Goal: Task Accomplishment & Management: Use online tool/utility

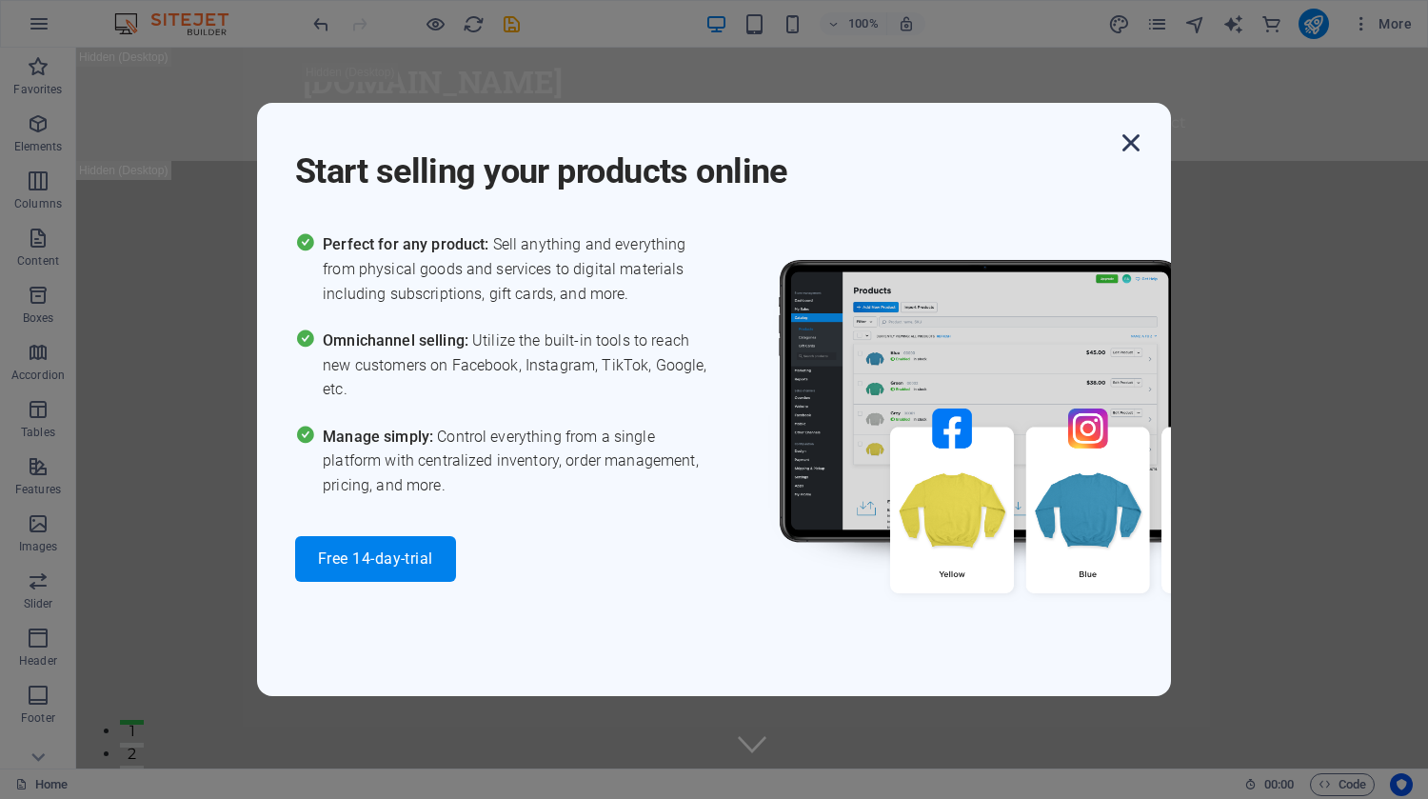
click at [1133, 142] on icon "button" at bounding box center [1131, 143] width 34 height 34
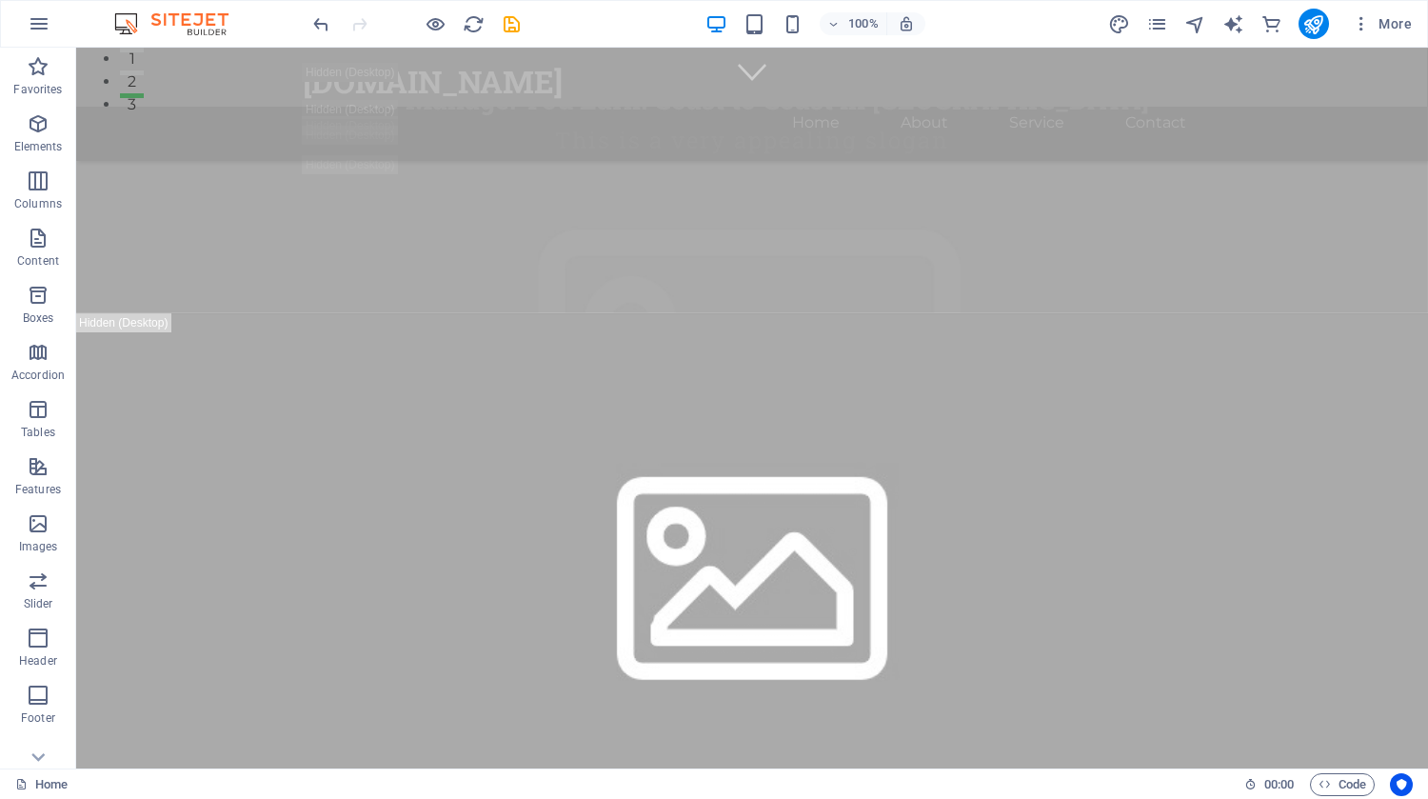
scroll to position [393, 0]
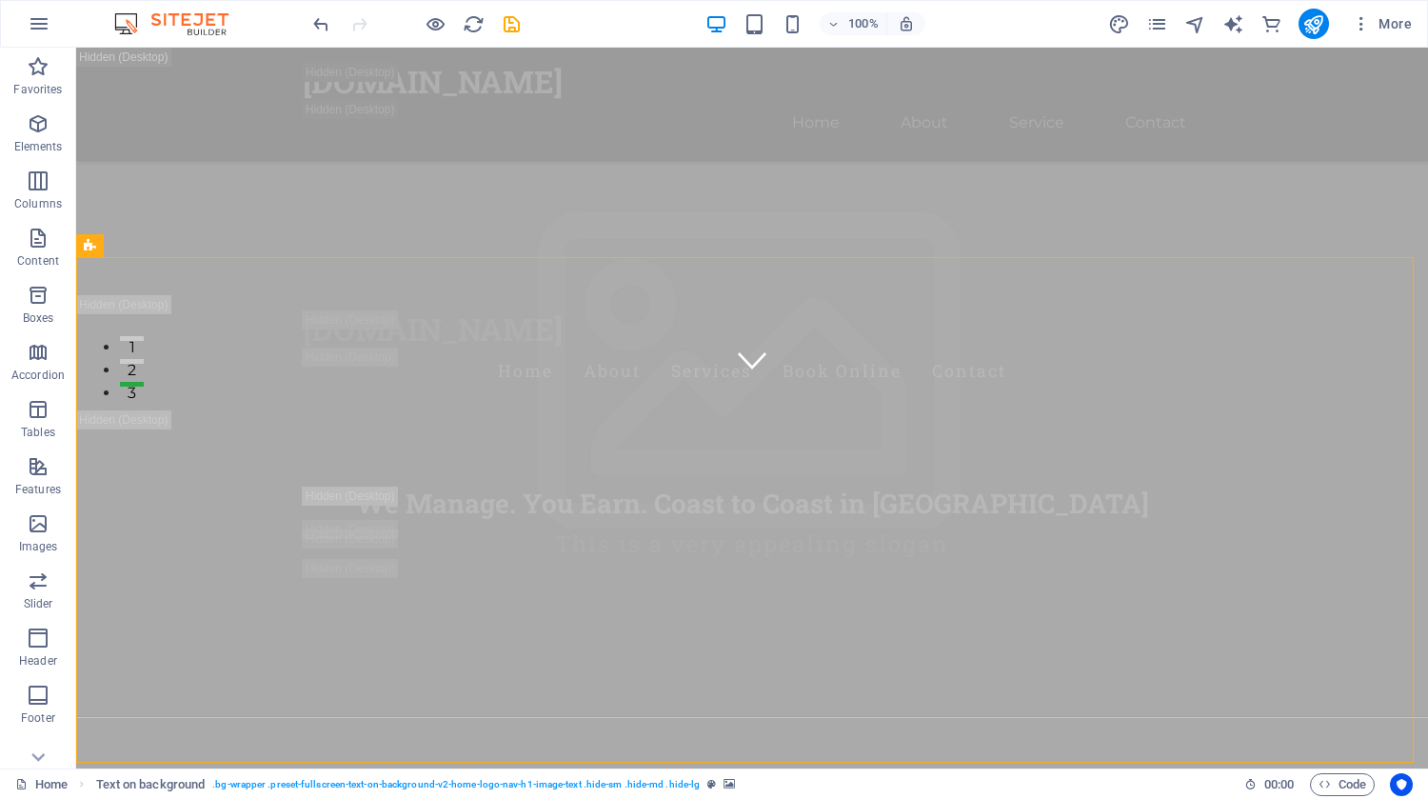
scroll to position [151, 0]
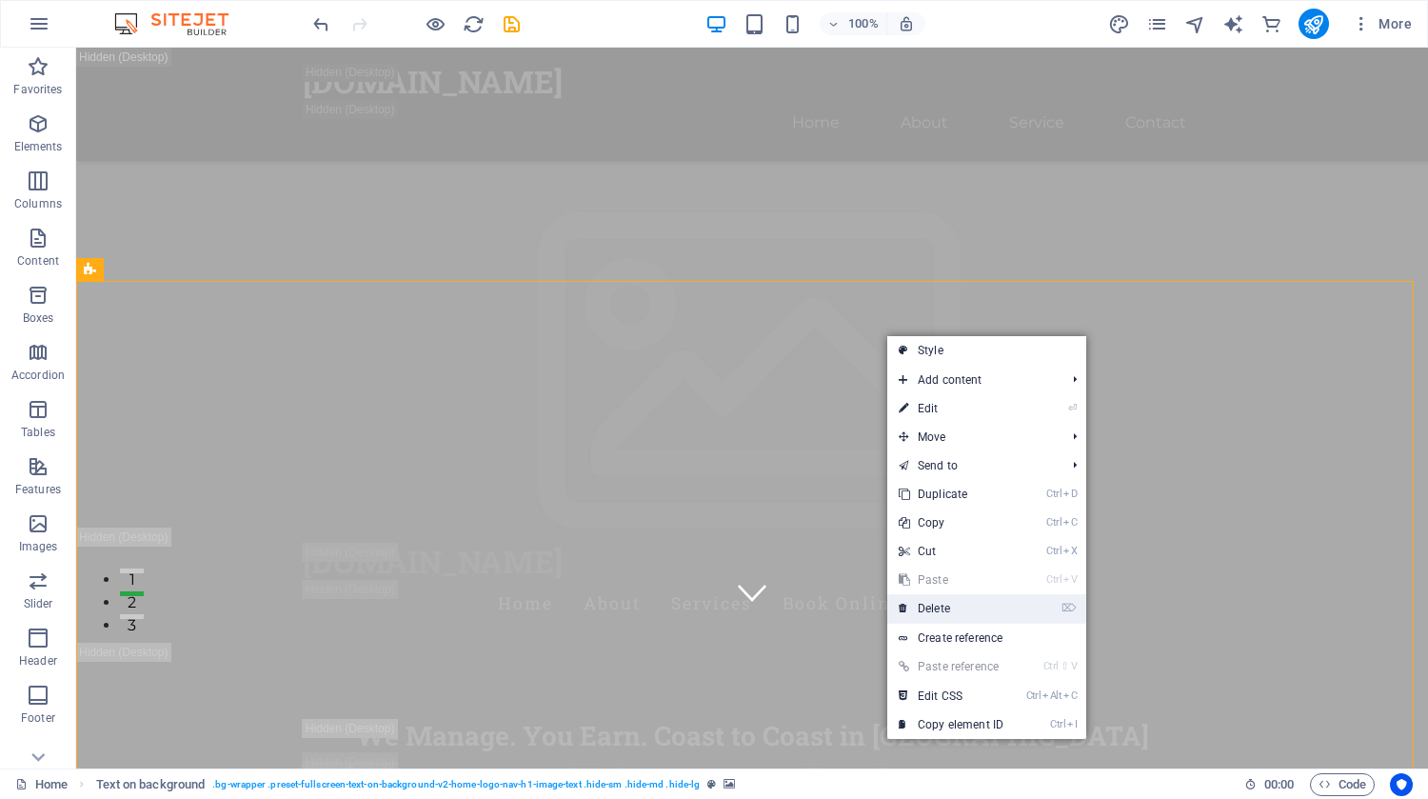
click at [943, 608] on link "⌦ Delete" at bounding box center [951, 608] width 128 height 29
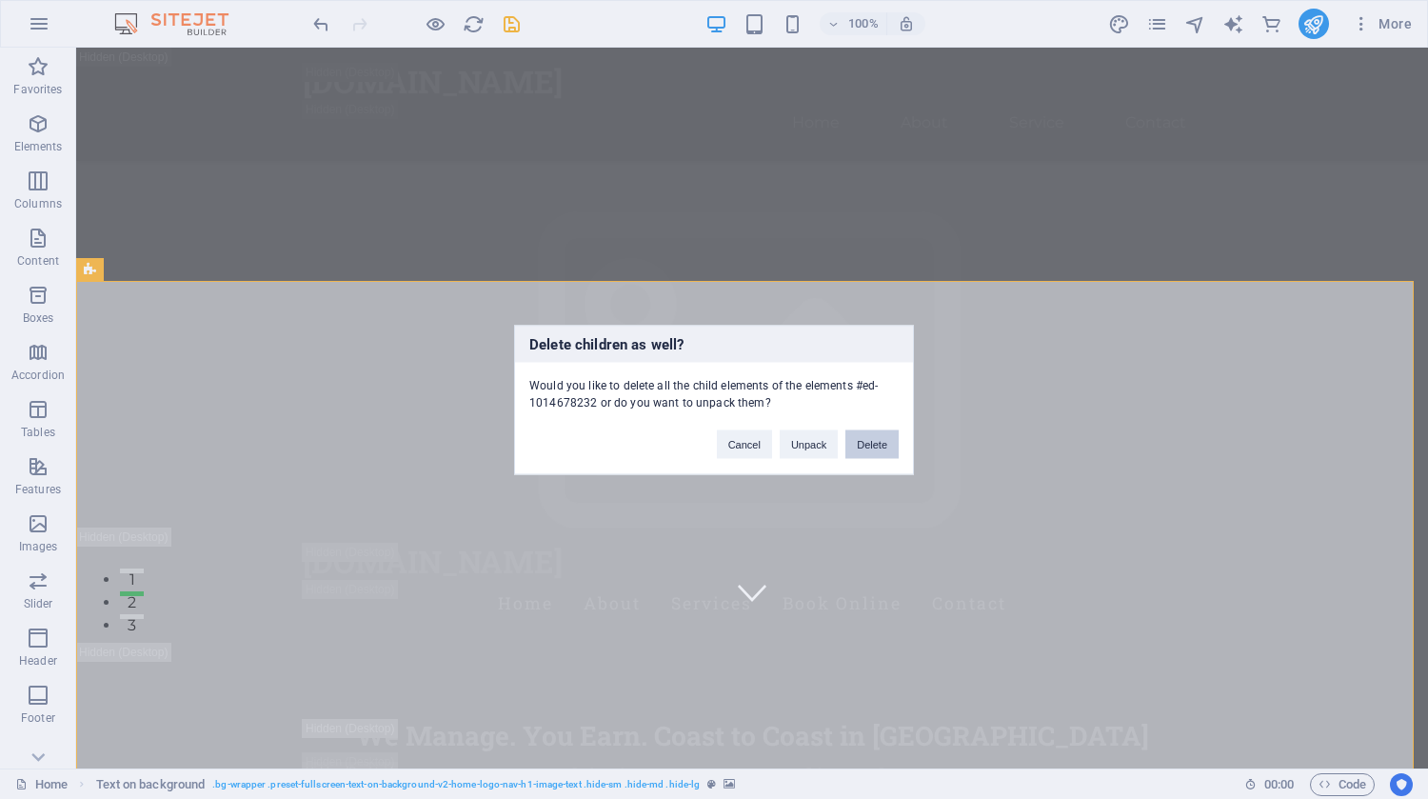
click at [869, 441] on button "Delete" at bounding box center [872, 443] width 53 height 29
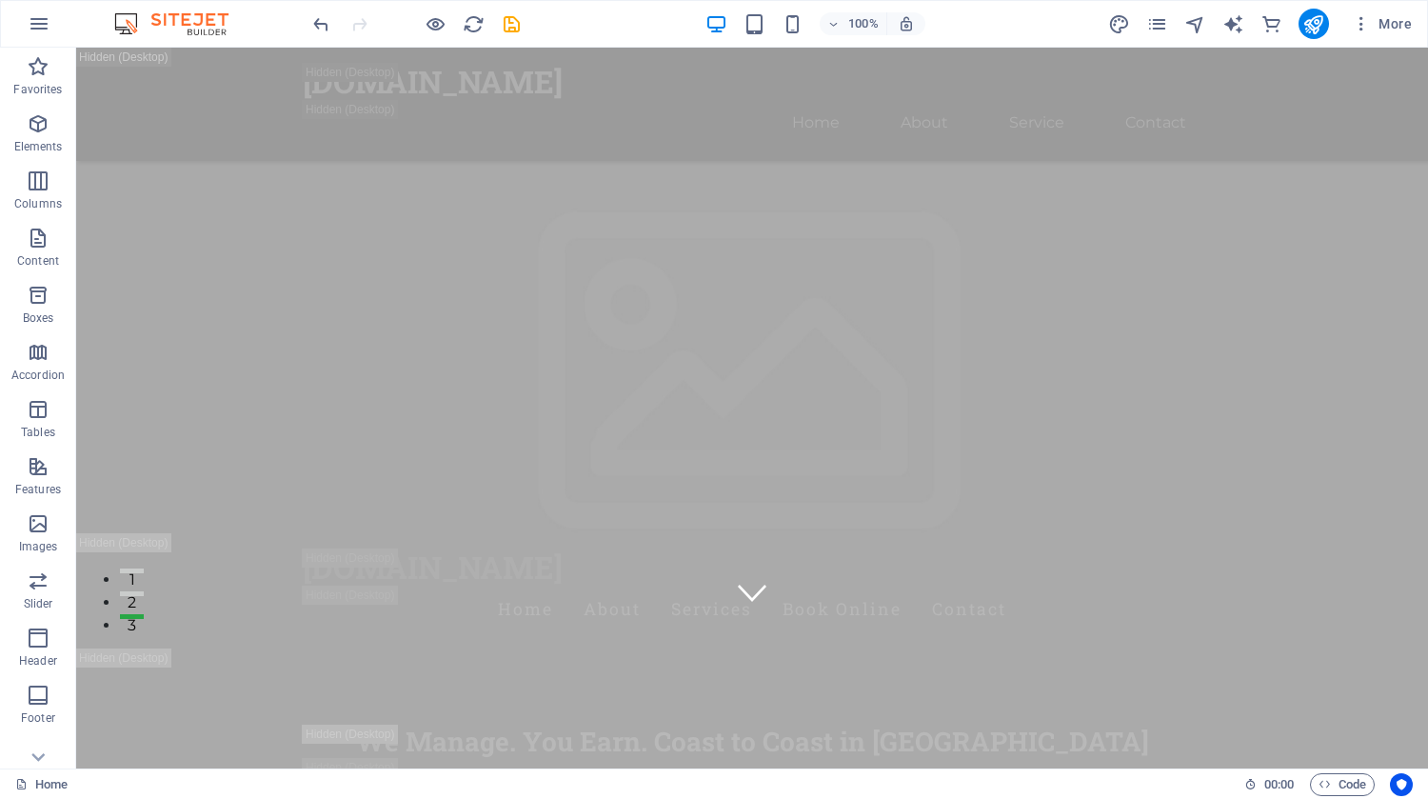
scroll to position [0, 0]
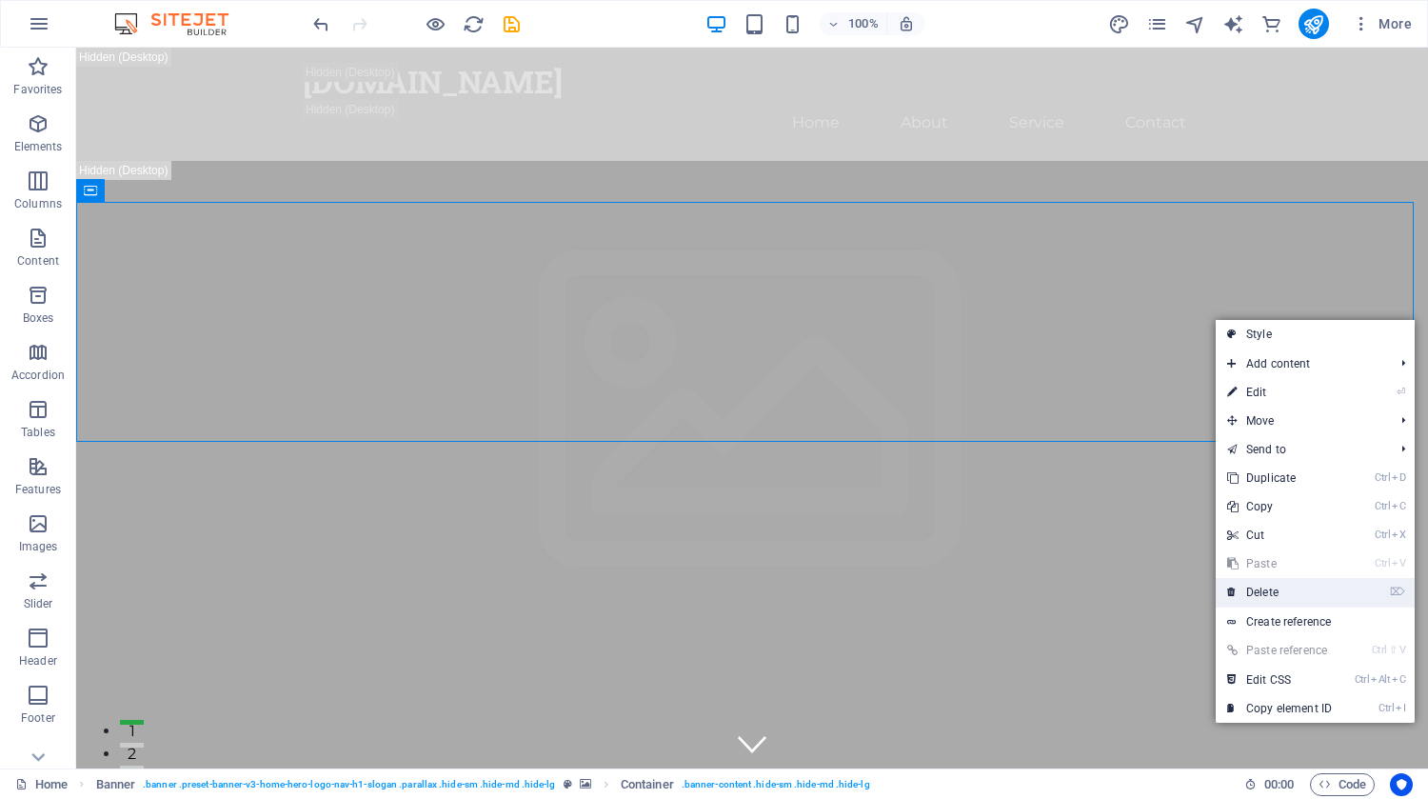
click at [1285, 588] on link "⌦ Delete" at bounding box center [1280, 592] width 128 height 29
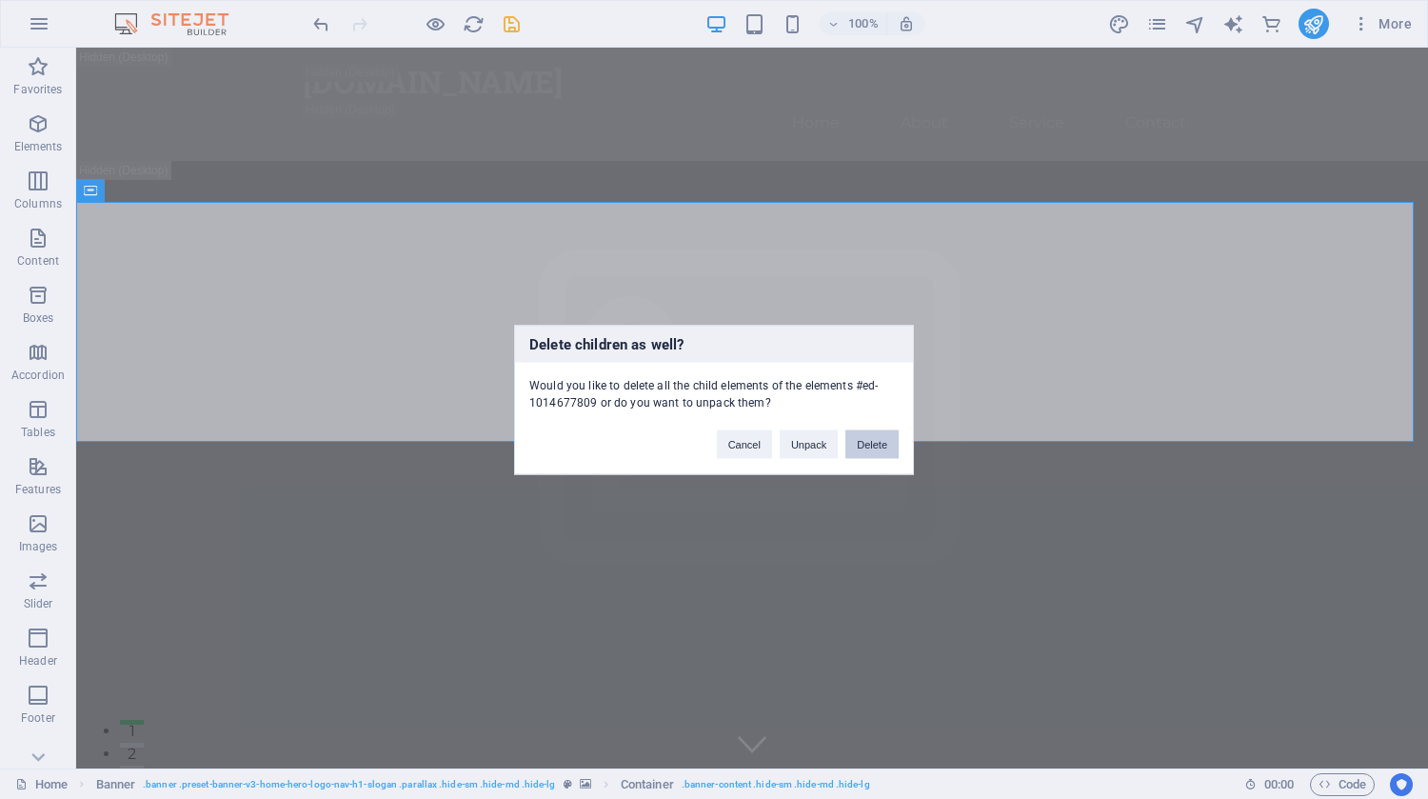
click at [888, 448] on button "Delete" at bounding box center [872, 443] width 53 height 29
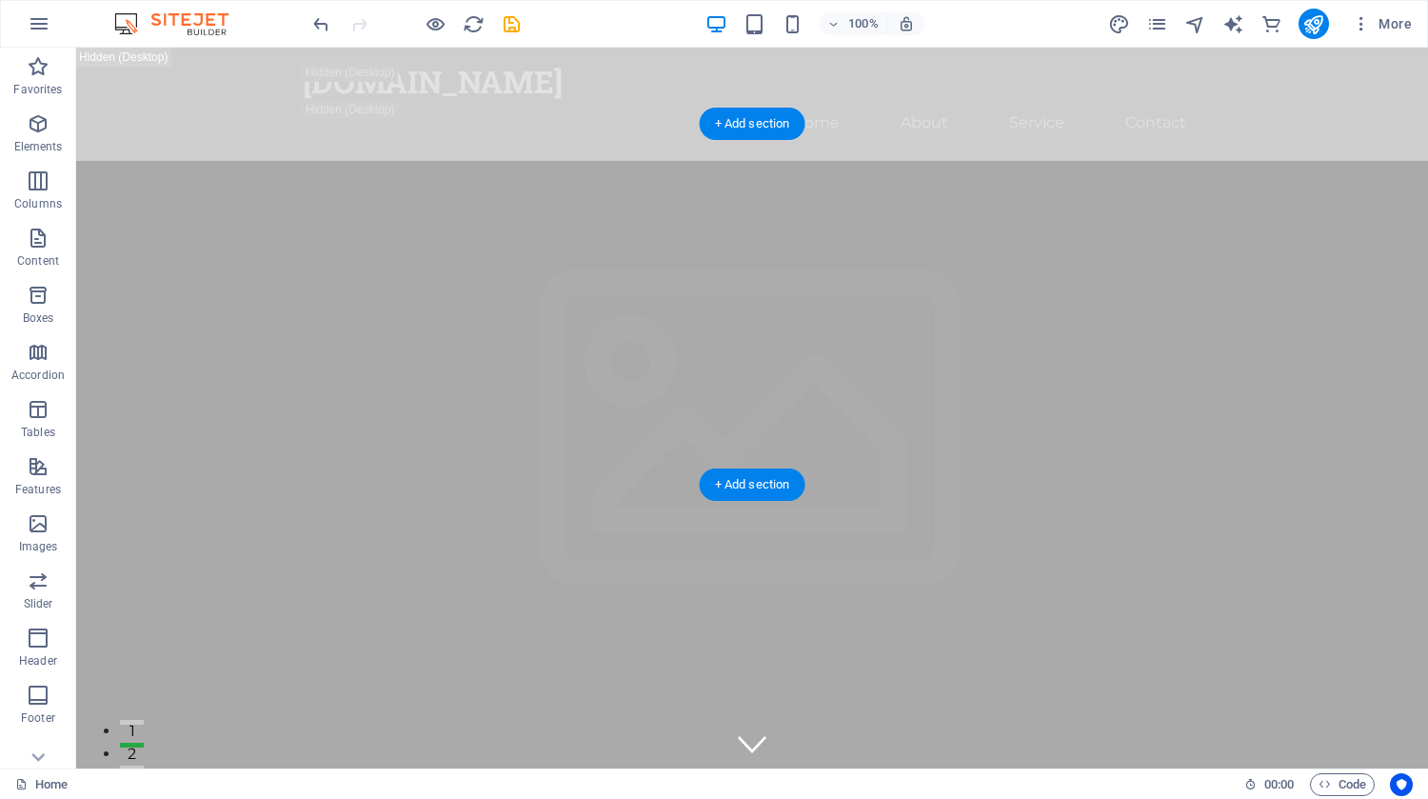
click at [798, 305] on figure at bounding box center [752, 567] width 1352 height 813
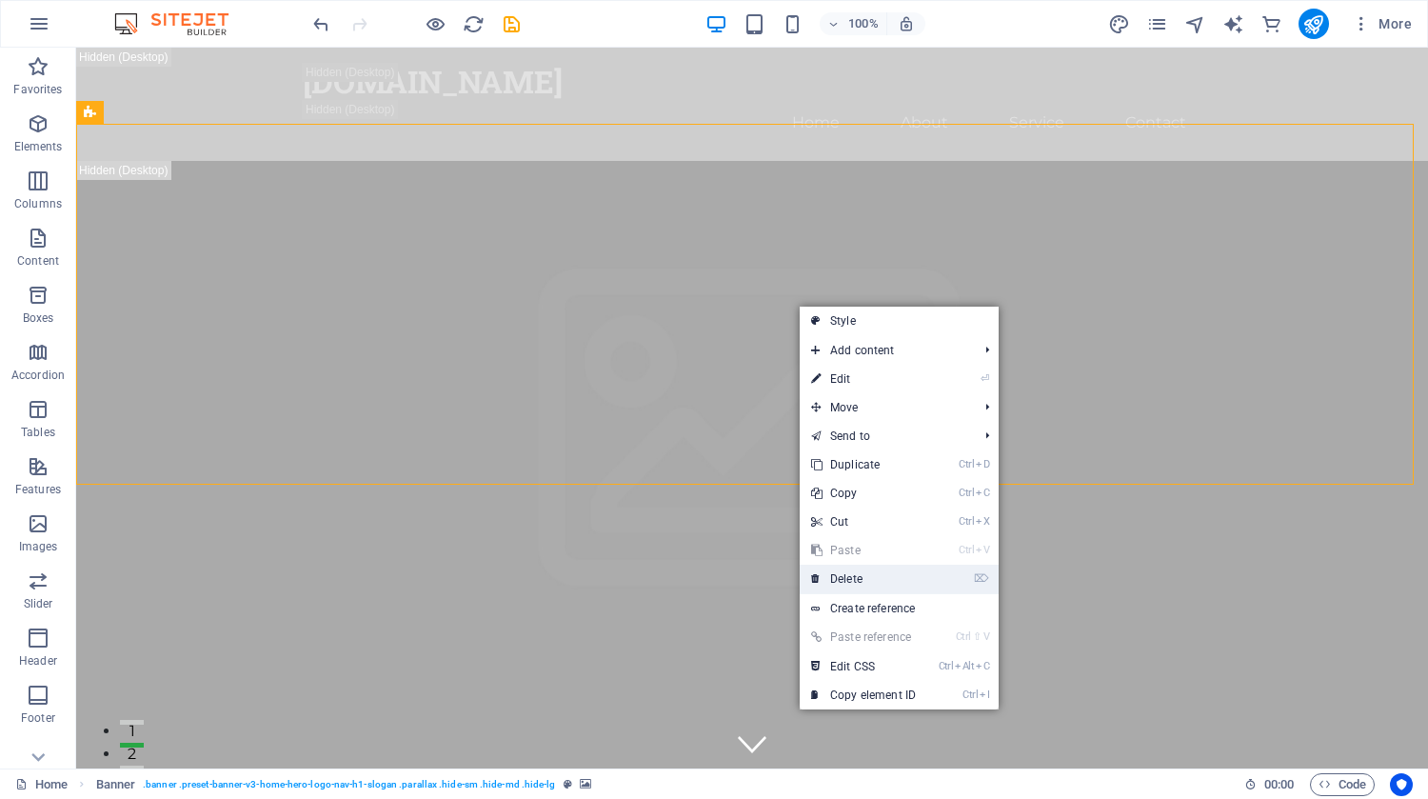
click at [887, 582] on link "⌦ Delete" at bounding box center [864, 579] width 128 height 29
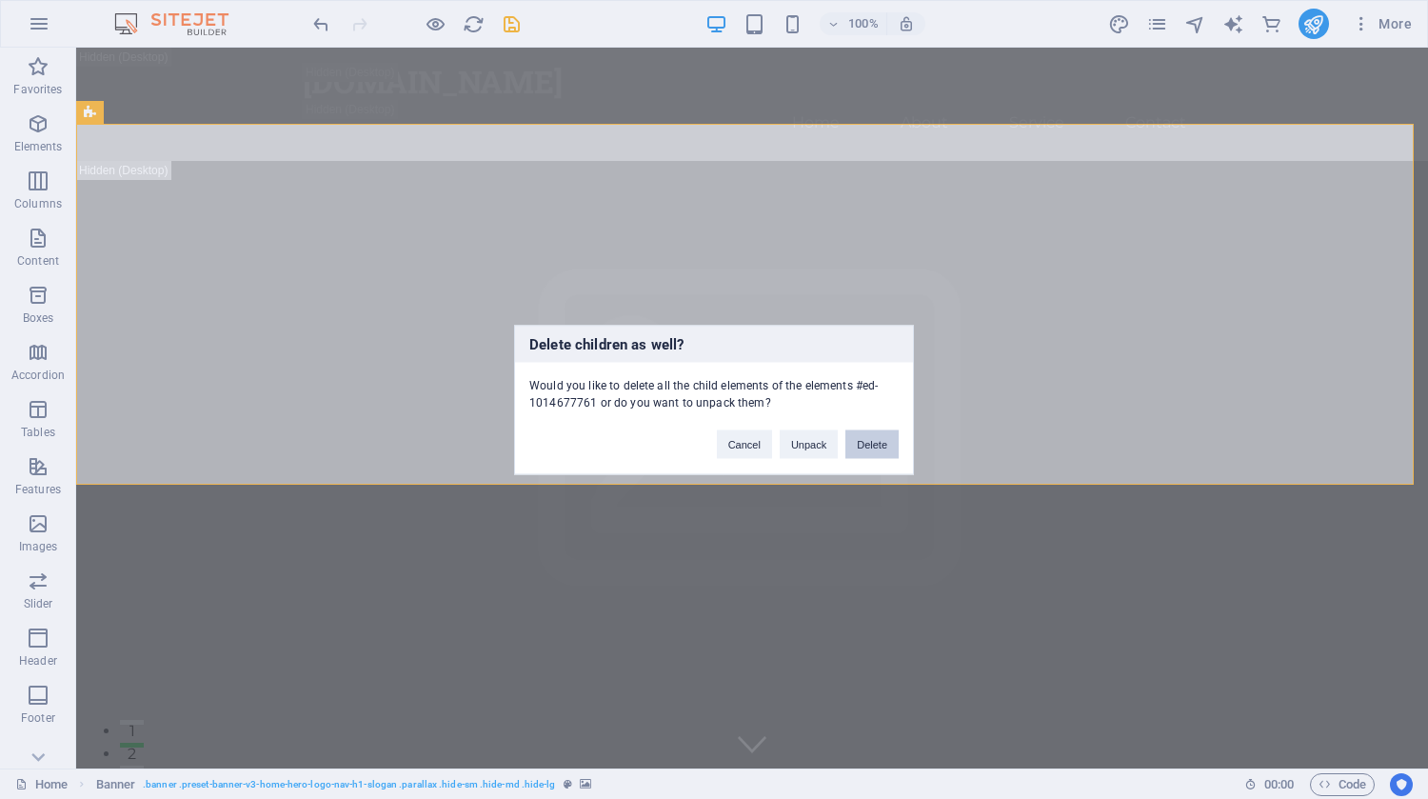
click at [869, 429] on button "Delete" at bounding box center [872, 443] width 53 height 29
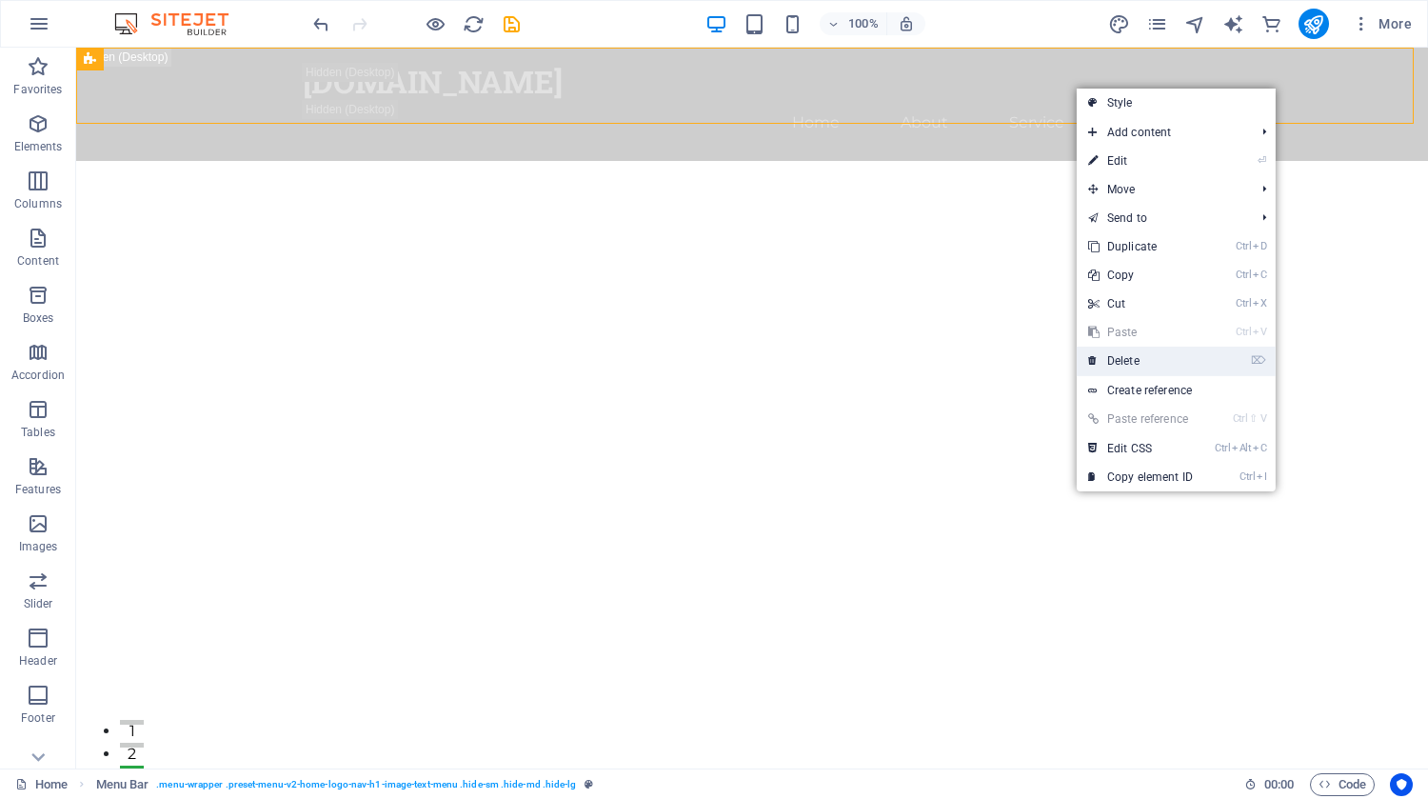
click at [1140, 358] on link "⌦ Delete" at bounding box center [1141, 361] width 128 height 29
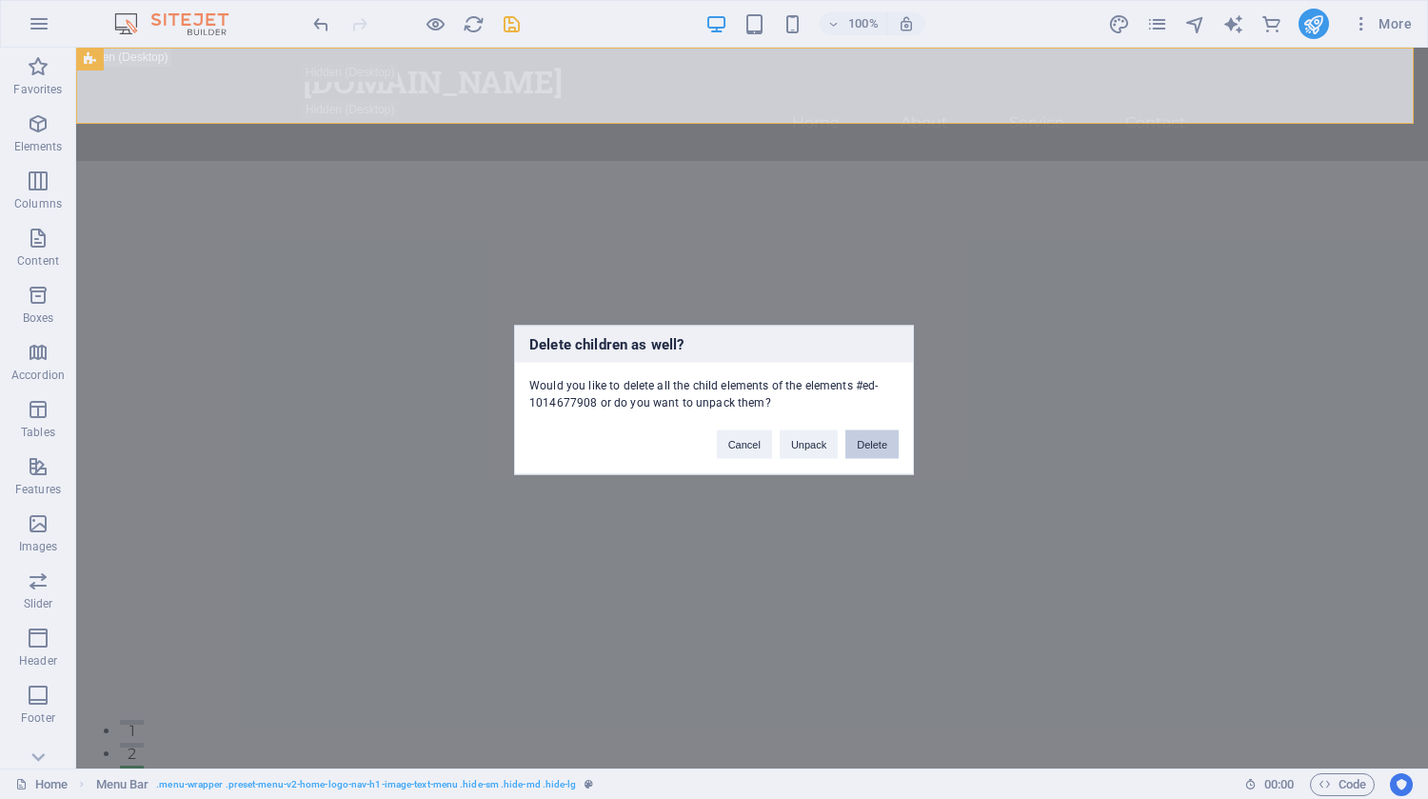
click at [867, 448] on button "Delete" at bounding box center [872, 443] width 53 height 29
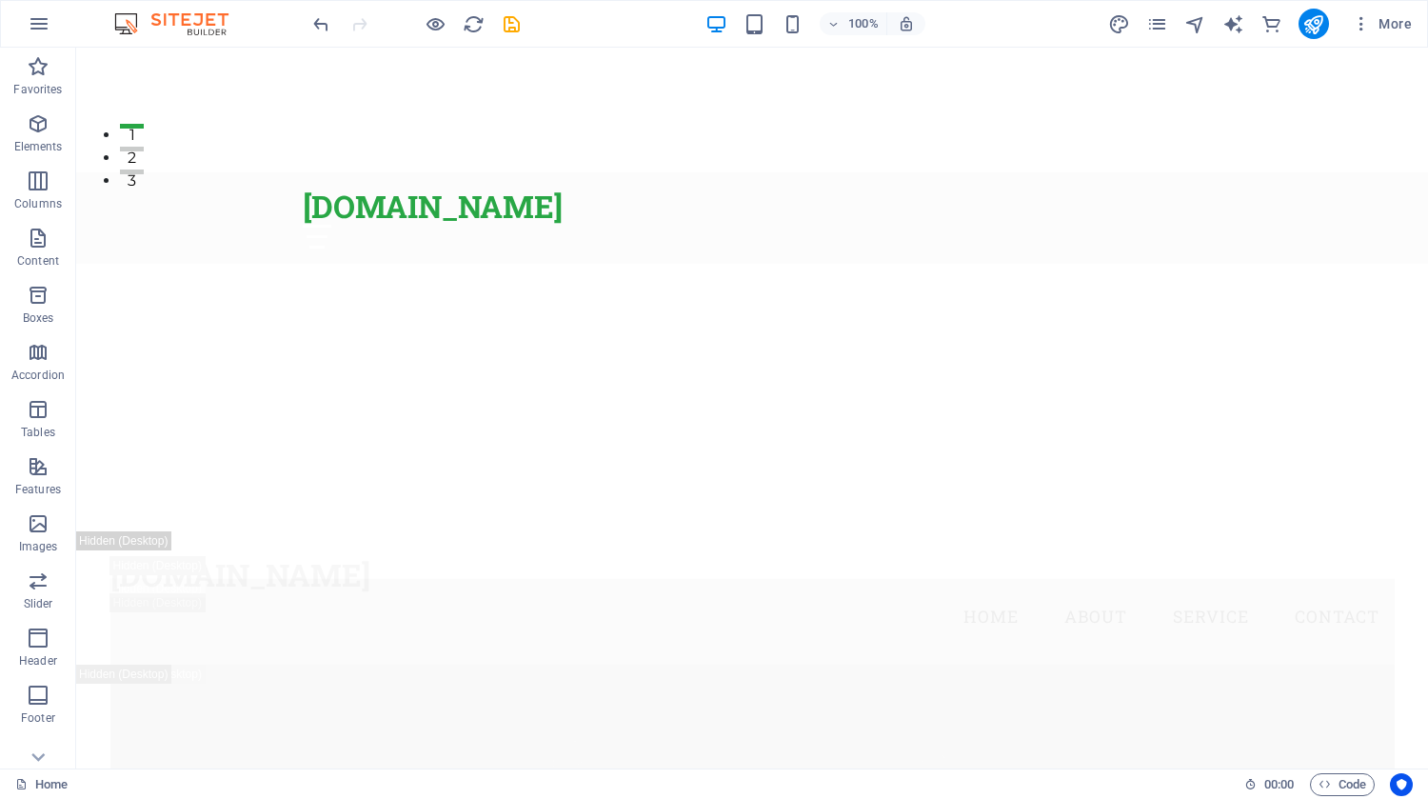
scroll to position [634, 0]
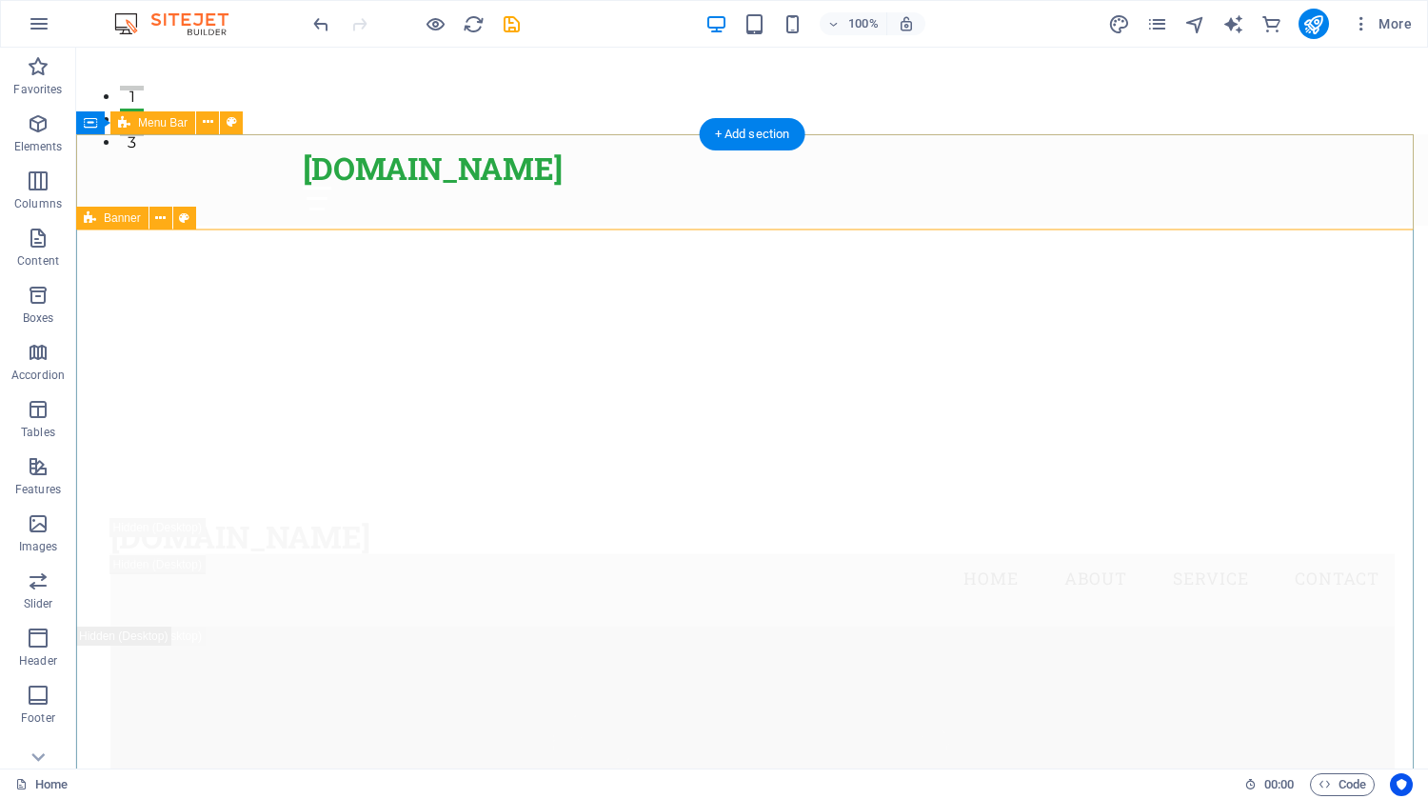
click at [1072, 493] on div "[DOMAIN_NAME] Menu Home About Service Contact" at bounding box center [752, 559] width 1352 height 133
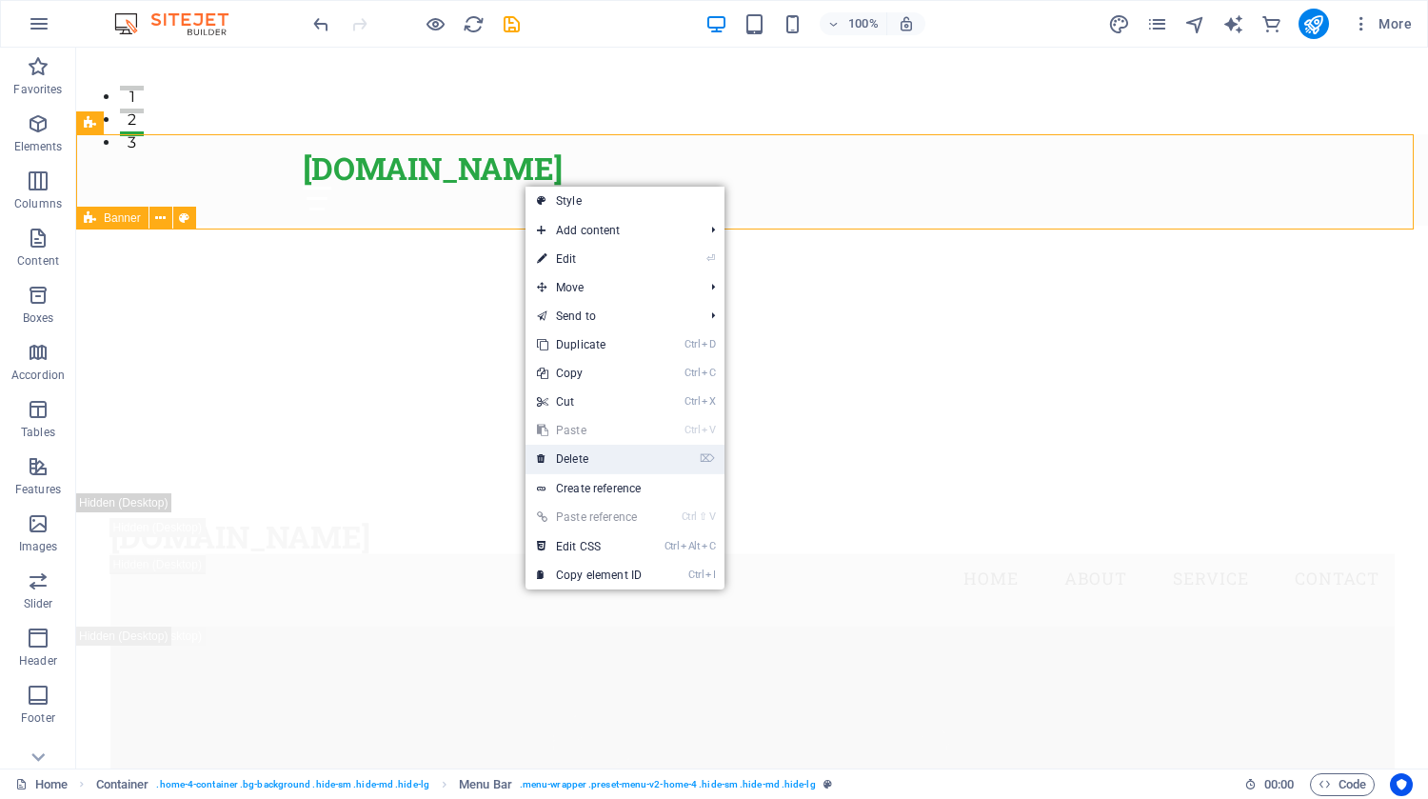
click at [569, 462] on link "⌦ Delete" at bounding box center [590, 459] width 128 height 29
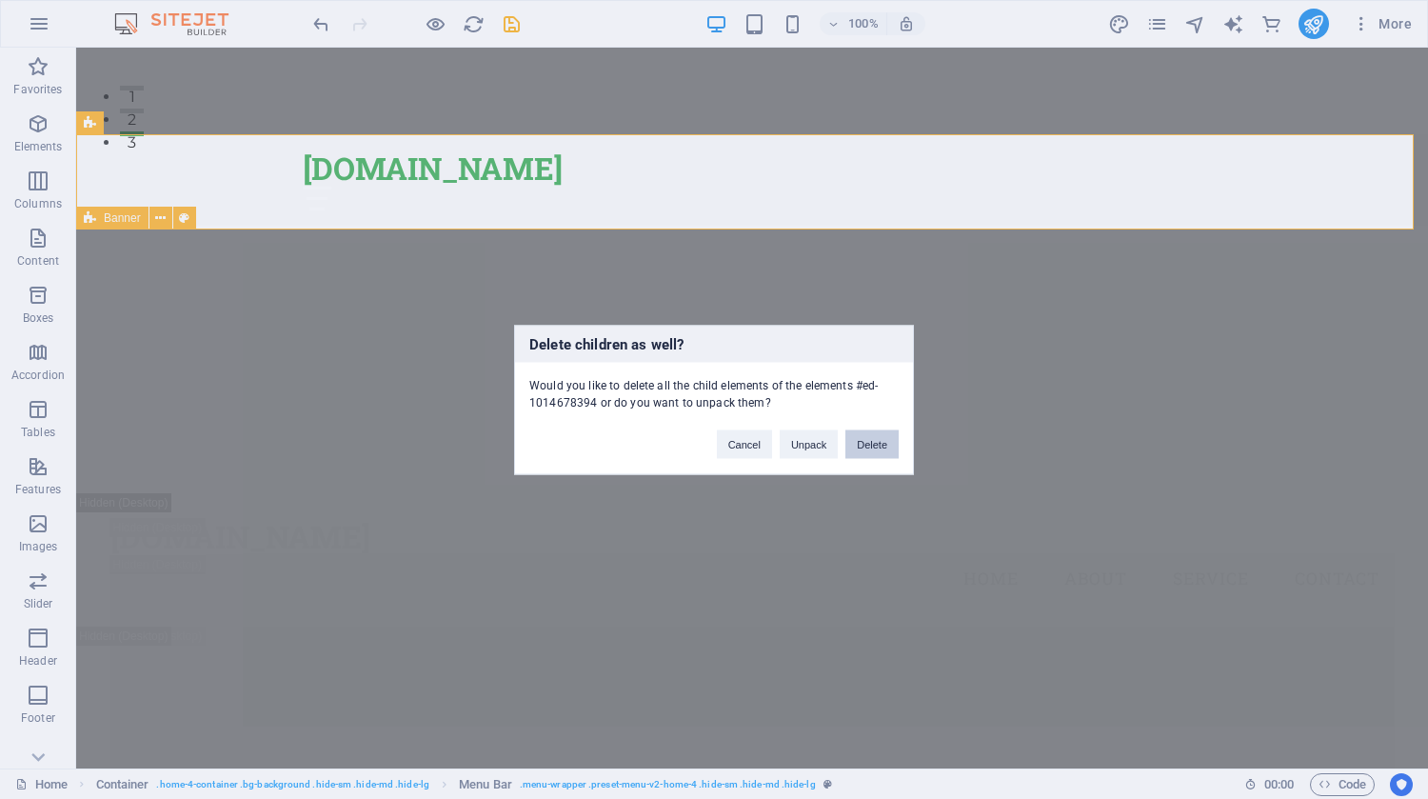
click at [886, 446] on button "Delete" at bounding box center [872, 443] width 53 height 29
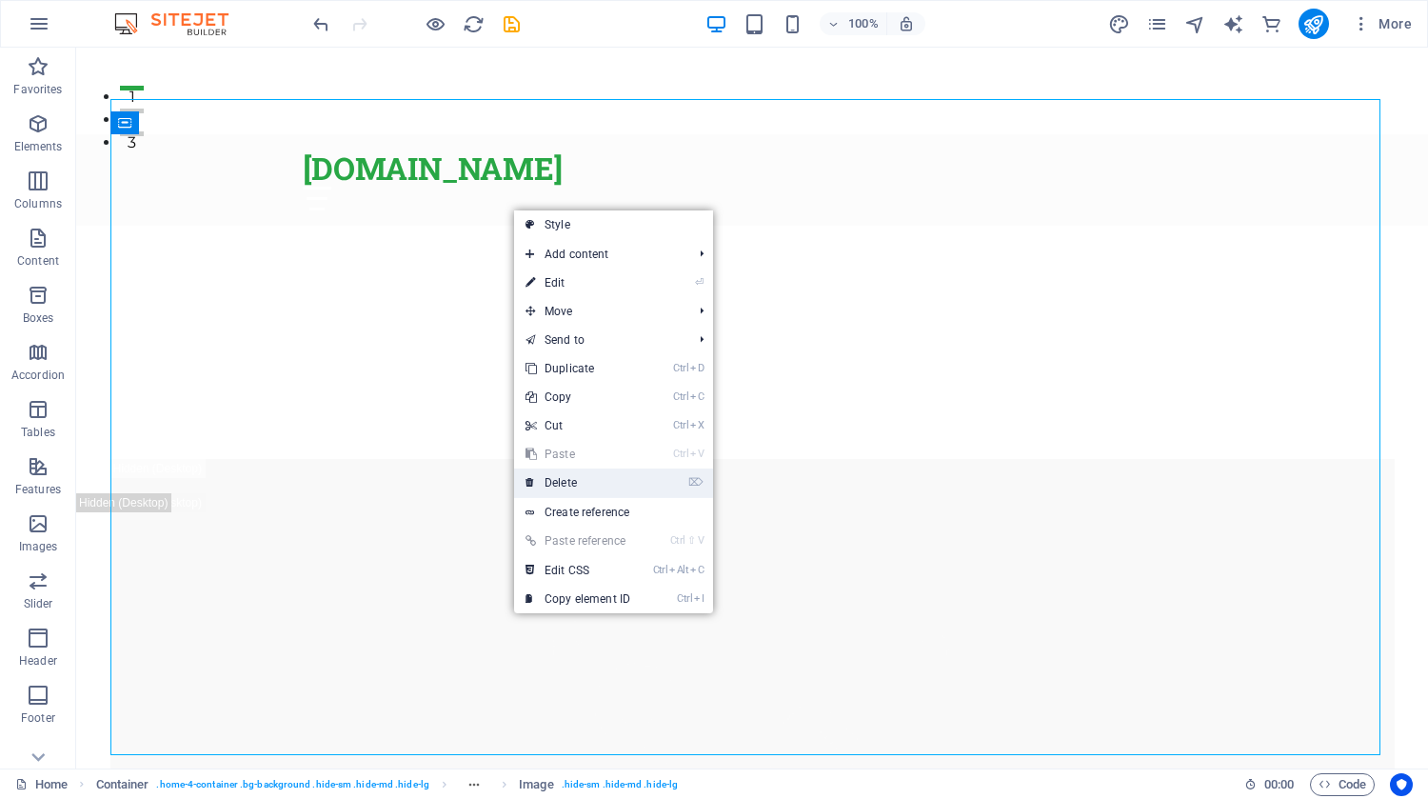
click at [580, 486] on link "⌦ Delete" at bounding box center [578, 482] width 128 height 29
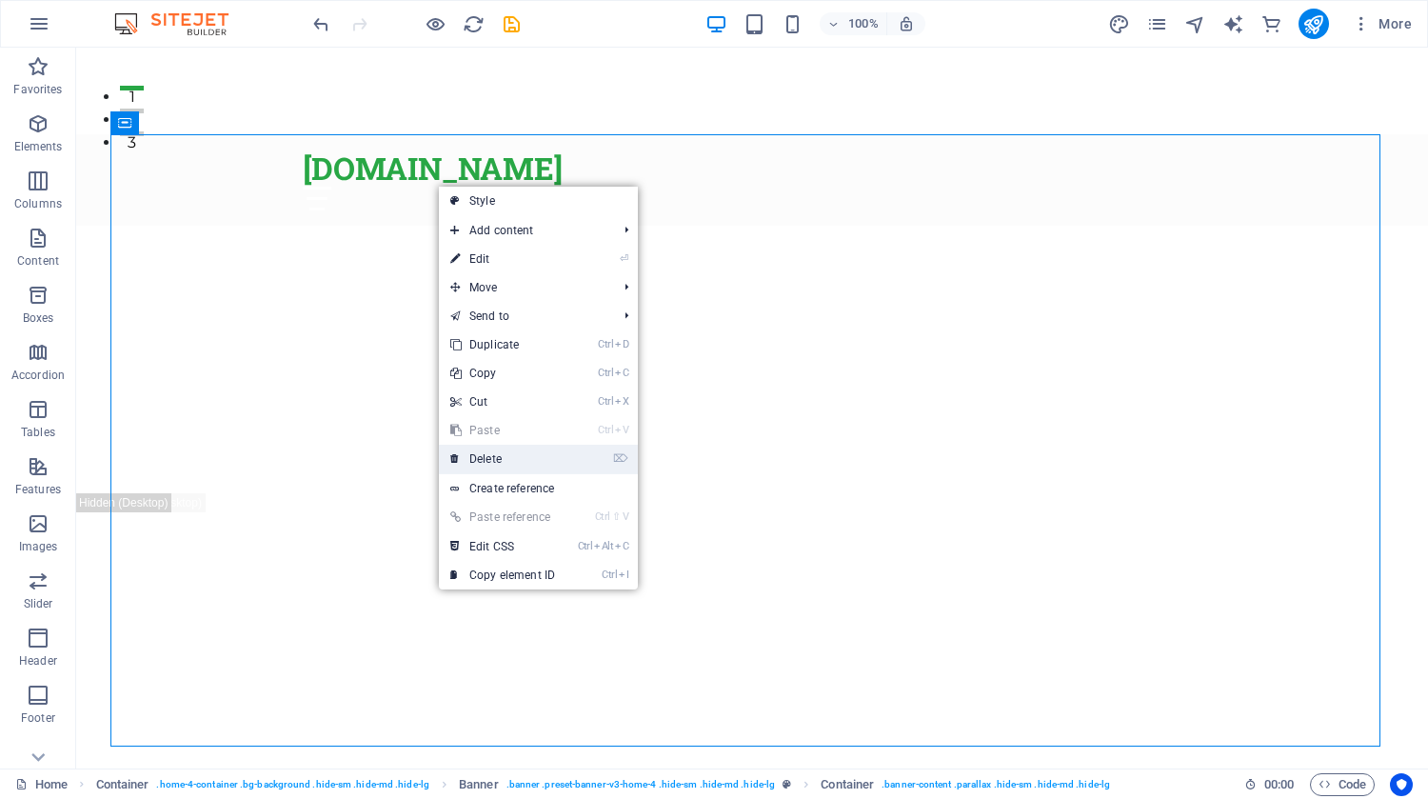
click at [522, 460] on link "⌦ Delete" at bounding box center [503, 459] width 128 height 29
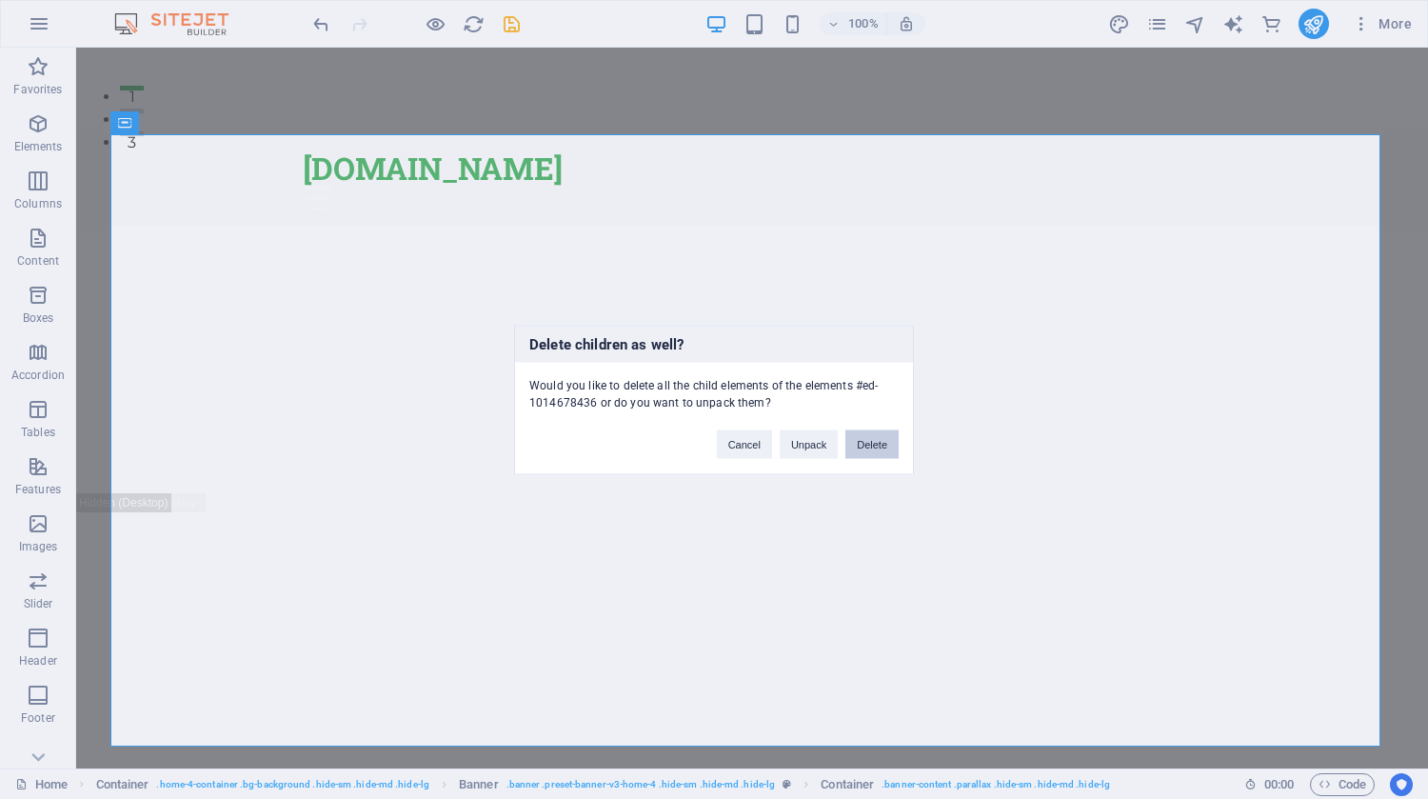
click at [854, 441] on button "Delete" at bounding box center [872, 443] width 53 height 29
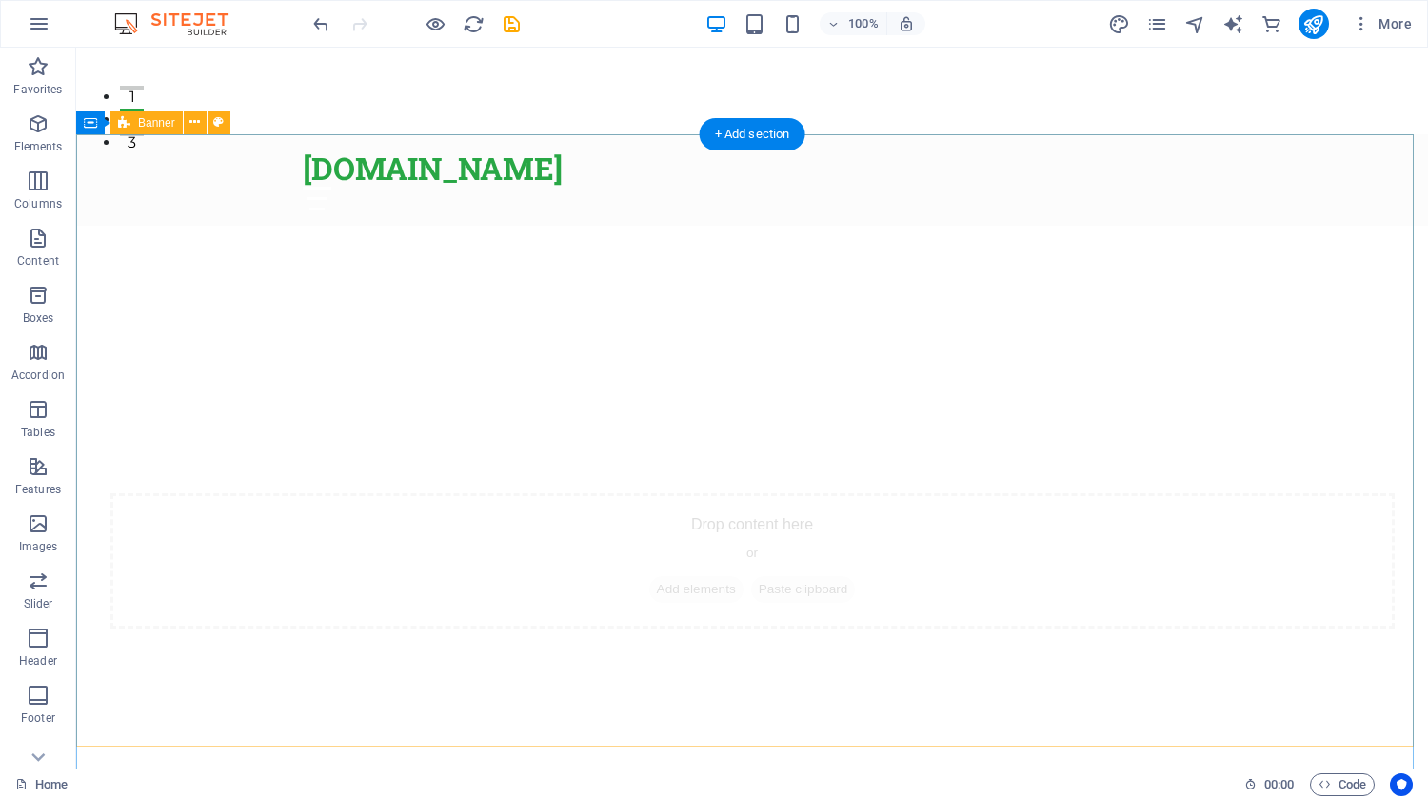
click at [746, 493] on div "Drop content here or Add elements Paste clipboard" at bounding box center [752, 799] width 1352 height 612
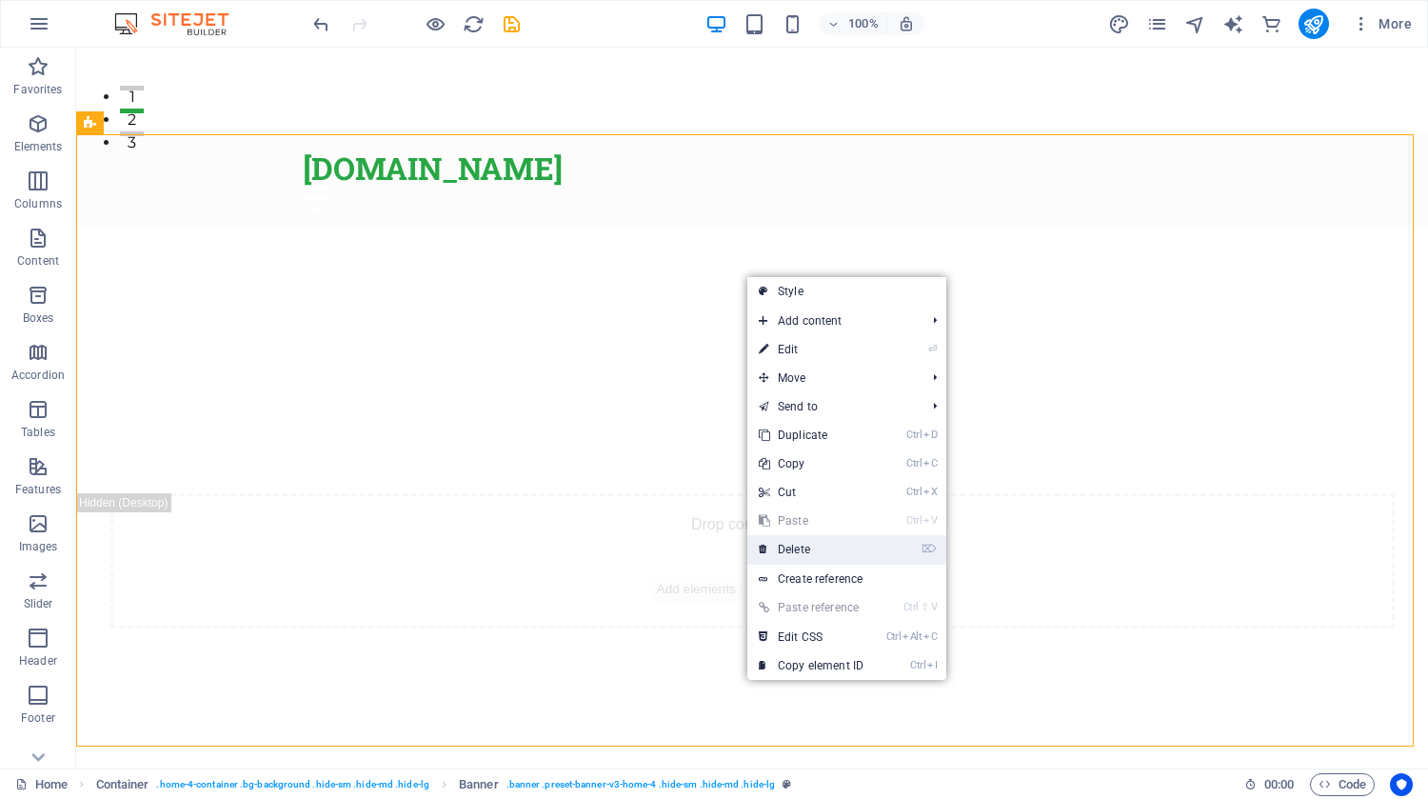
click at [821, 544] on link "⌦ Delete" at bounding box center [811, 549] width 128 height 29
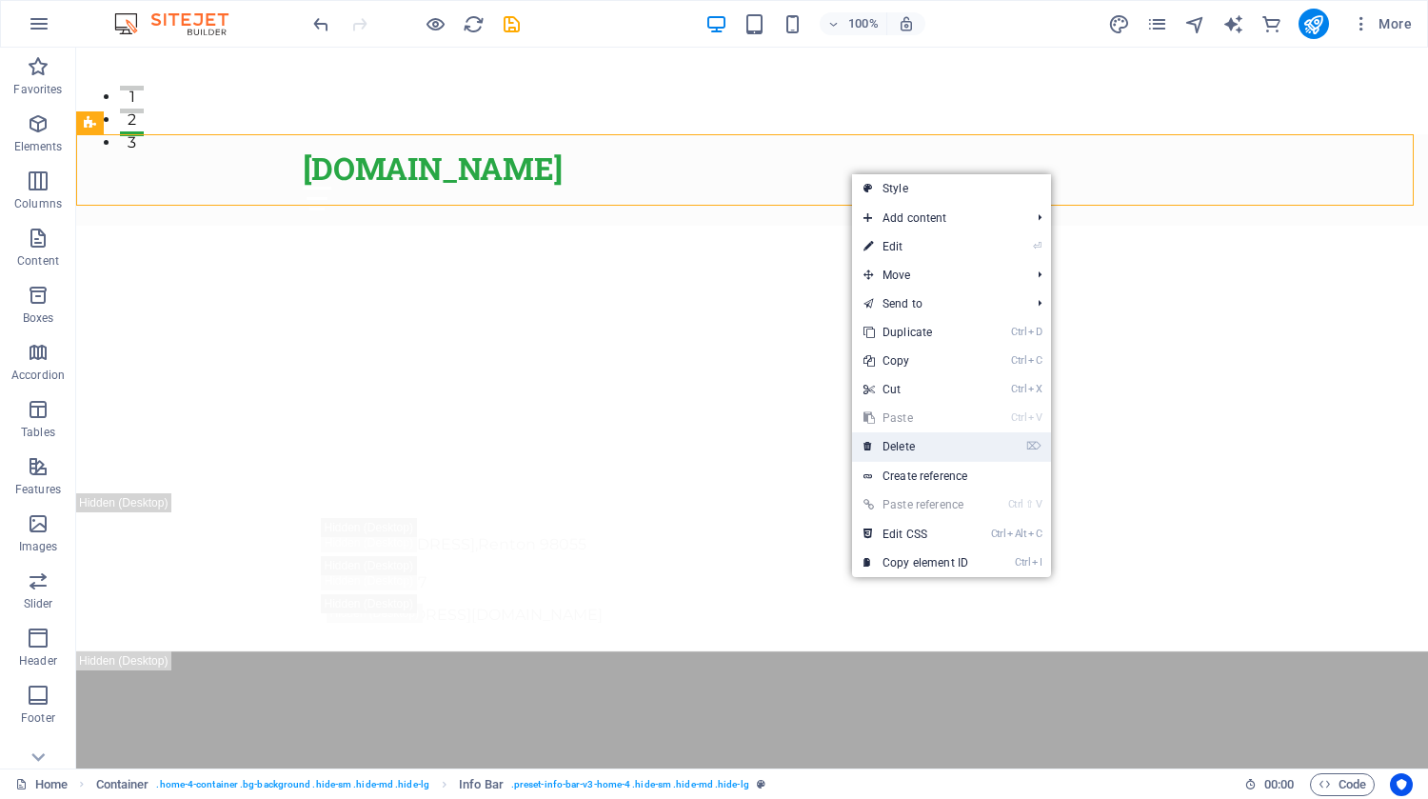
click at [906, 448] on link "⌦ Delete" at bounding box center [916, 446] width 128 height 29
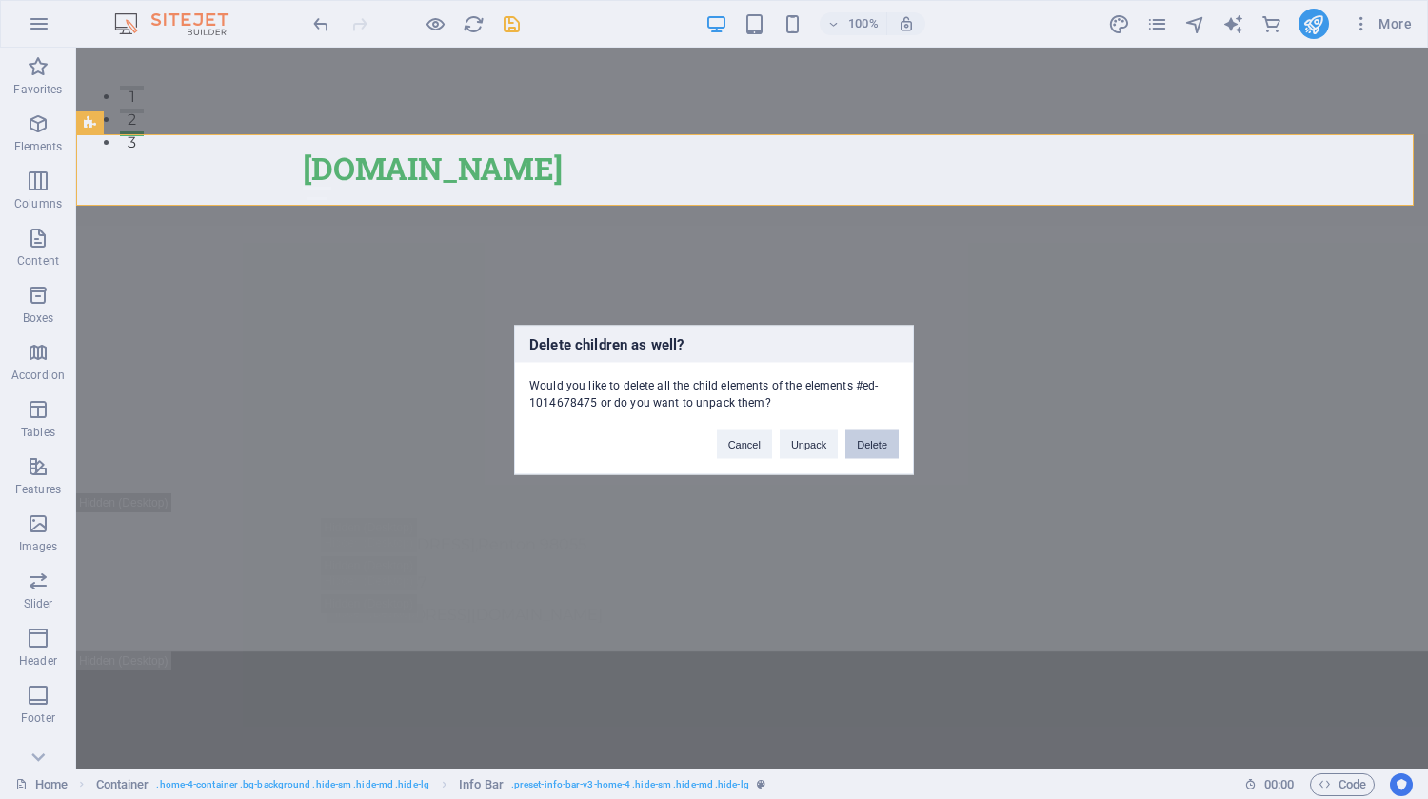
click at [866, 438] on button "Delete" at bounding box center [872, 443] width 53 height 29
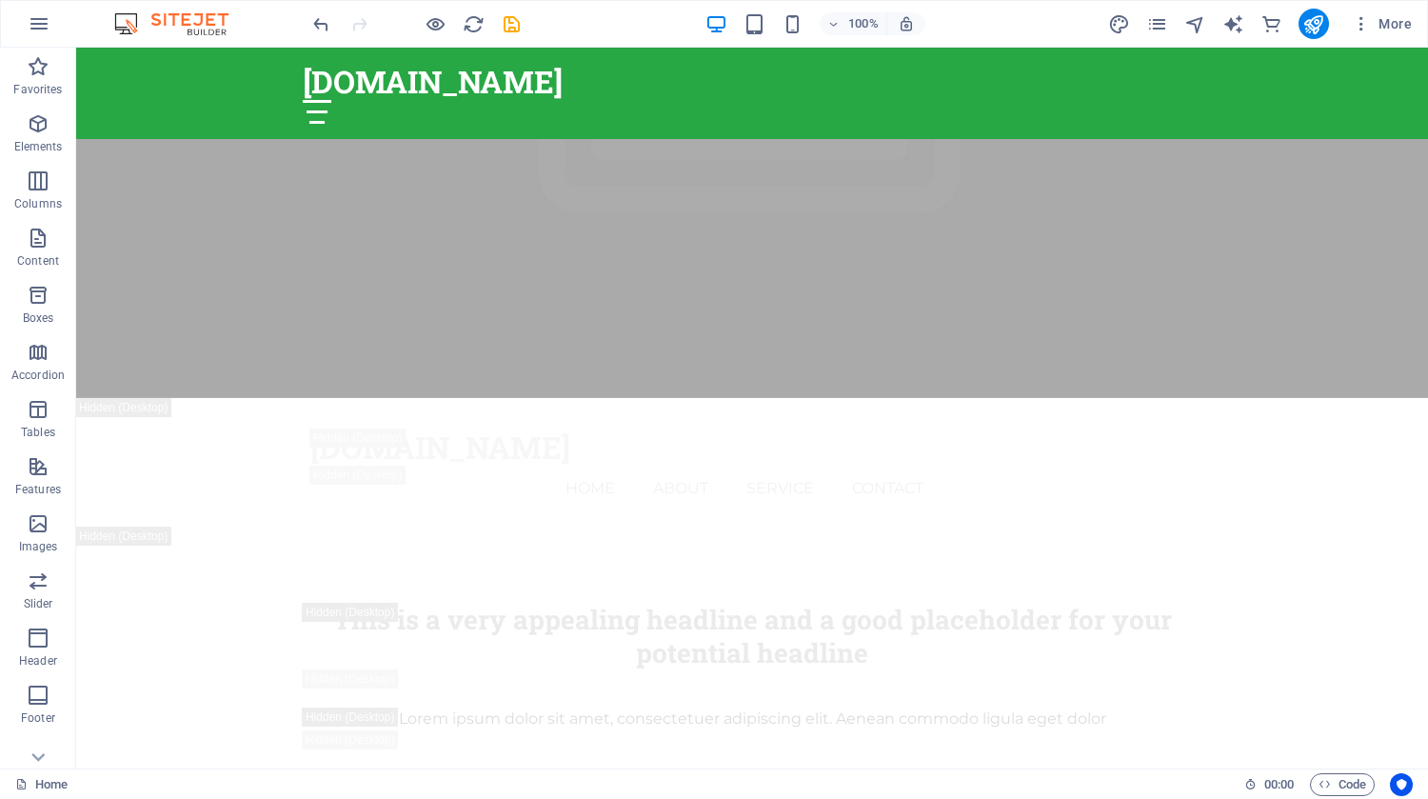
scroll to position [2112, 0]
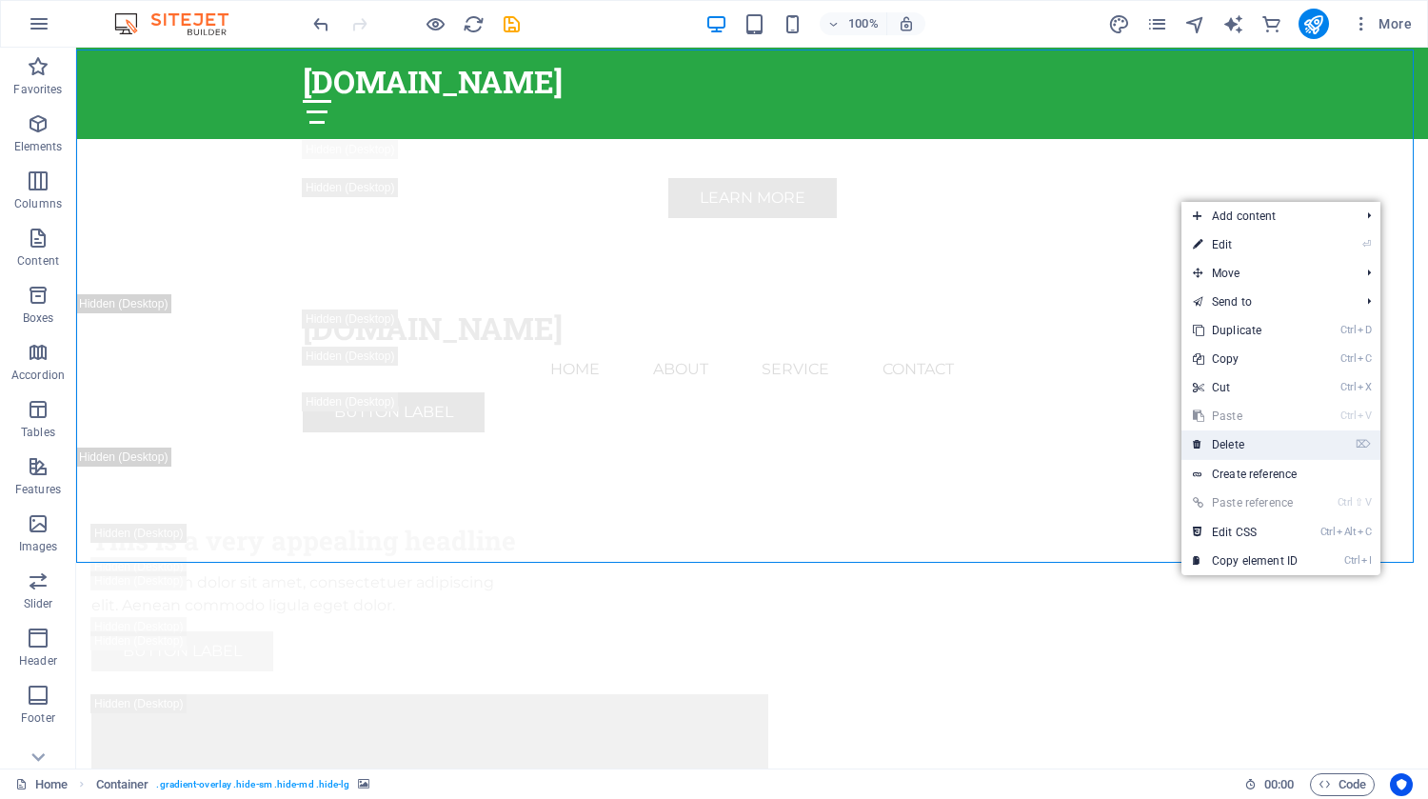
click at [1242, 449] on link "⌦ Delete" at bounding box center [1246, 444] width 128 height 29
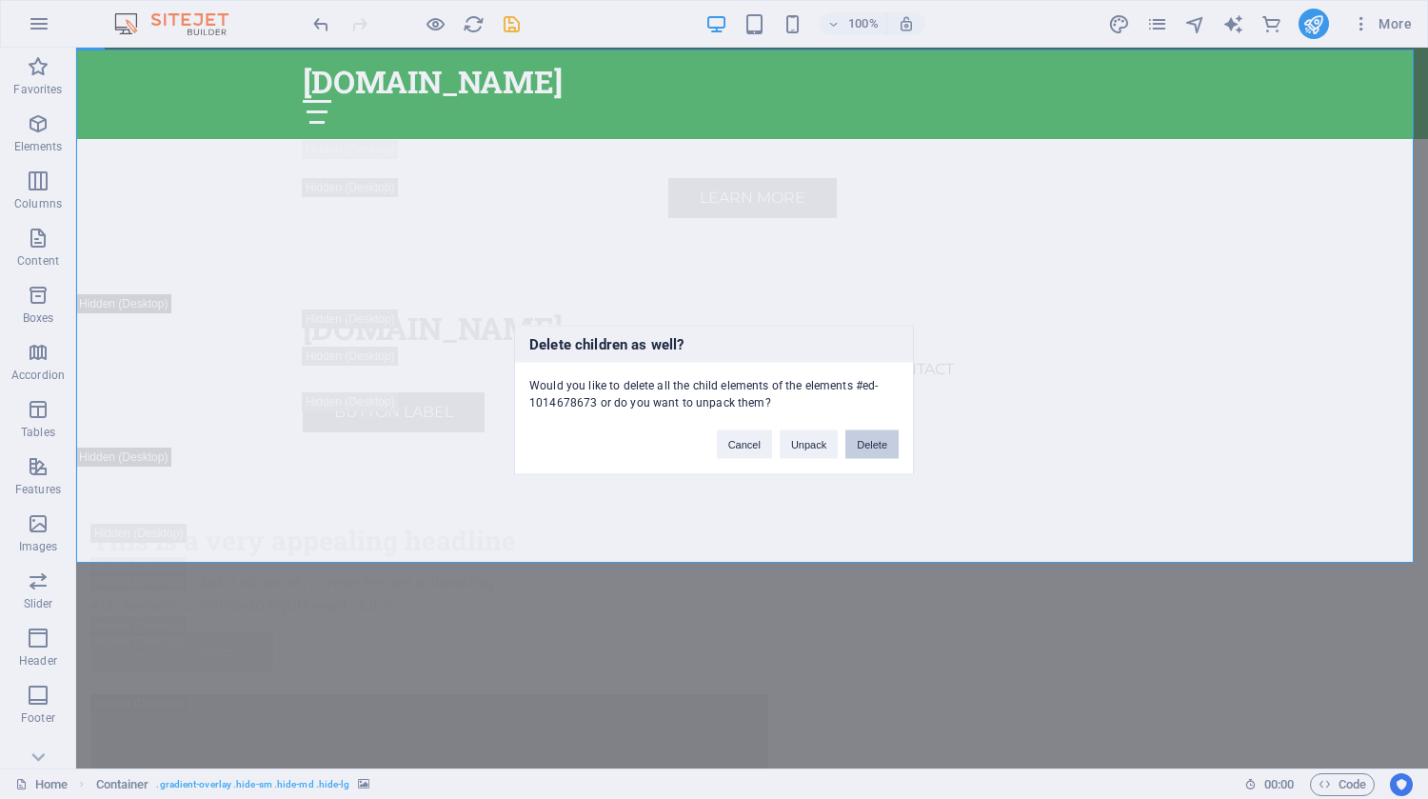
click at [862, 440] on button "Delete" at bounding box center [872, 443] width 53 height 29
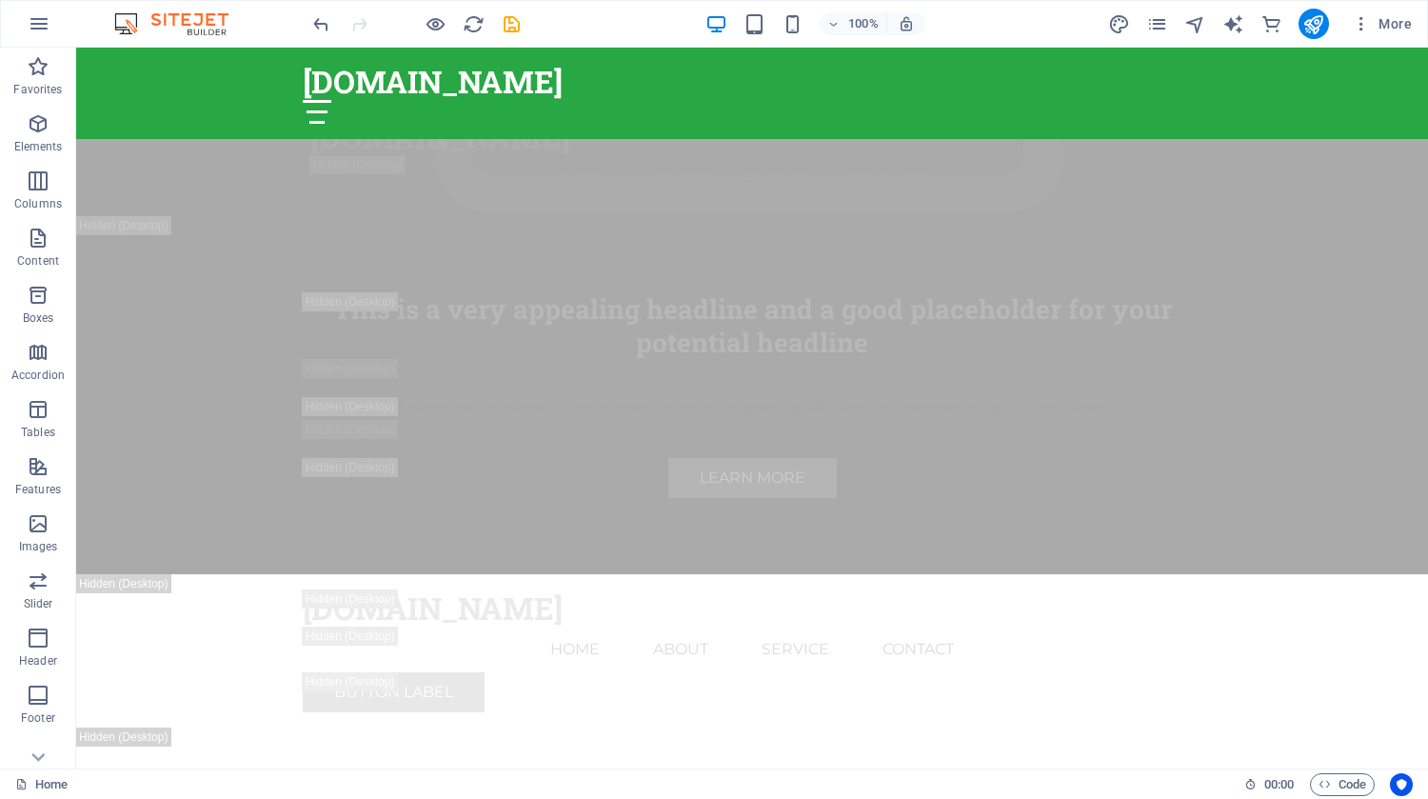
scroll to position [1384, 0]
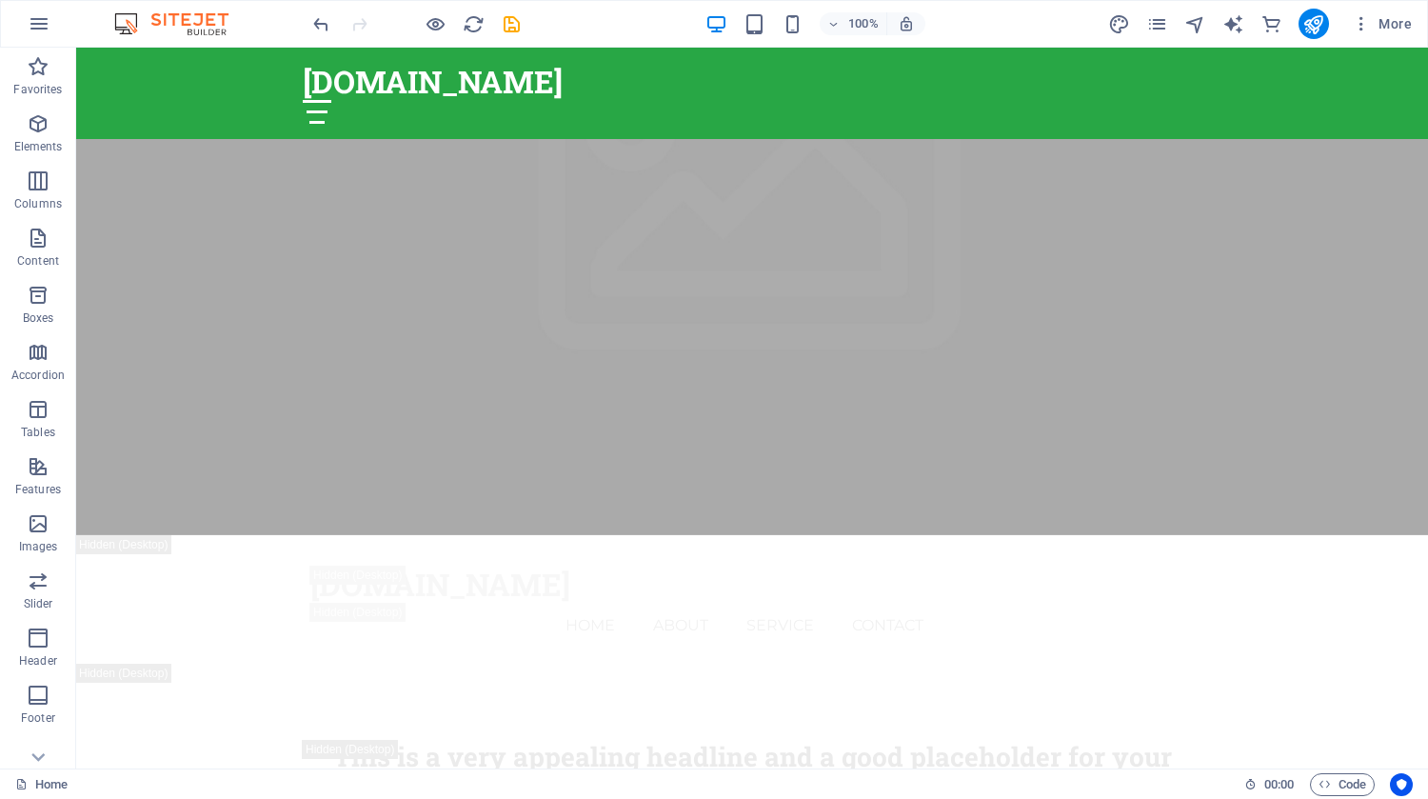
click at [1422, 47] on header "100% More" at bounding box center [714, 24] width 1428 height 48
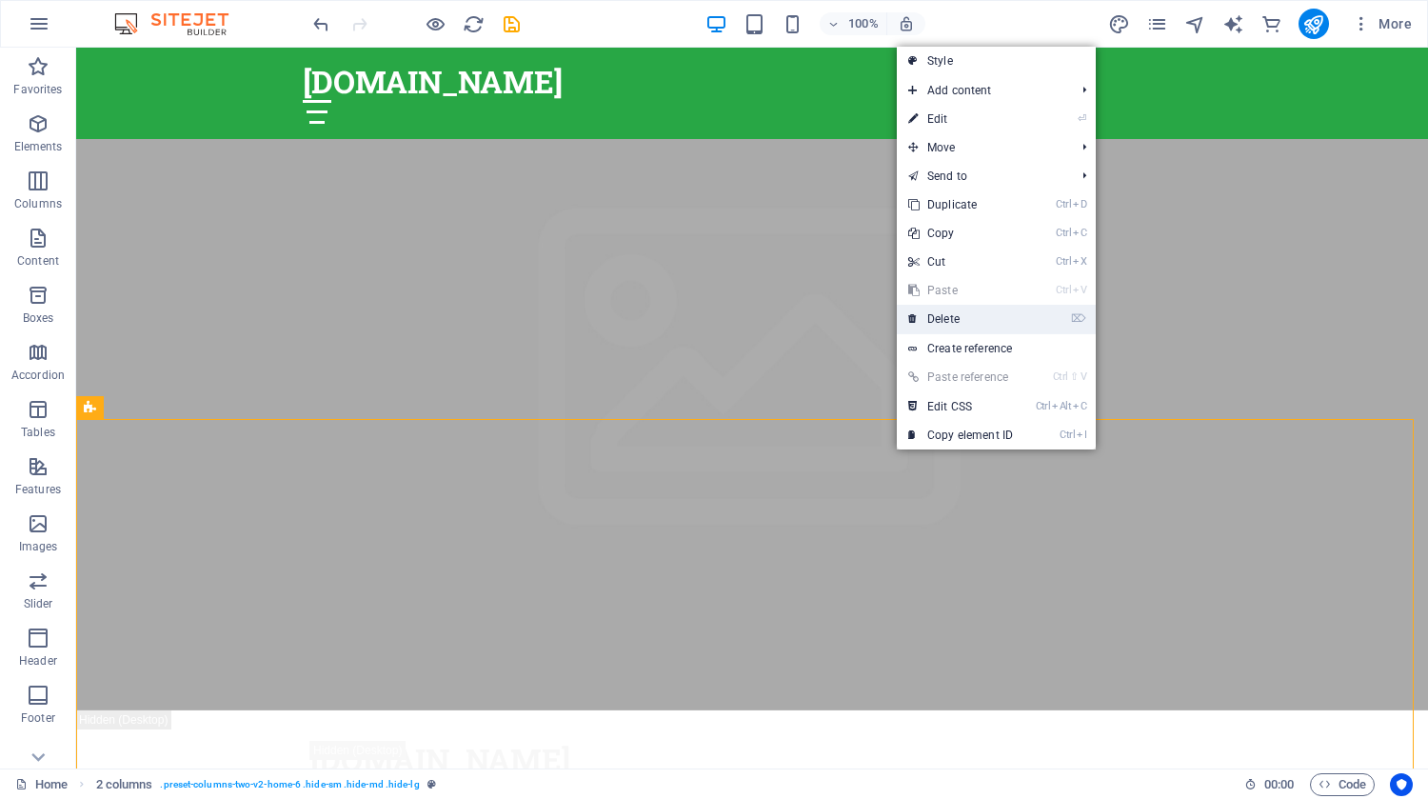
click at [951, 315] on link "⌦ Delete" at bounding box center [961, 319] width 128 height 29
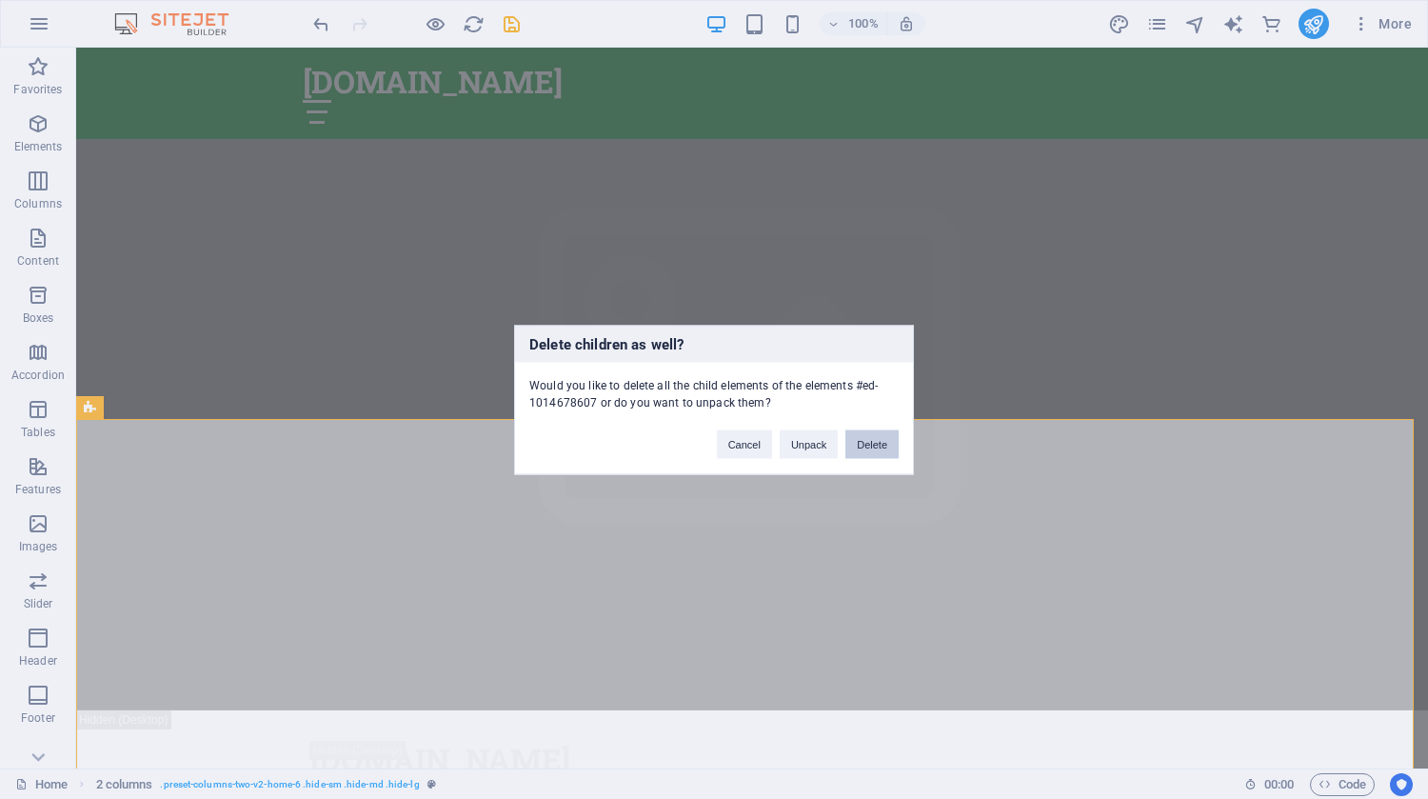
click at [877, 444] on button "Delete" at bounding box center [872, 443] width 53 height 29
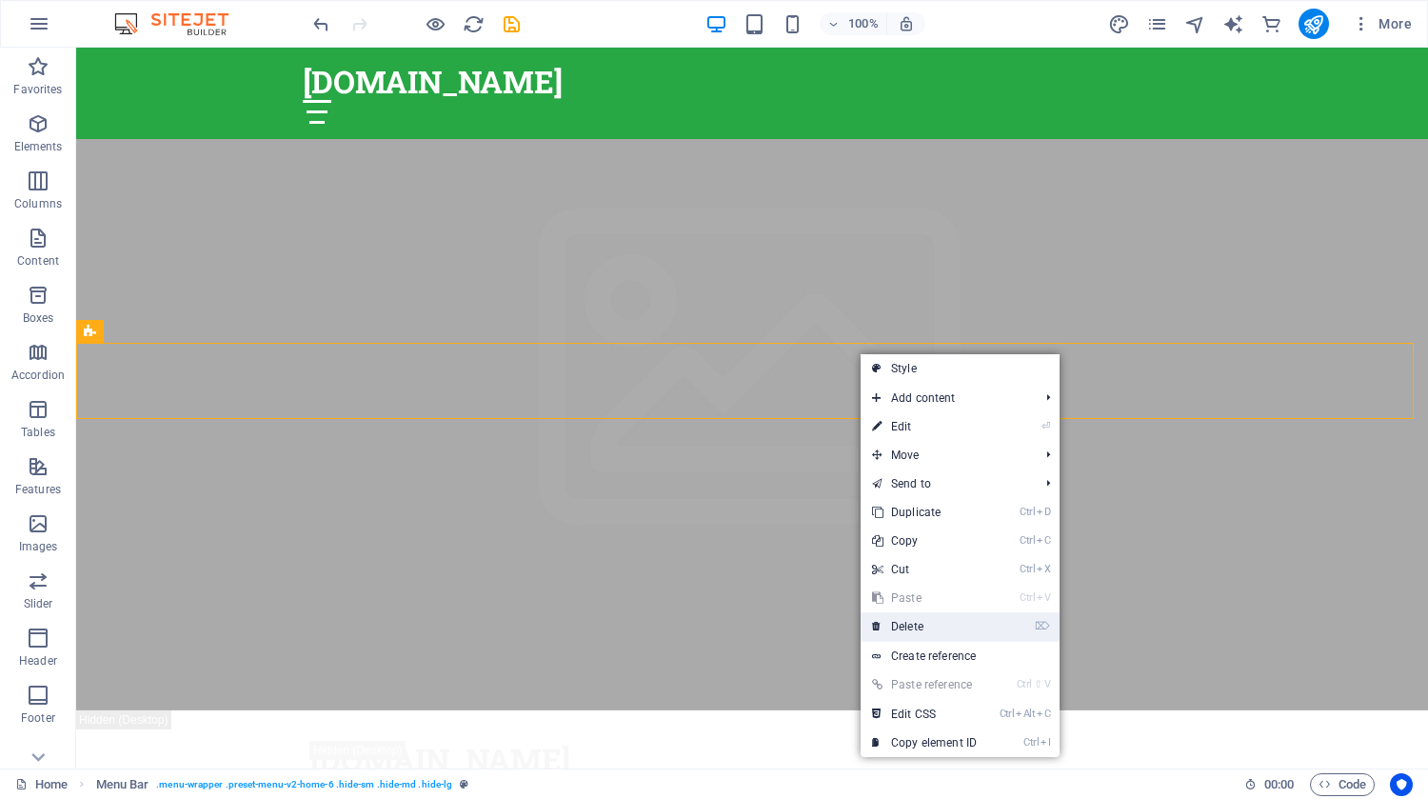
click at [918, 632] on link "⌦ Delete" at bounding box center [925, 626] width 128 height 29
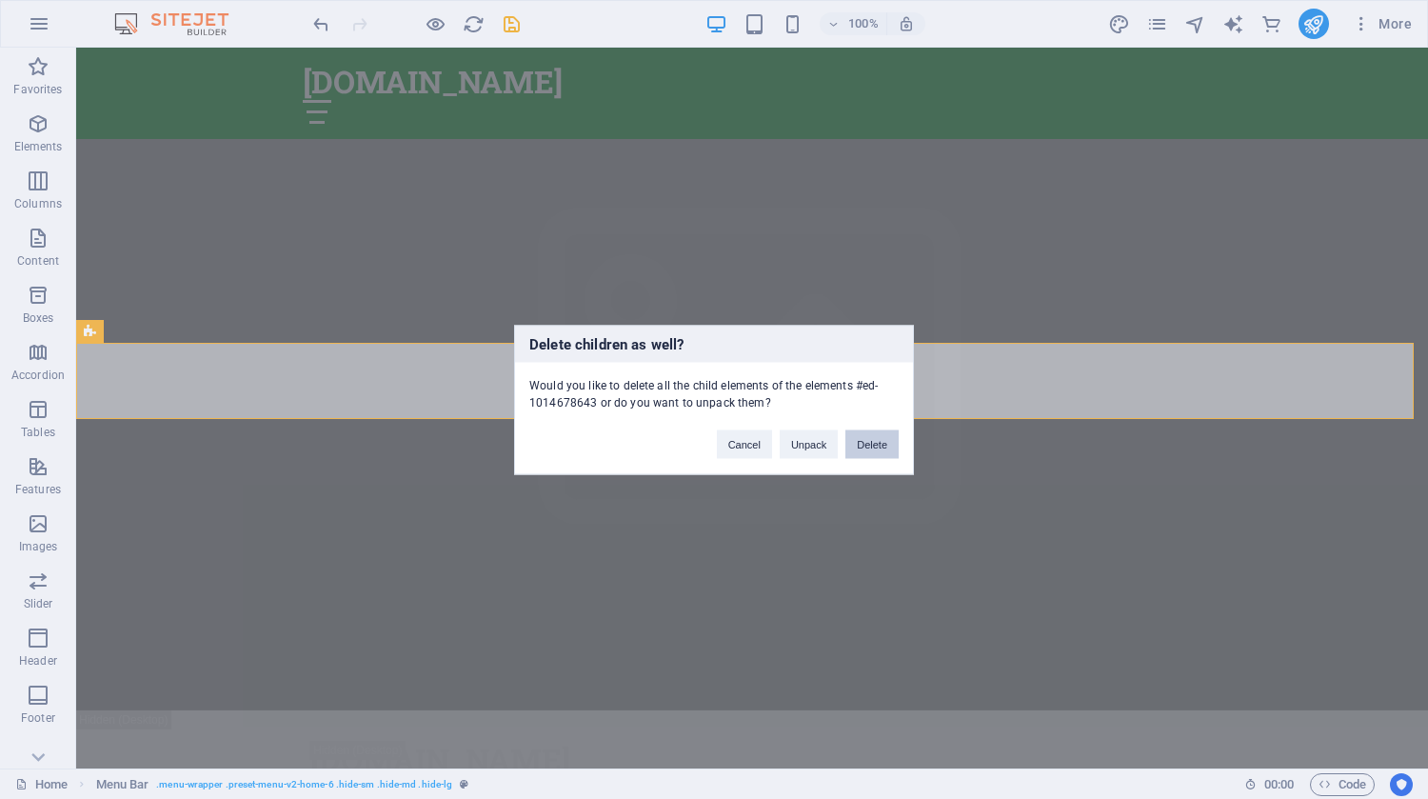
click at [877, 454] on button "Delete" at bounding box center [872, 443] width 53 height 29
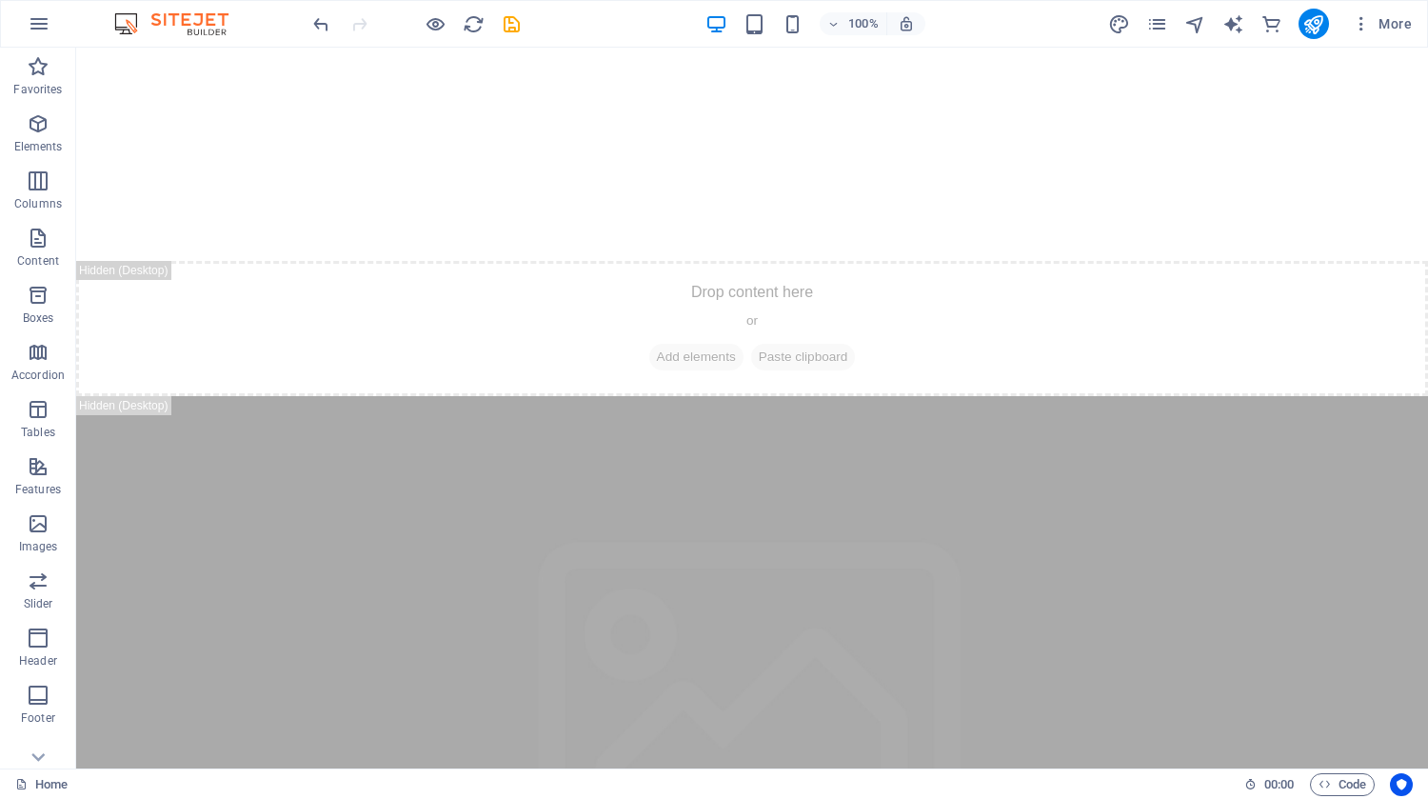
scroll to position [803, 0]
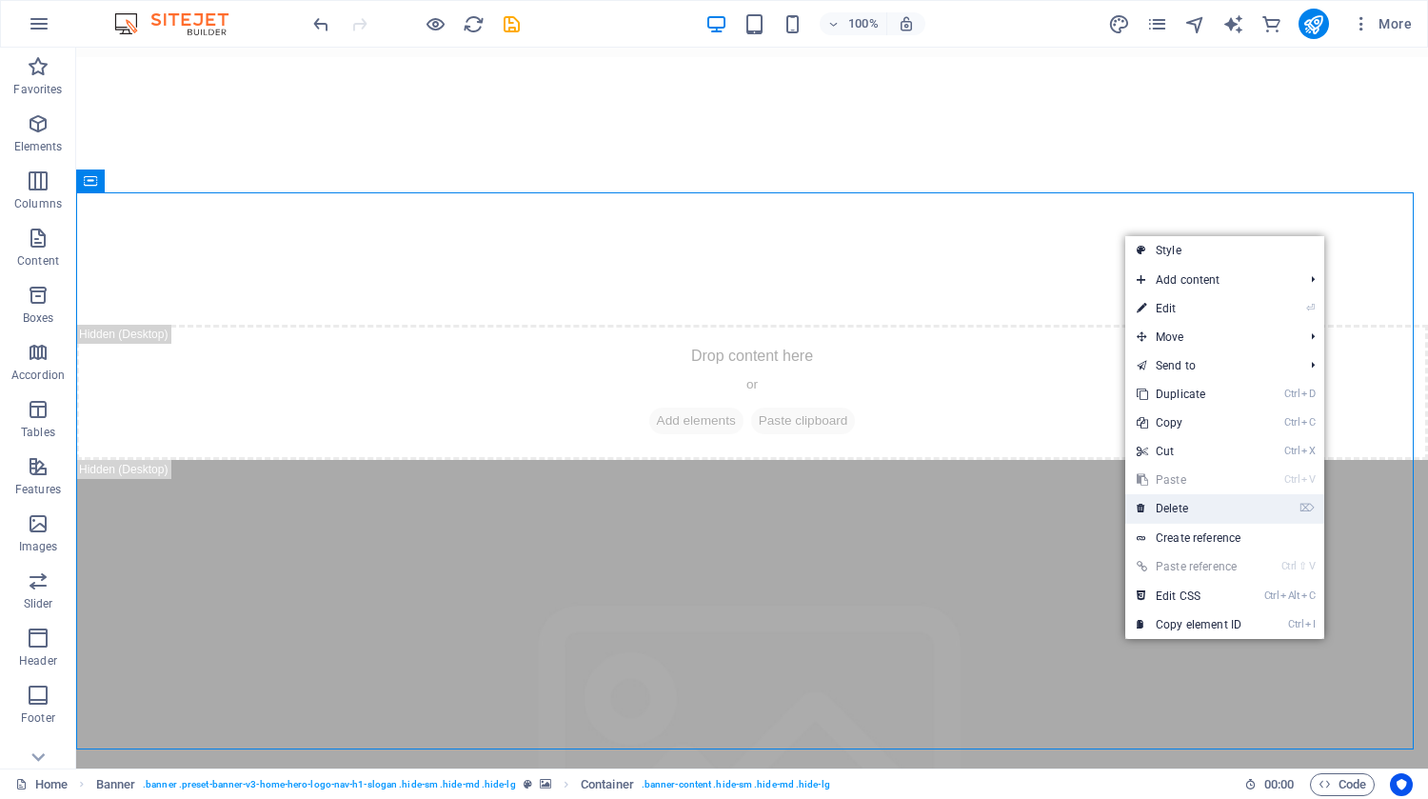
click at [1186, 510] on link "⌦ Delete" at bounding box center [1190, 508] width 128 height 29
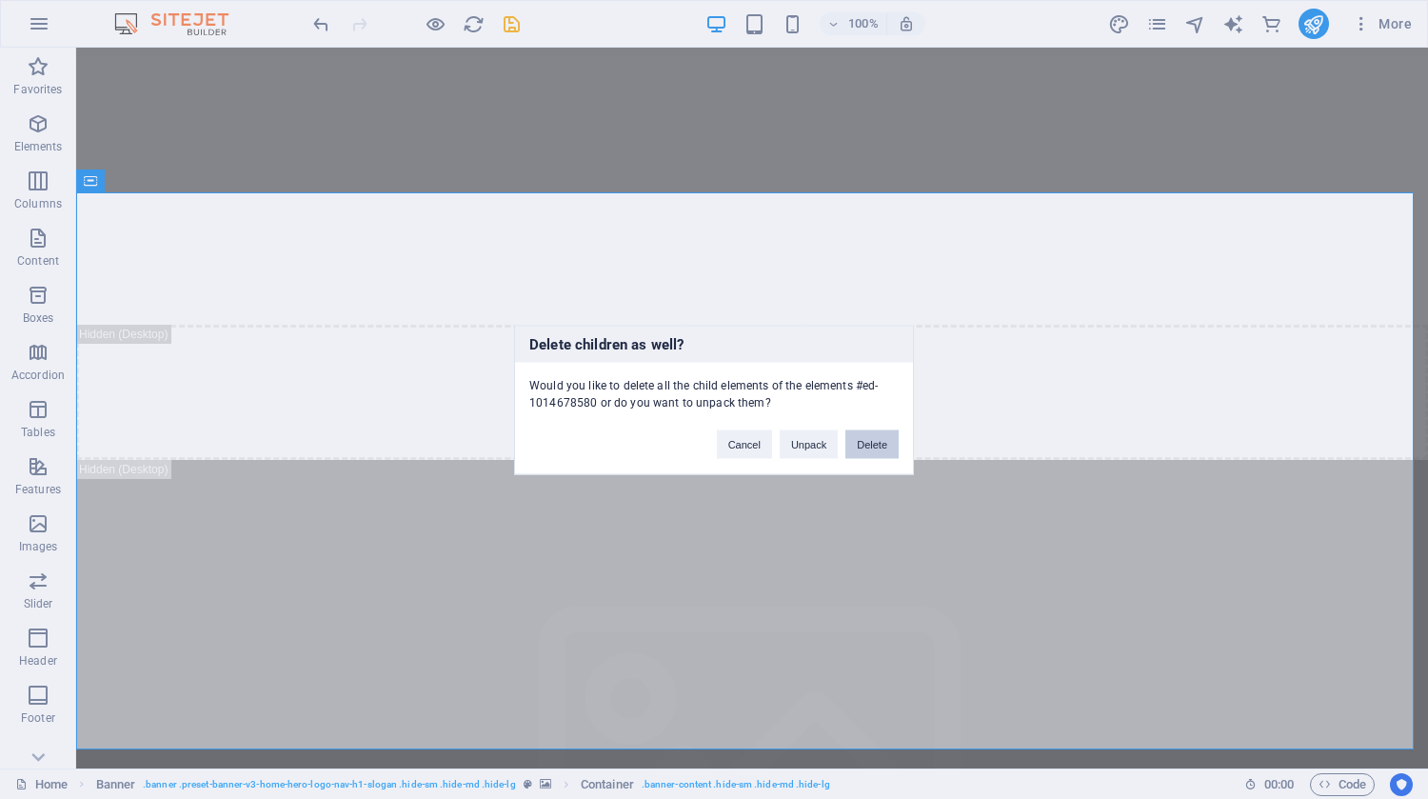
click at [873, 440] on button "Delete" at bounding box center [872, 443] width 53 height 29
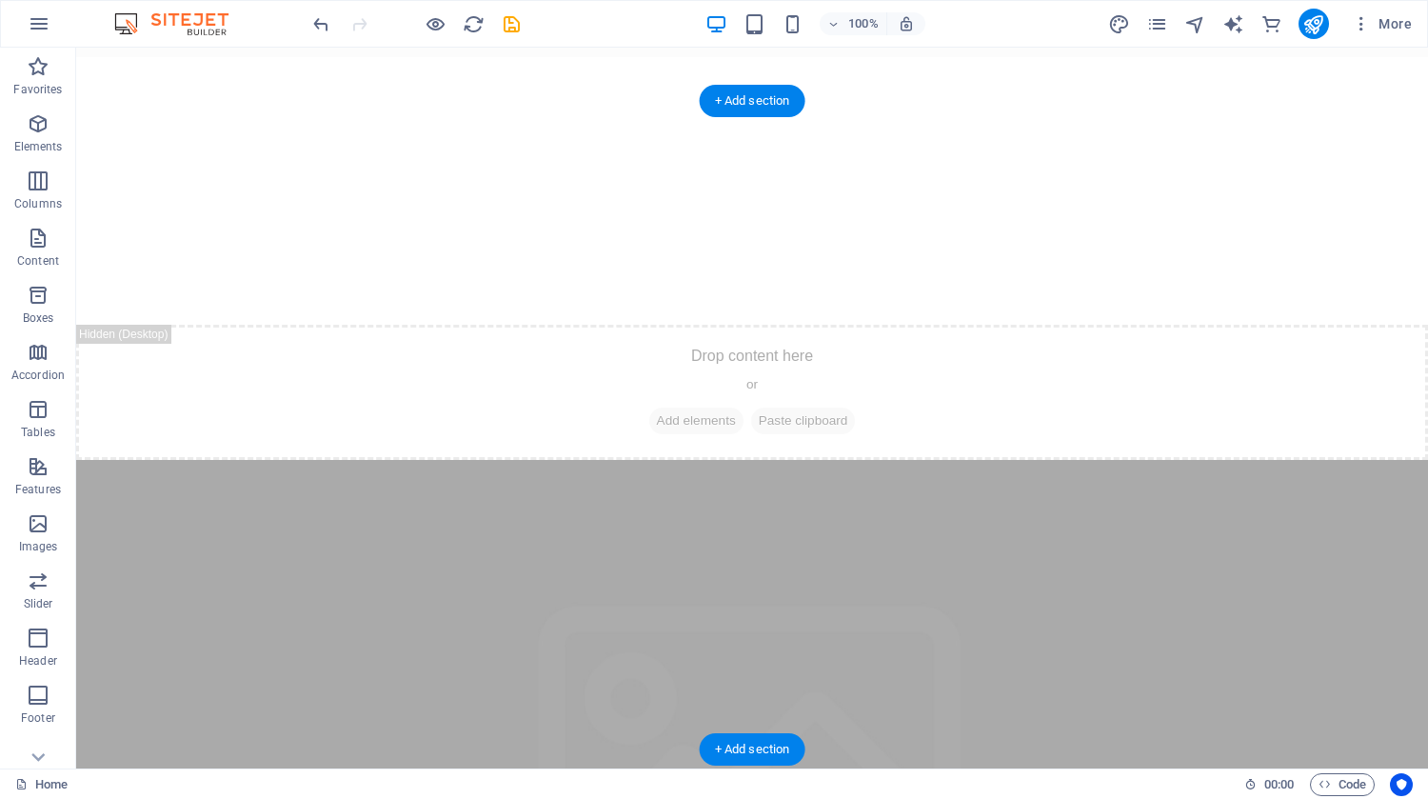
click at [815, 460] on figure at bounding box center [752, 784] width 1352 height 648
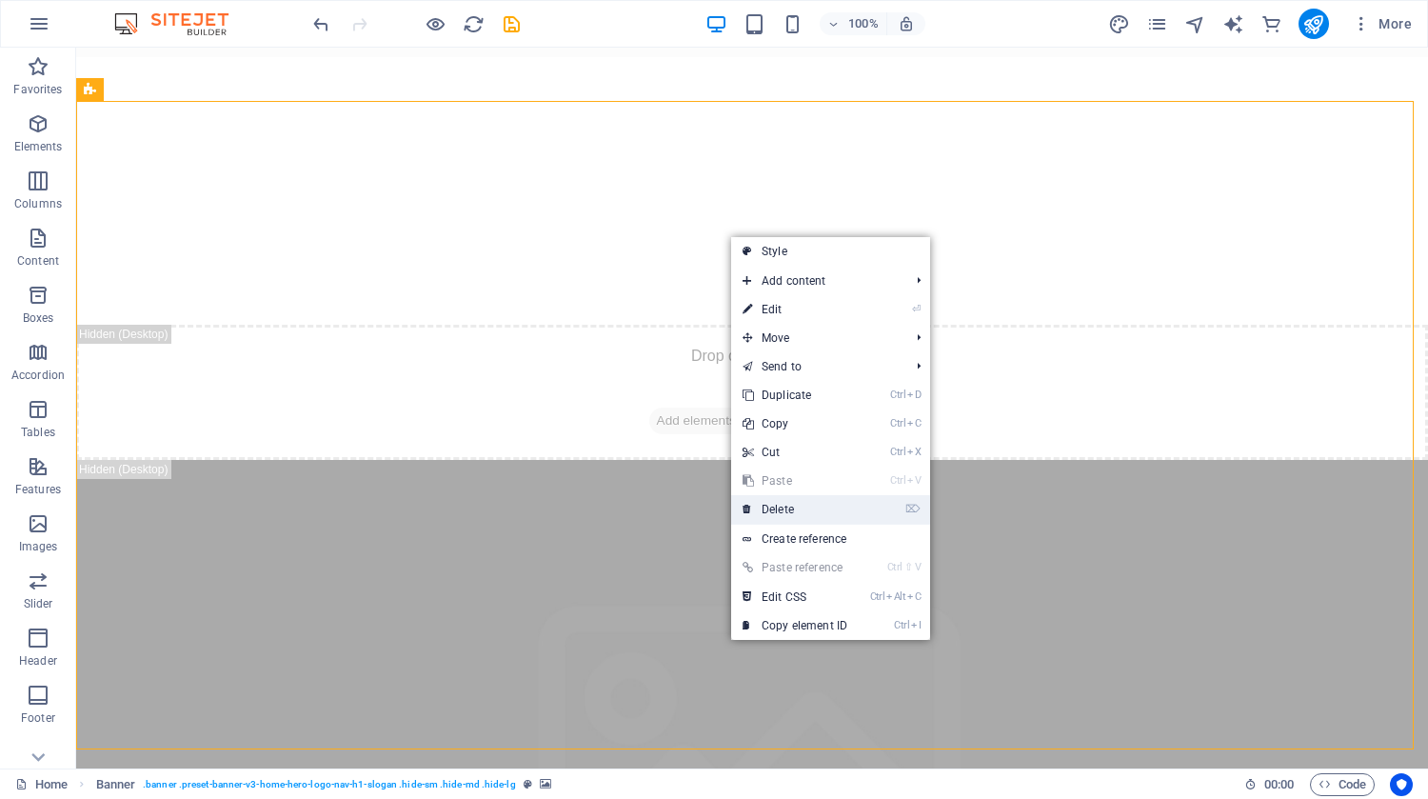
click at [867, 508] on li "⌦ Delete" at bounding box center [830, 510] width 199 height 30
click at [779, 515] on link "⌦ Delete" at bounding box center [795, 509] width 128 height 29
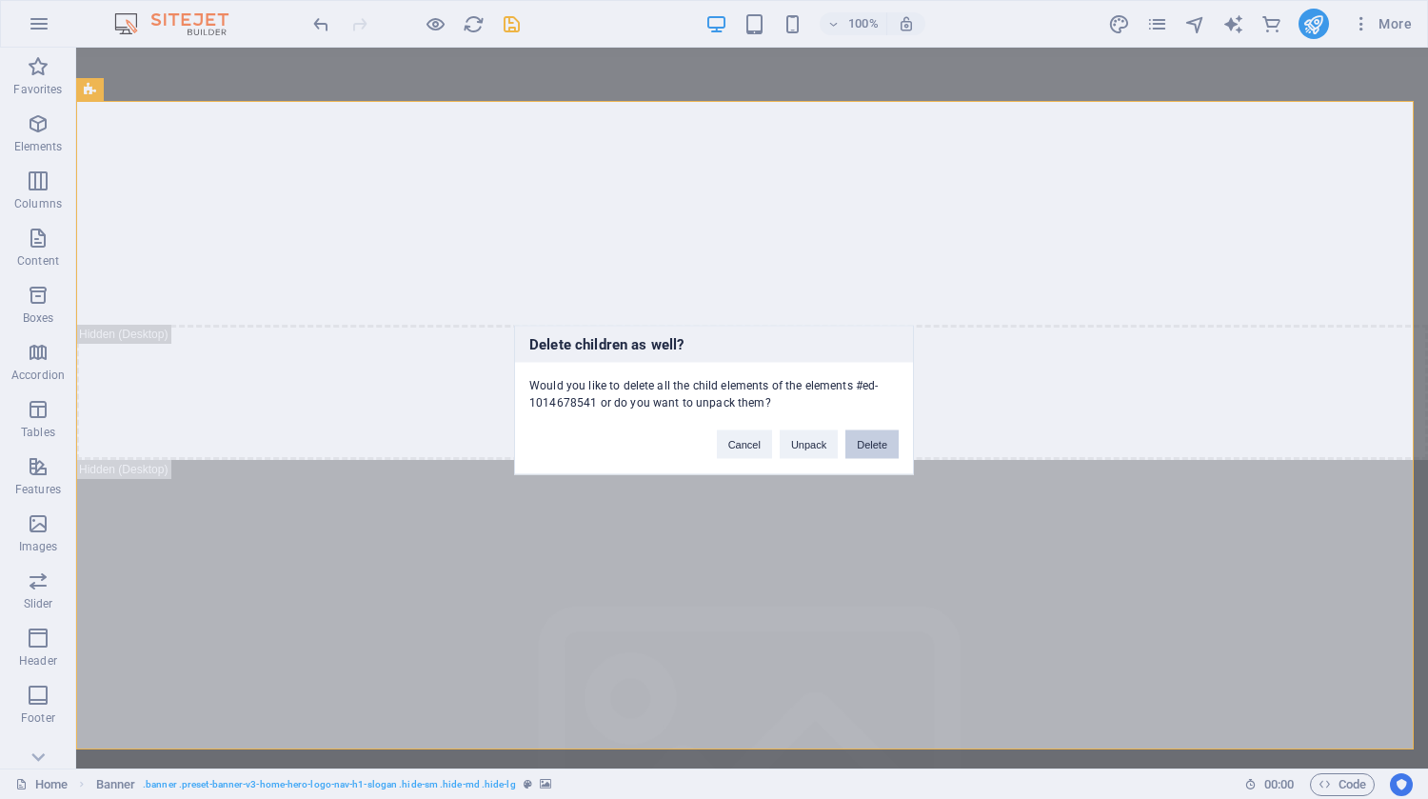
click at [885, 434] on button "Delete" at bounding box center [872, 443] width 53 height 29
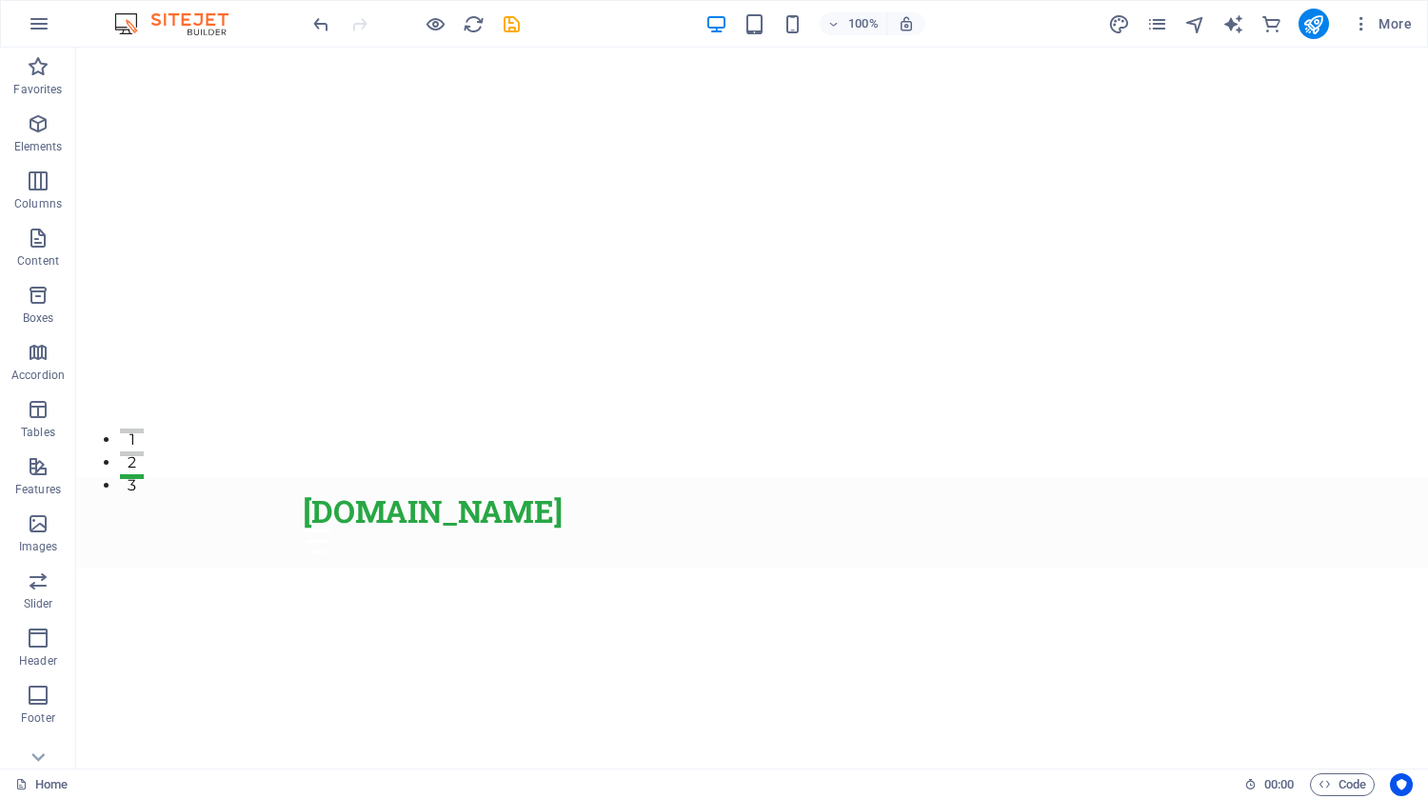
scroll to position [470, 0]
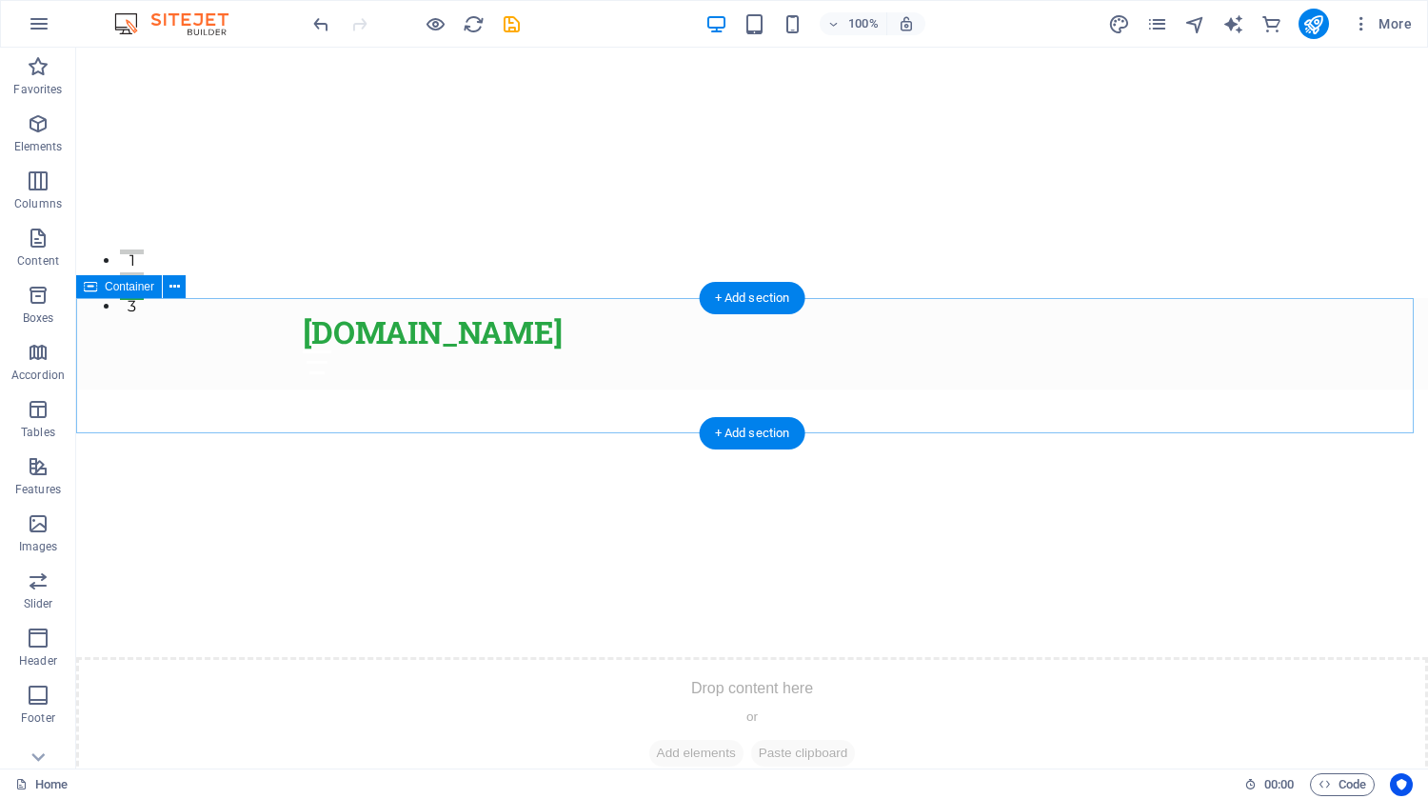
click at [1103, 657] on div "Drop content here or Add elements Paste clipboard" at bounding box center [752, 724] width 1352 height 135
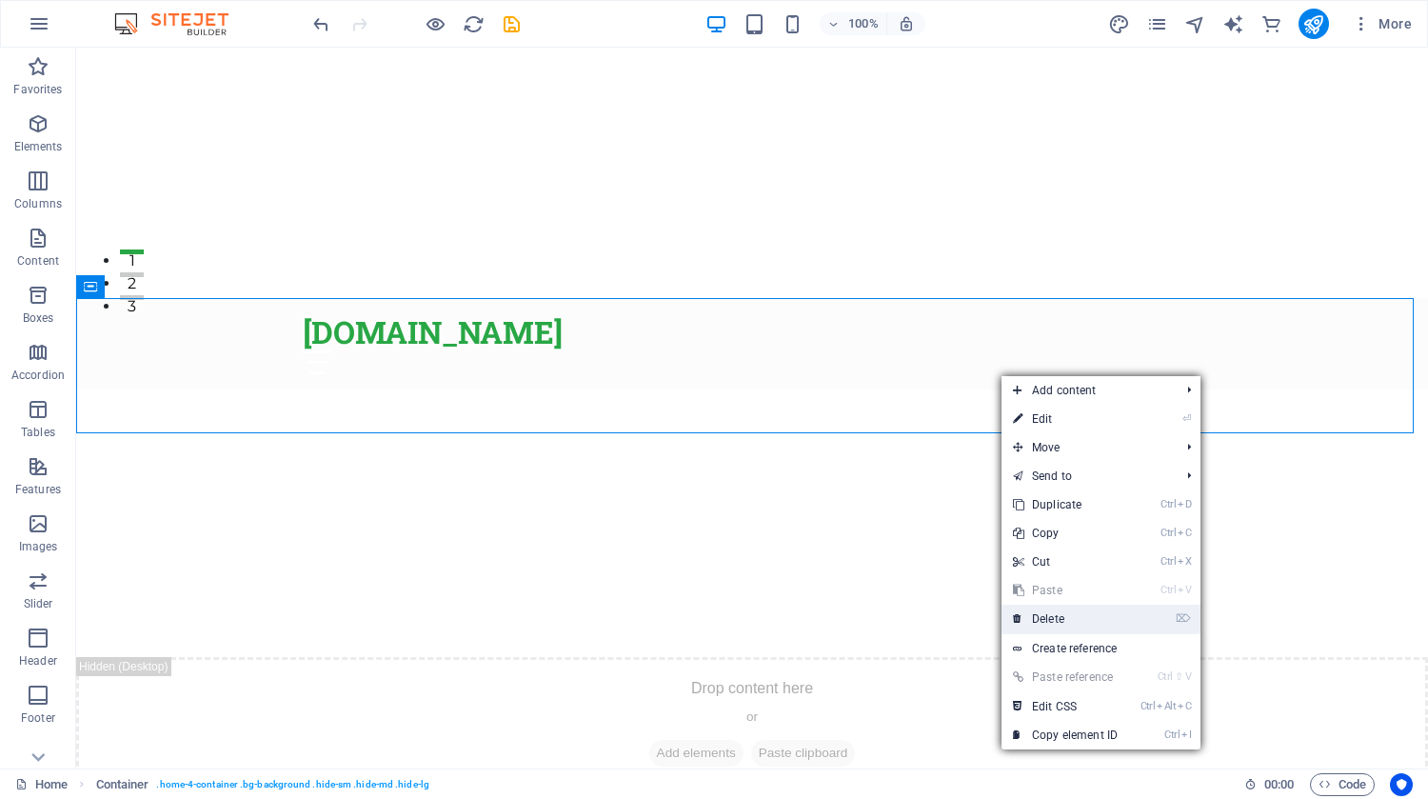
click at [1066, 615] on link "⌦ Delete" at bounding box center [1066, 619] width 128 height 29
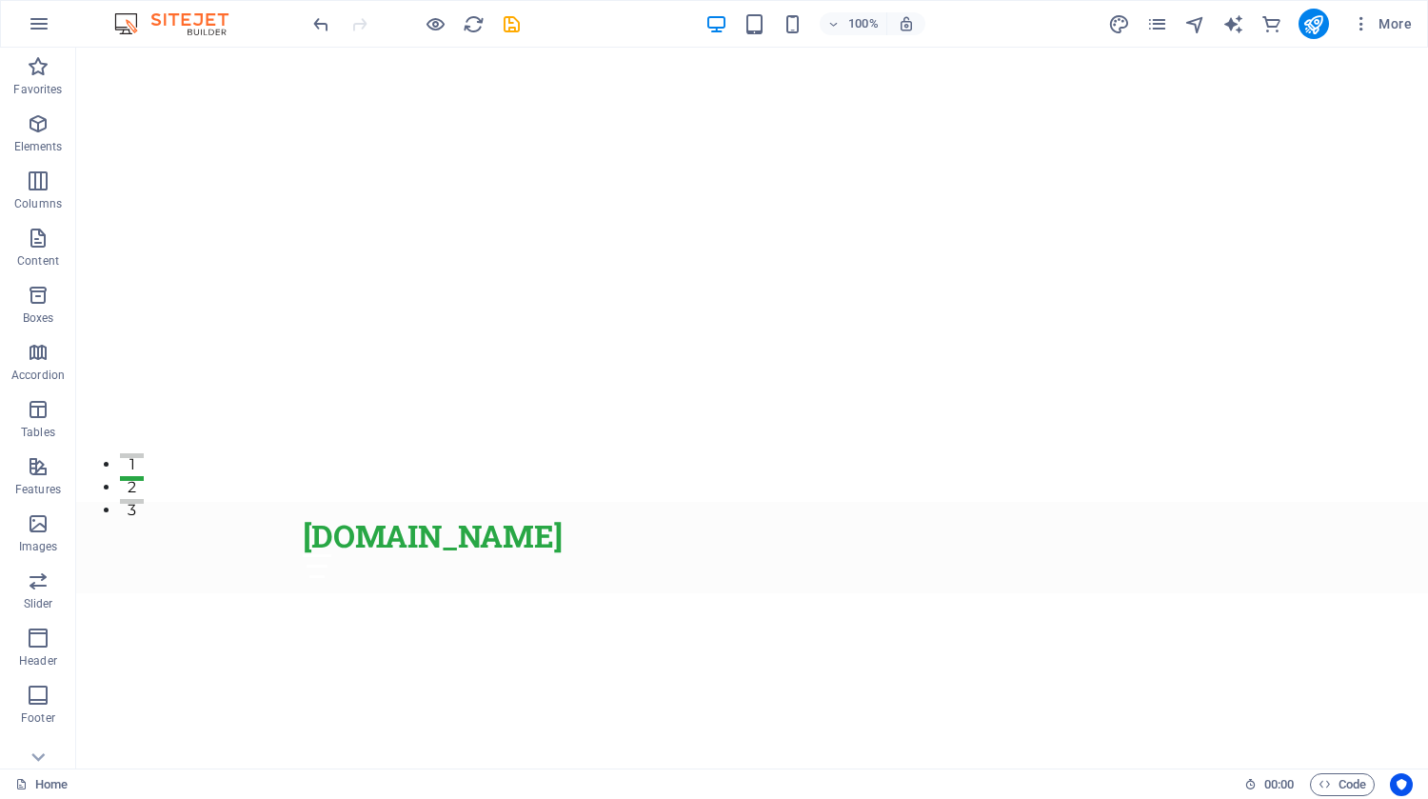
scroll to position [0, 0]
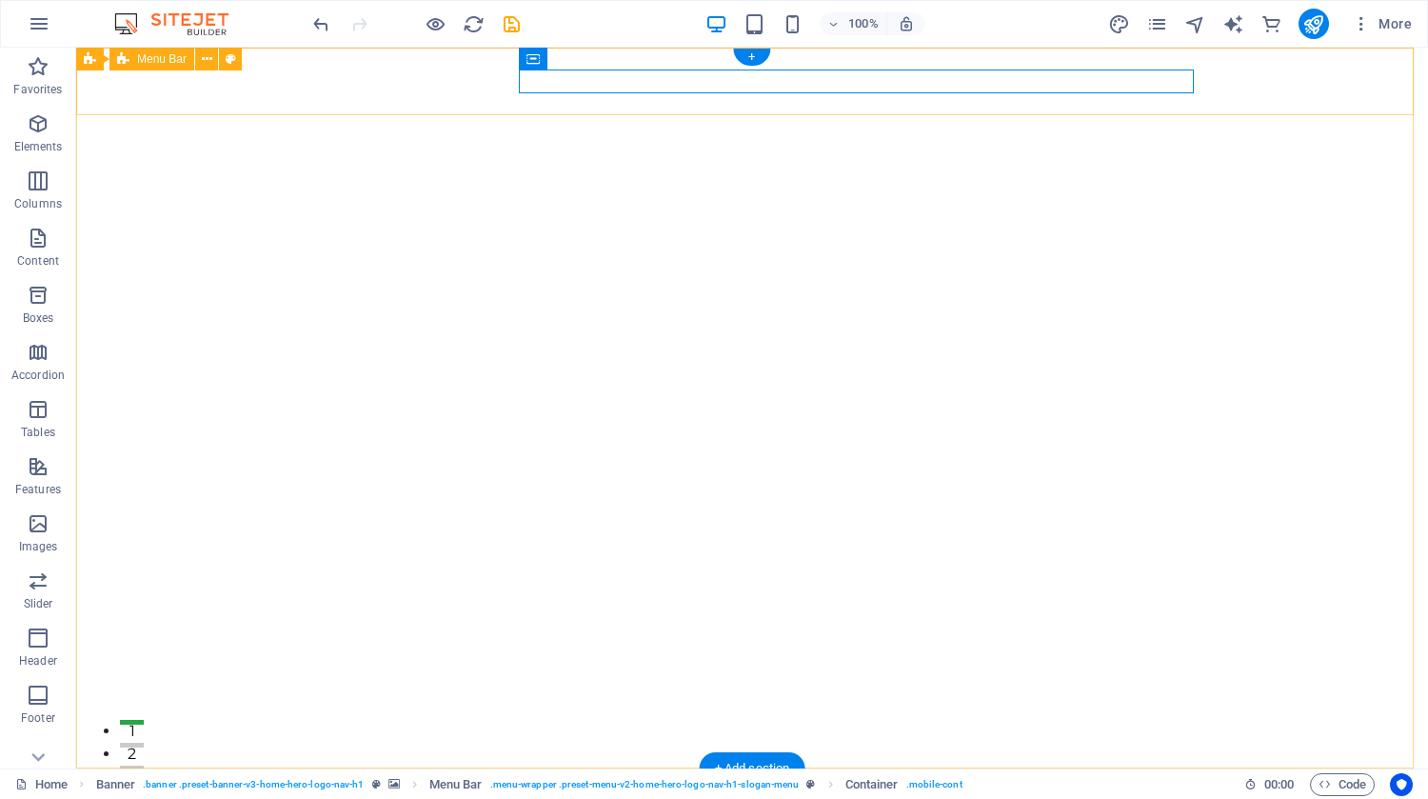
click at [1268, 768] on div "[DOMAIN_NAME] Home About Services Get Started Contact" at bounding box center [752, 813] width 1352 height 91
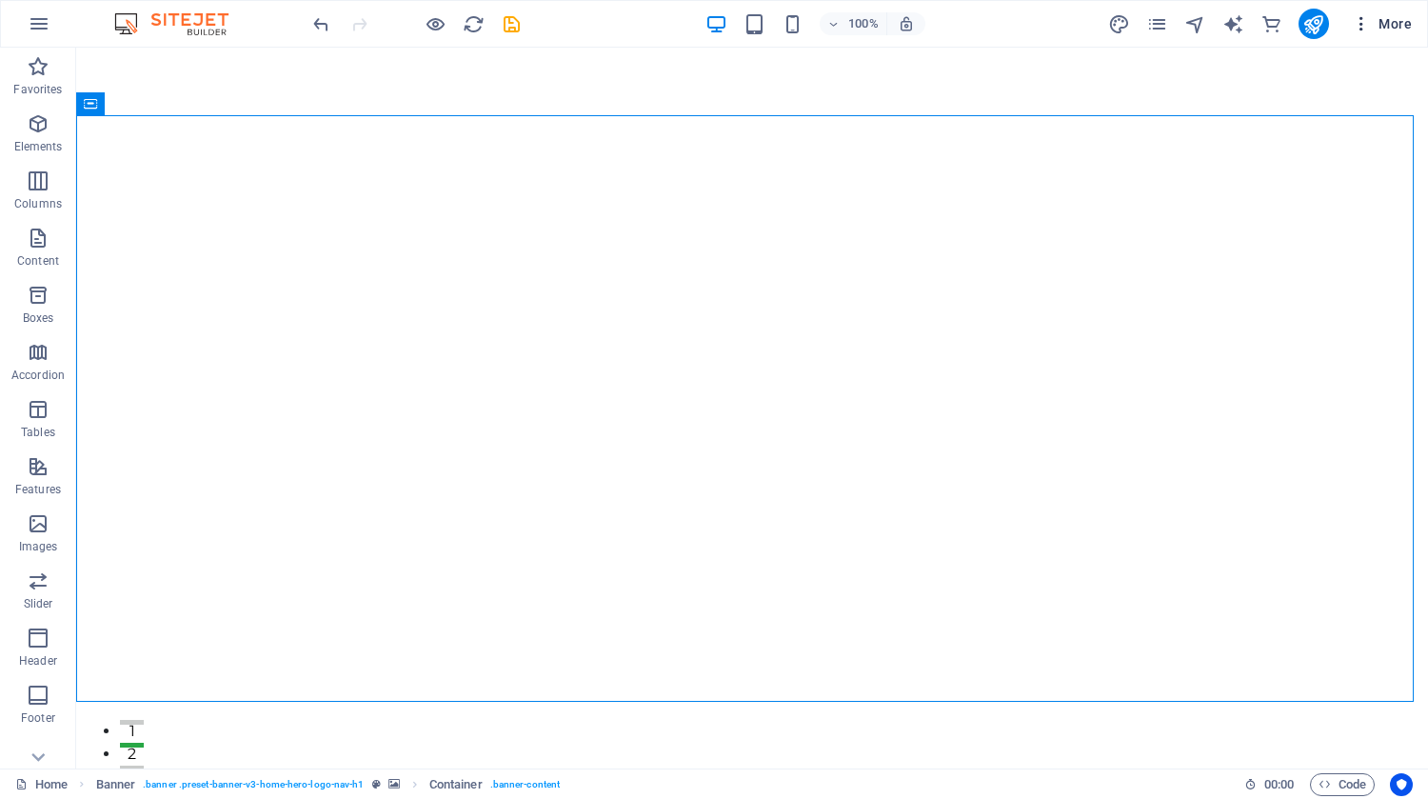
click at [1360, 14] on icon "button" at bounding box center [1361, 23] width 19 height 19
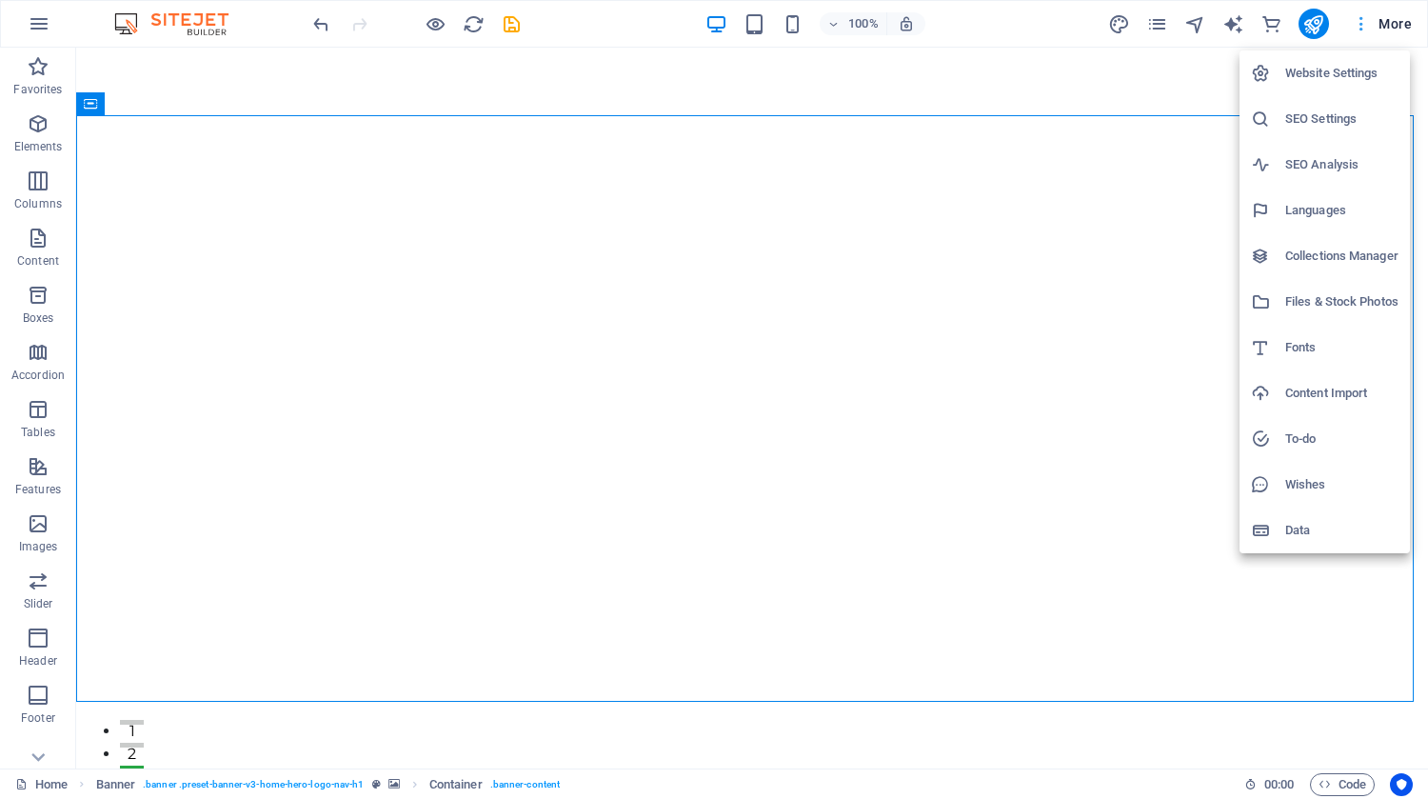
click at [1360, 14] on div at bounding box center [714, 399] width 1428 height 799
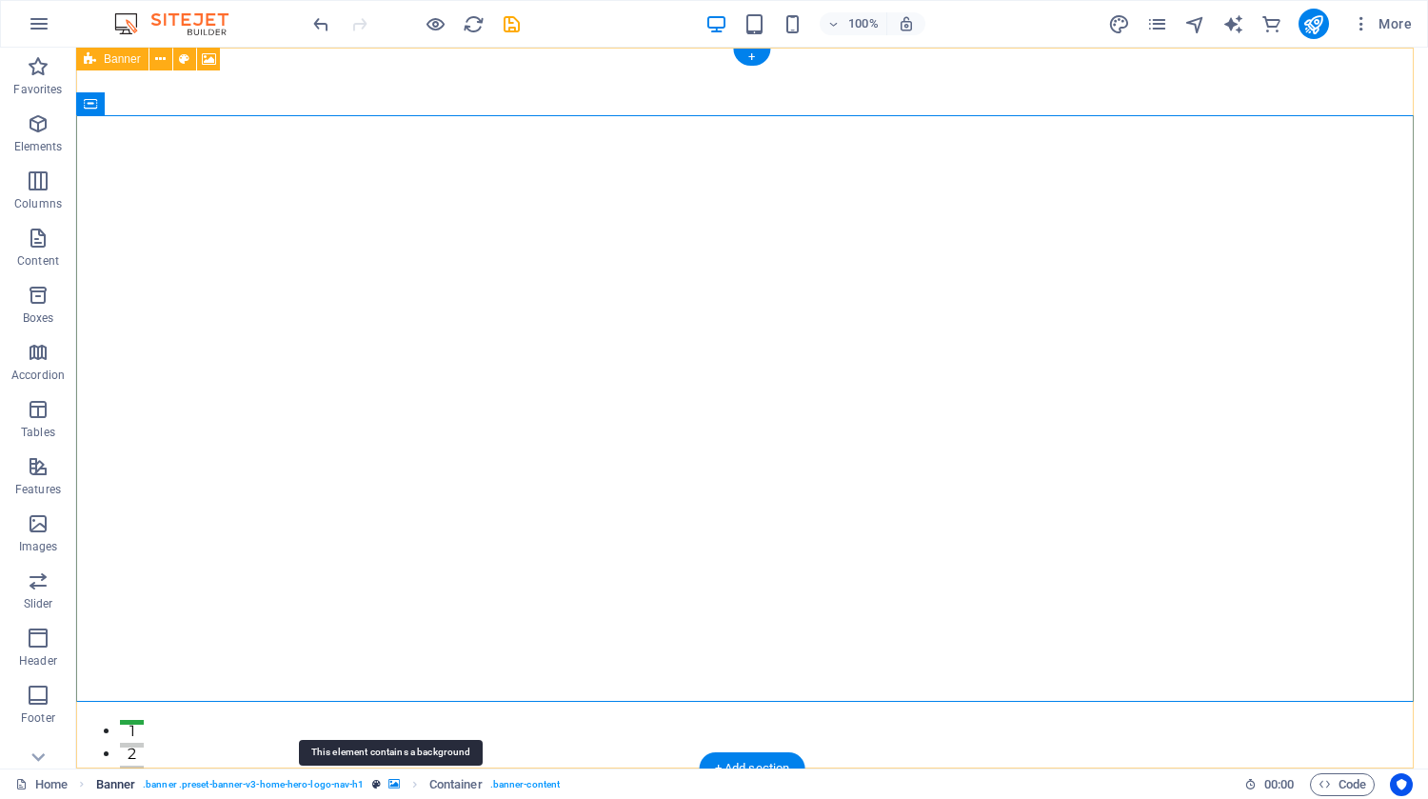
click at [388, 780] on icon "breadcrumb" at bounding box center [393, 784] width 11 height 10
select select "ms"
select select "s"
select select "progressive"
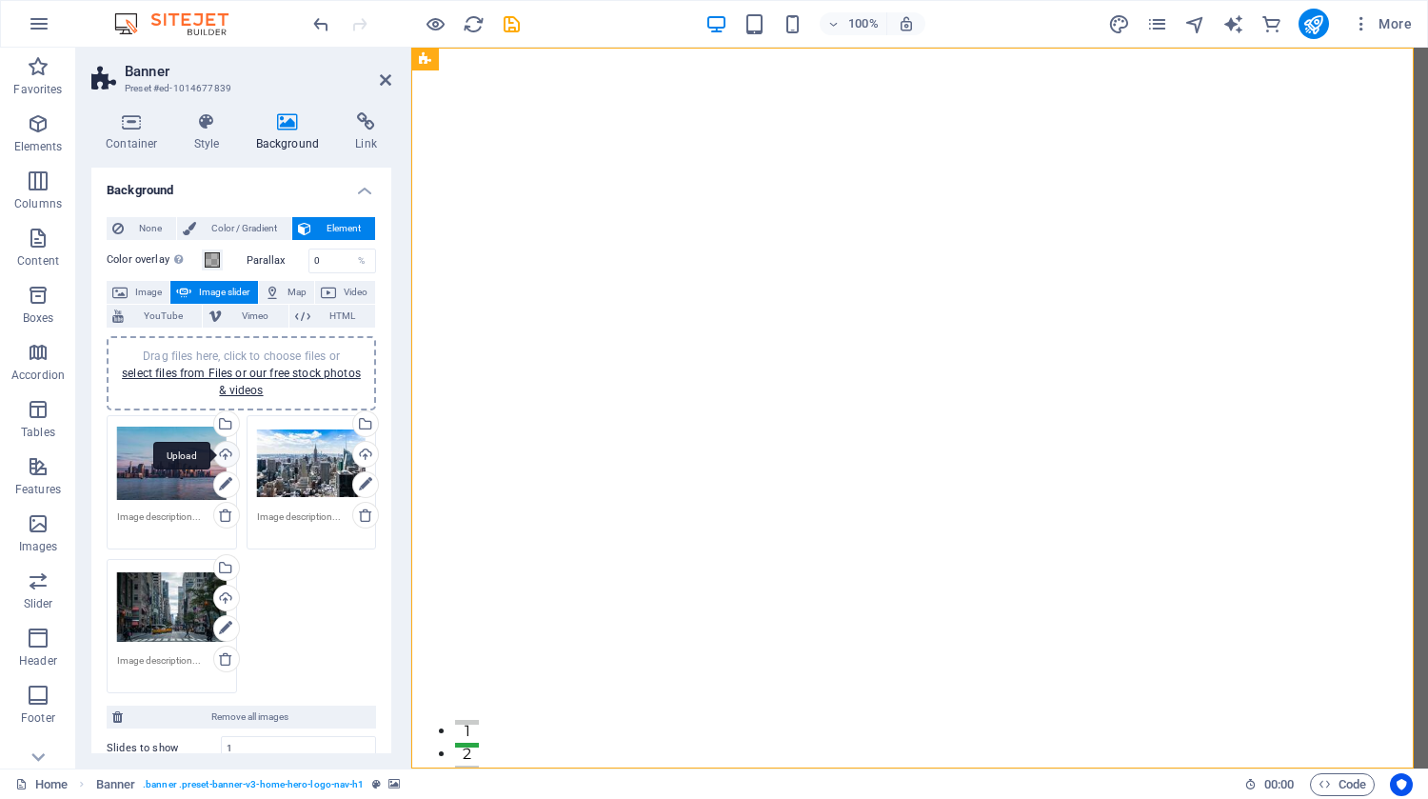
click at [228, 449] on div "Upload" at bounding box center [224, 456] width 29 height 29
click at [283, 583] on div "Drag files here, click to choose files or select files from Files or our free s…" at bounding box center [241, 554] width 279 height 288
drag, startPoint x: 283, startPoint y: 583, endPoint x: 278, endPoint y: 643, distance: 60.2
click at [278, 643] on div "Drag files here, click to choose files or select files from Files or our free s…" at bounding box center [241, 554] width 279 height 288
click at [226, 483] on icon at bounding box center [225, 484] width 13 height 23
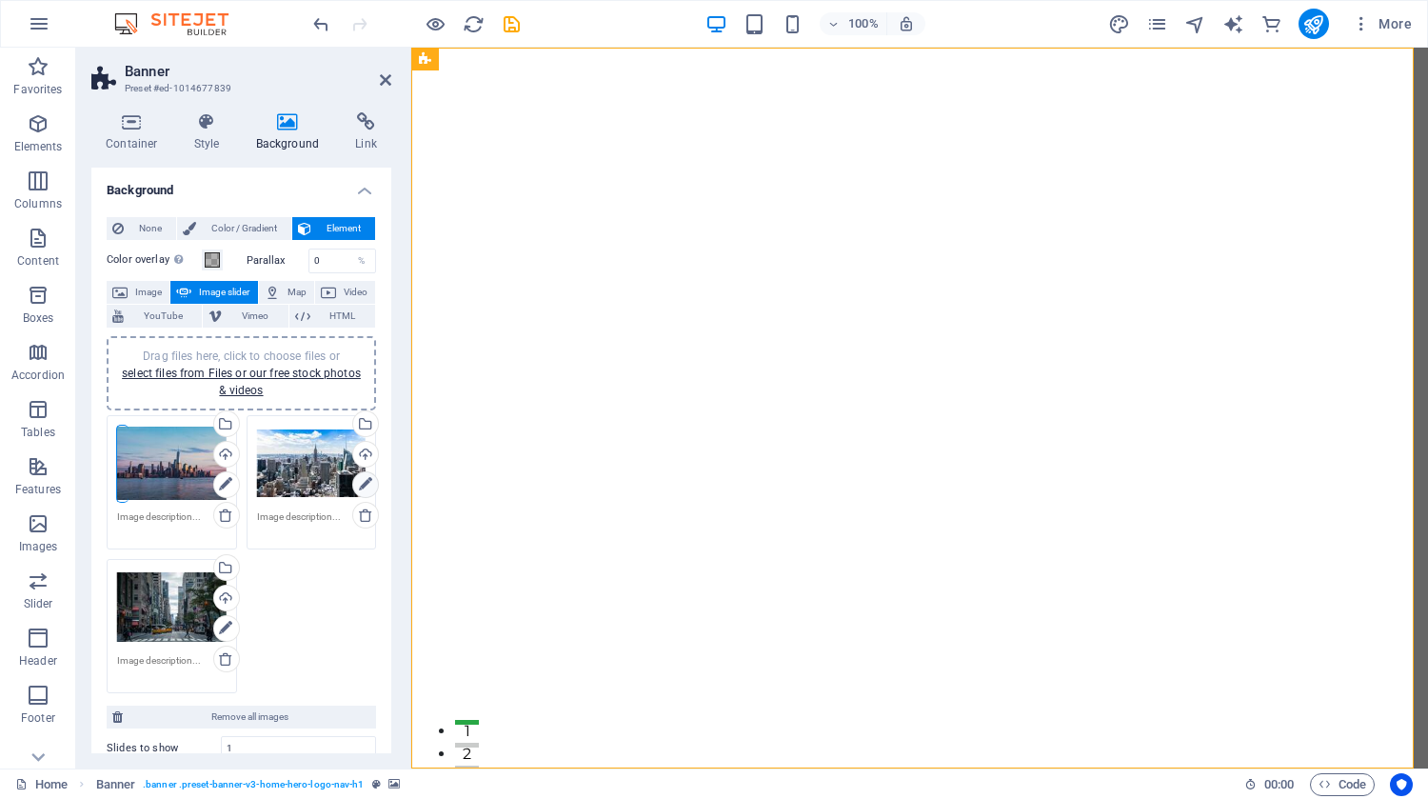
click at [363, 482] on icon at bounding box center [365, 484] width 13 height 23
click at [361, 447] on div "Upload" at bounding box center [363, 456] width 29 height 29
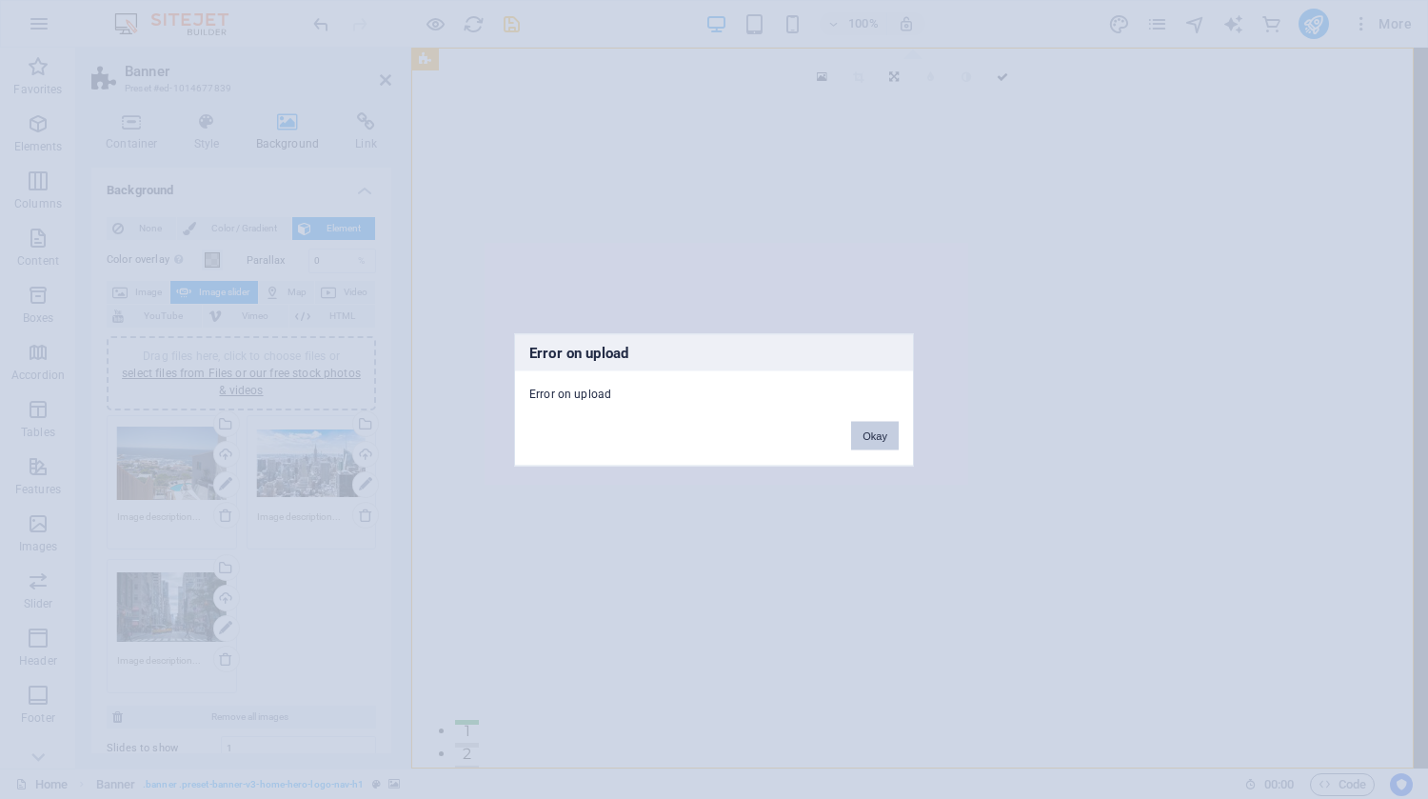
click at [877, 444] on button "Okay" at bounding box center [875, 435] width 48 height 29
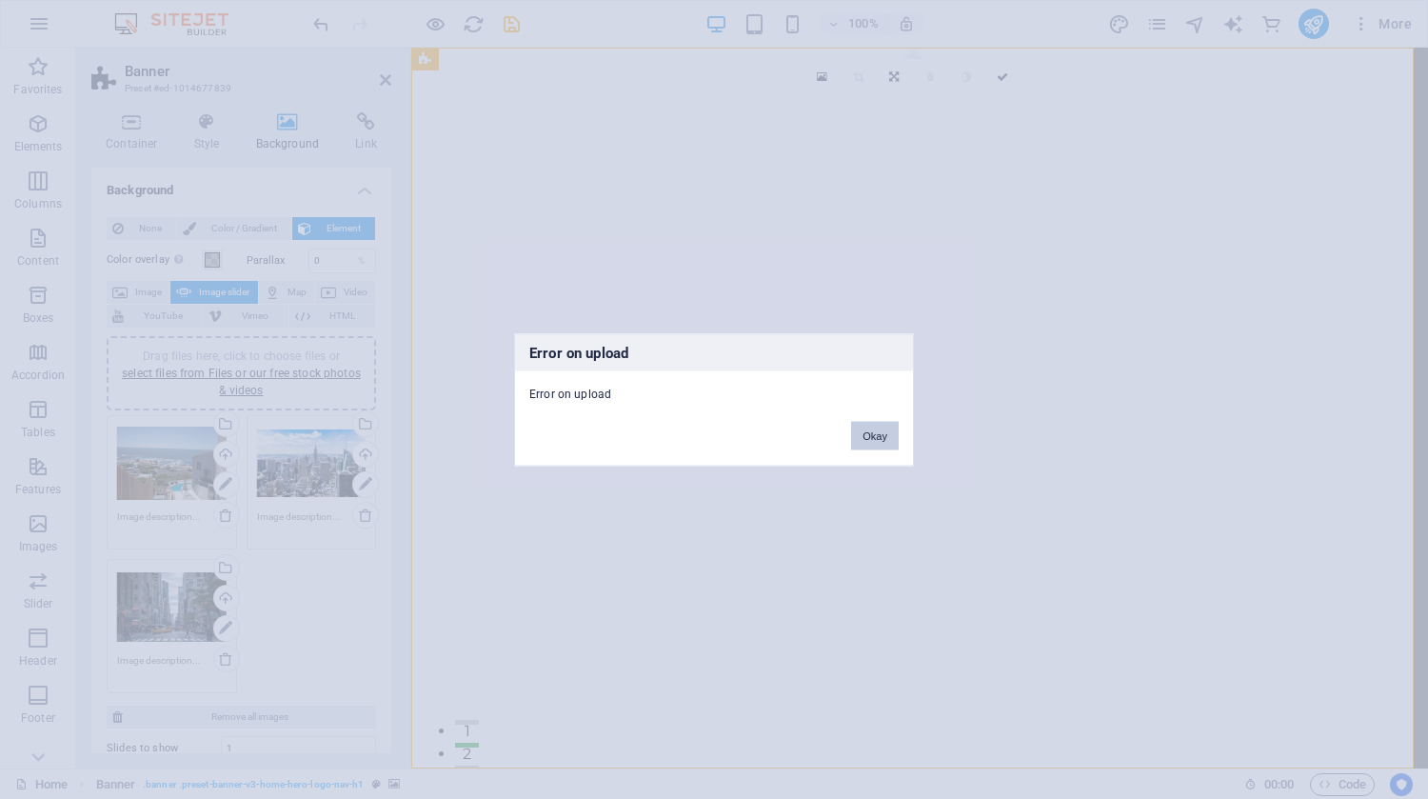
click at [878, 432] on button "Okay" at bounding box center [875, 435] width 48 height 29
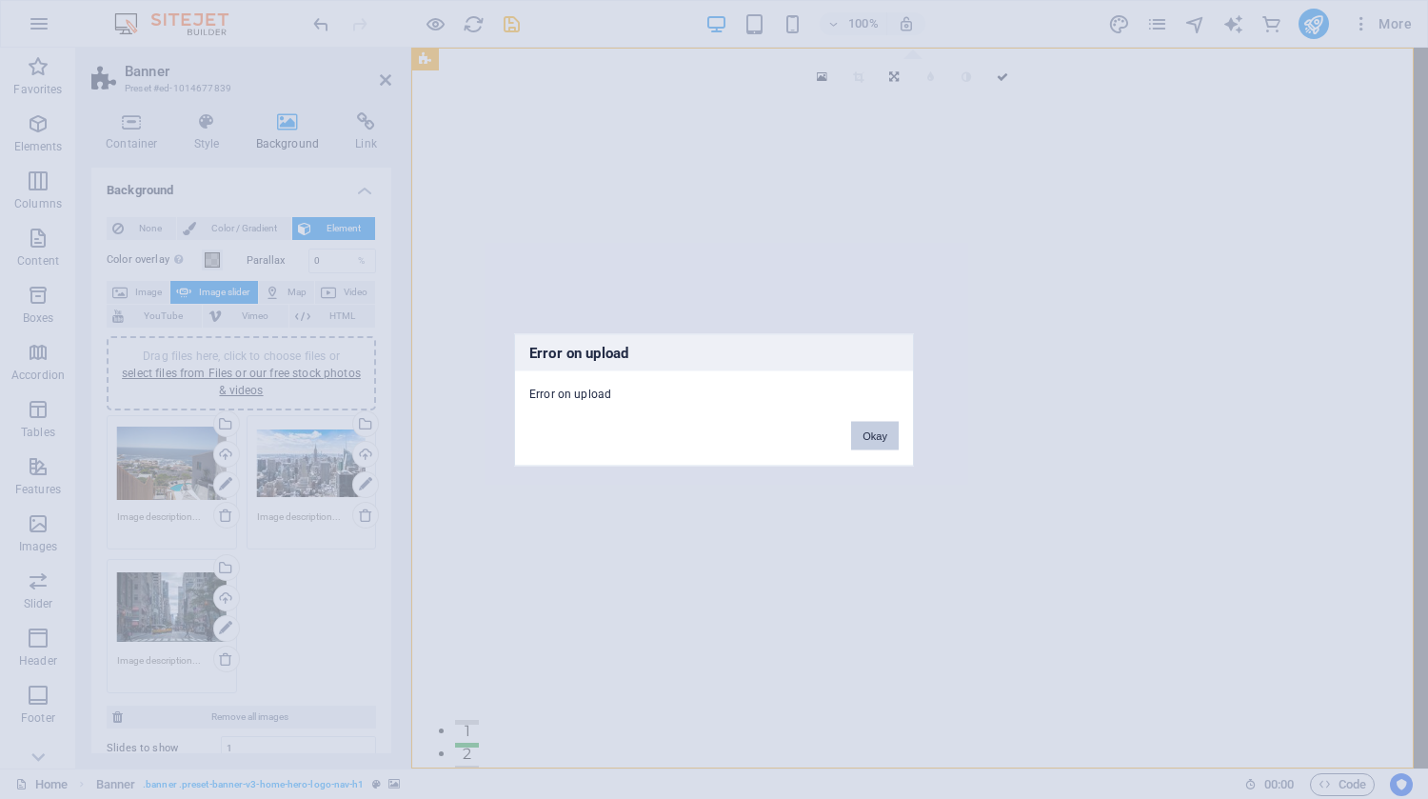
click at [878, 445] on button "Okay" at bounding box center [875, 435] width 48 height 29
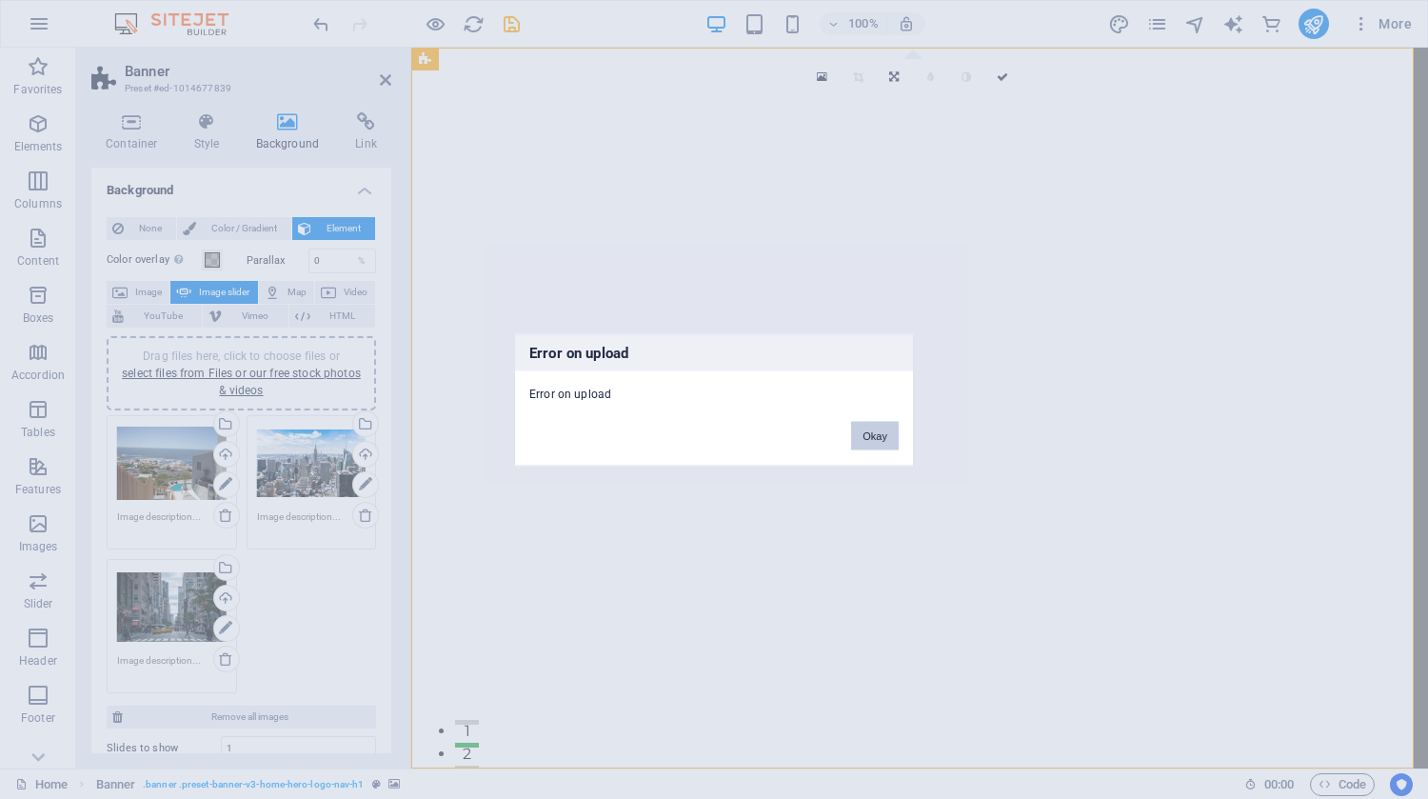
click at [878, 445] on button "Okay" at bounding box center [875, 435] width 48 height 29
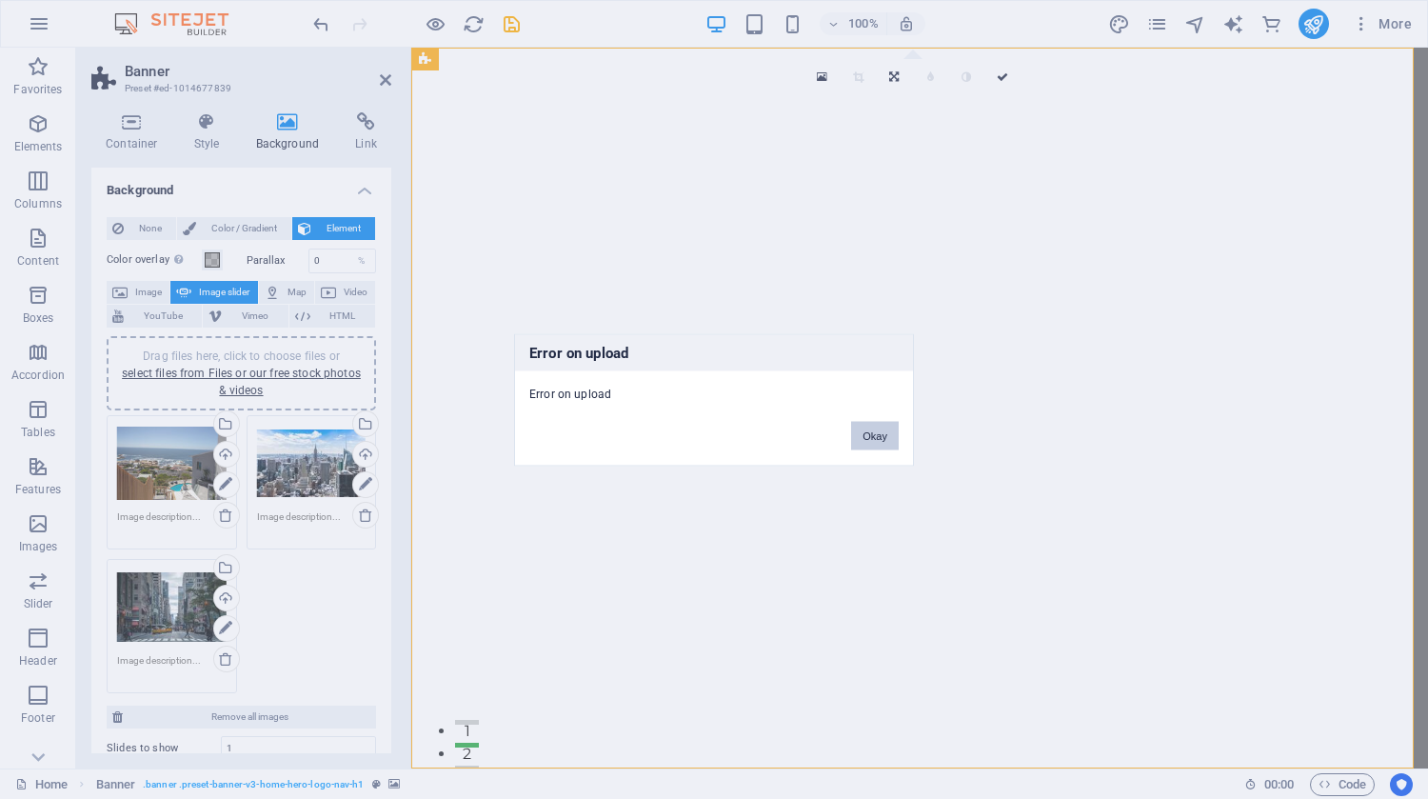
click at [878, 445] on button "Okay" at bounding box center [875, 435] width 48 height 29
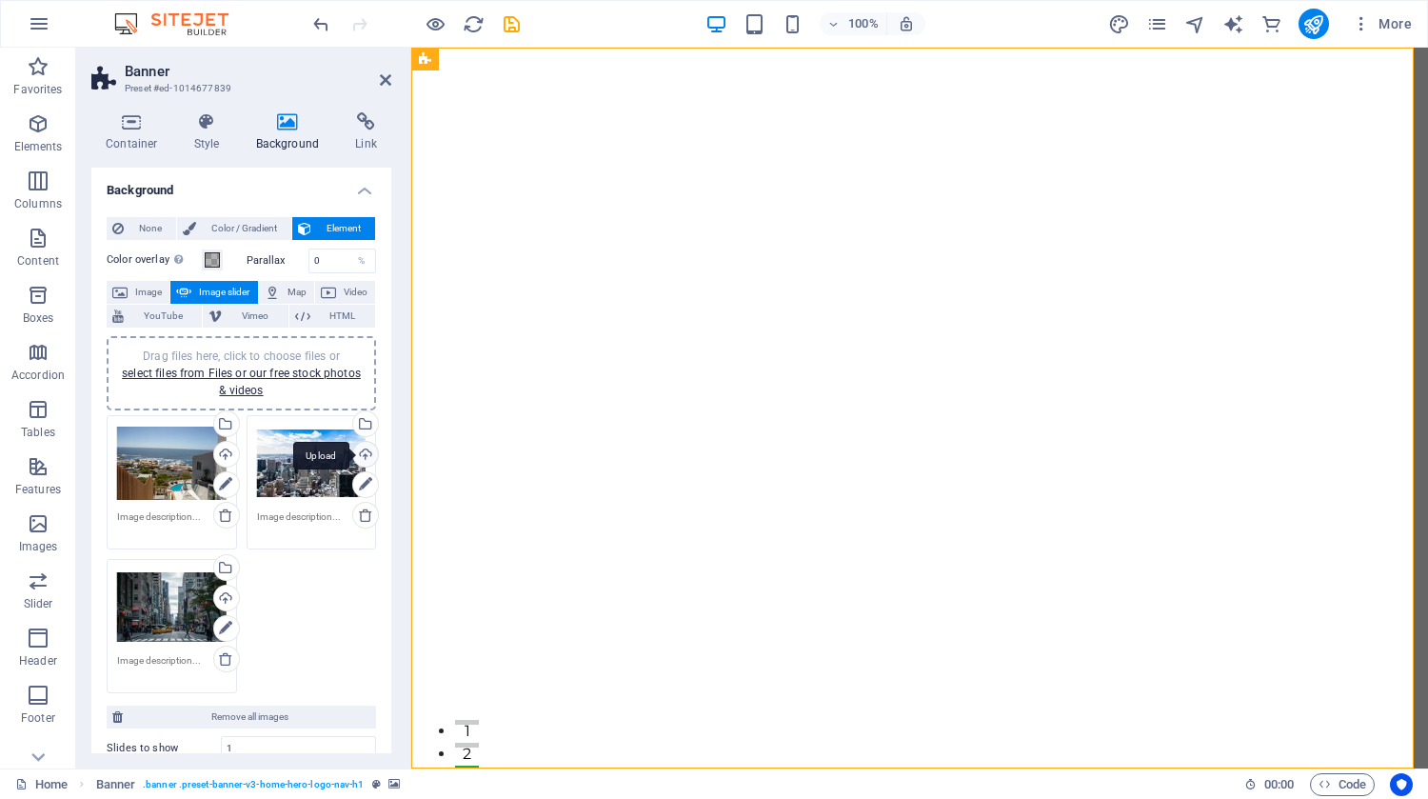
click at [363, 450] on div "Upload" at bounding box center [363, 456] width 29 height 29
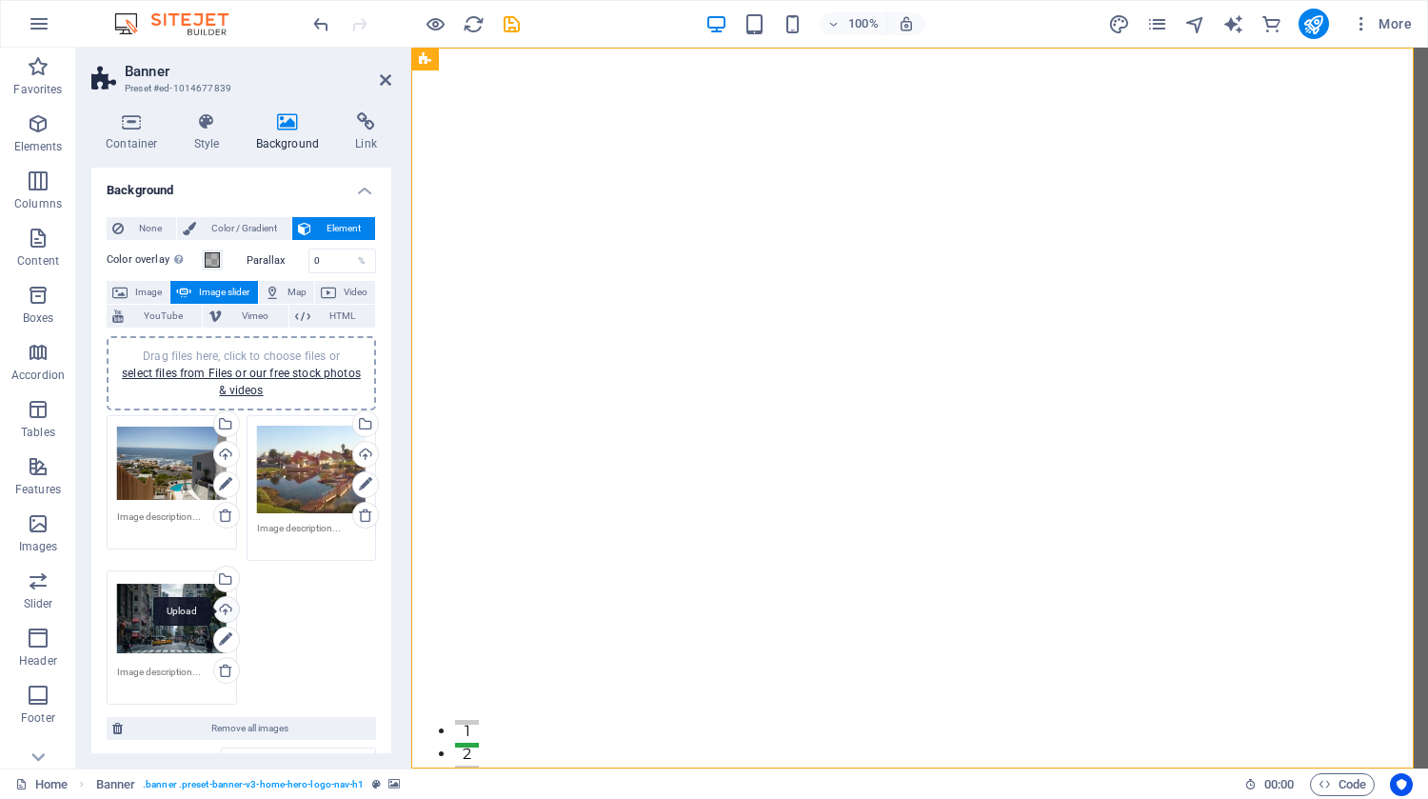
click at [226, 601] on div "Upload" at bounding box center [224, 611] width 29 height 29
click at [164, 628] on div "Drag files here, click to choose files or select files from Files or our free s…" at bounding box center [172, 619] width 110 height 76
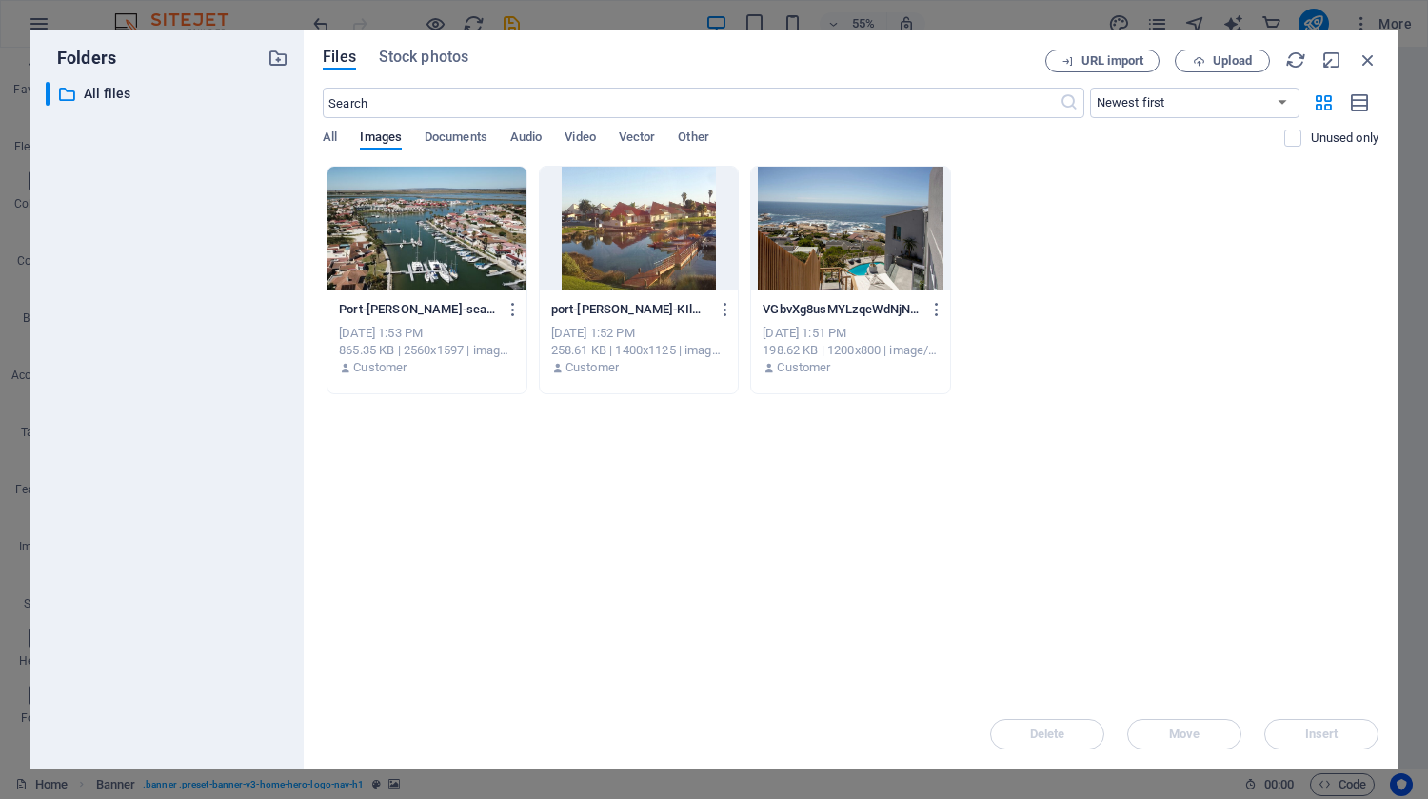
click at [603, 228] on div at bounding box center [639, 229] width 199 height 124
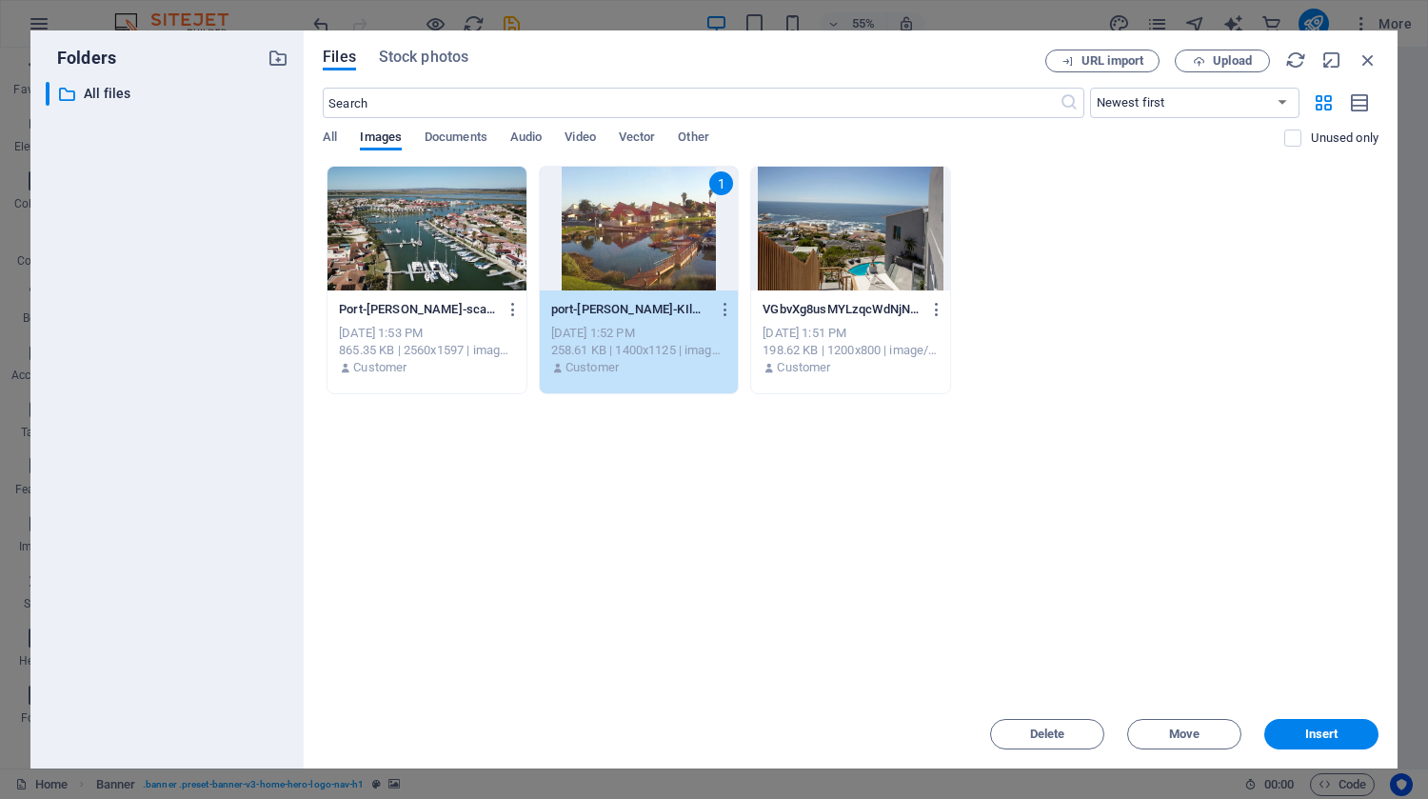
click at [1053, 261] on div "Port-[PERSON_NAME]-scaled-IlUjRwQV5UTGm7LPzoPRYA.jpg Port-[PERSON_NAME]-scaled-…" at bounding box center [851, 280] width 1056 height 229
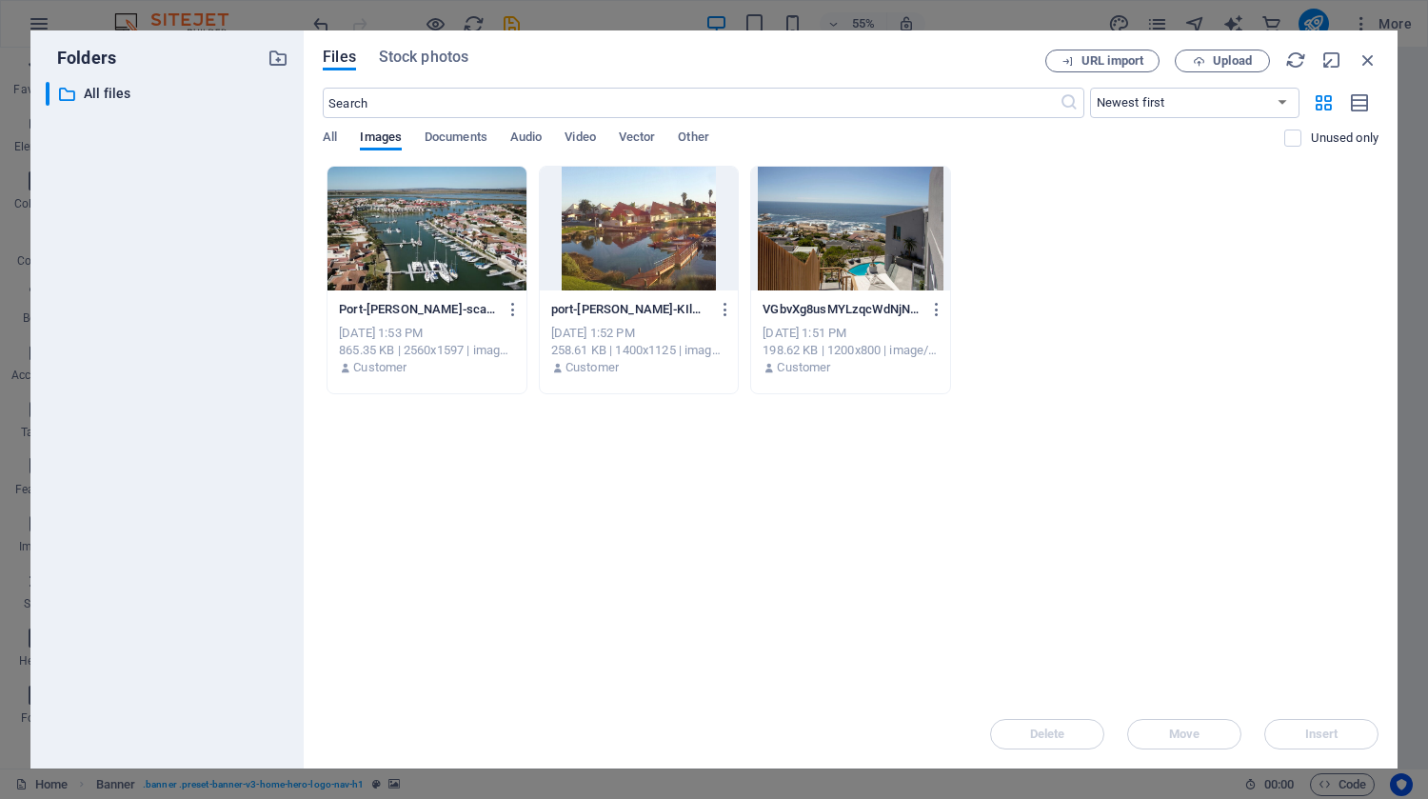
click at [1061, 260] on div "Port-[PERSON_NAME]-scaled-IlUjRwQV5UTGm7LPzoPRYA.jpg Port-[PERSON_NAME]-scaled-…" at bounding box center [851, 280] width 1056 height 229
drag, startPoint x: 1061, startPoint y: 260, endPoint x: 1086, endPoint y: 182, distance: 81.9
click at [1086, 182] on div "Port-[PERSON_NAME]-scaled-IlUjRwQV5UTGm7LPzoPRYA.jpg Port-[PERSON_NAME]-scaled-…" at bounding box center [851, 280] width 1056 height 229
click at [459, 48] on div "Files Stock photos URL import Upload ​ Newest first Oldest first Name (A-Z) Nam…" at bounding box center [851, 399] width 1094 height 738
click at [437, 58] on span "Stock photos" at bounding box center [424, 57] width 90 height 23
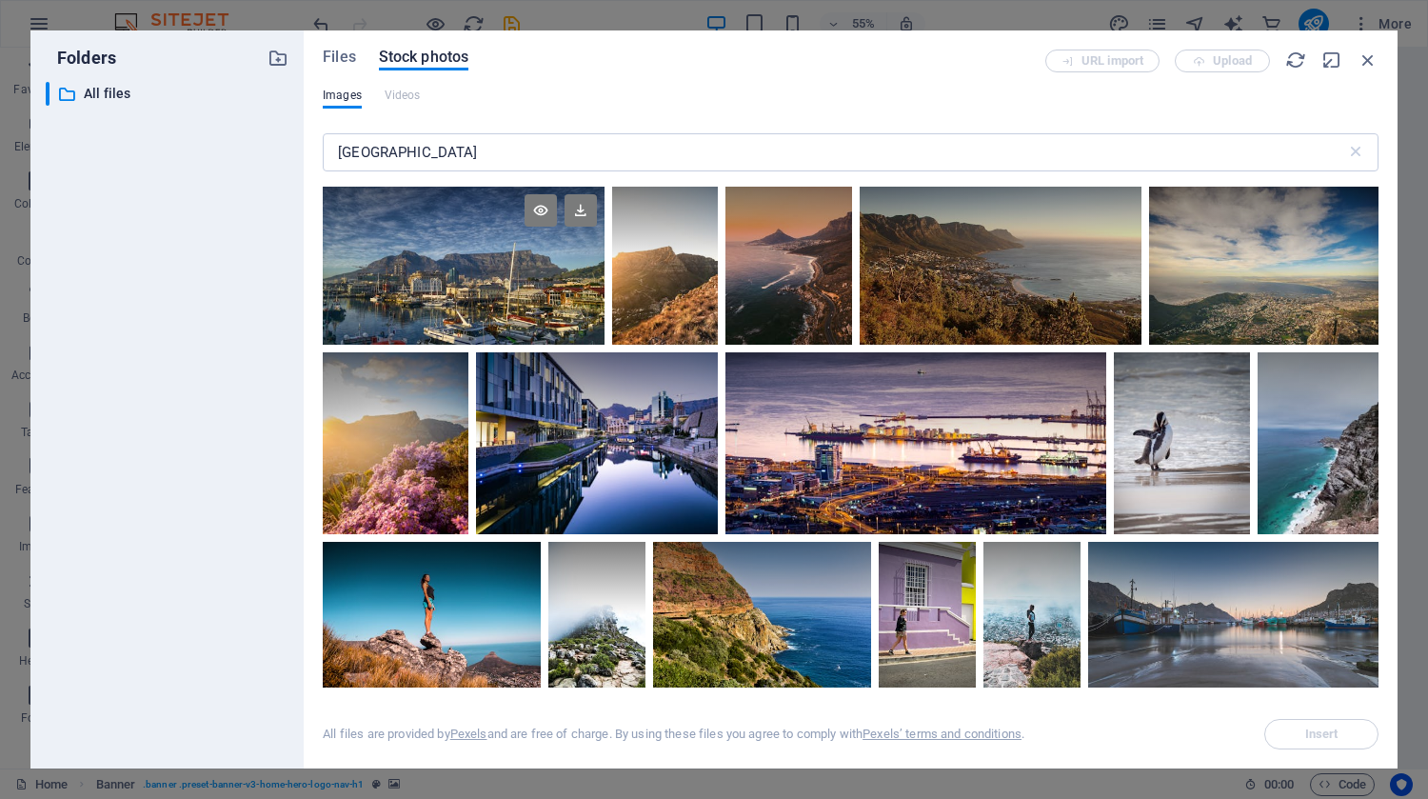
click at [497, 313] on div at bounding box center [464, 266] width 282 height 158
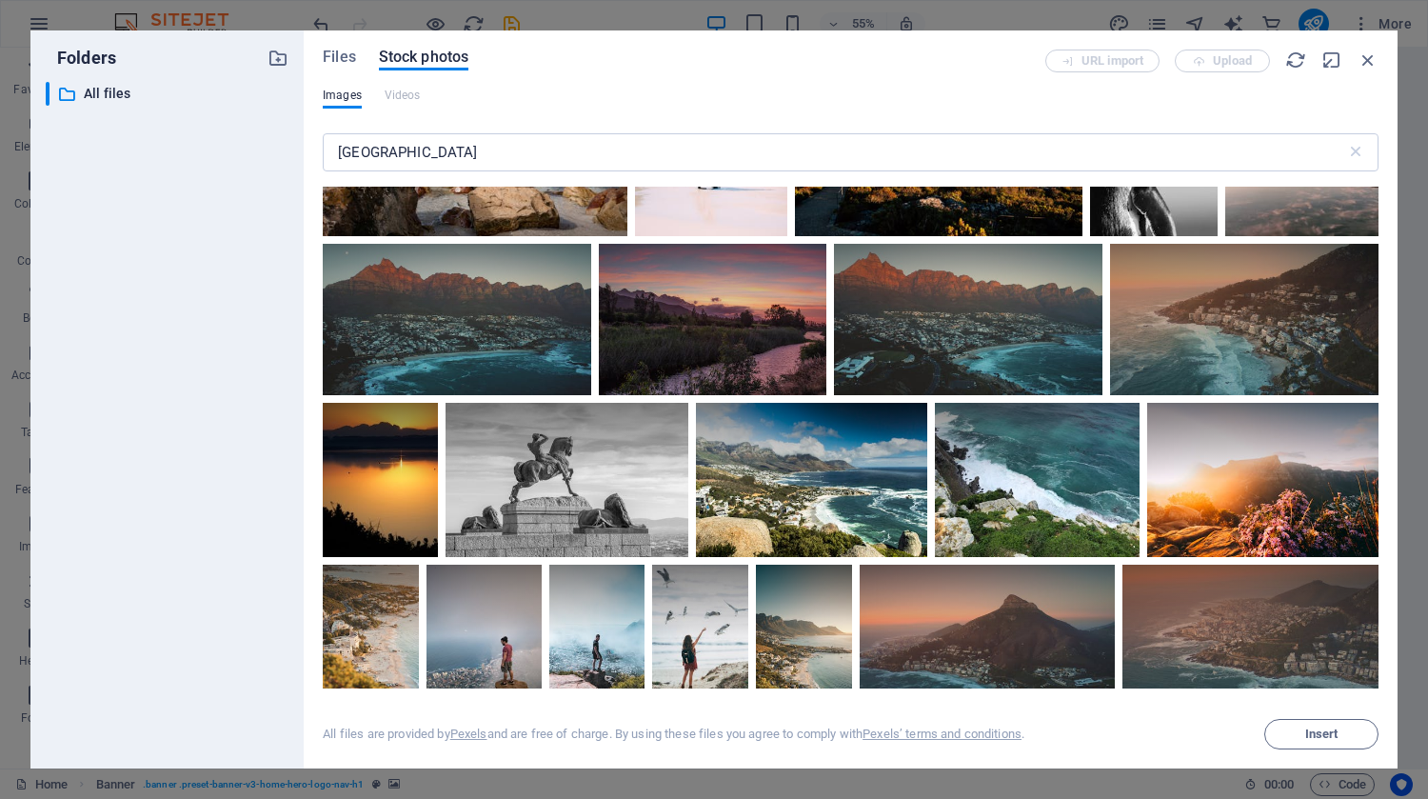
scroll to position [686, 0]
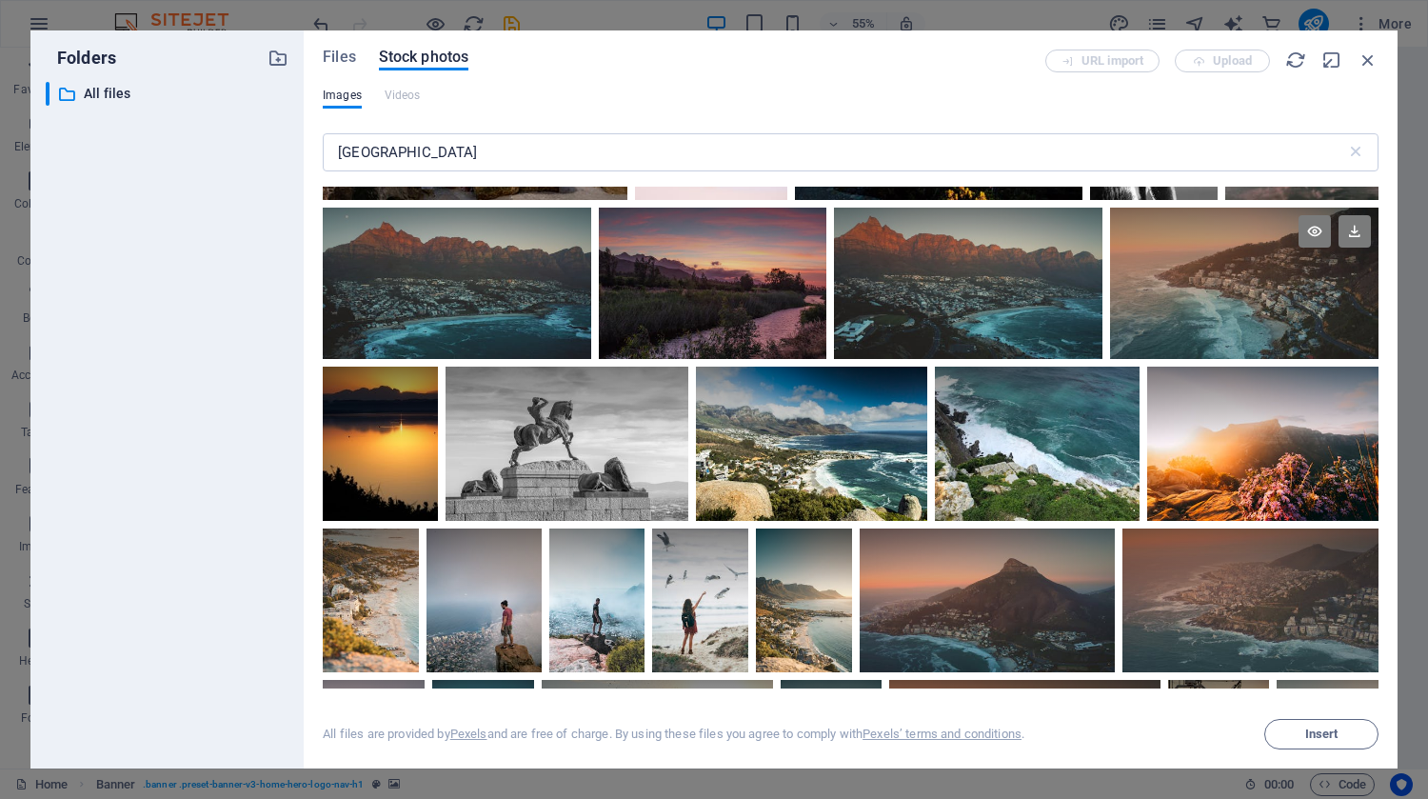
click at [1197, 291] on div at bounding box center [1244, 283] width 269 height 151
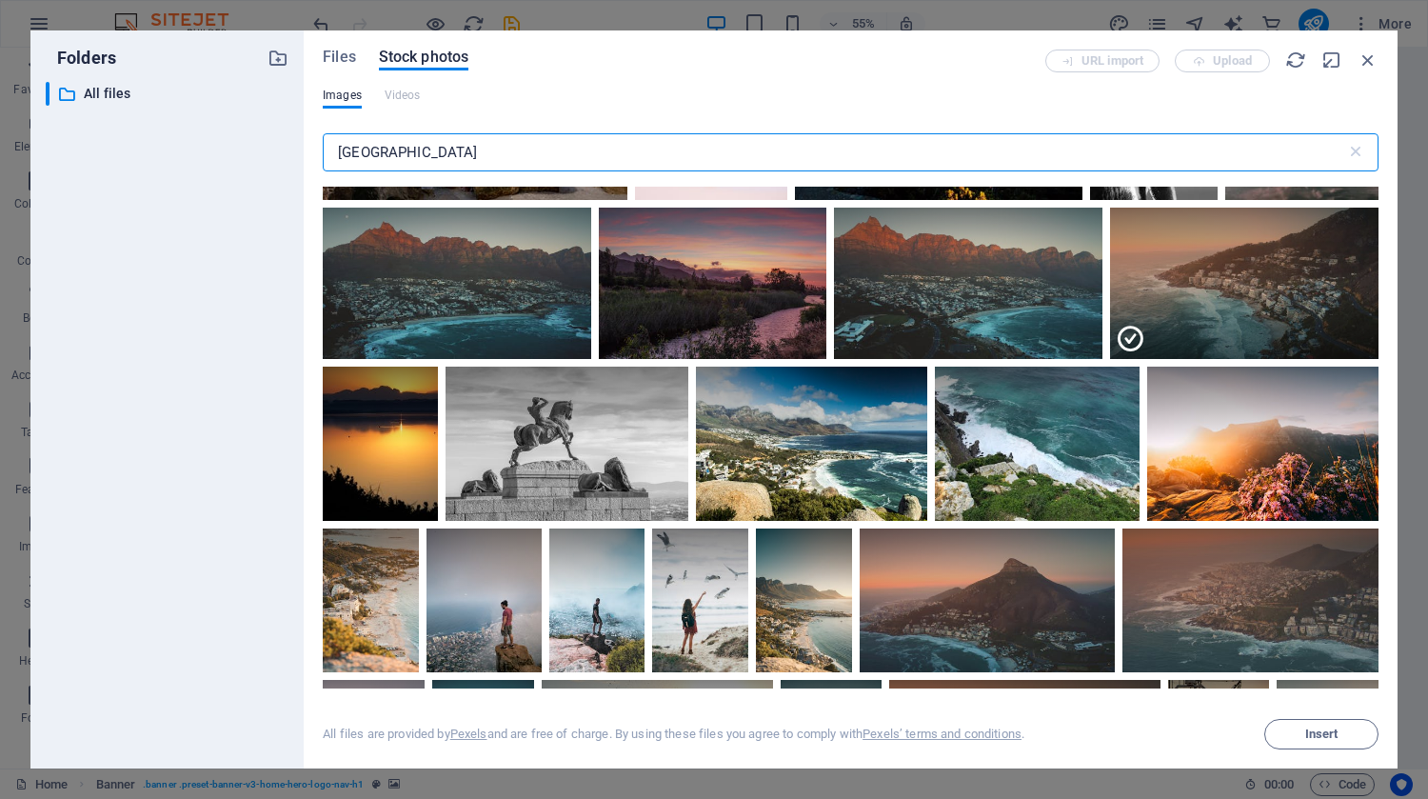
click at [1253, 148] on input "[GEOGRAPHIC_DATA]" at bounding box center [835, 152] width 1024 height 38
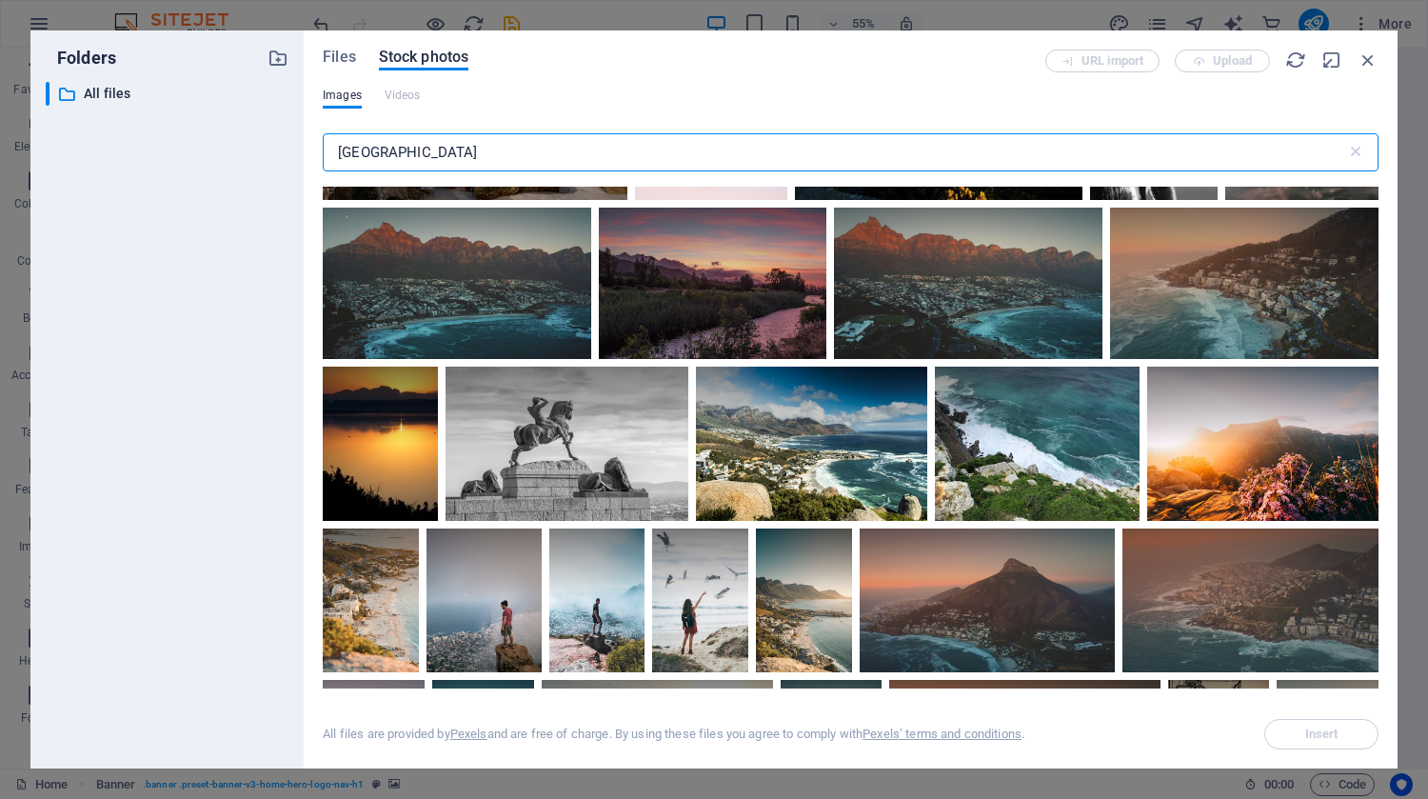
click at [1253, 148] on input "[GEOGRAPHIC_DATA]" at bounding box center [835, 152] width 1024 height 38
type input "[GEOGRAPHIC_DATA]"
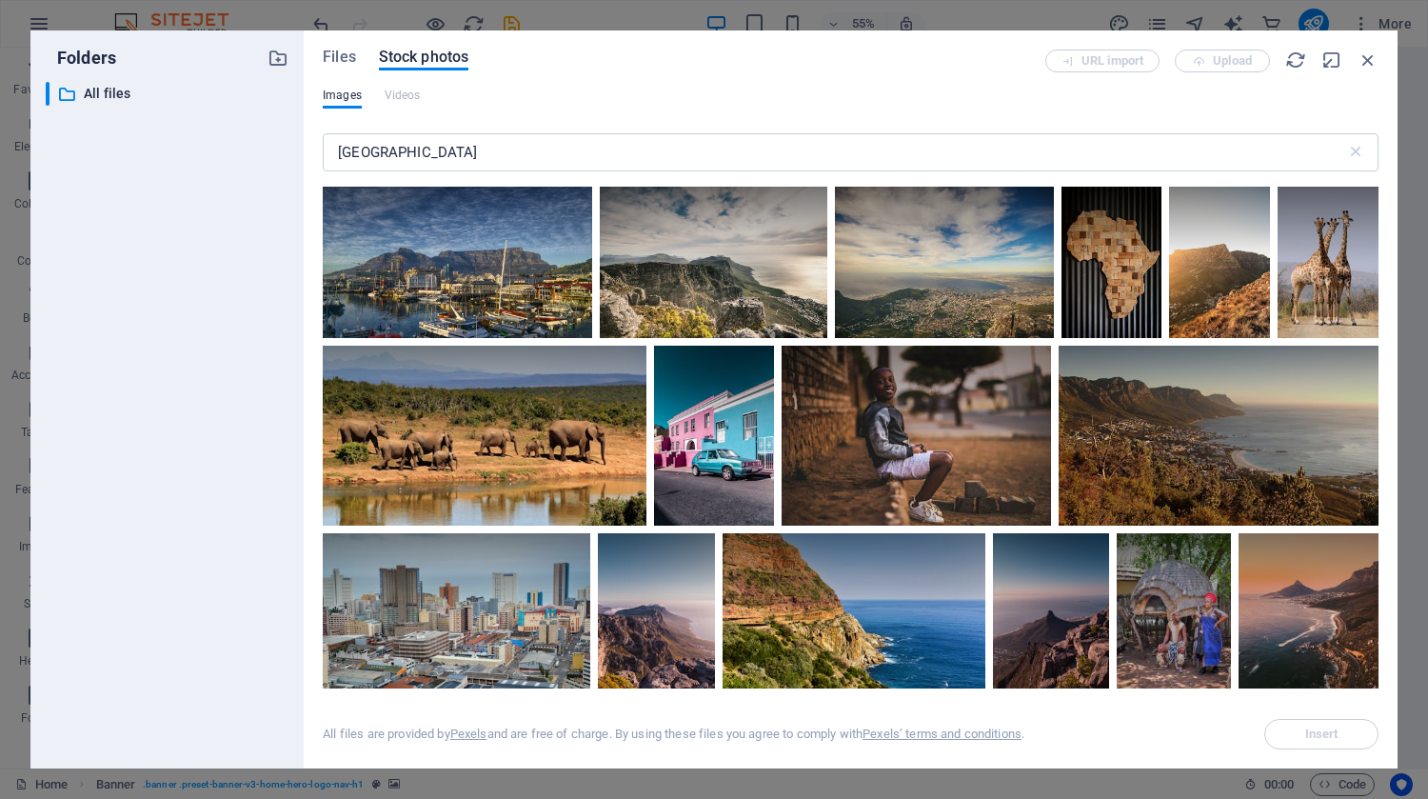
drag, startPoint x: 1374, startPoint y: 226, endPoint x: 1377, endPoint y: 255, distance: 29.7
click at [1377, 255] on div at bounding box center [851, 438] width 1056 height 502
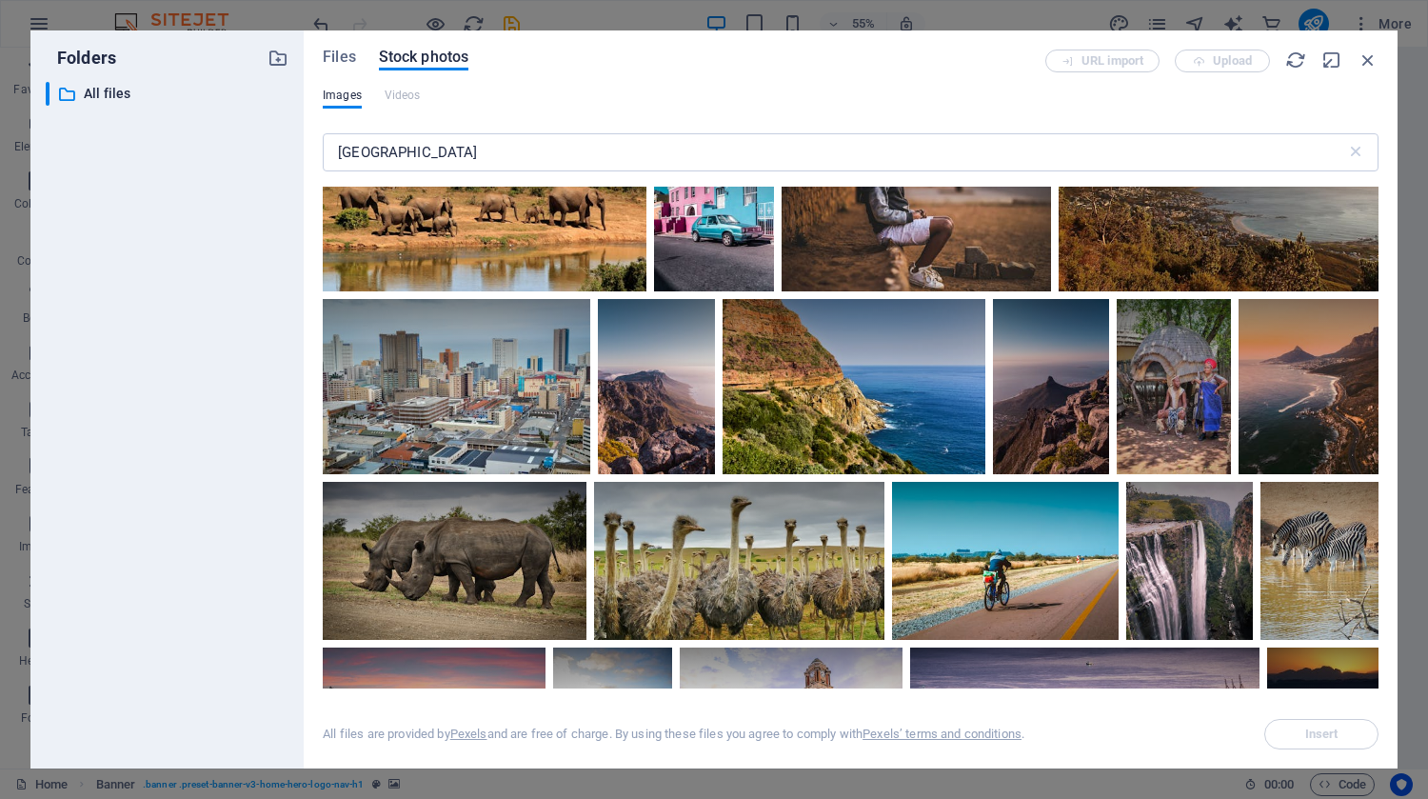
scroll to position [249, 0]
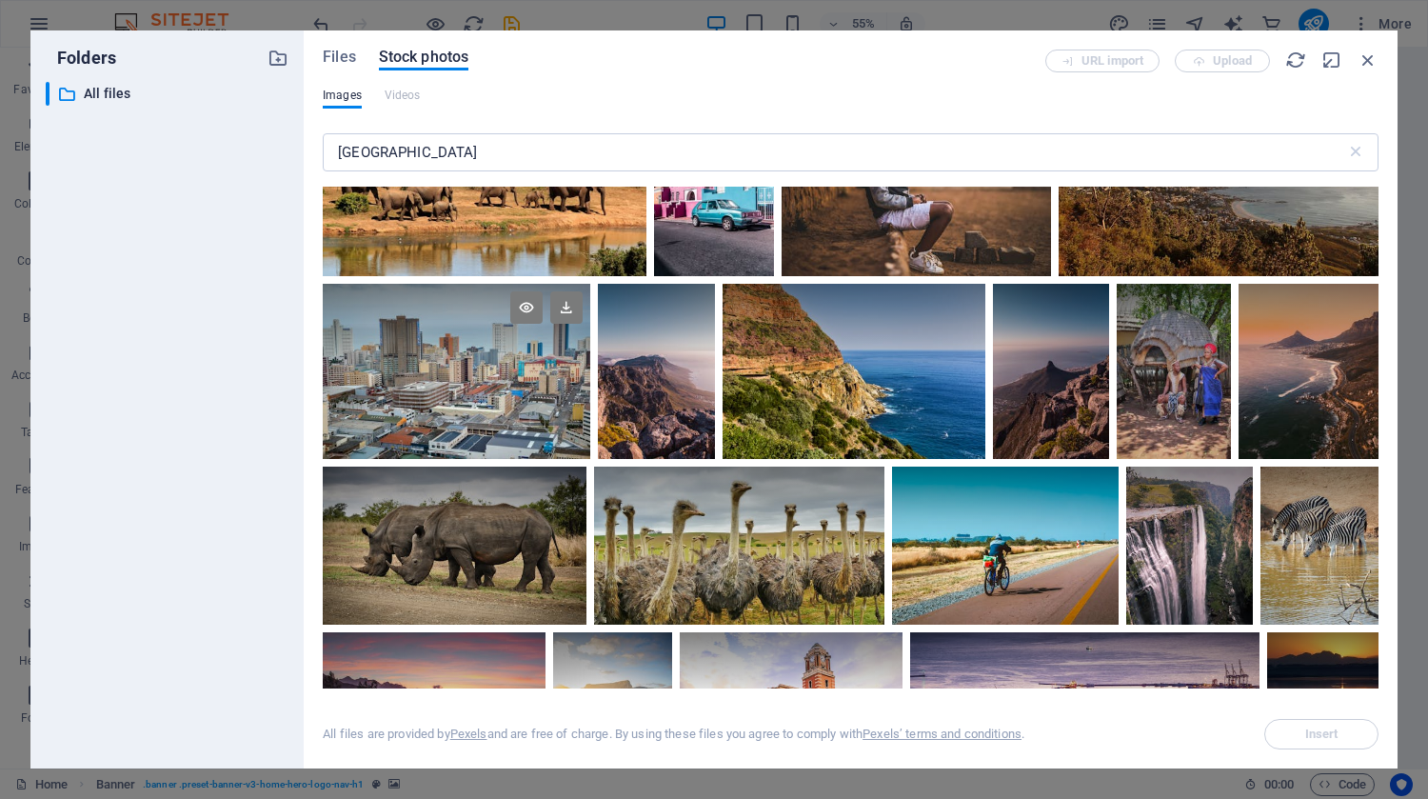
click at [479, 427] on div at bounding box center [457, 371] width 268 height 175
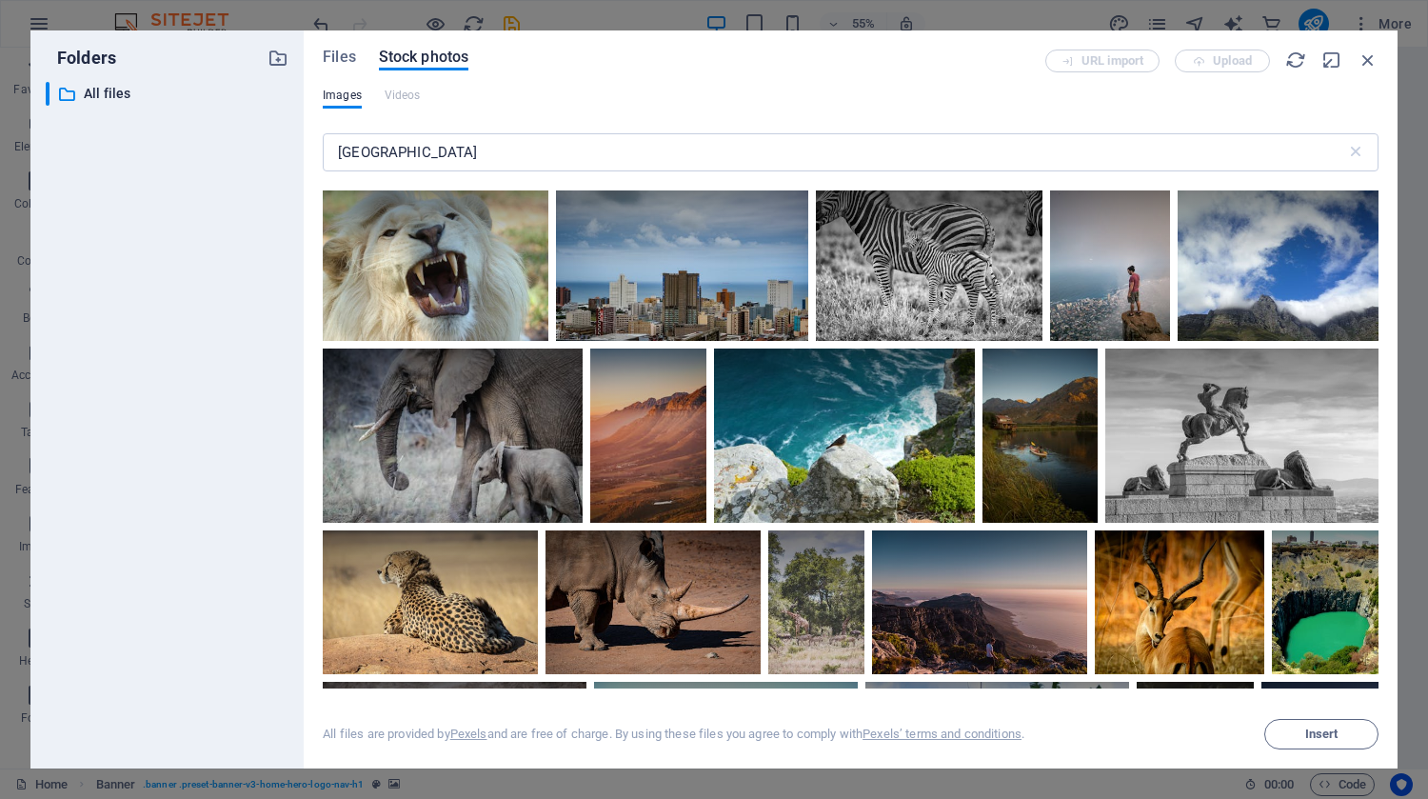
scroll to position [2339, 0]
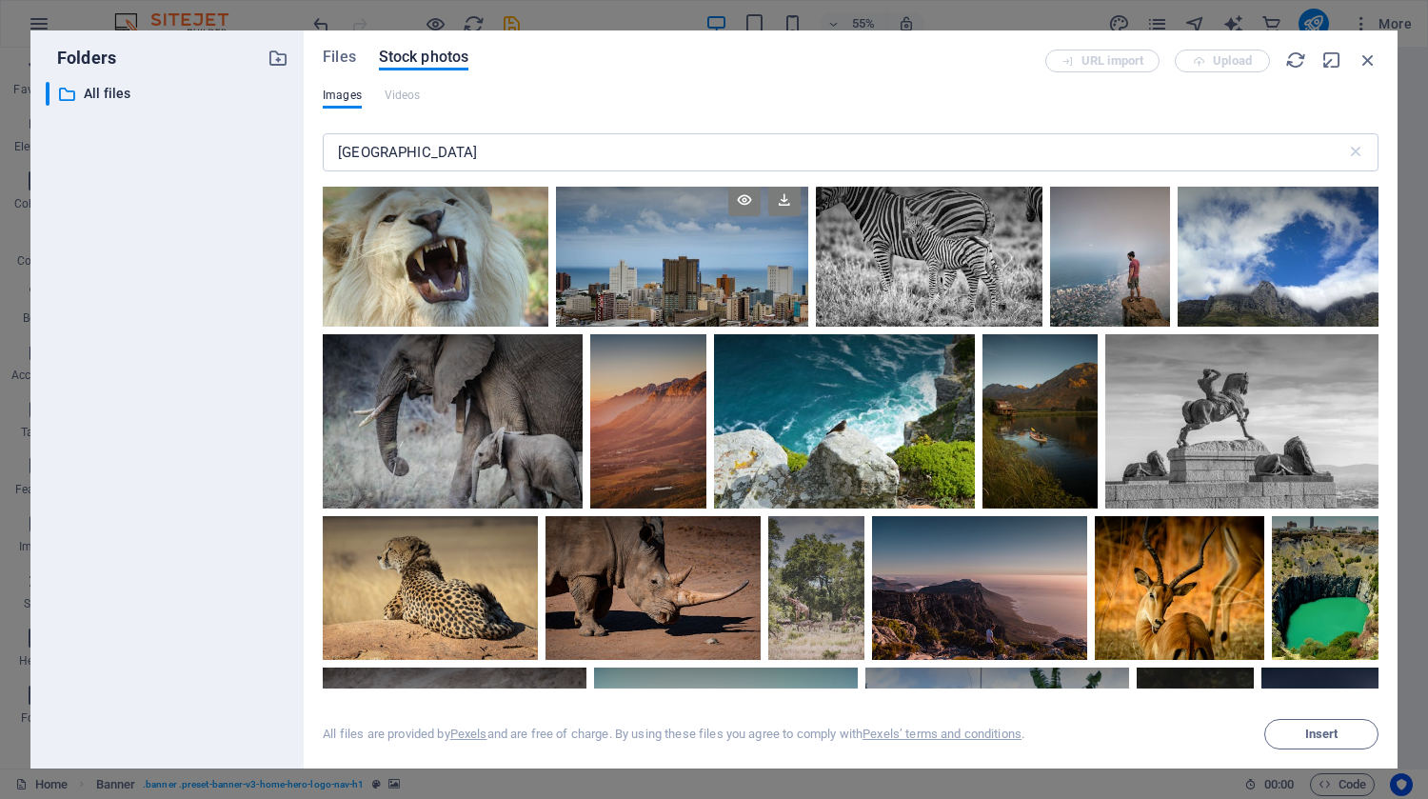
click at [808, 323] on div at bounding box center [682, 251] width 252 height 150
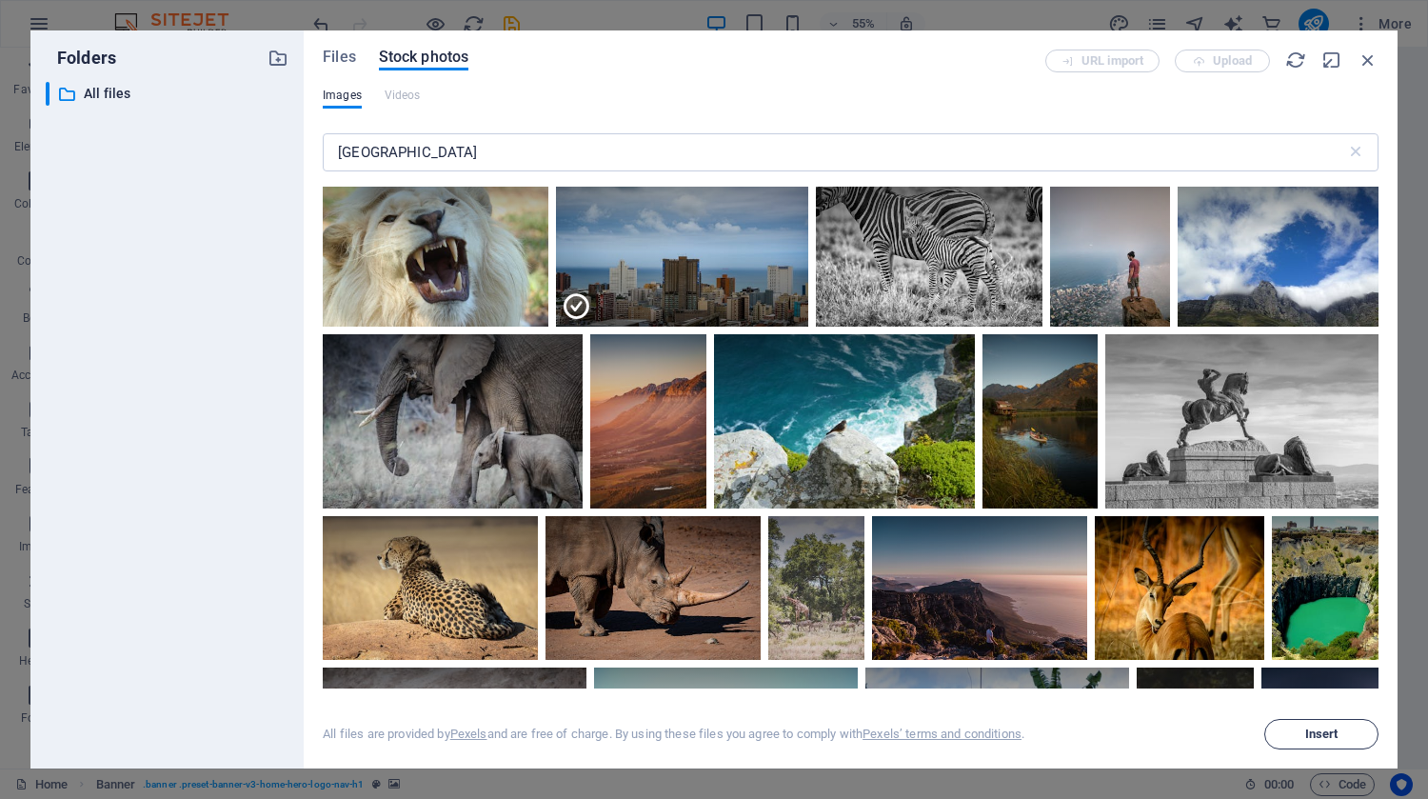
click at [1319, 734] on span "Insert" at bounding box center [1321, 733] width 33 height 11
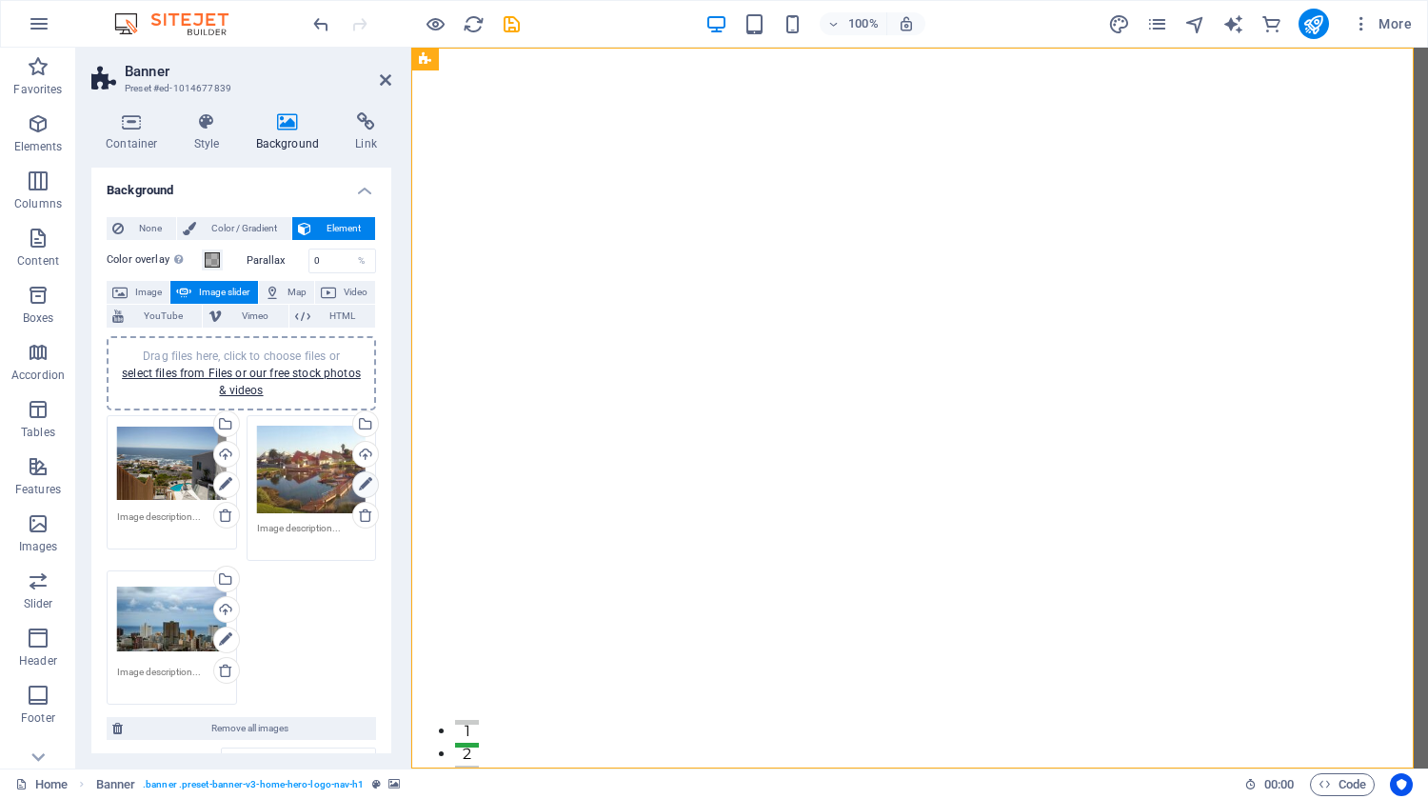
click at [360, 483] on icon at bounding box center [365, 484] width 13 height 23
click at [362, 422] on div "Select files from the file manager, stock photos, or upload file(s)" at bounding box center [363, 425] width 29 height 29
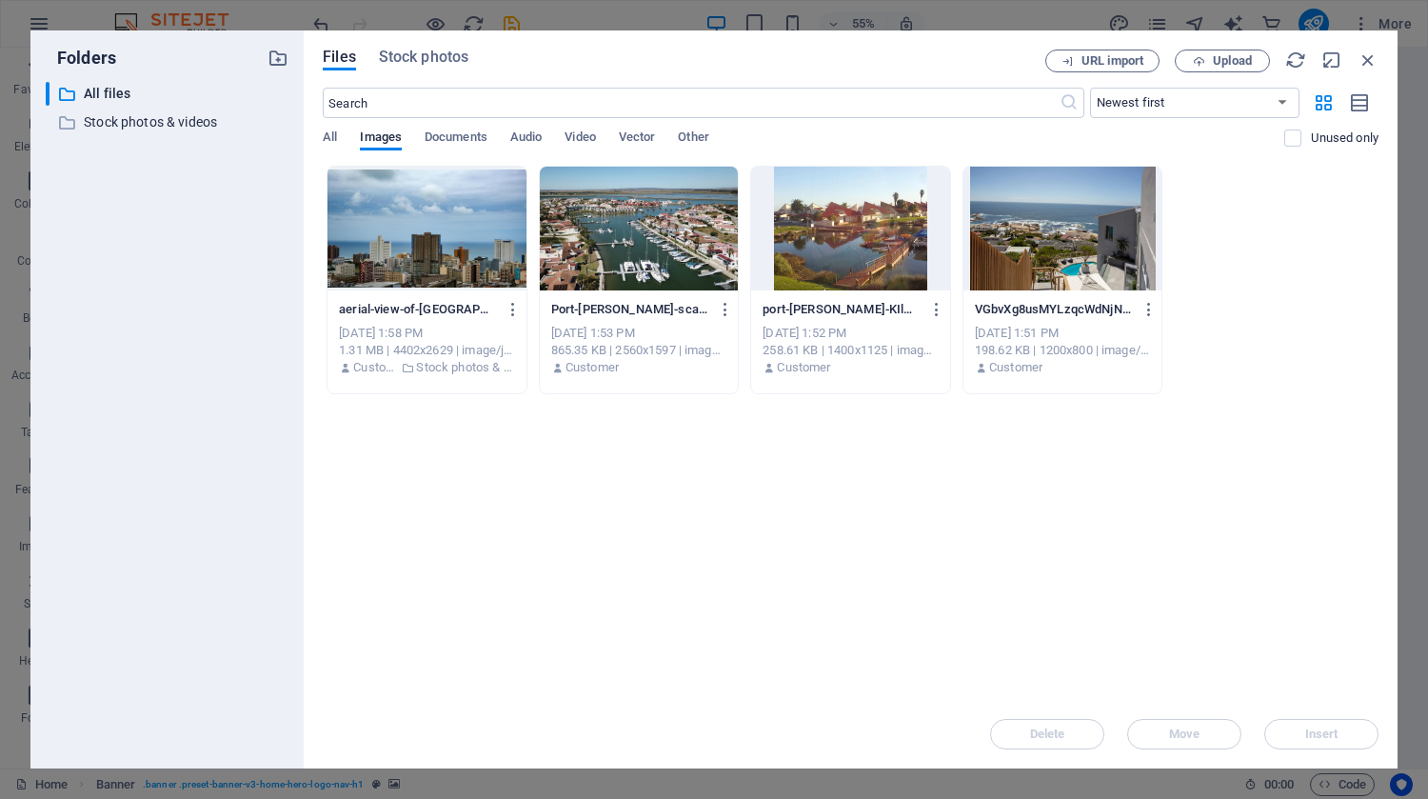
click at [428, 265] on div at bounding box center [427, 229] width 199 height 124
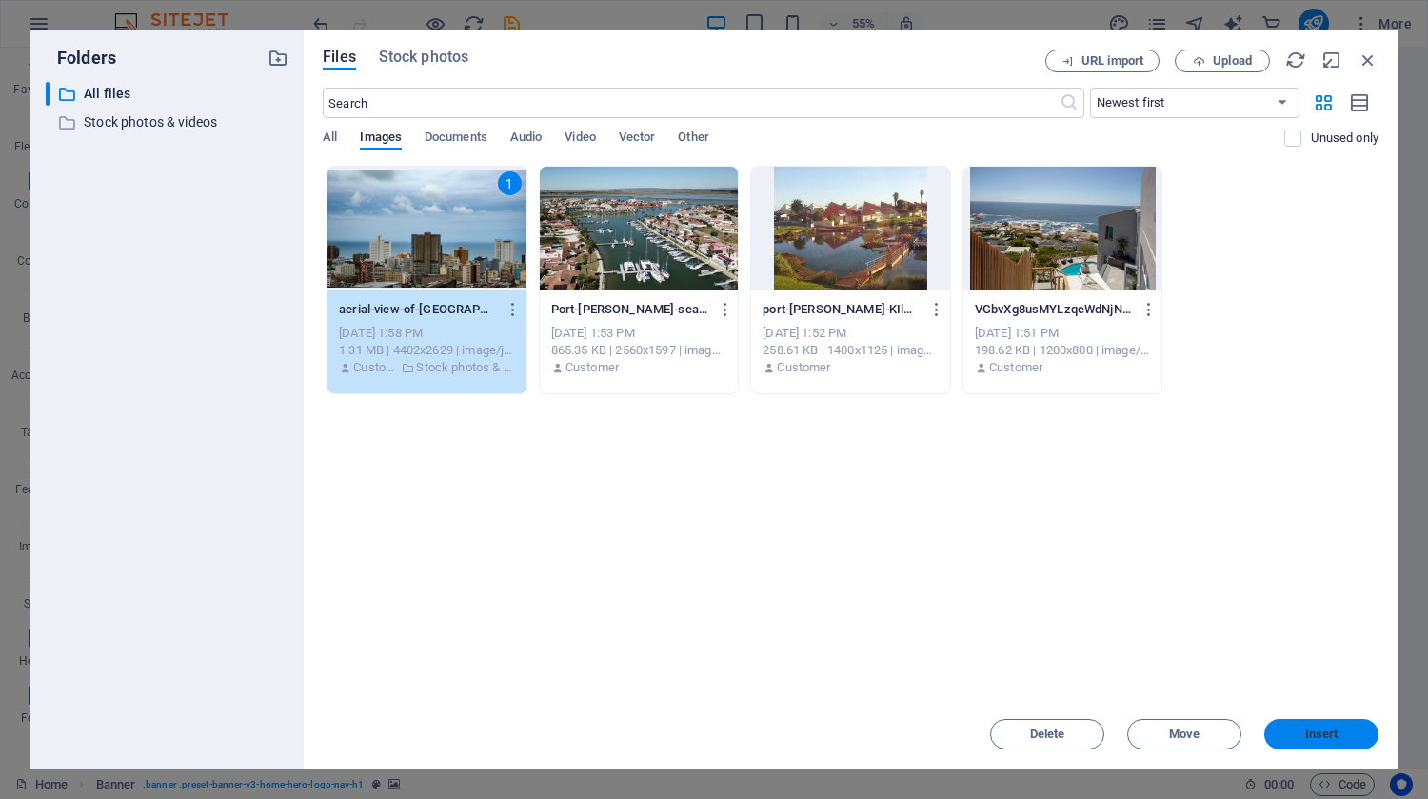
click at [1328, 728] on span "Insert" at bounding box center [1321, 733] width 33 height 11
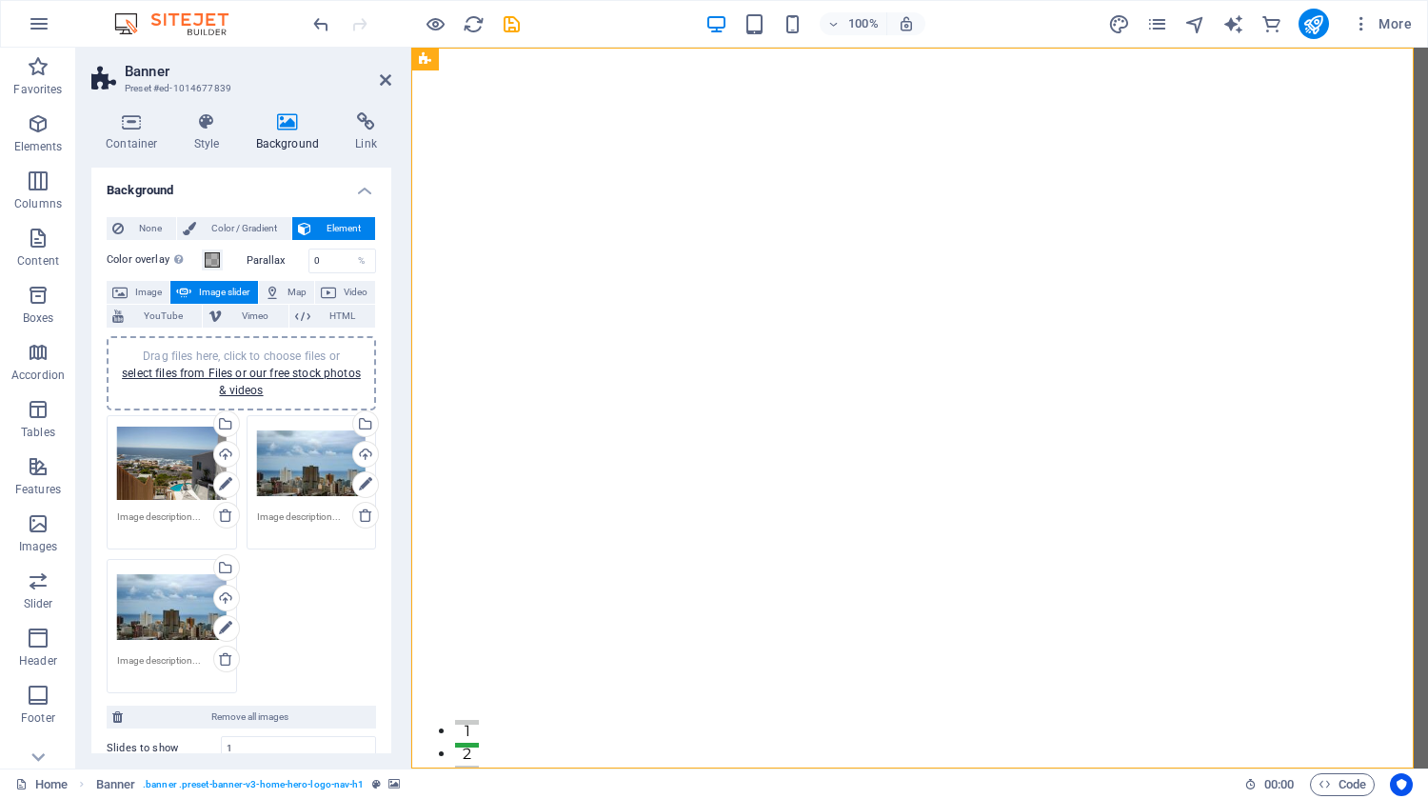
click at [152, 473] on div "Drag files here, click to choose files or select files from Files or our free s…" at bounding box center [172, 464] width 110 height 76
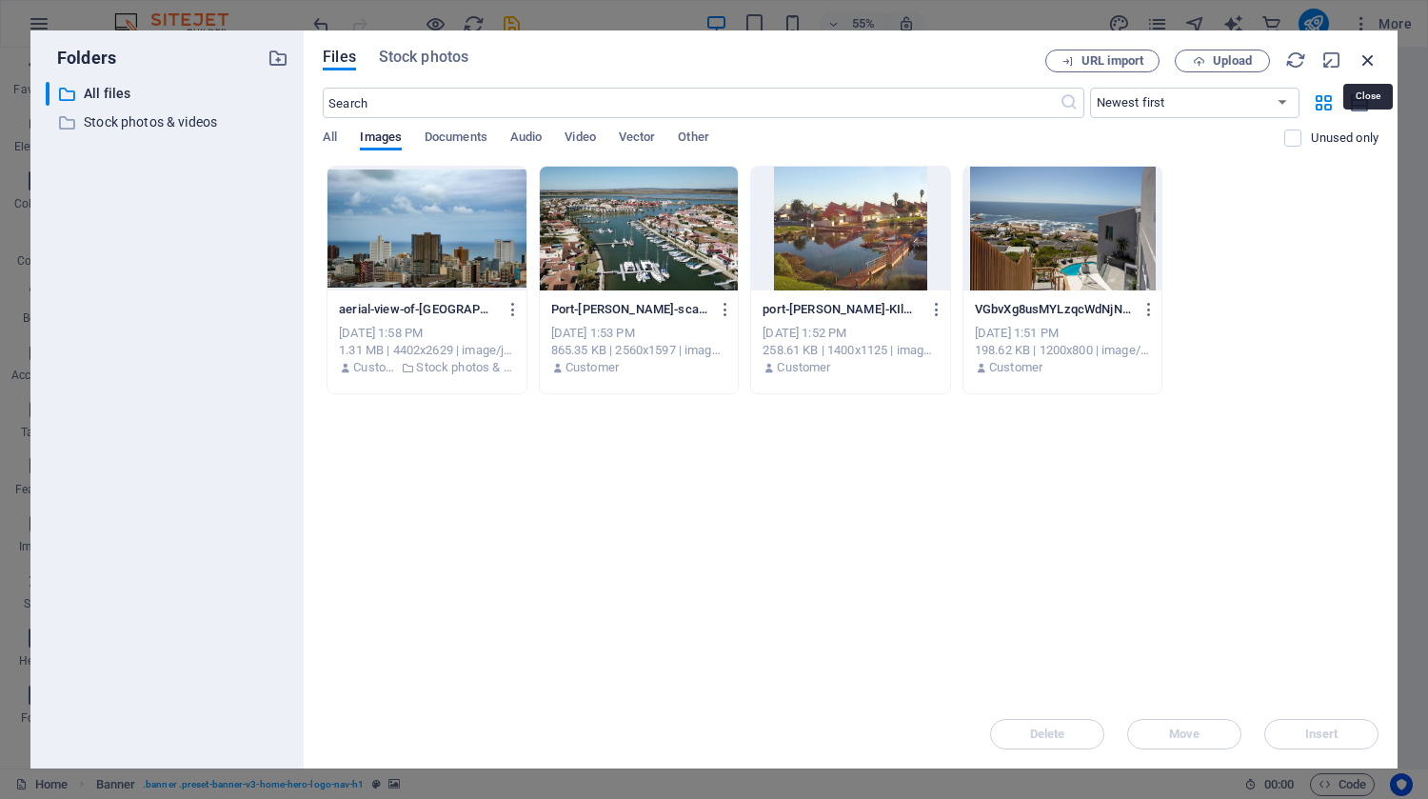
click at [1369, 51] on icon "button" at bounding box center [1368, 60] width 21 height 21
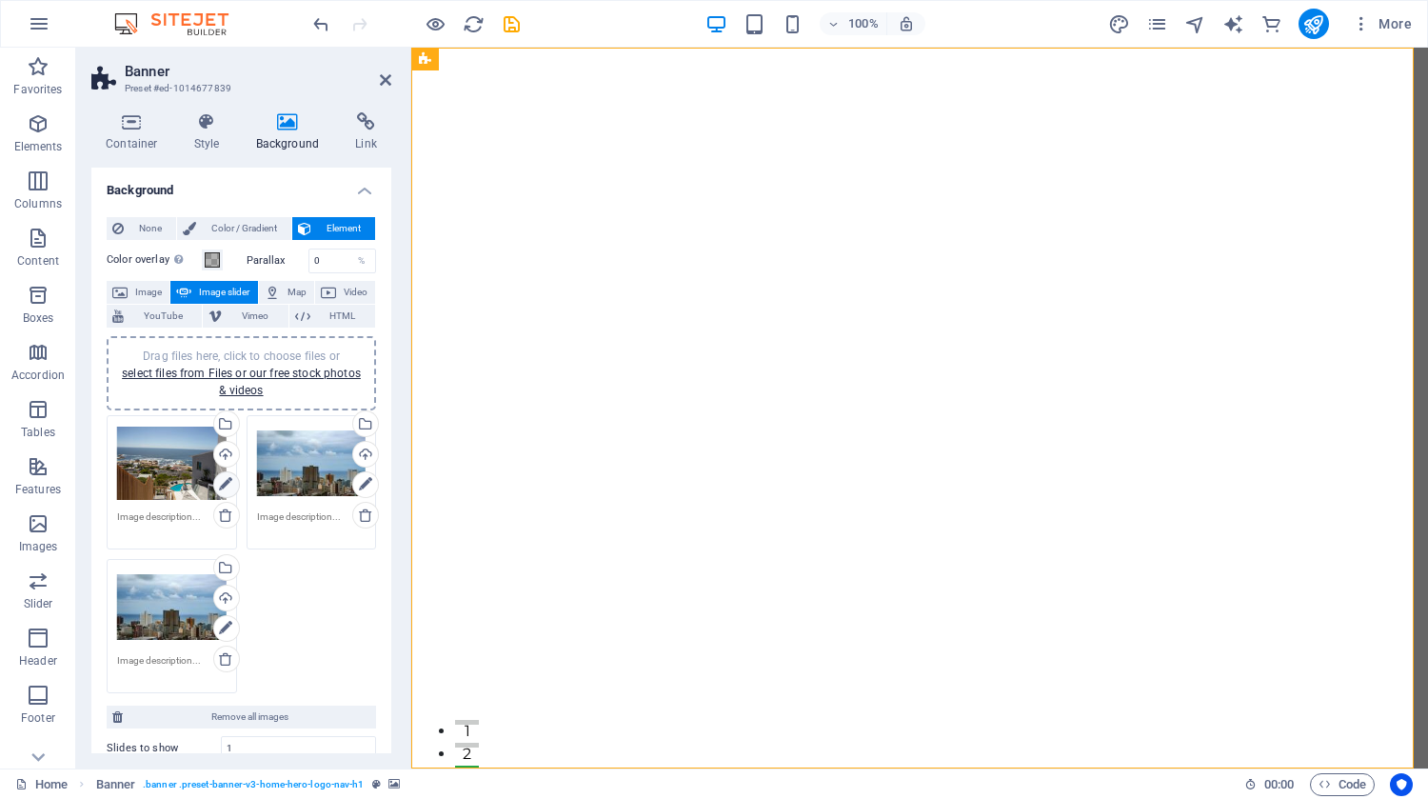
click at [223, 482] on icon at bounding box center [225, 484] width 13 height 23
click at [360, 484] on icon at bounding box center [365, 484] width 13 height 23
click at [224, 622] on icon at bounding box center [225, 628] width 13 height 23
click at [227, 567] on div "Select files from the file manager, stock photos, or upload file(s)" at bounding box center [224, 569] width 29 height 29
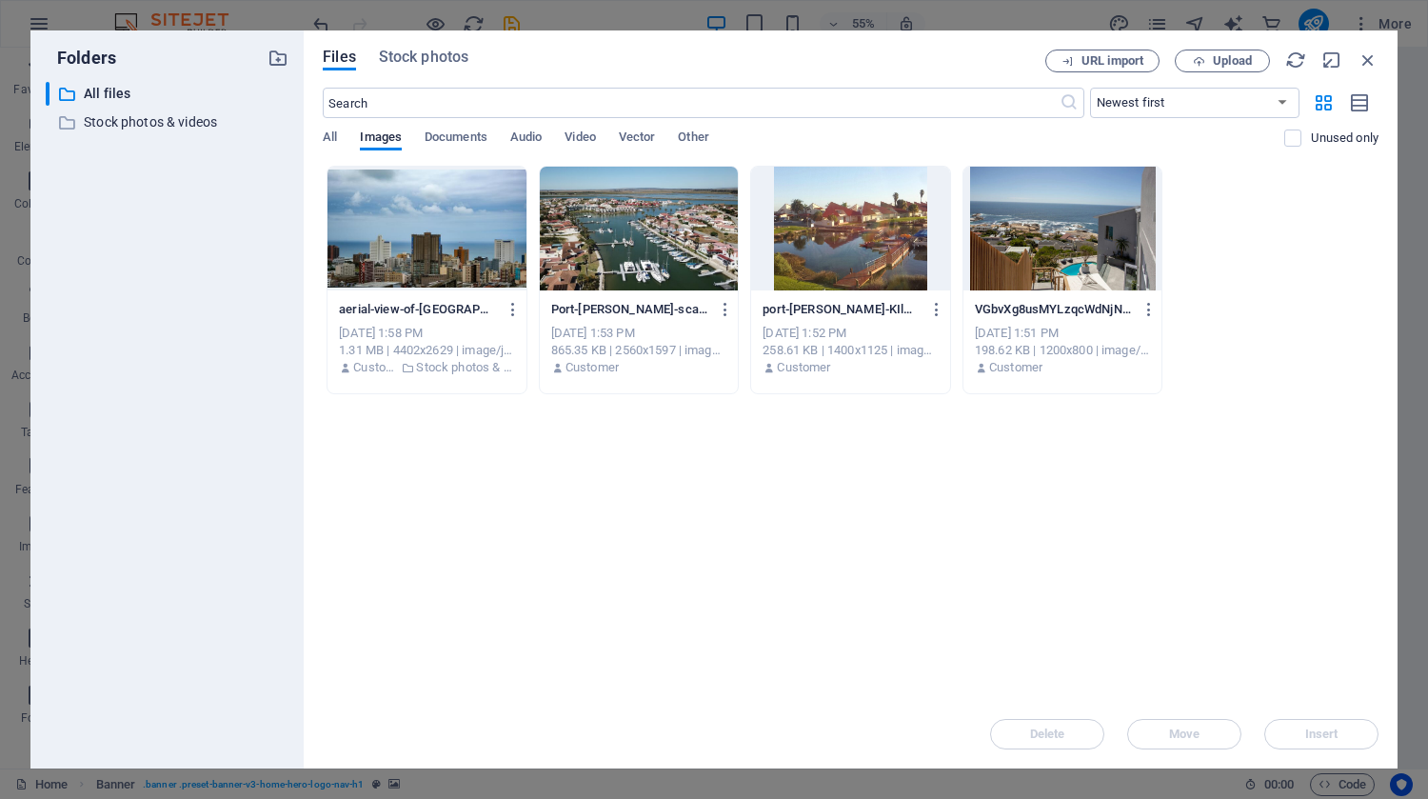
click at [640, 254] on div at bounding box center [639, 229] width 199 height 124
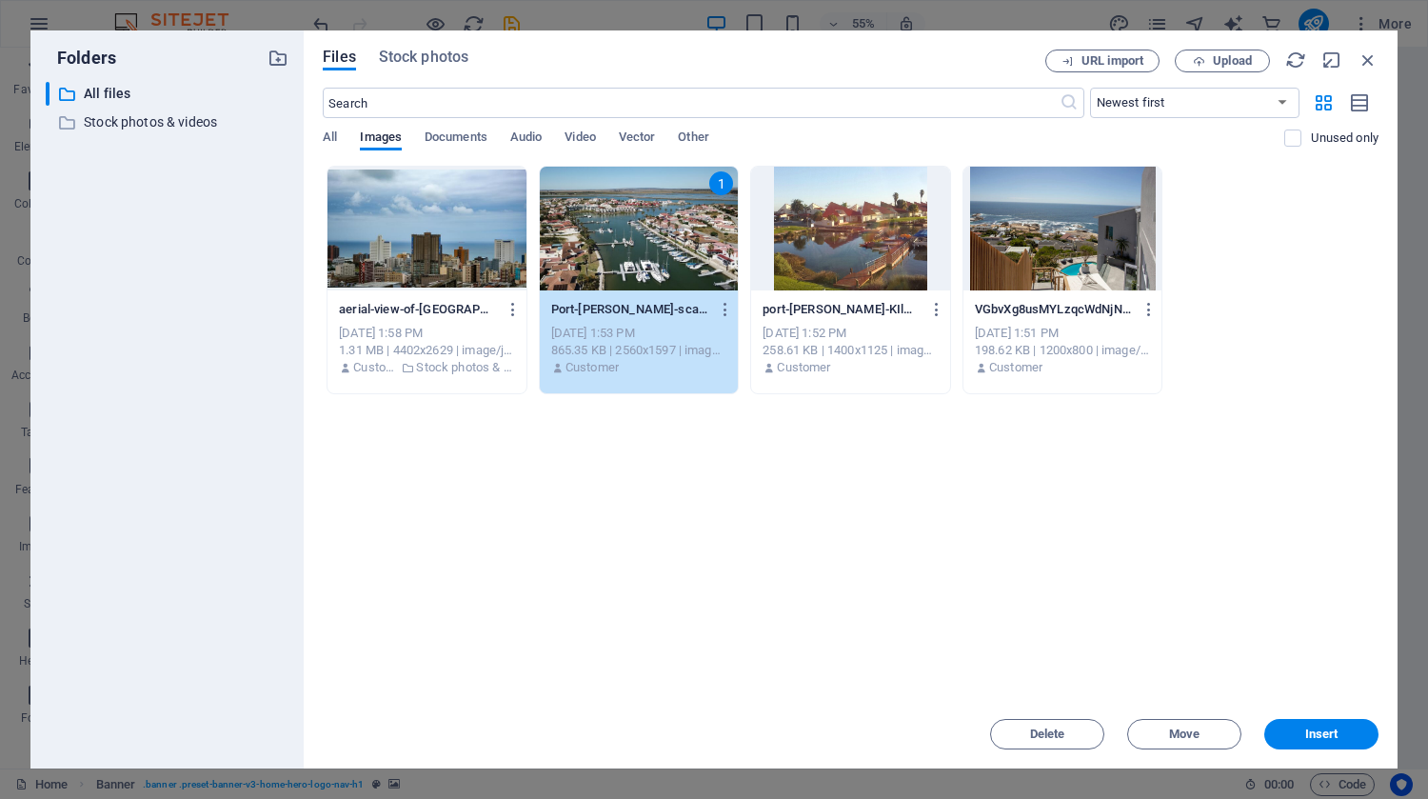
click at [1312, 715] on div "Delete Move Insert" at bounding box center [851, 725] width 1056 height 50
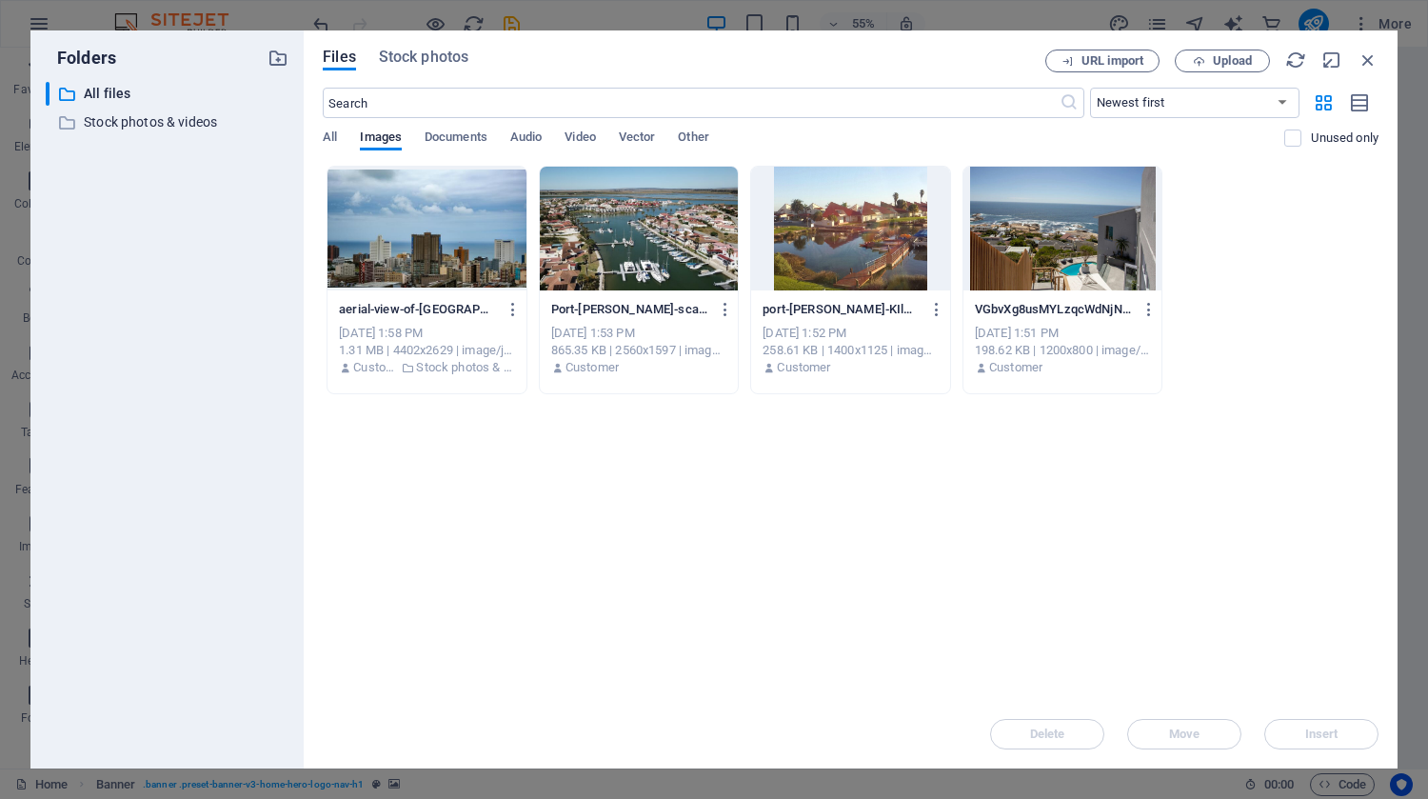
click at [636, 258] on div at bounding box center [639, 229] width 199 height 124
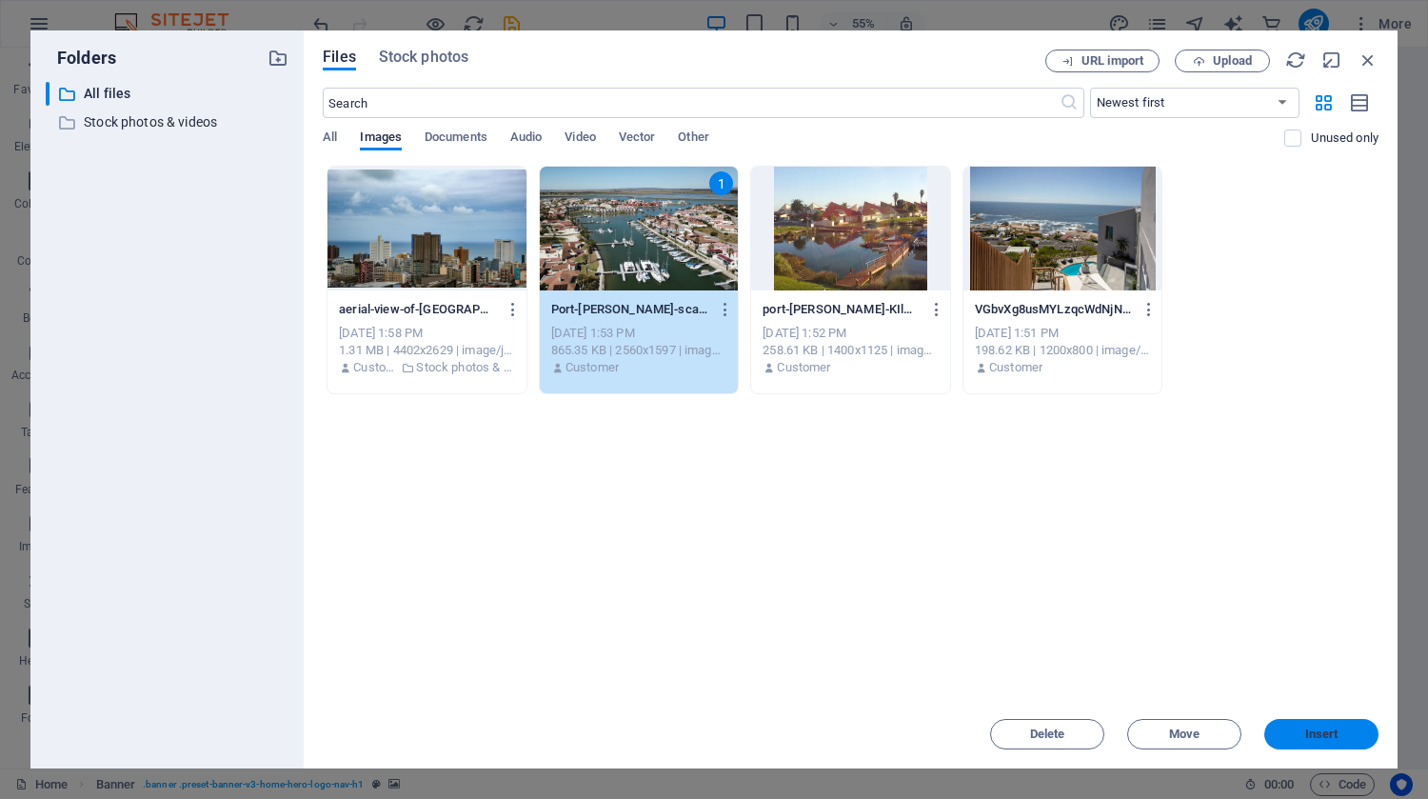
click at [1312, 737] on span "Insert" at bounding box center [1321, 733] width 33 height 11
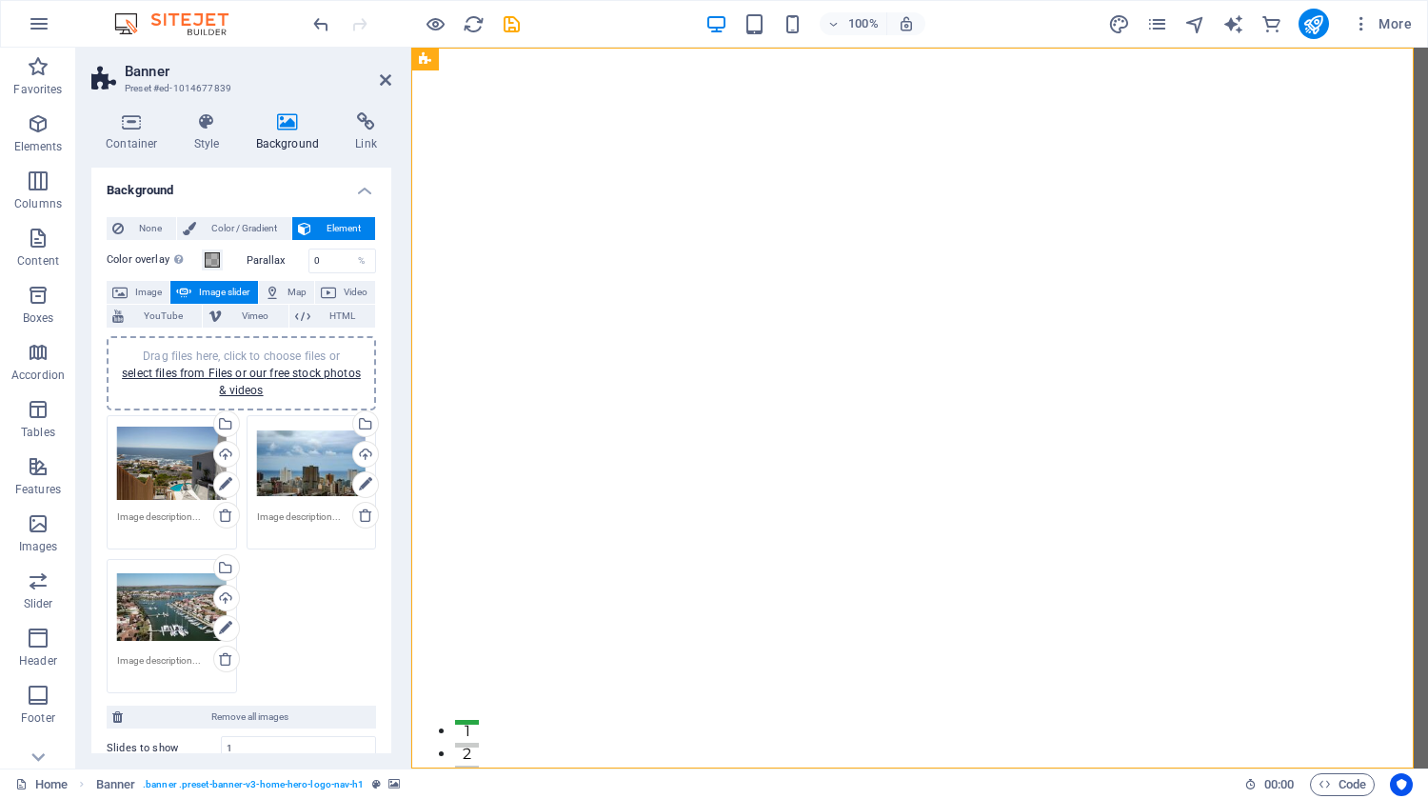
click at [158, 476] on div "Drag files here, click to choose files or select files from Files or our free s…" at bounding box center [172, 464] width 110 height 76
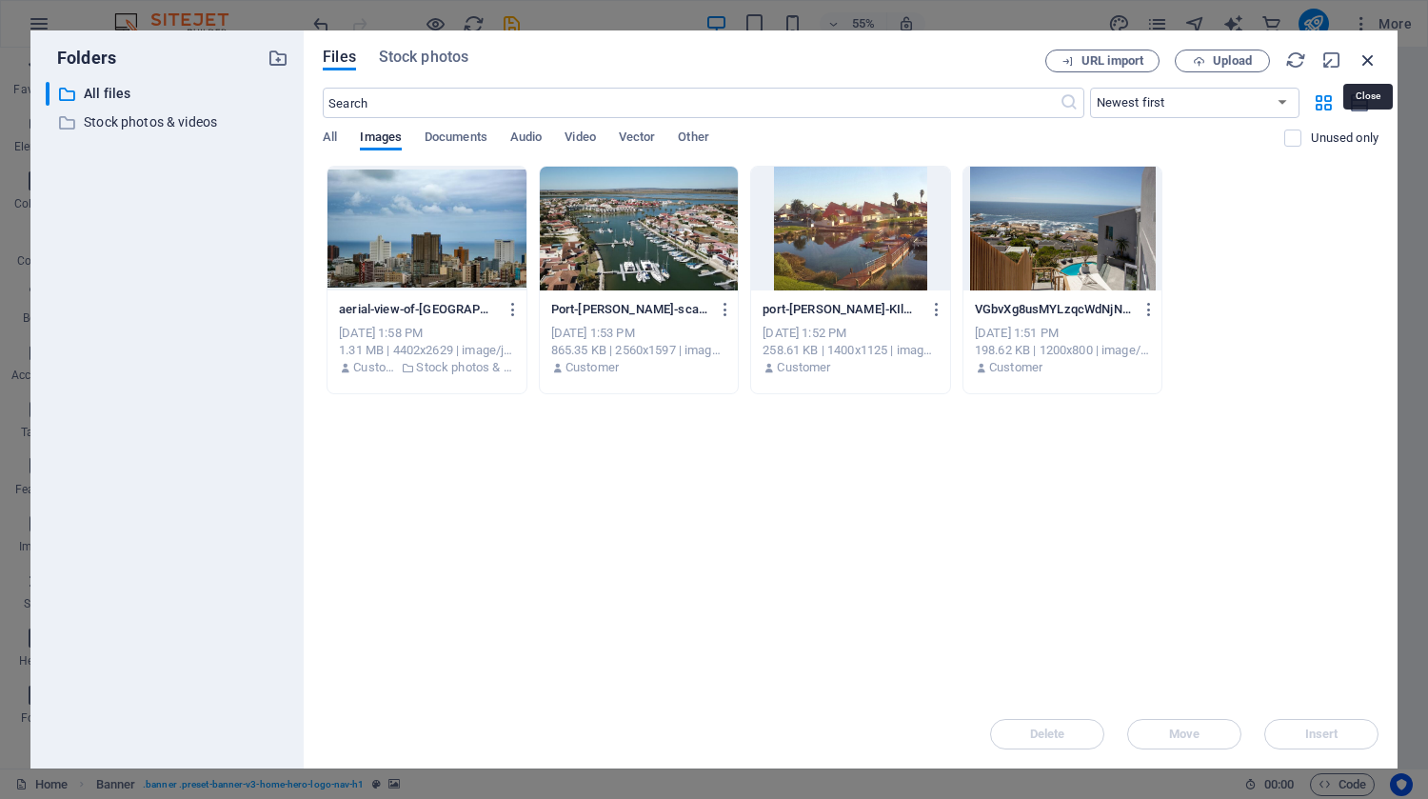
drag, startPoint x: 1369, startPoint y: 53, endPoint x: 129, endPoint y: 319, distance: 1267.9
click at [1369, 53] on icon "button" at bounding box center [1368, 60] width 21 height 21
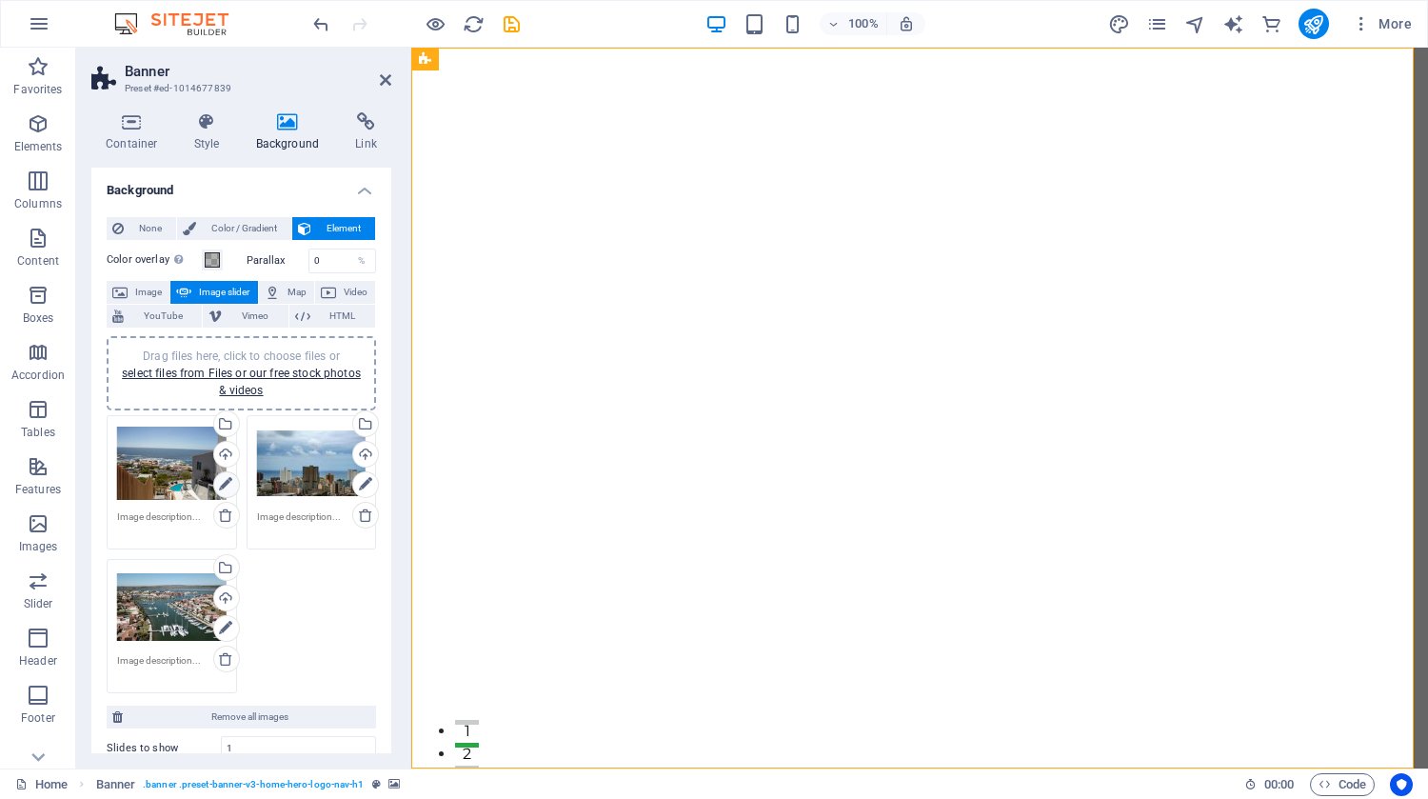
click at [220, 484] on icon at bounding box center [225, 484] width 13 height 23
click at [364, 479] on icon at bounding box center [365, 484] width 13 height 23
click at [221, 629] on icon at bounding box center [225, 628] width 13 height 23
click at [222, 480] on icon at bounding box center [225, 484] width 13 height 23
click at [362, 483] on icon at bounding box center [365, 484] width 13 height 23
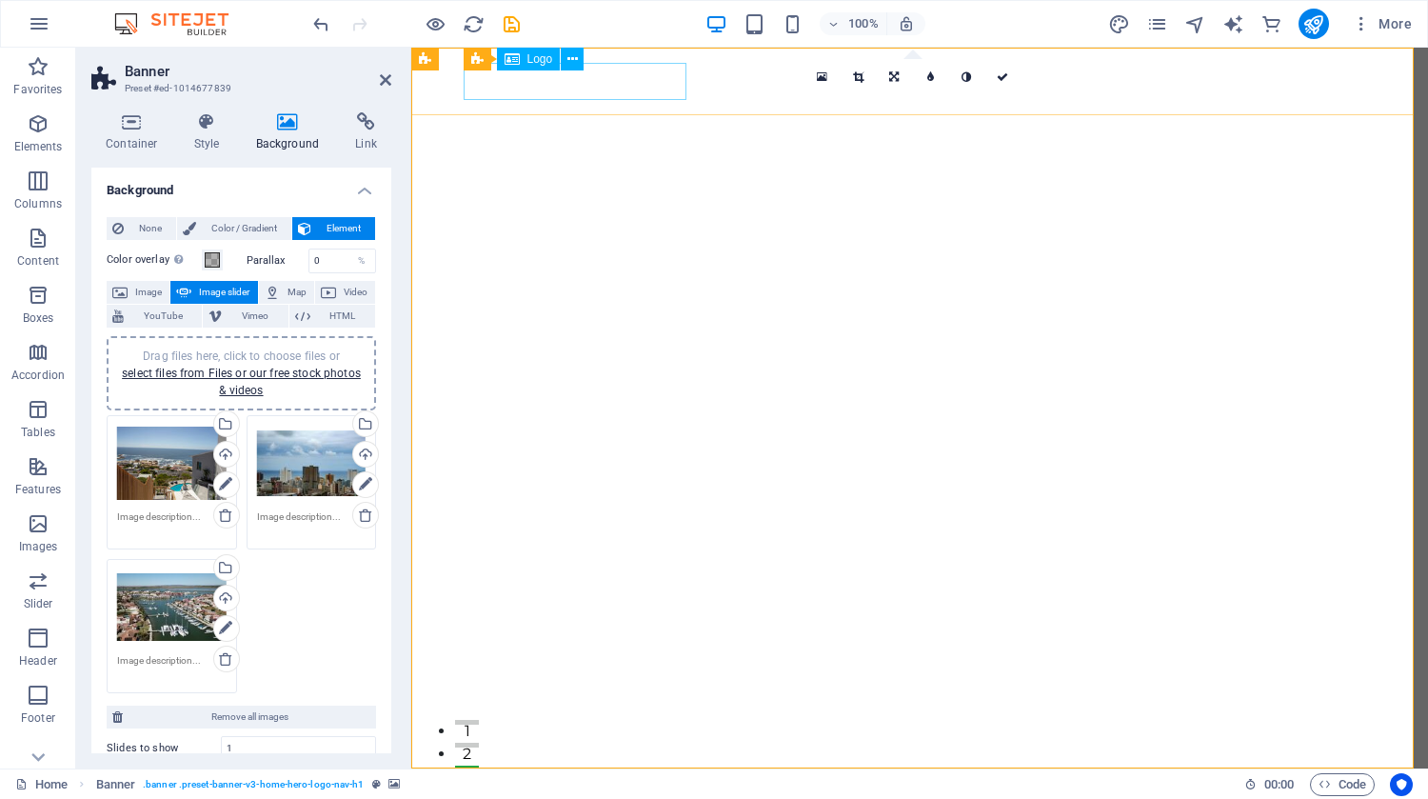
click at [686, 784] on div "[DOMAIN_NAME]" at bounding box center [919, 802] width 899 height 37
click at [529, 57] on span "Logo" at bounding box center [541, 58] width 26 height 11
click at [577, 60] on icon at bounding box center [573, 60] width 10 height 20
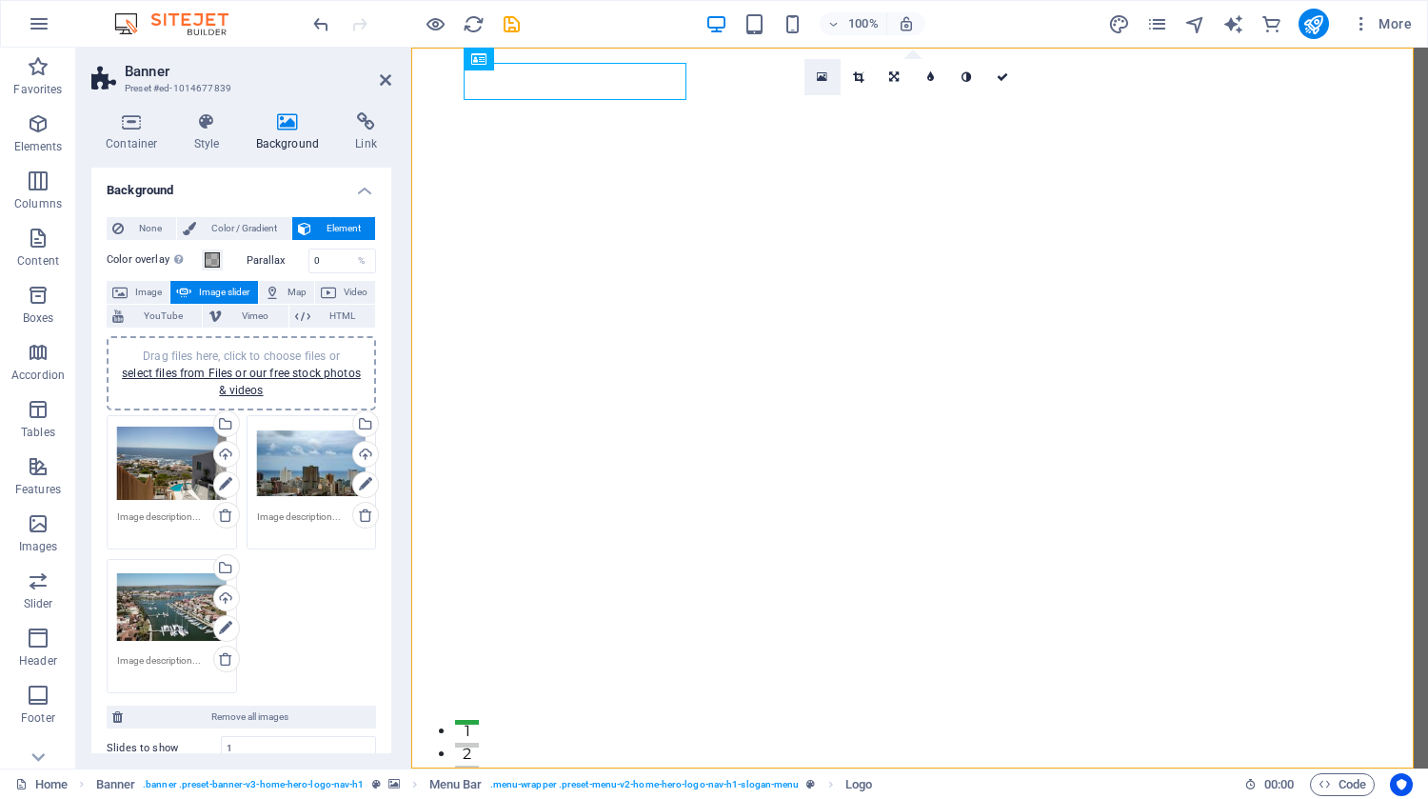
click at [824, 76] on icon at bounding box center [822, 76] width 10 height 13
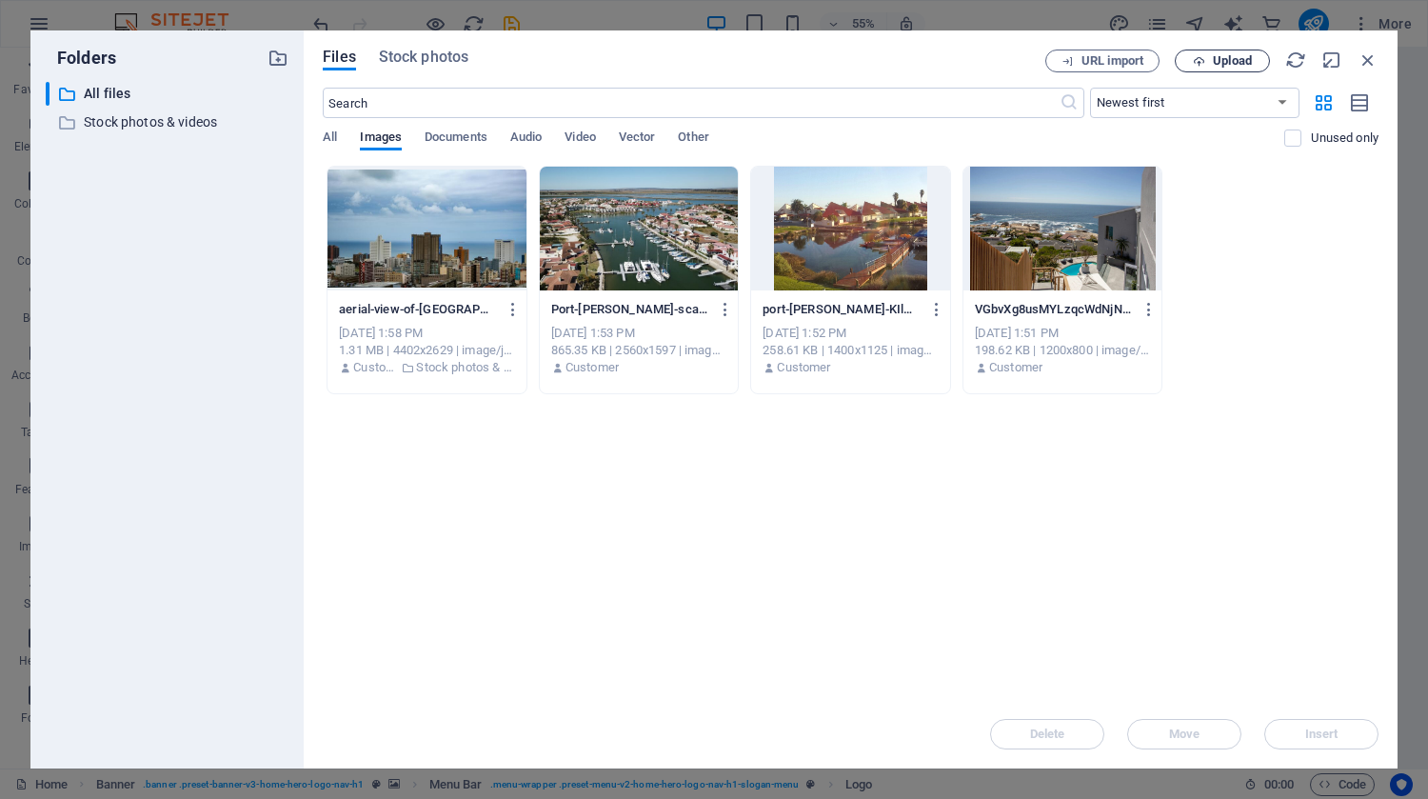
click at [1222, 60] on span "Upload" at bounding box center [1232, 60] width 39 height 11
click at [1365, 52] on icon "button" at bounding box center [1368, 60] width 21 height 21
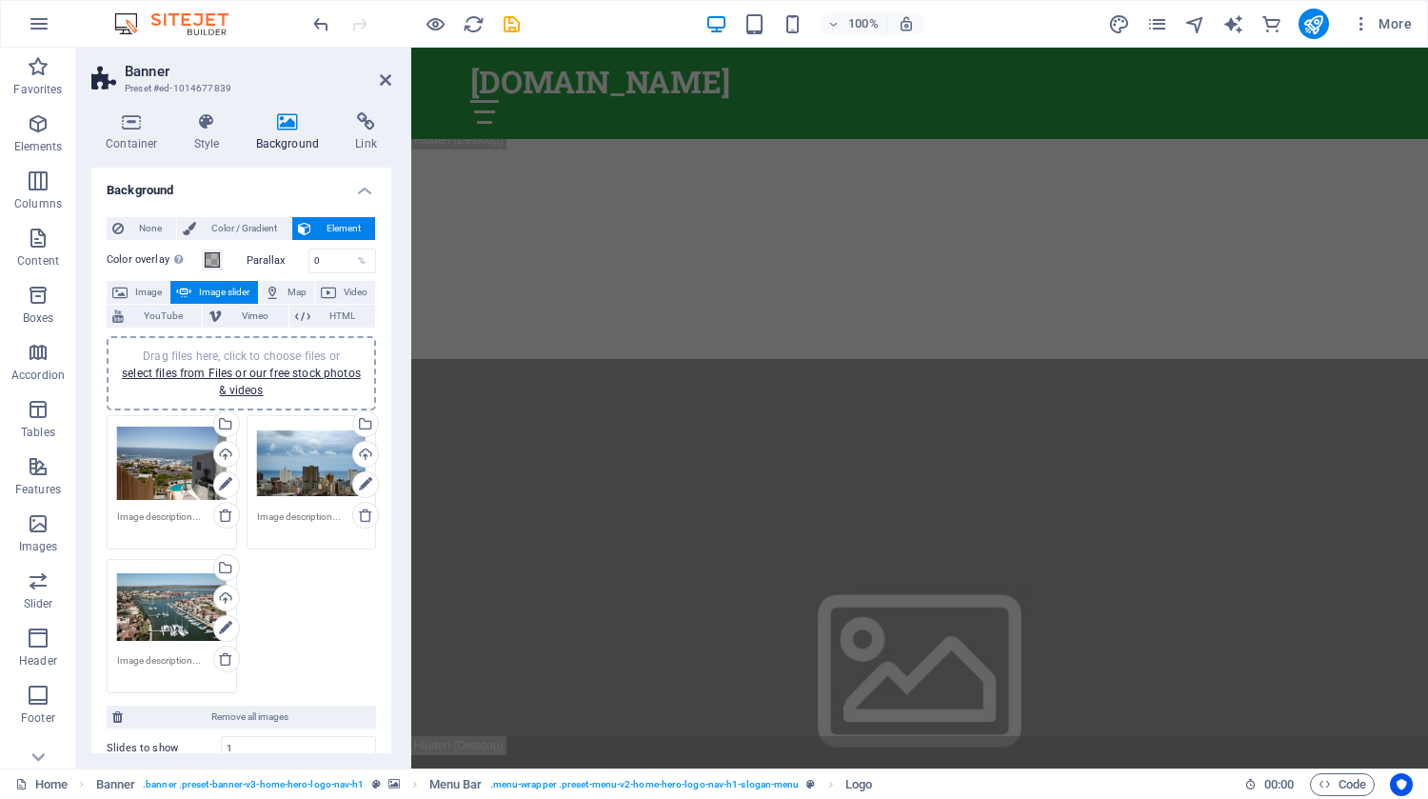
scroll to position [2482, 0]
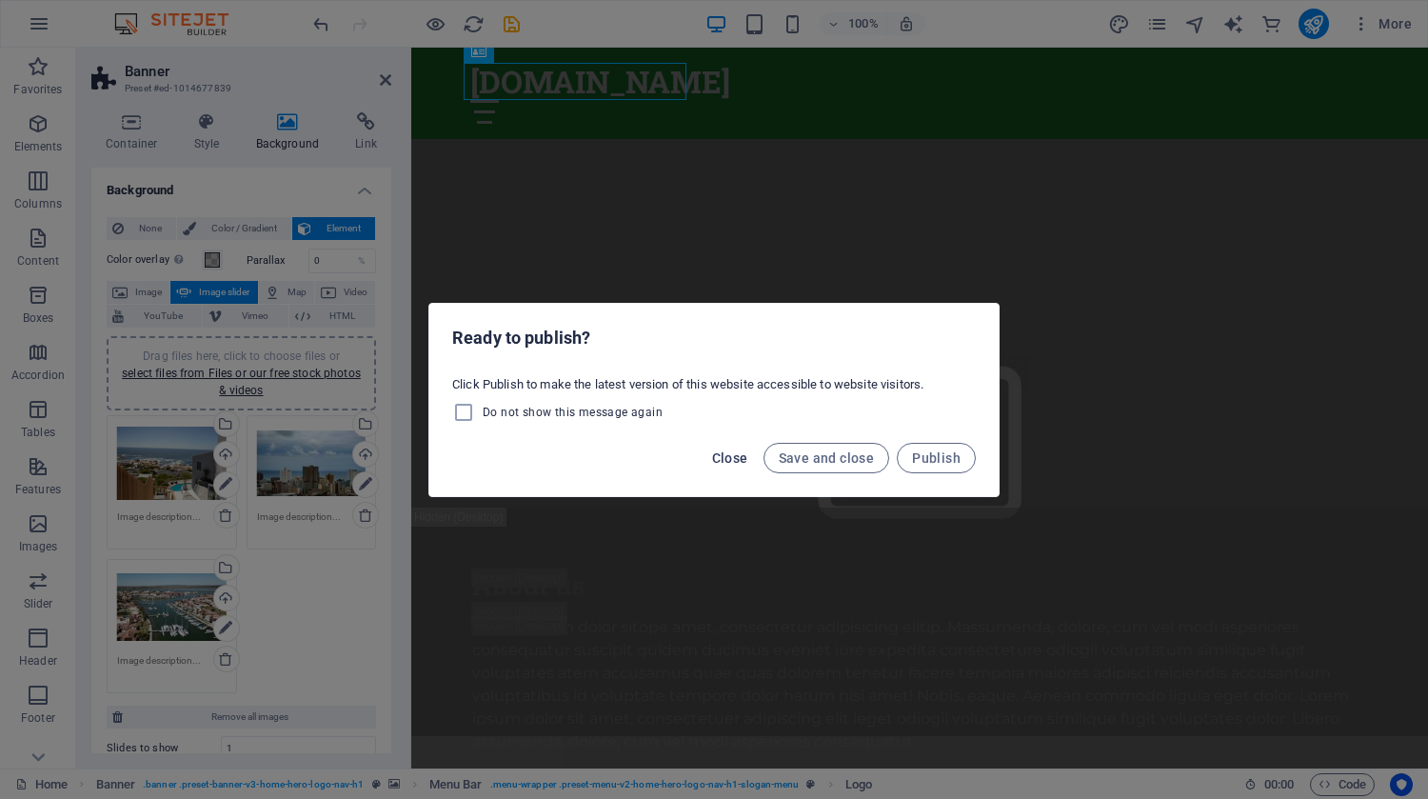
click at [738, 454] on span "Close" at bounding box center [730, 457] width 36 height 15
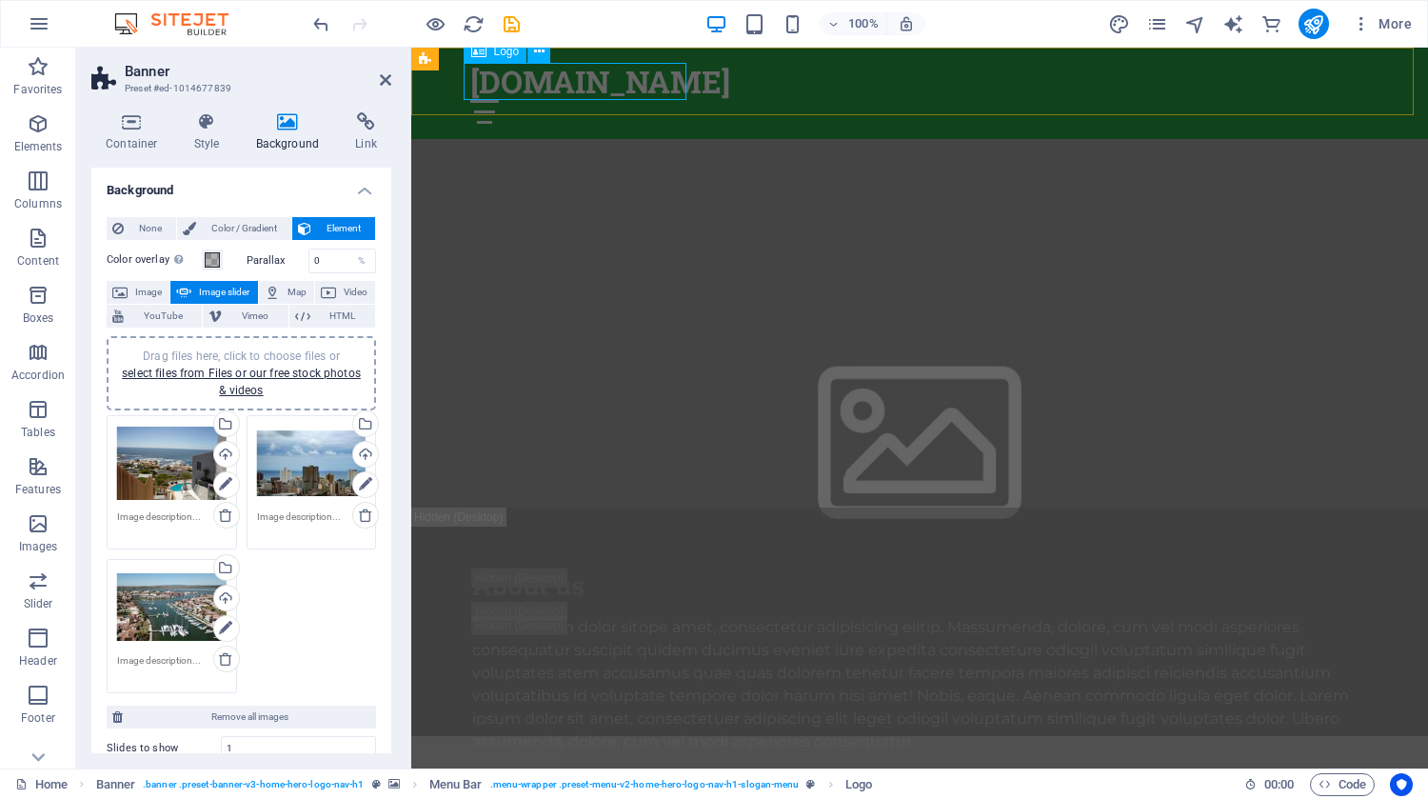
click at [647, 75] on div "[DOMAIN_NAME]" at bounding box center [919, 81] width 899 height 37
click at [624, 79] on div "[DOMAIN_NAME]" at bounding box center [919, 81] width 899 height 37
click at [622, 80] on div "[DOMAIN_NAME]" at bounding box center [919, 81] width 899 height 37
click at [625, 77] on div "[DOMAIN_NAME]" at bounding box center [919, 81] width 899 height 37
click at [490, 58] on div "Logo" at bounding box center [496, 51] width 64 height 23
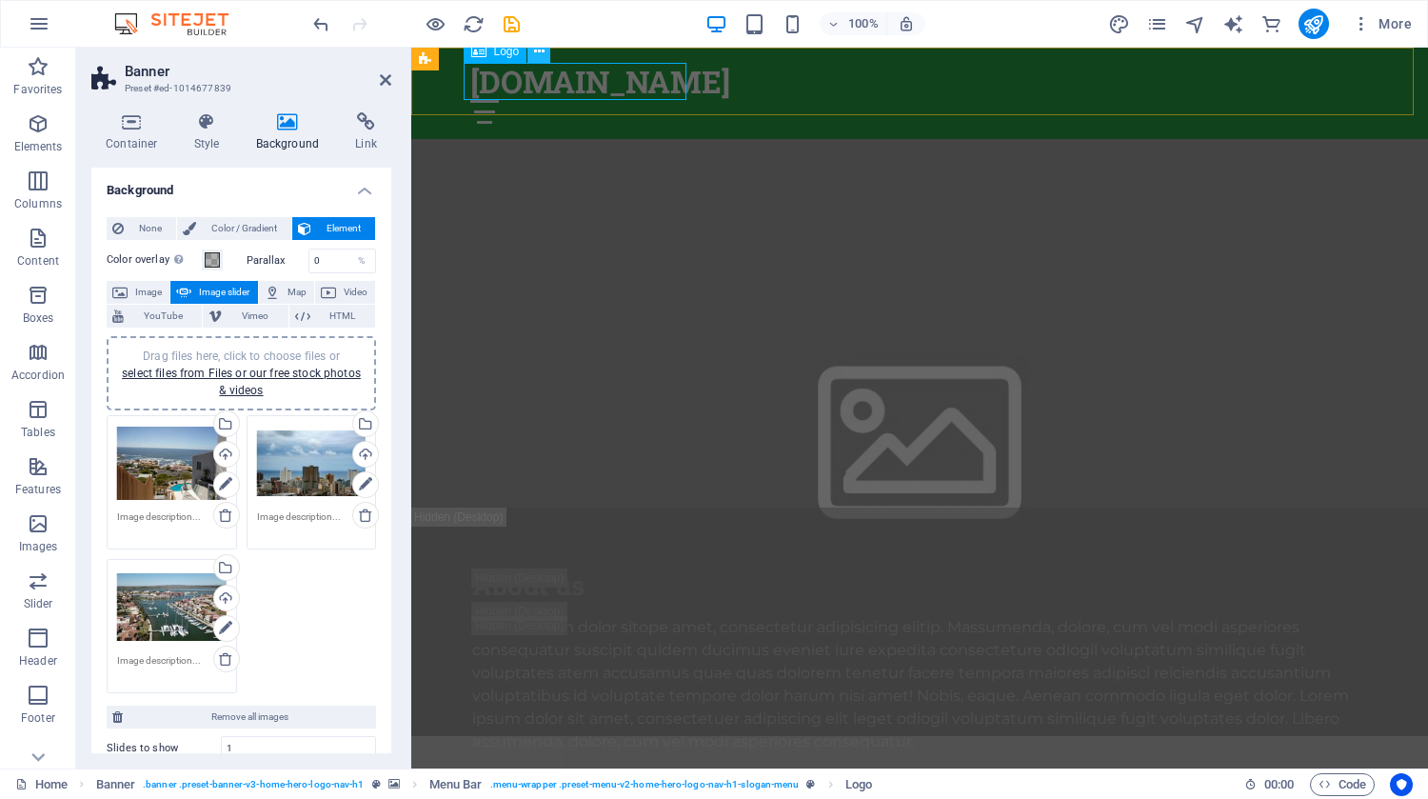
click at [539, 53] on icon at bounding box center [539, 52] width 10 height 20
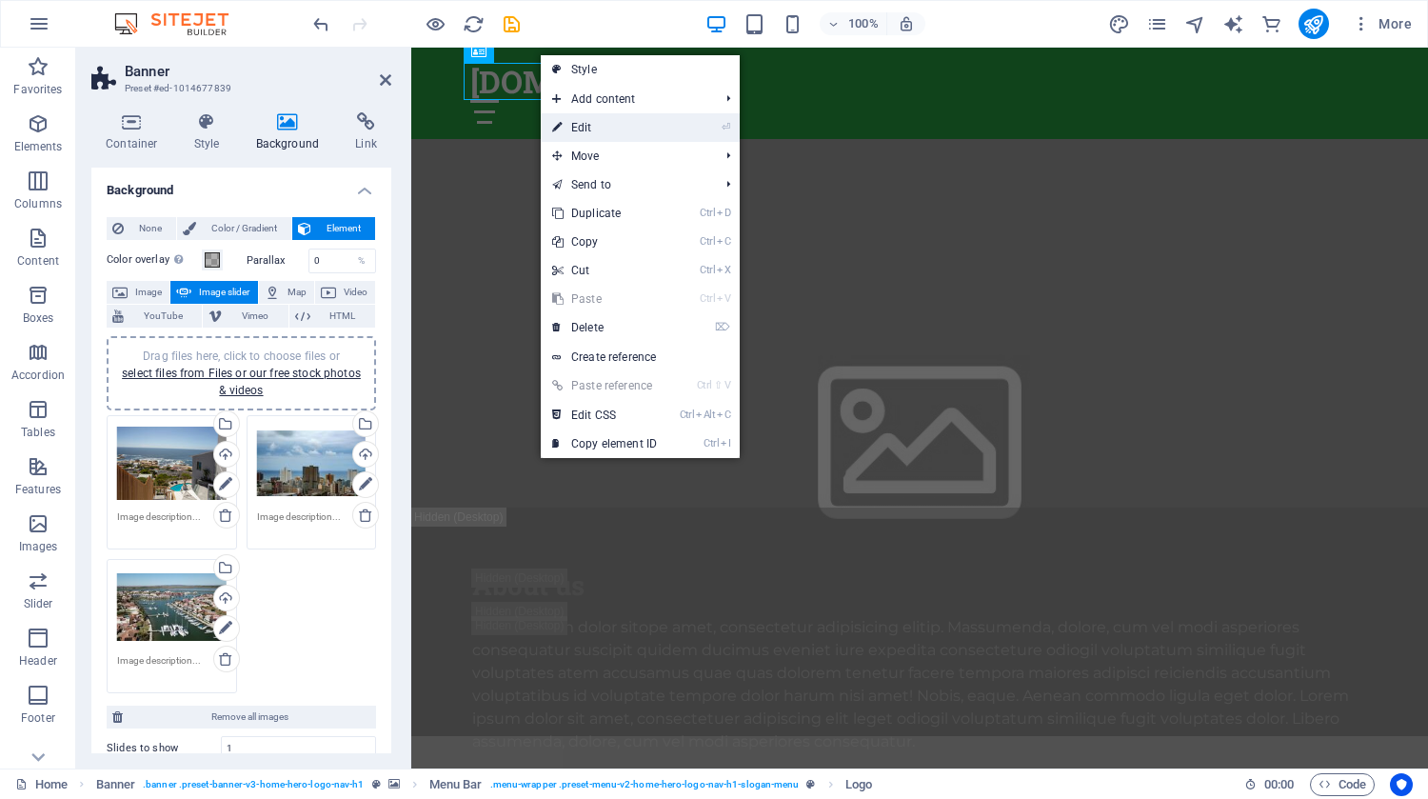
click at [589, 126] on link "⏎ Edit" at bounding box center [605, 127] width 128 height 29
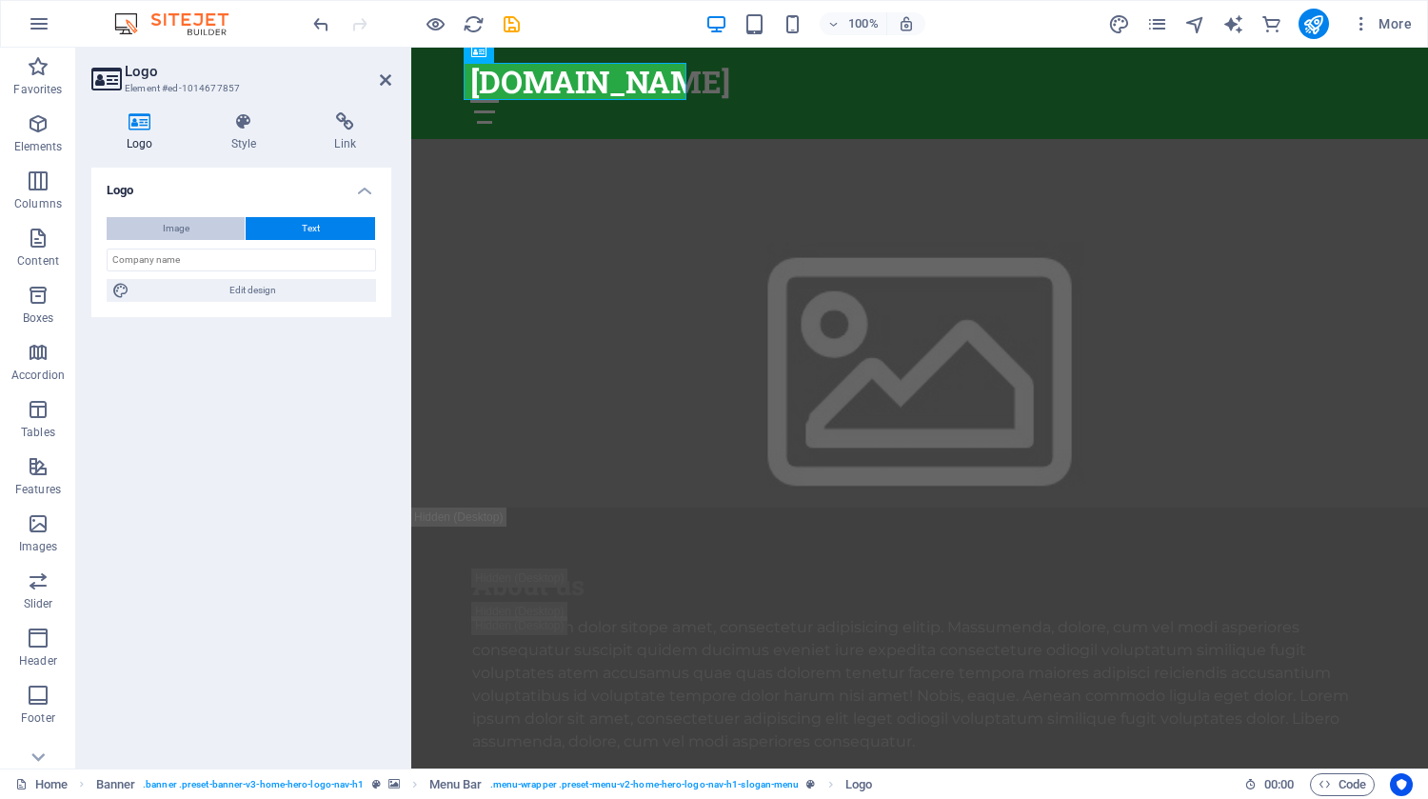
click at [193, 229] on button "Image" at bounding box center [176, 228] width 138 height 23
select select "DISABLED_OPTION_VALUE"
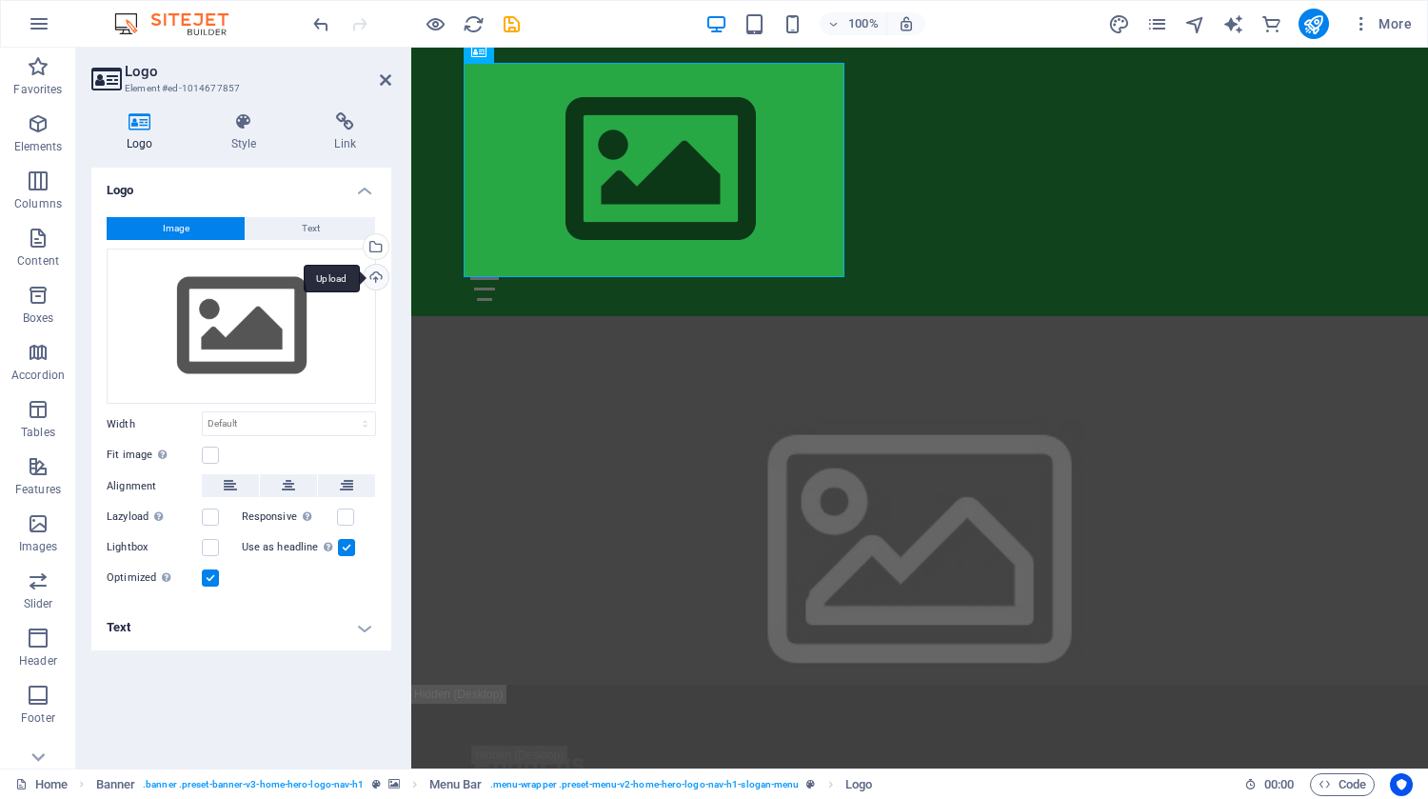
click at [374, 272] on div "Upload" at bounding box center [374, 279] width 29 height 29
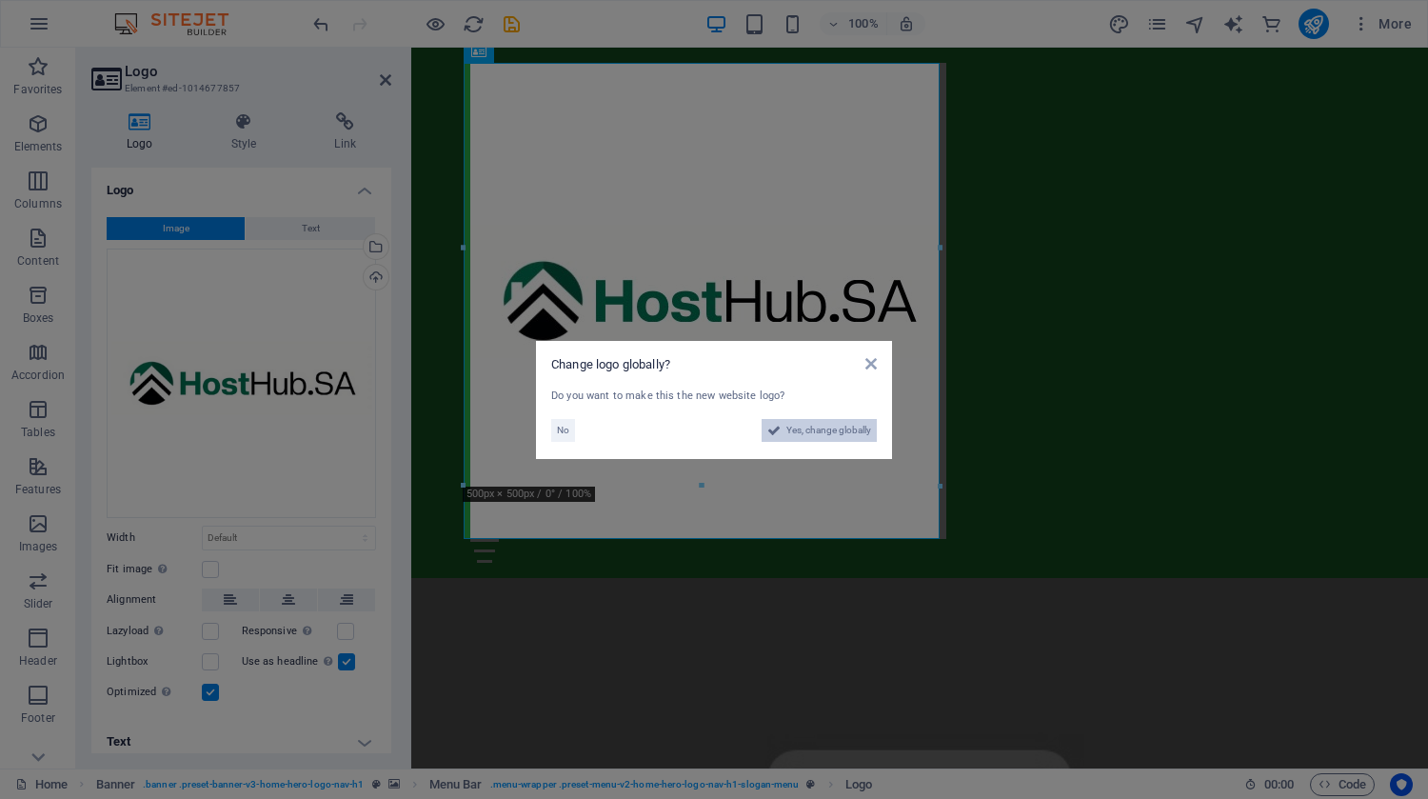
scroll to position [2536, 0]
click at [871, 365] on icon at bounding box center [871, 363] width 11 height 15
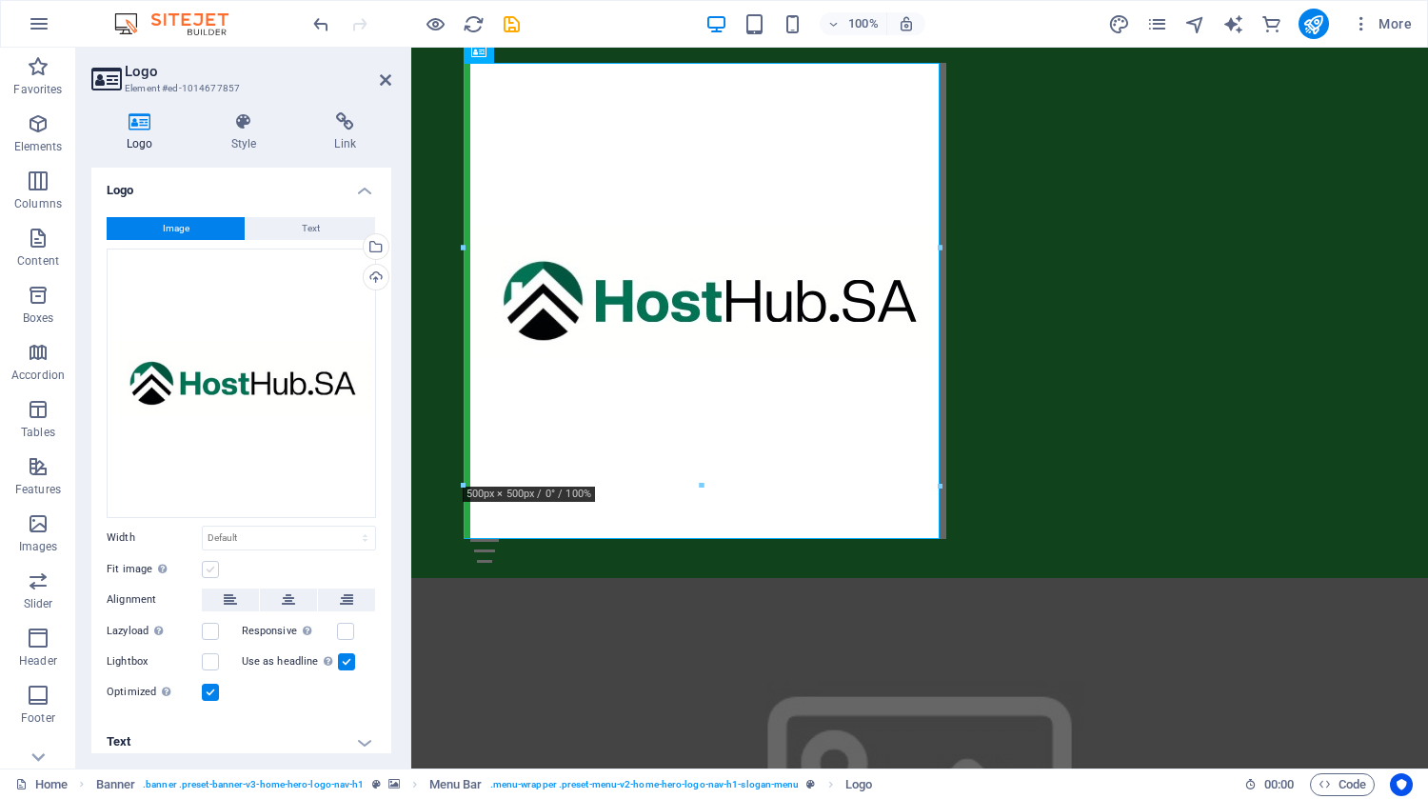
click at [209, 566] on label at bounding box center [210, 569] width 17 height 17
click at [0, 0] on input "Fit image Automatically fit image to a fixed width and height" at bounding box center [0, 0] width 0 height 0
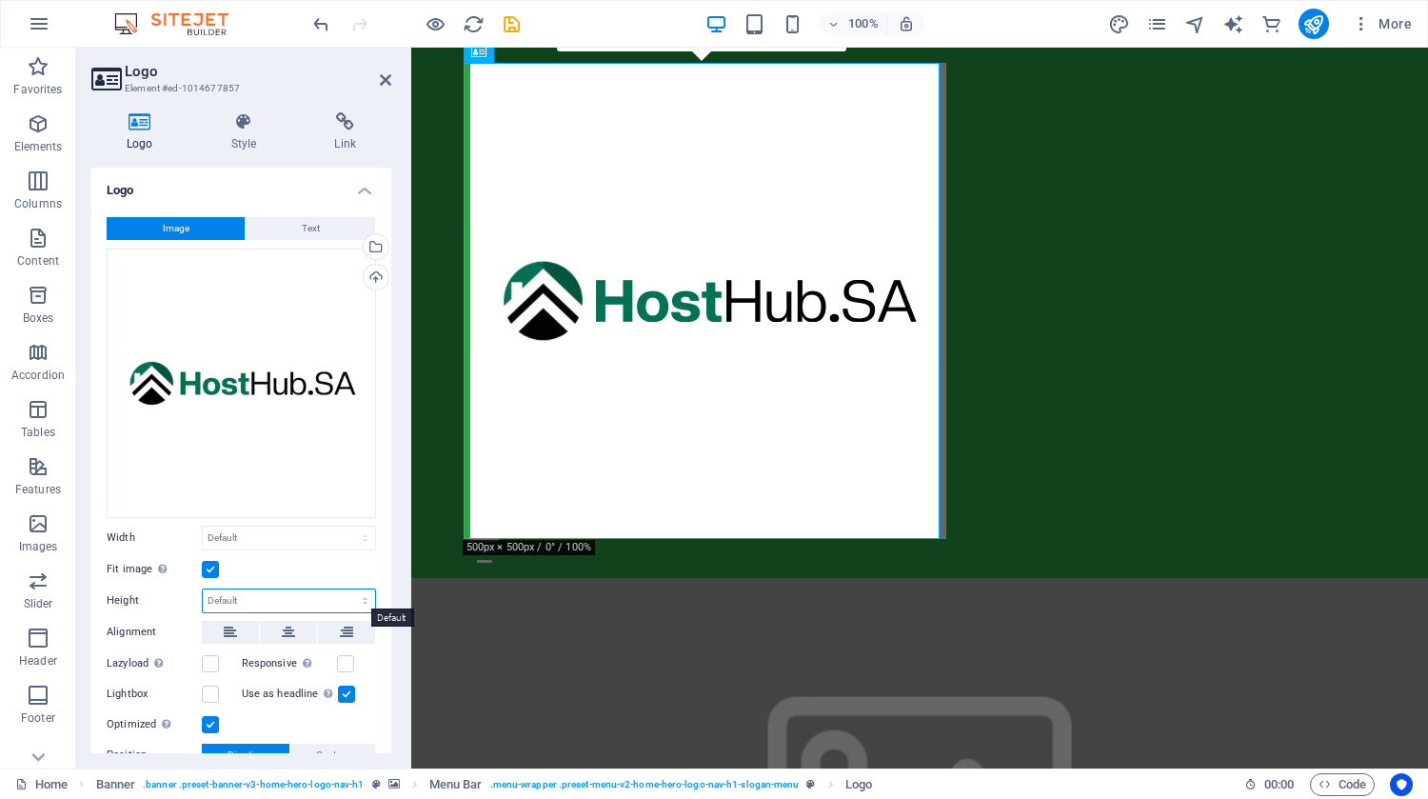
click at [327, 590] on select "Default auto px" at bounding box center [289, 600] width 172 height 23
click at [203, 589] on select "Default auto px" at bounding box center [289, 600] width 172 height 23
select select "DISABLED_OPTION_VALUE"
click at [227, 590] on select "Default auto px" at bounding box center [289, 600] width 172 height 23
click at [212, 568] on label at bounding box center [210, 569] width 17 height 17
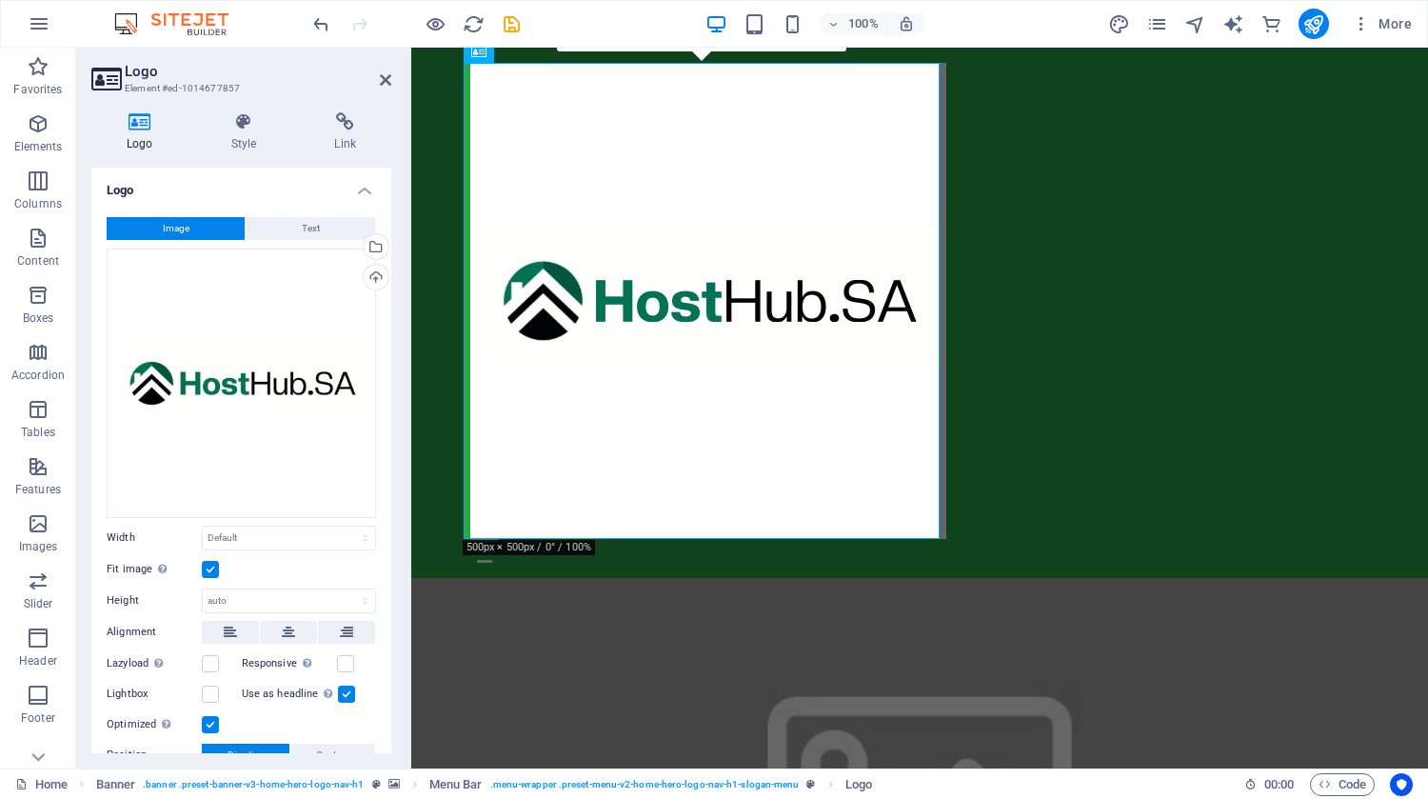
click at [0, 0] on input "Fit image Automatically fit image to a fixed width and height" at bounding box center [0, 0] width 0 height 0
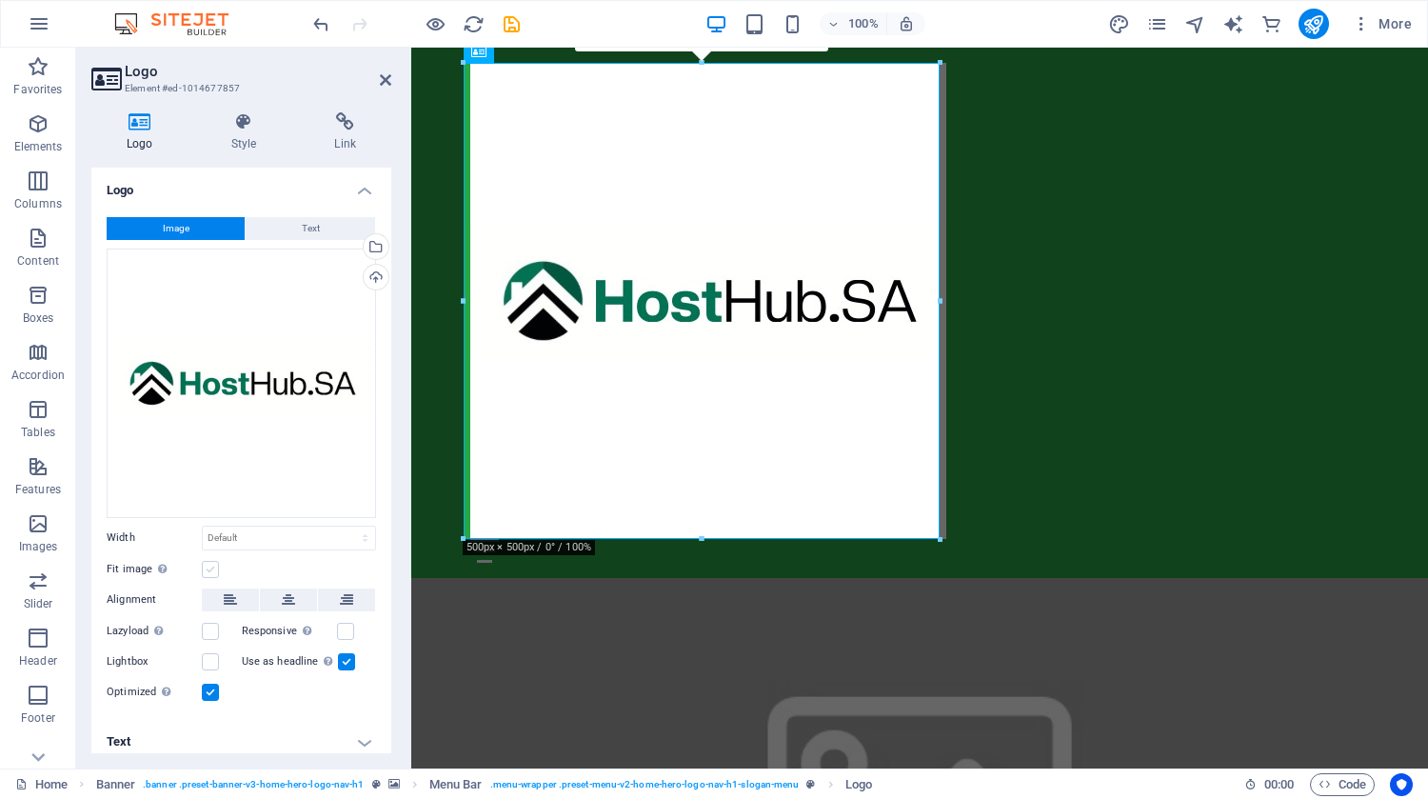
click at [212, 568] on label at bounding box center [210, 569] width 17 height 17
click at [0, 0] on input "Fit image Automatically fit image to a fixed width and height" at bounding box center [0, 0] width 0 height 0
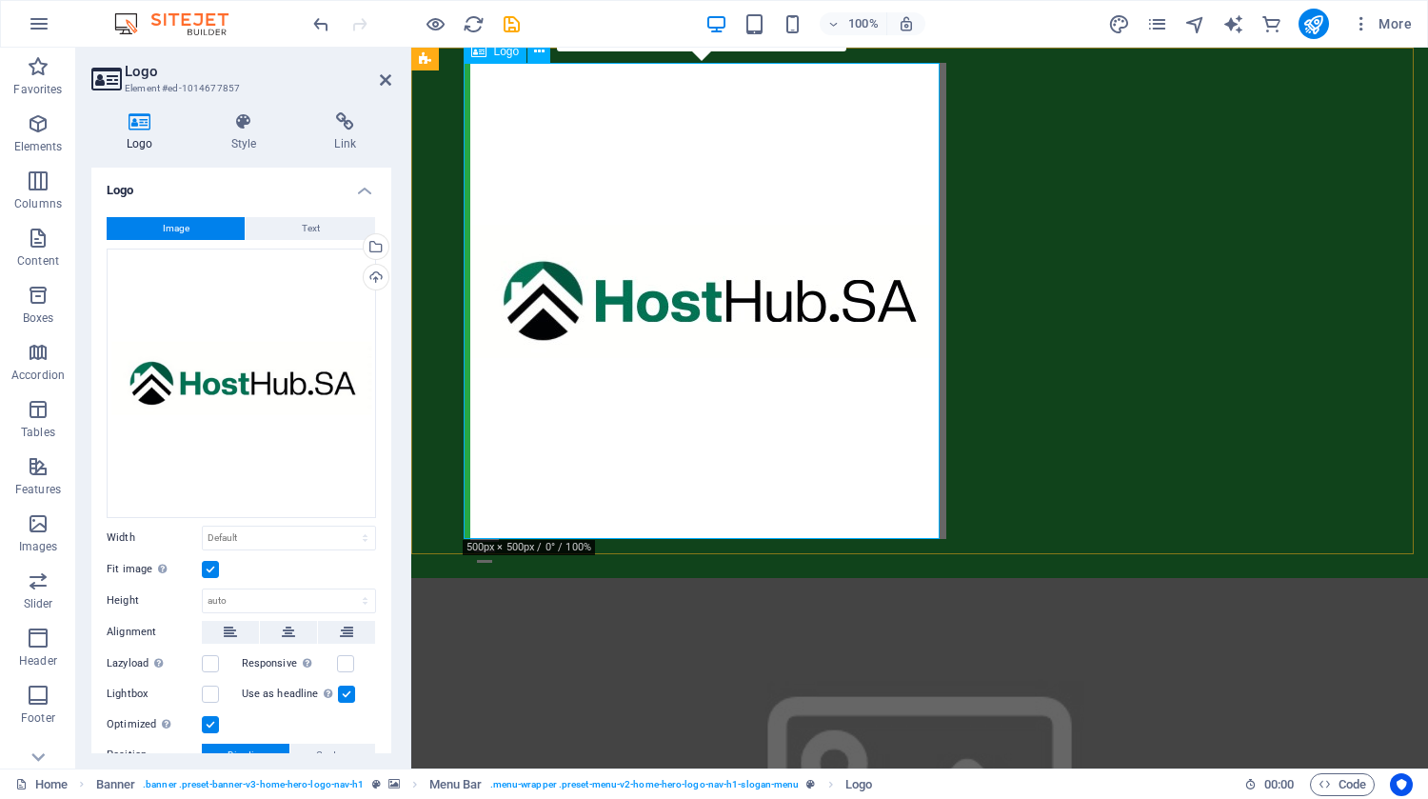
click at [593, 498] on div at bounding box center [919, 301] width 899 height 476
click at [214, 561] on label at bounding box center [210, 569] width 17 height 17
click at [0, 0] on input "Fit image Automatically fit image to a fixed width and height" at bounding box center [0, 0] width 0 height 0
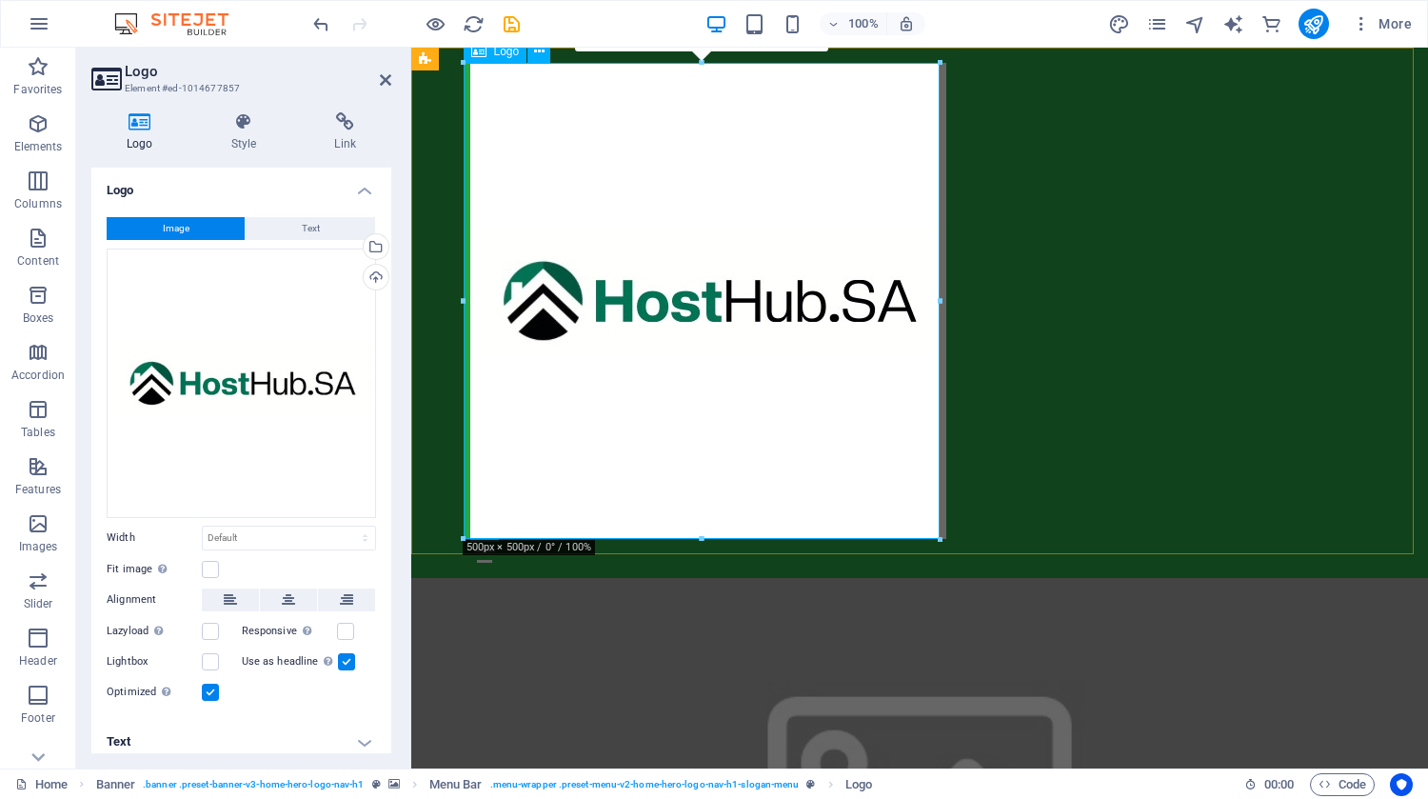
drag, startPoint x: 1114, startPoint y: 588, endPoint x: 700, endPoint y: 384, distance: 461.6
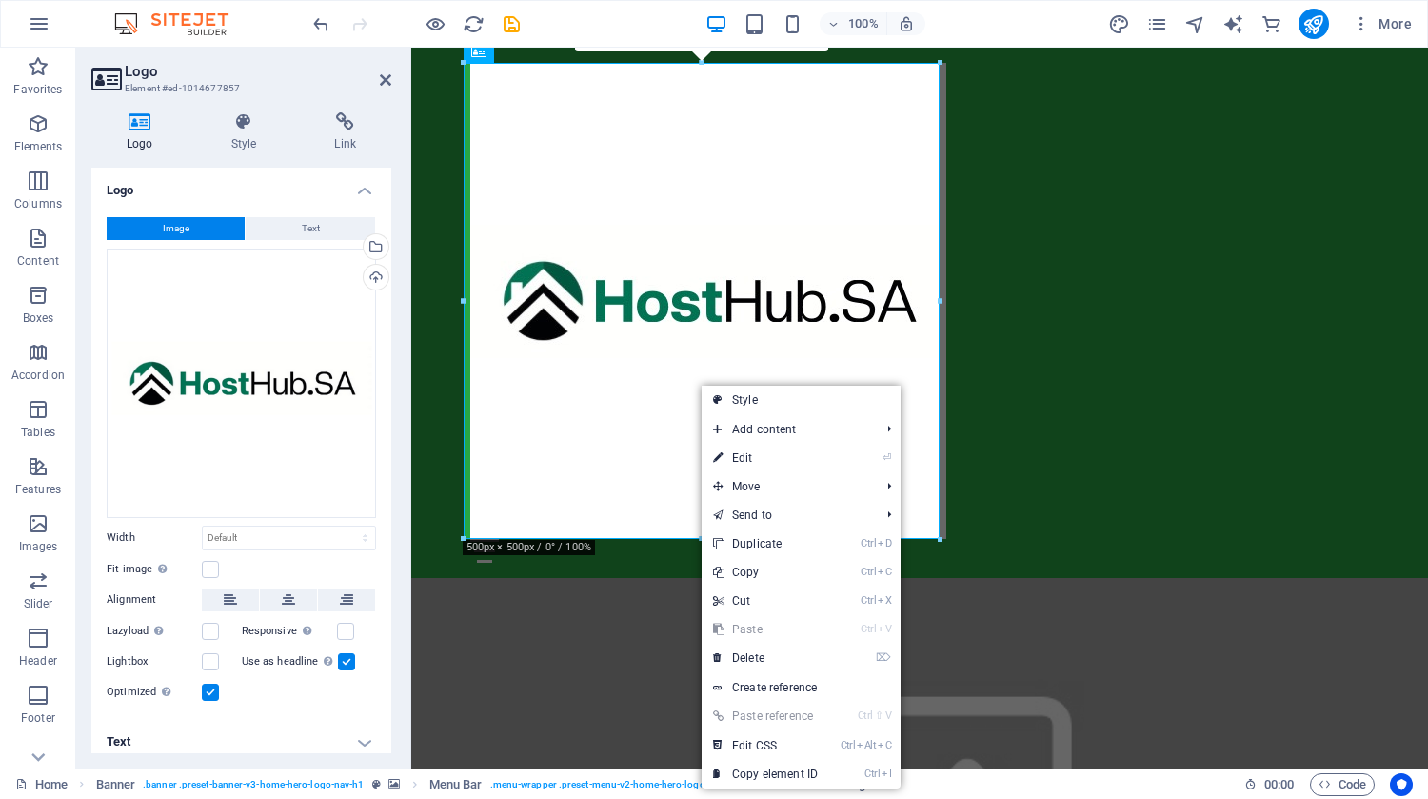
scroll to position [2482, 0]
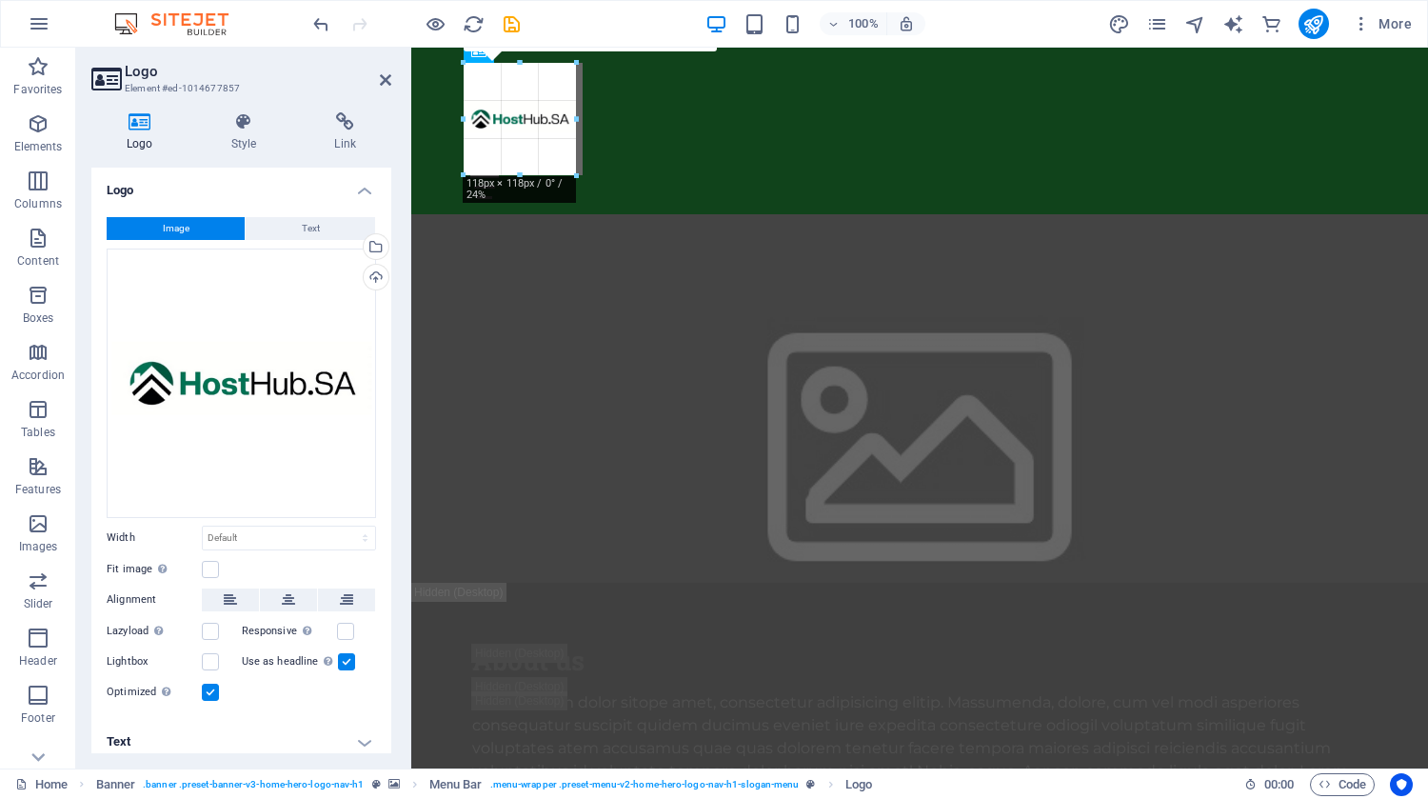
drag, startPoint x: 685, startPoint y: 540, endPoint x: 145, endPoint y: 123, distance: 682.2
type input "118"
select select "px"
click at [272, 534] on input "118" at bounding box center [289, 538] width 172 height 23
type input "100"
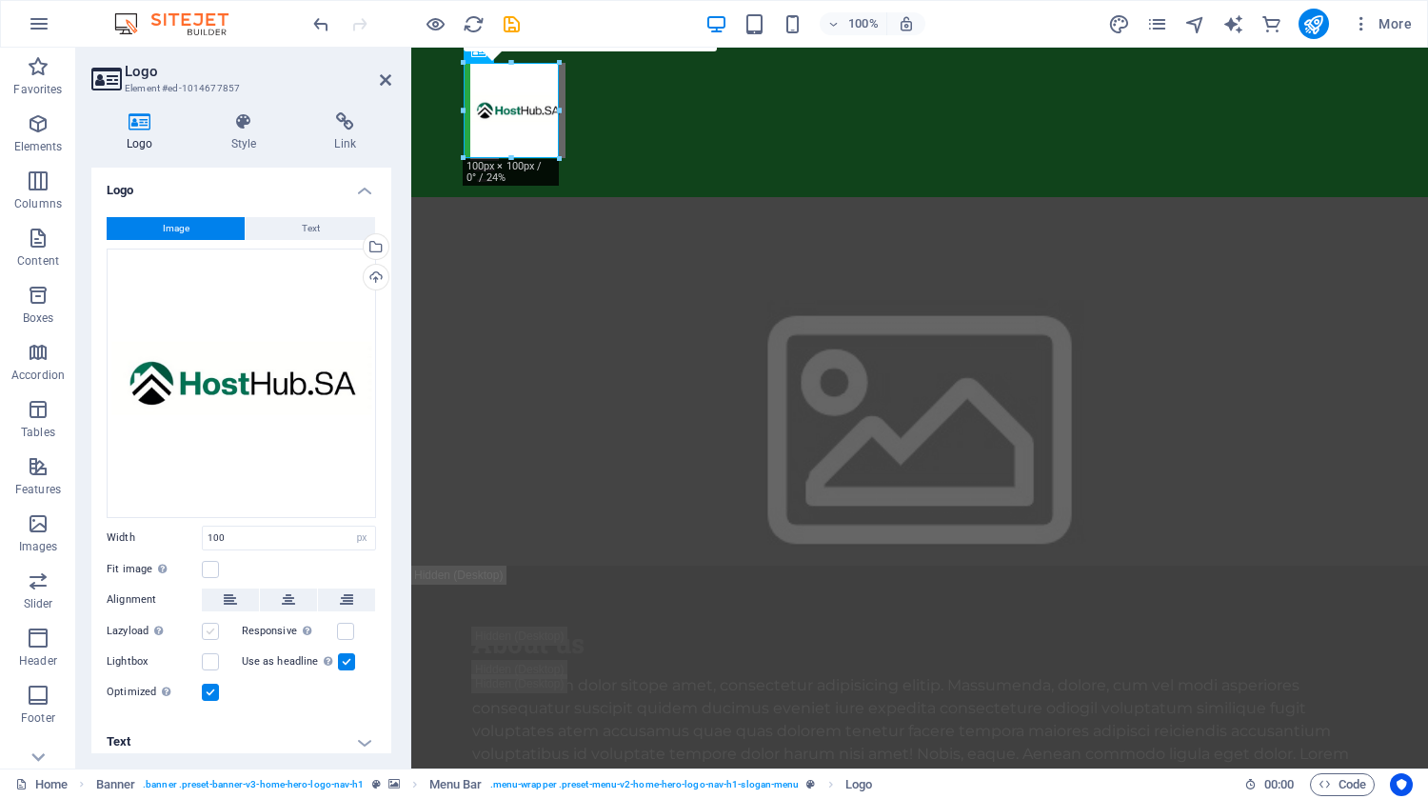
click at [208, 627] on label at bounding box center [210, 631] width 17 height 17
click at [0, 0] on input "Lazyload Loading images after the page loads improves page speed." at bounding box center [0, 0] width 0 height 0
click at [340, 627] on label at bounding box center [345, 631] width 17 height 17
click at [0, 0] on input "Responsive Automatically load retina image and smartphone optimized sizes." at bounding box center [0, 0] width 0 height 0
click at [210, 653] on label at bounding box center [210, 661] width 17 height 17
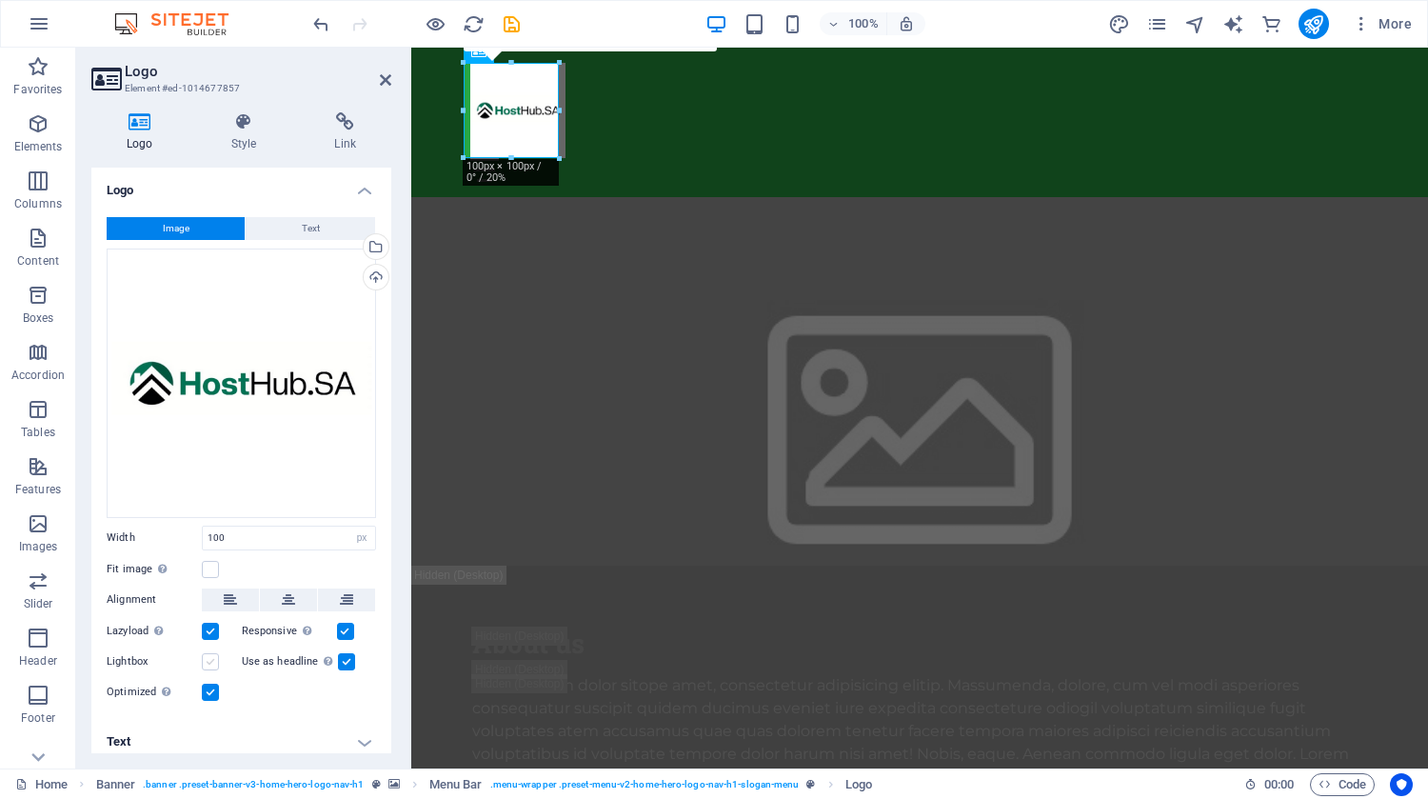
click at [0, 0] on input "Lightbox" at bounding box center [0, 0] width 0 height 0
drag, startPoint x: 386, startPoint y: 353, endPoint x: 390, endPoint y: 448, distance: 95.3
click at [390, 448] on div "Logo Image Text Drag files here, click to choose files or select files from Fil…" at bounding box center [241, 461] width 300 height 586
click at [243, 125] on icon at bounding box center [244, 121] width 96 height 19
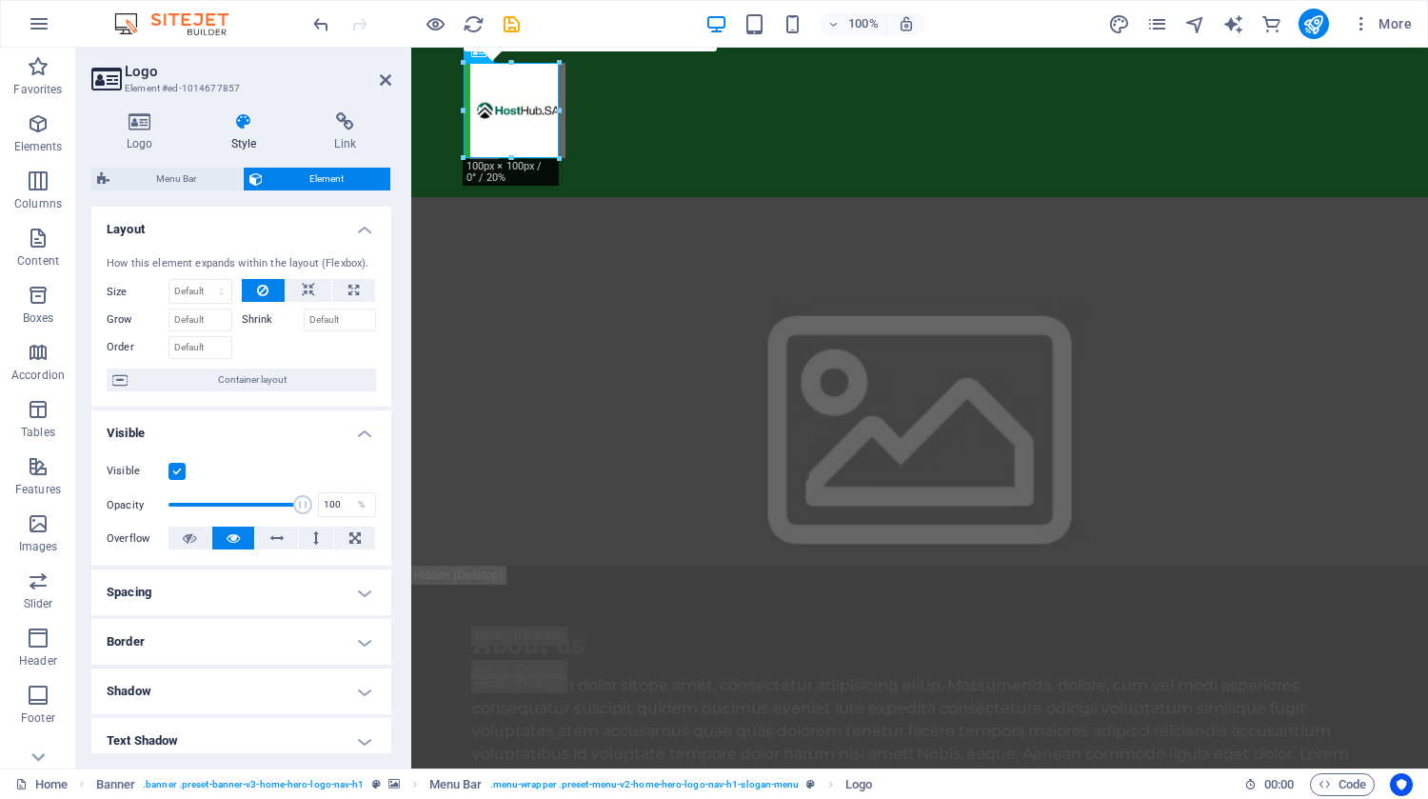
click at [255, 314] on label "Shrink" at bounding box center [273, 320] width 62 height 23
click at [304, 314] on input "Shrink" at bounding box center [340, 320] width 73 height 23
drag, startPoint x: 289, startPoint y: 499, endPoint x: 242, endPoint y: 492, distance: 47.1
click at [242, 492] on span at bounding box center [236, 504] width 134 height 29
type input "100"
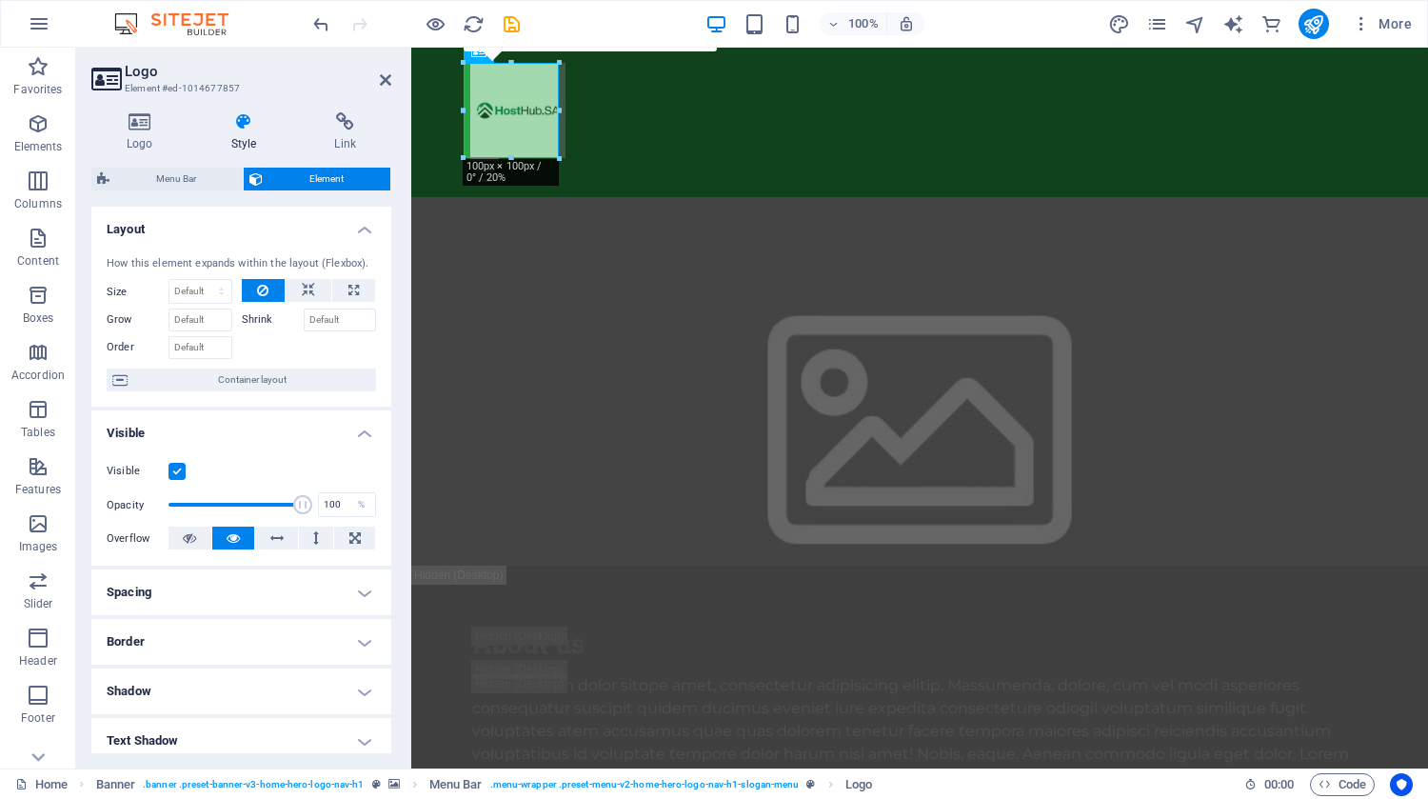
drag, startPoint x: 237, startPoint y: 495, endPoint x: 385, endPoint y: 514, distance: 148.8
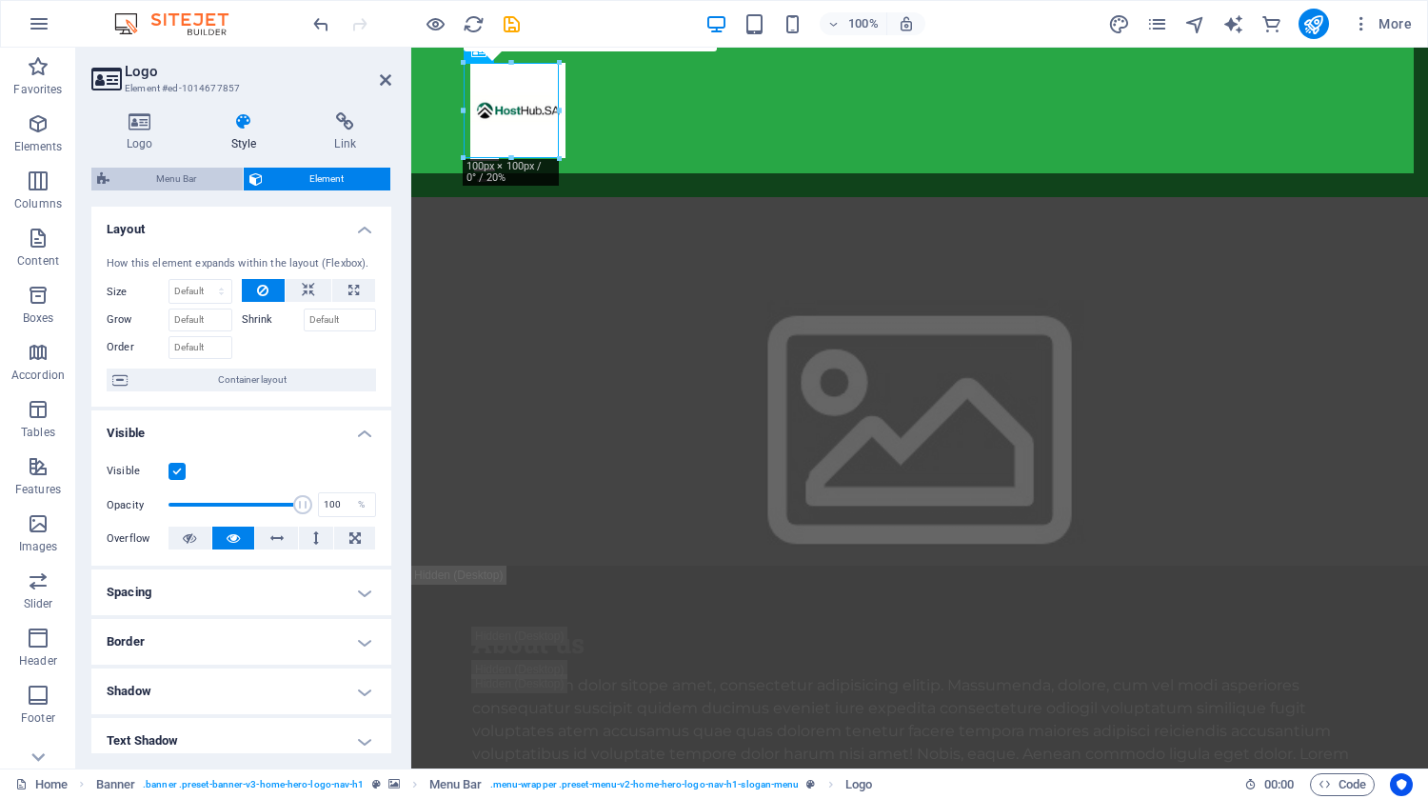
drag, startPoint x: 385, startPoint y: 514, endPoint x: 148, endPoint y: 171, distance: 416.8
click at [148, 171] on span "Menu Bar" at bounding box center [176, 179] width 122 height 23
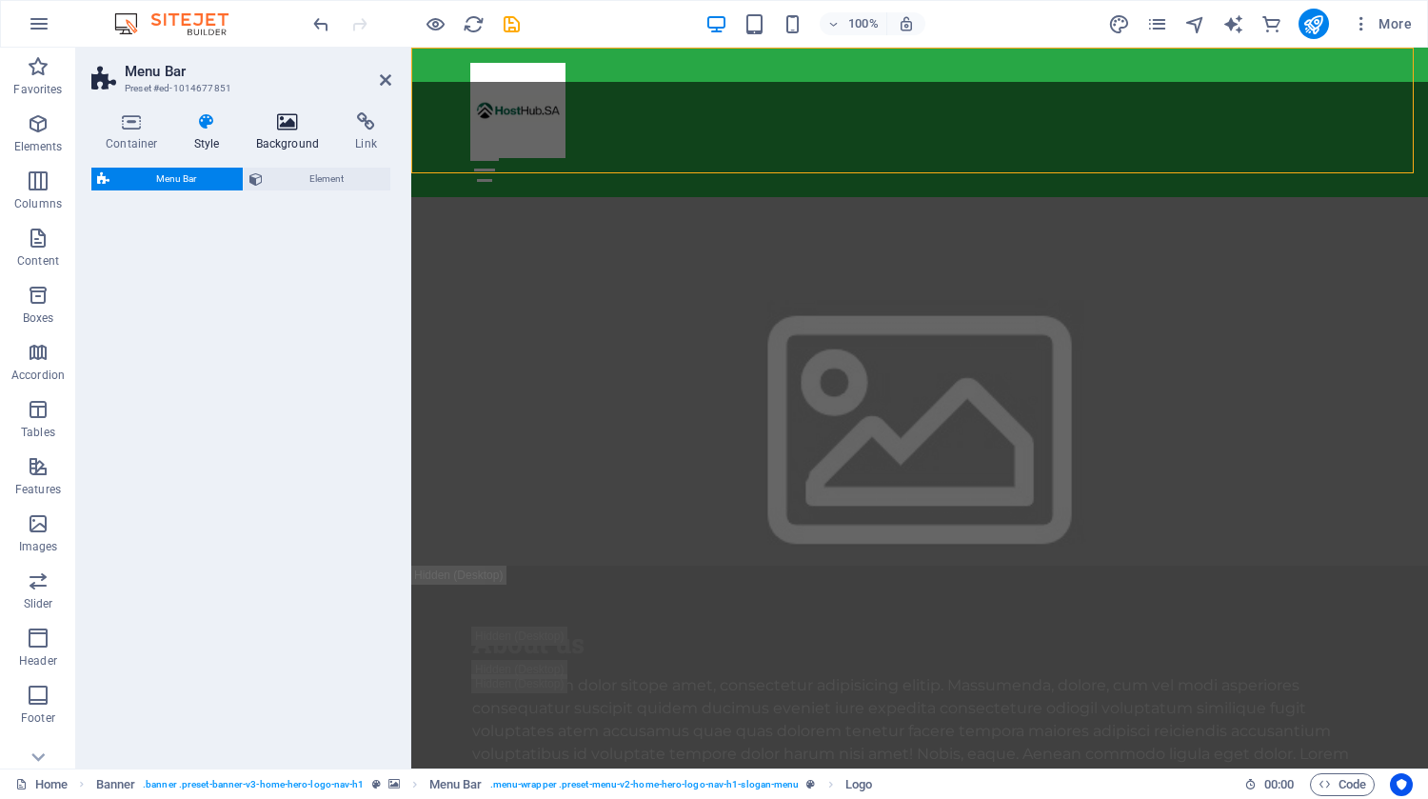
select select "rem"
select select "preset-menu-v2-home-hero-logo-nav-h1-slogan-menu"
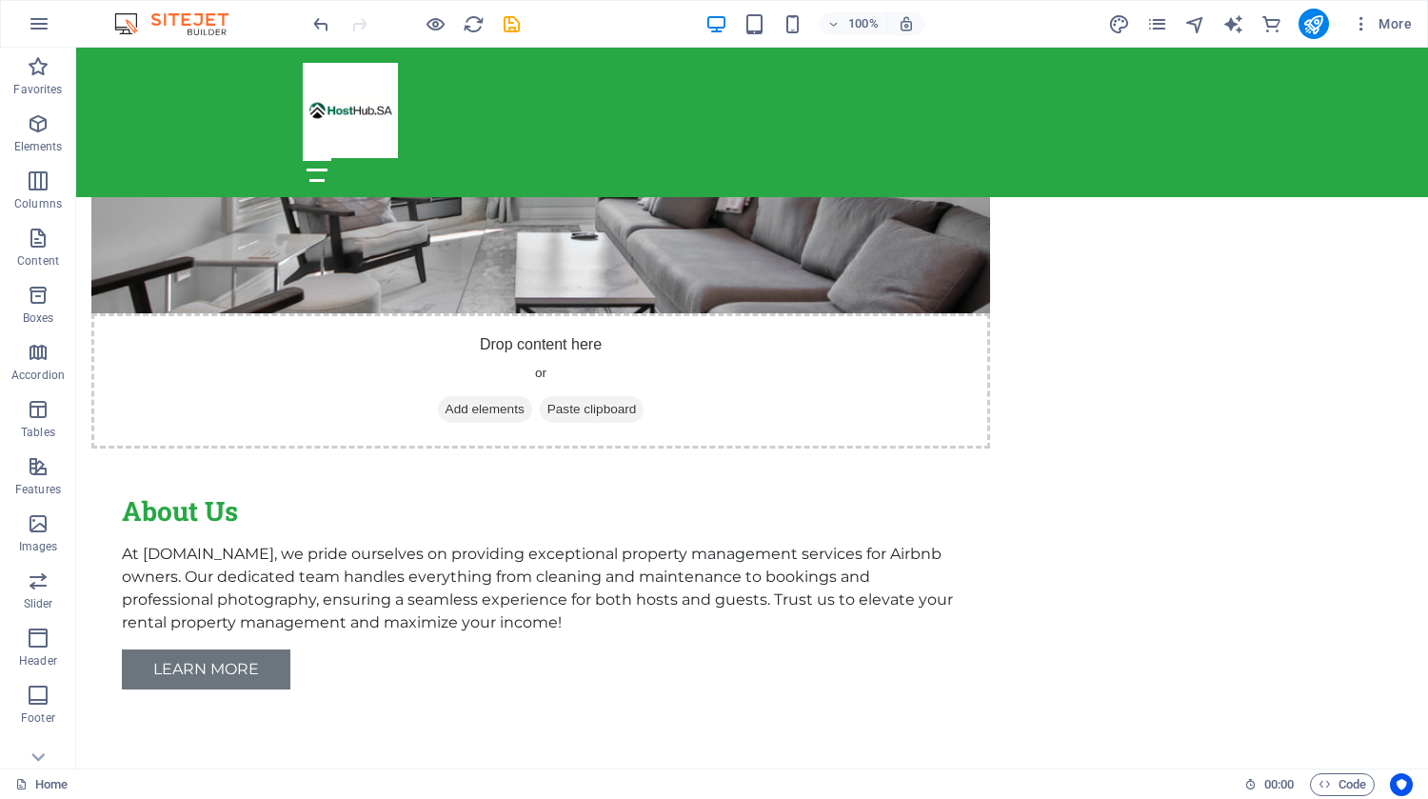
scroll to position [1397, 0]
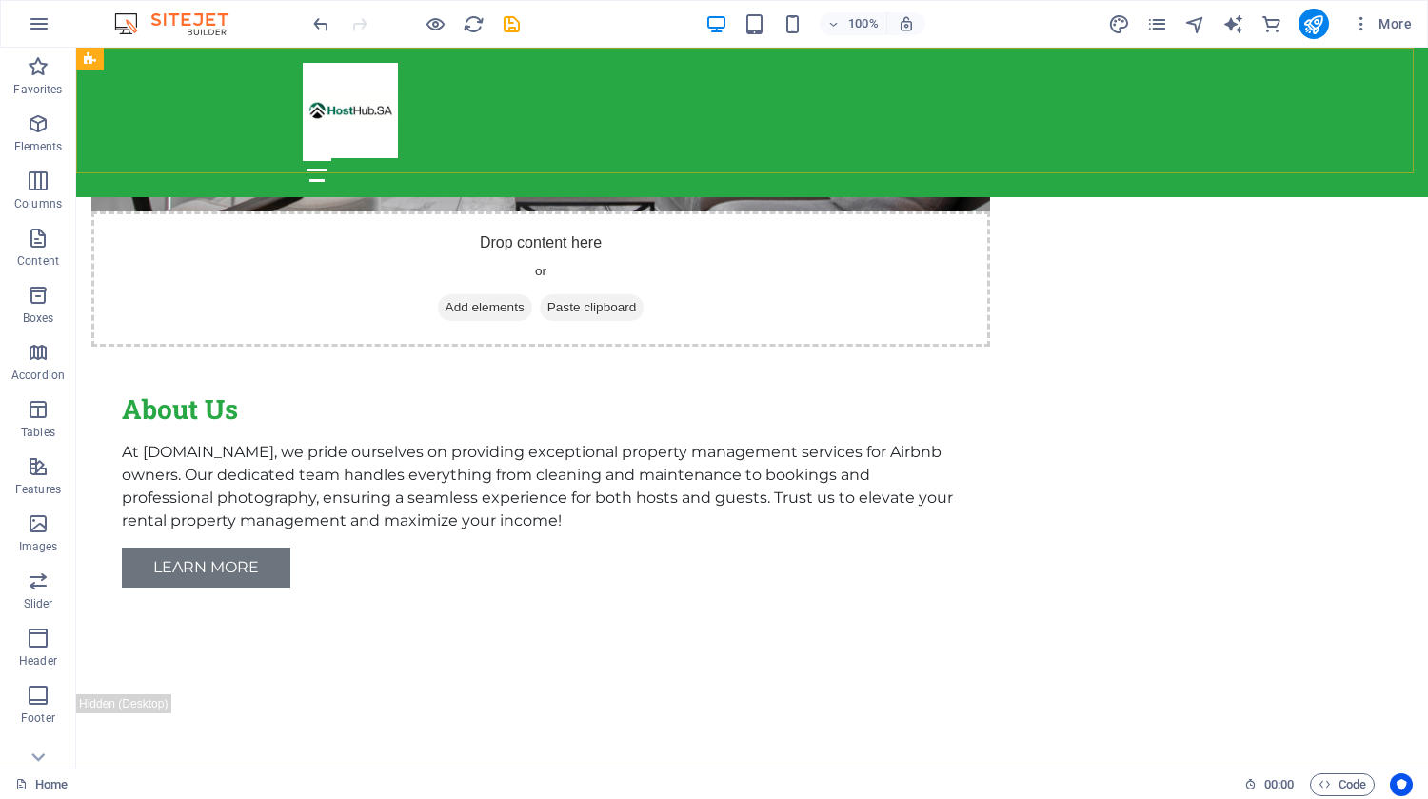
click at [1295, 115] on div "Home About Services Get Started Contact" at bounding box center [752, 122] width 1352 height 149
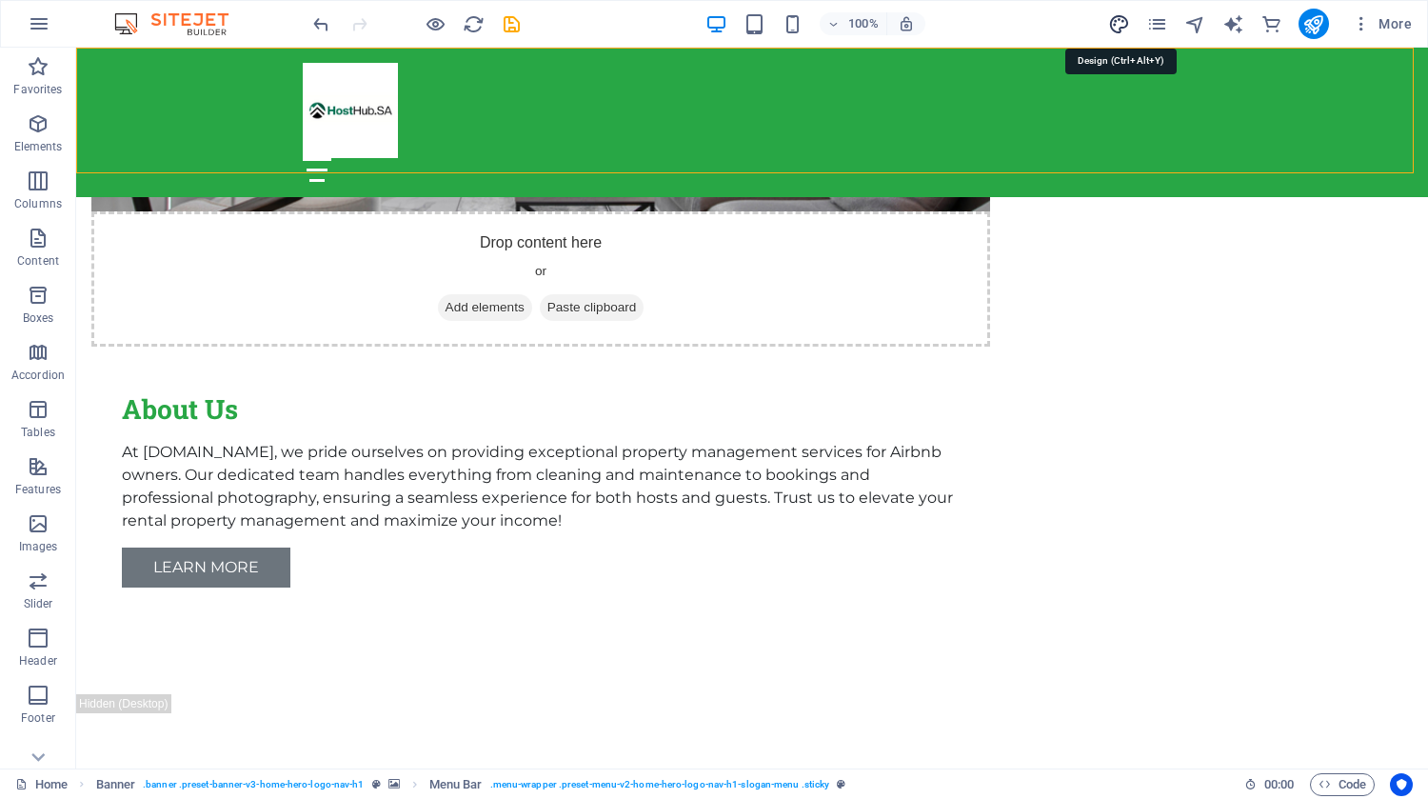
click at [1124, 21] on icon "design" at bounding box center [1119, 24] width 22 height 22
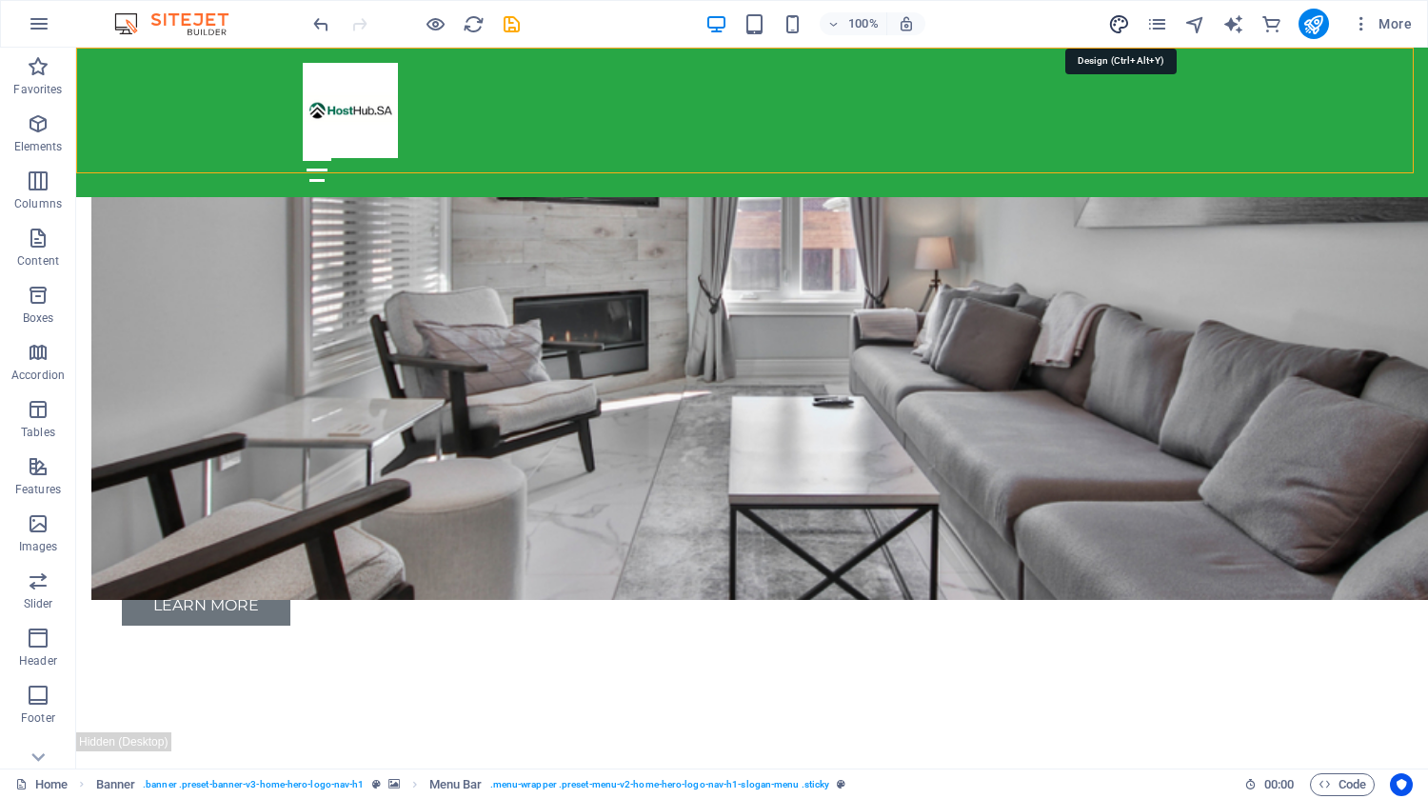
select select "px"
select select "200"
select select "px"
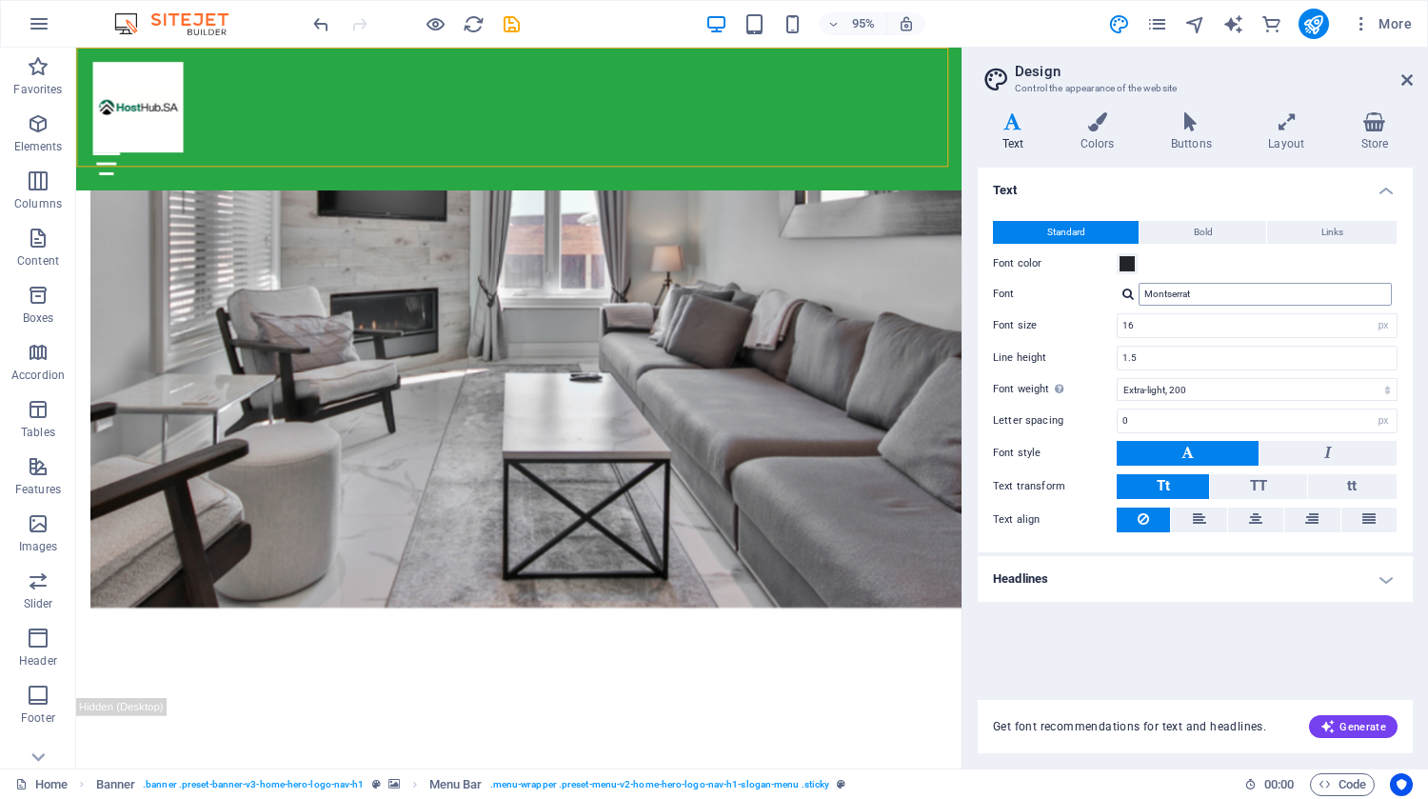
scroll to position [1435, 0]
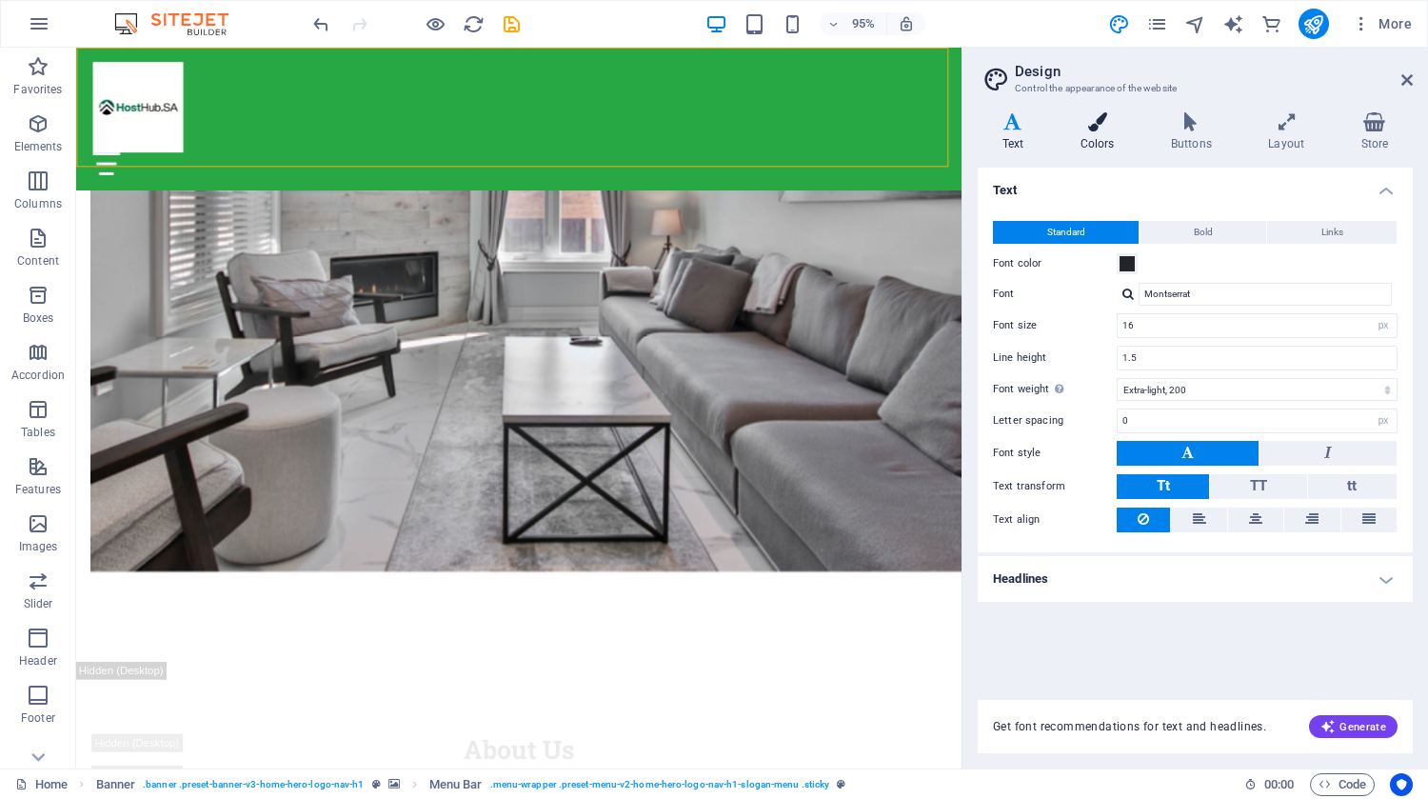
click at [1100, 124] on icon at bounding box center [1097, 121] width 83 height 19
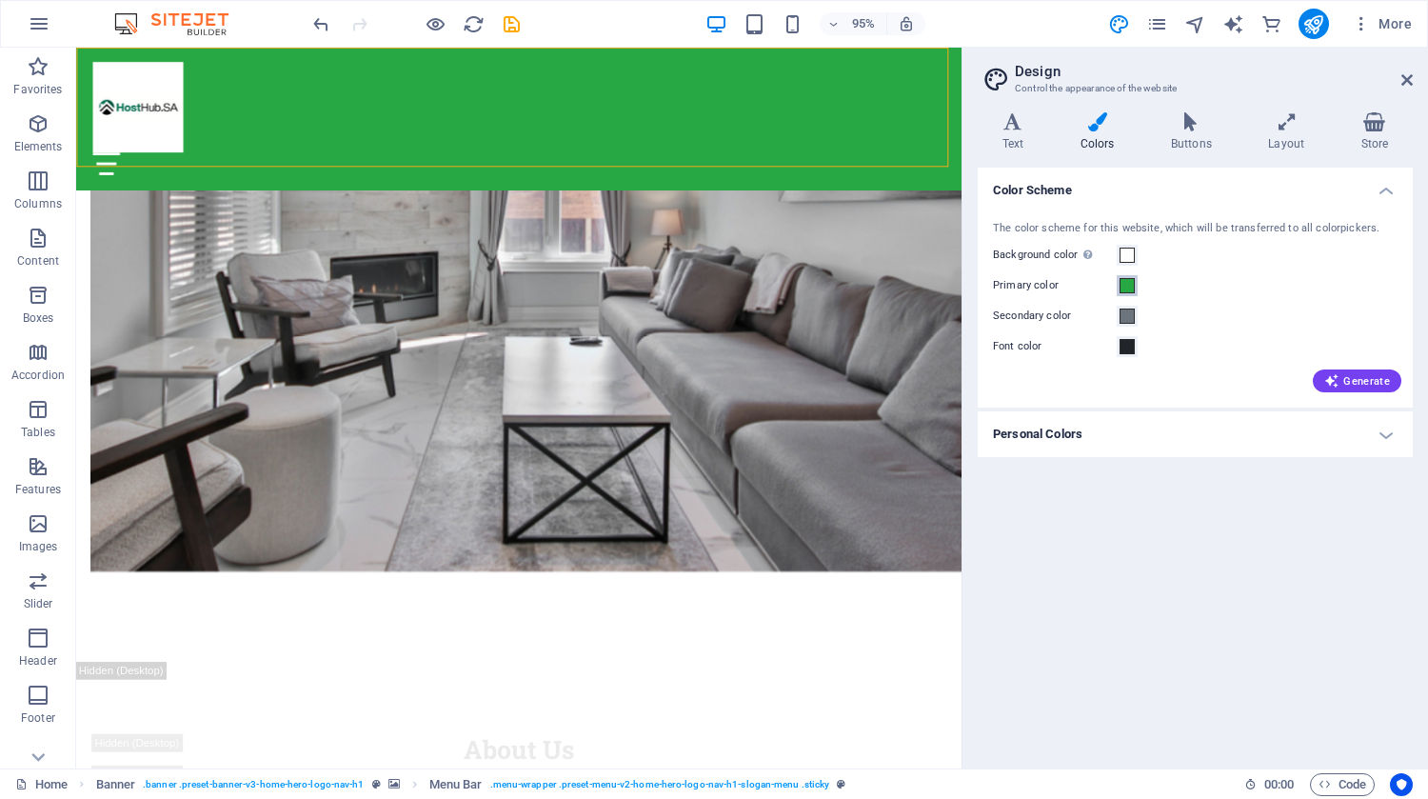
click at [1128, 284] on span at bounding box center [1127, 285] width 15 height 15
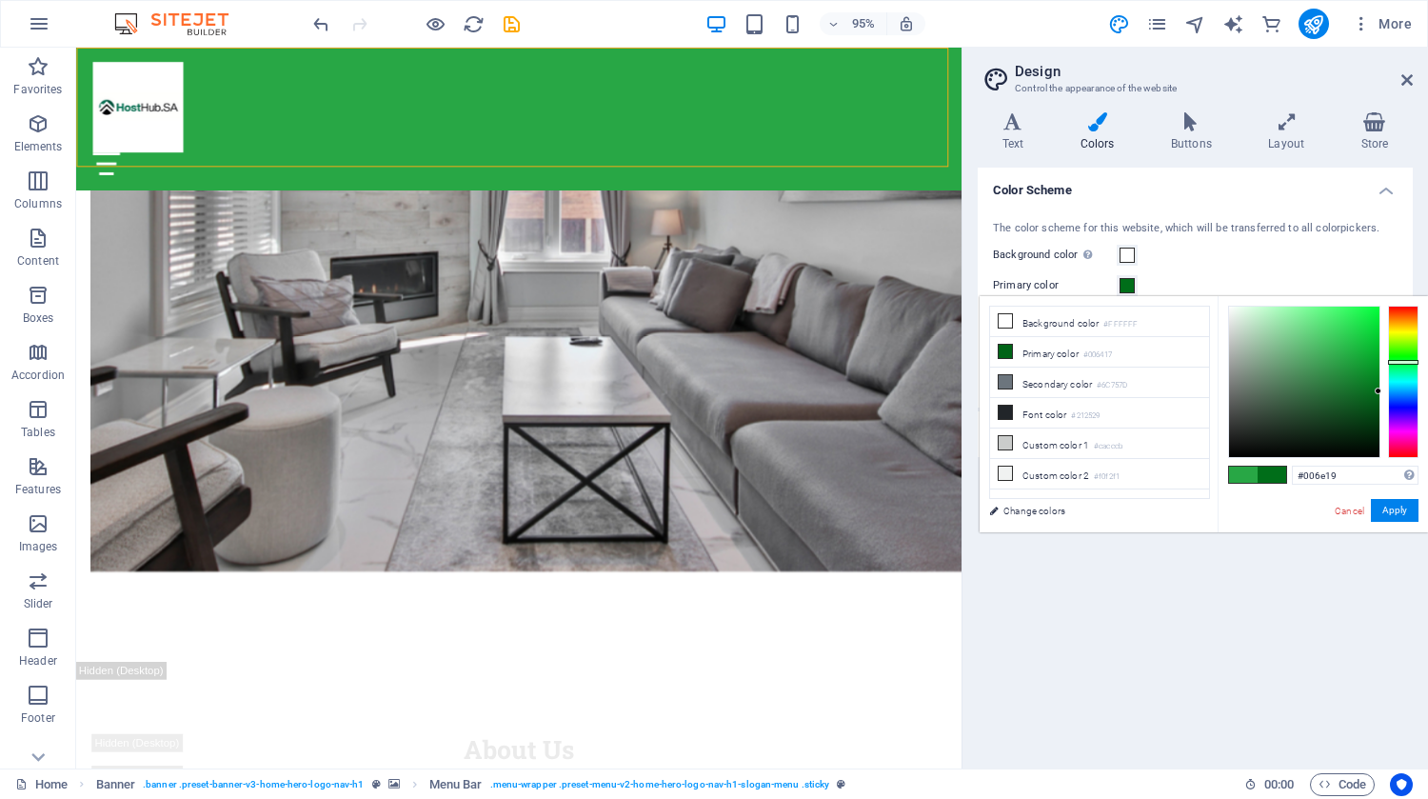
type input "#007019"
drag, startPoint x: 1372, startPoint y: 392, endPoint x: 1393, endPoint y: 390, distance: 21.0
click at [1393, 390] on div at bounding box center [1323, 382] width 190 height 152
click at [1392, 506] on button "Apply" at bounding box center [1395, 510] width 48 height 23
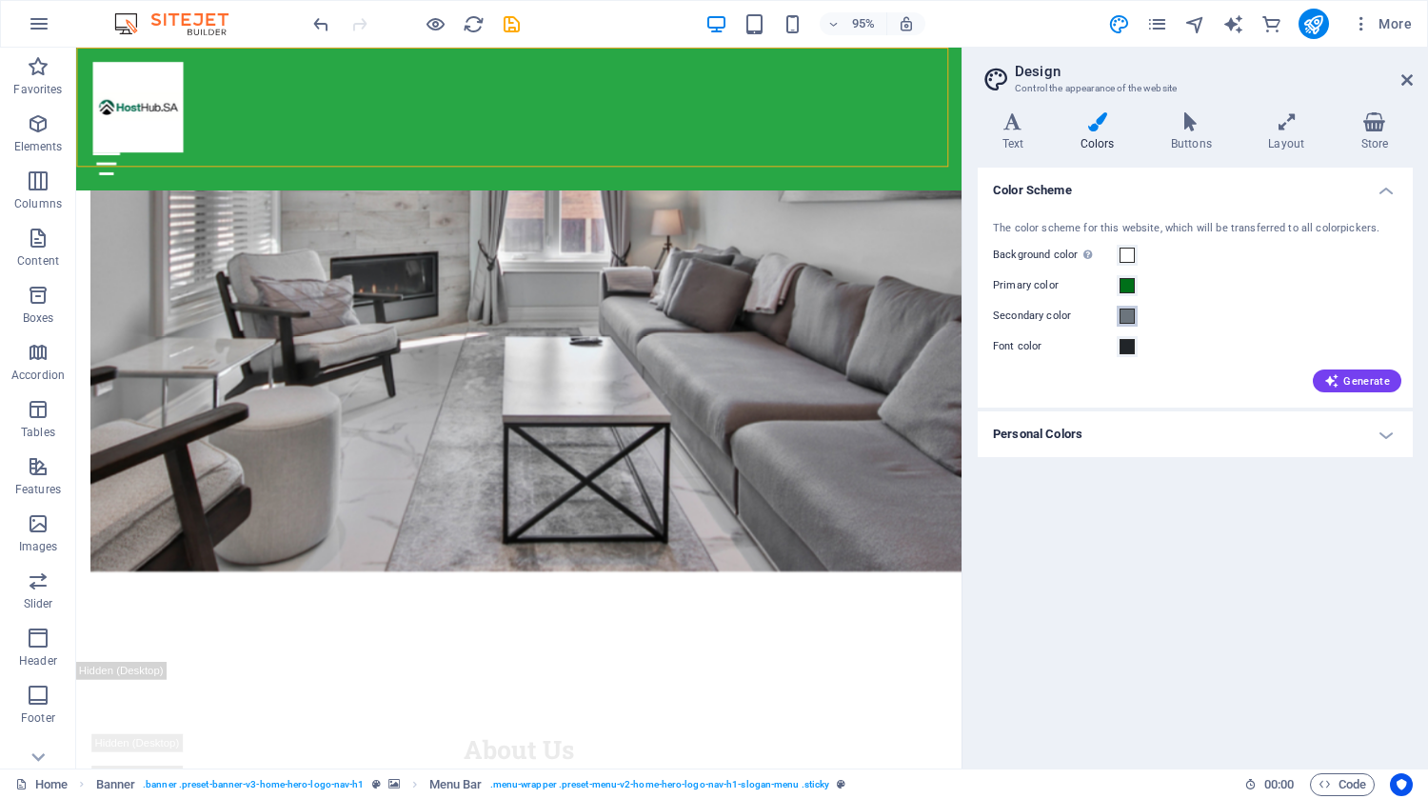
click at [1129, 321] on span at bounding box center [1127, 316] width 15 height 15
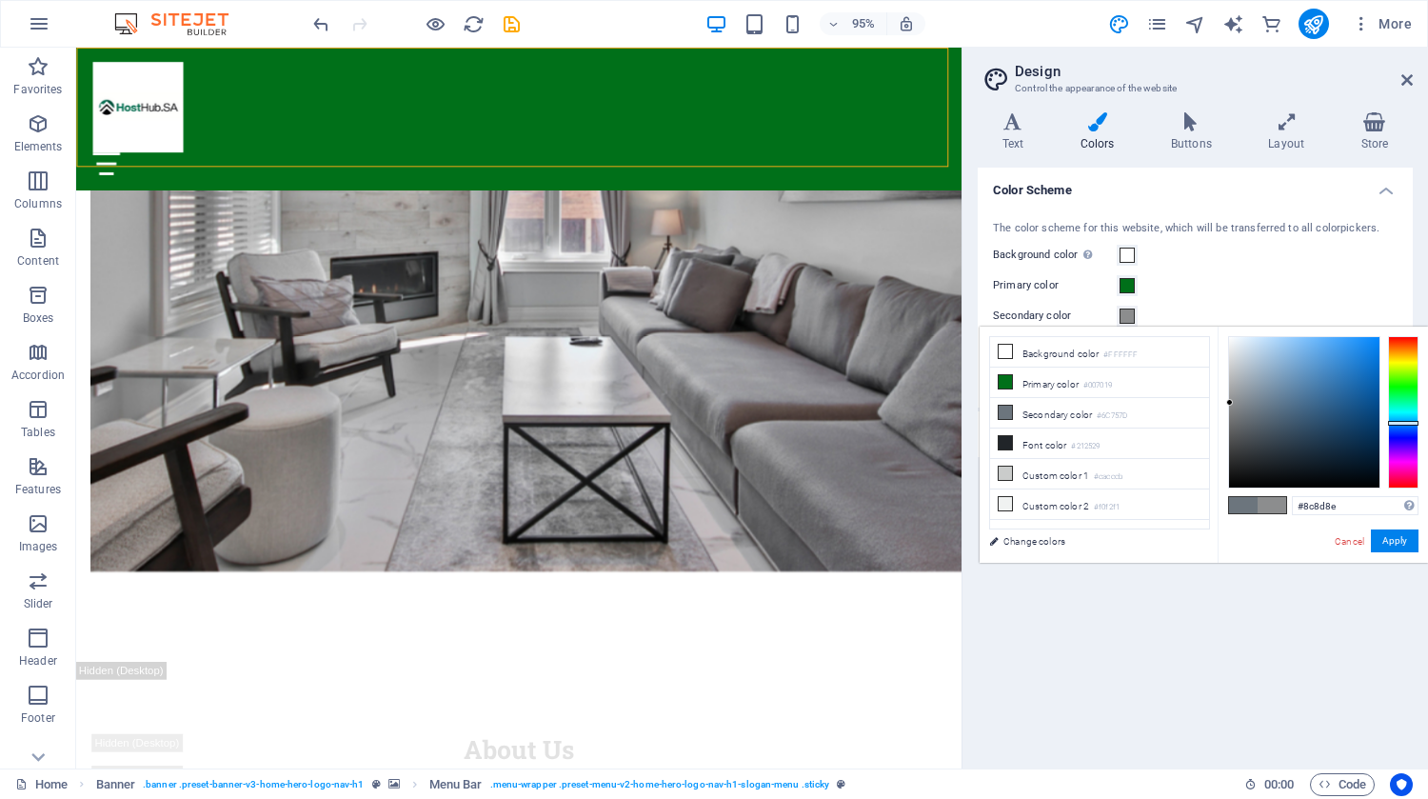
click at [1230, 403] on div at bounding box center [1304, 412] width 150 height 150
click at [1229, 393] on div at bounding box center [1304, 412] width 150 height 150
type input "#a7a9ab"
click at [1232, 386] on div at bounding box center [1304, 412] width 150 height 150
click at [1400, 551] on button "Apply" at bounding box center [1395, 540] width 48 height 23
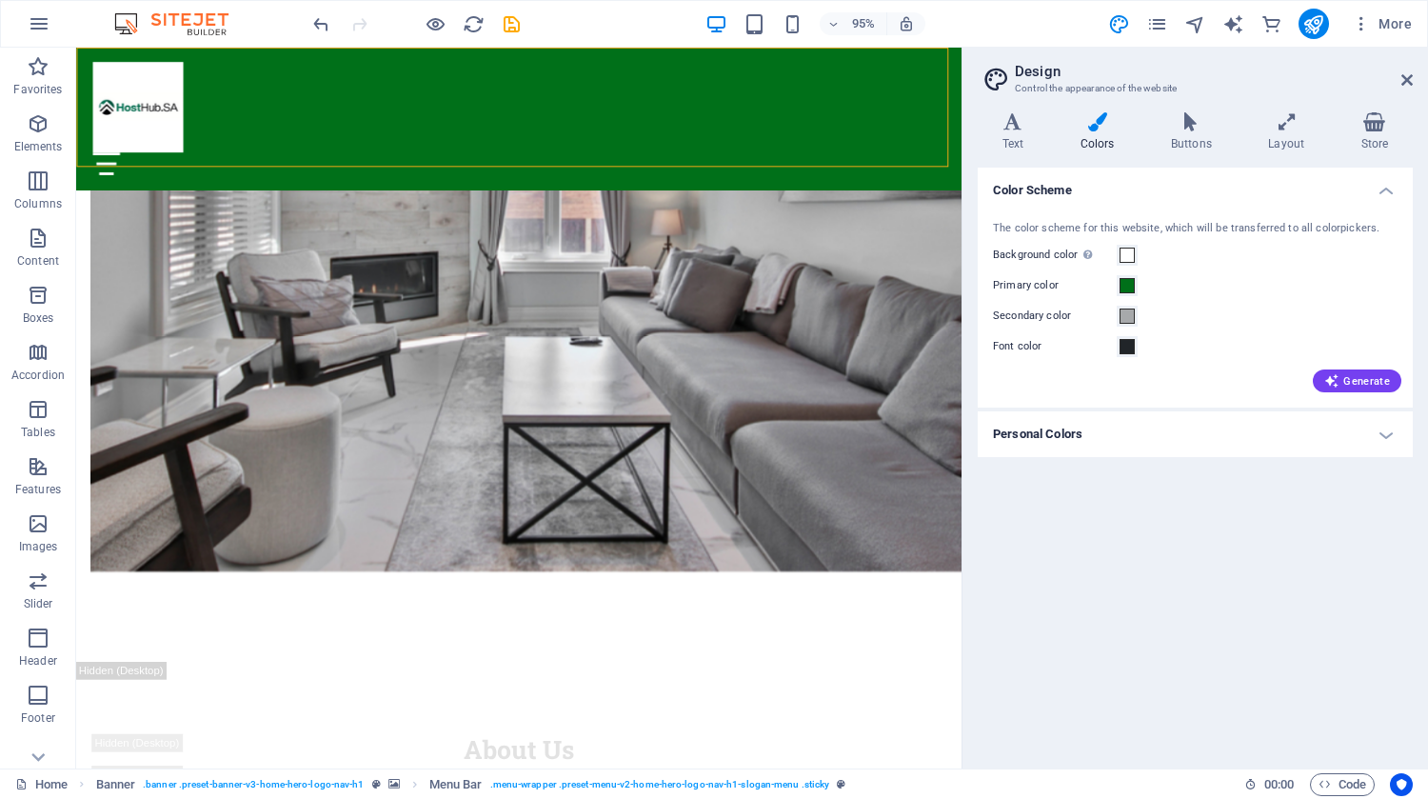
click at [1396, 542] on div "Color Scheme The color scheme for this website, which will be transferred to al…" at bounding box center [1195, 461] width 435 height 586
click at [1011, 125] on icon at bounding box center [1013, 121] width 70 height 19
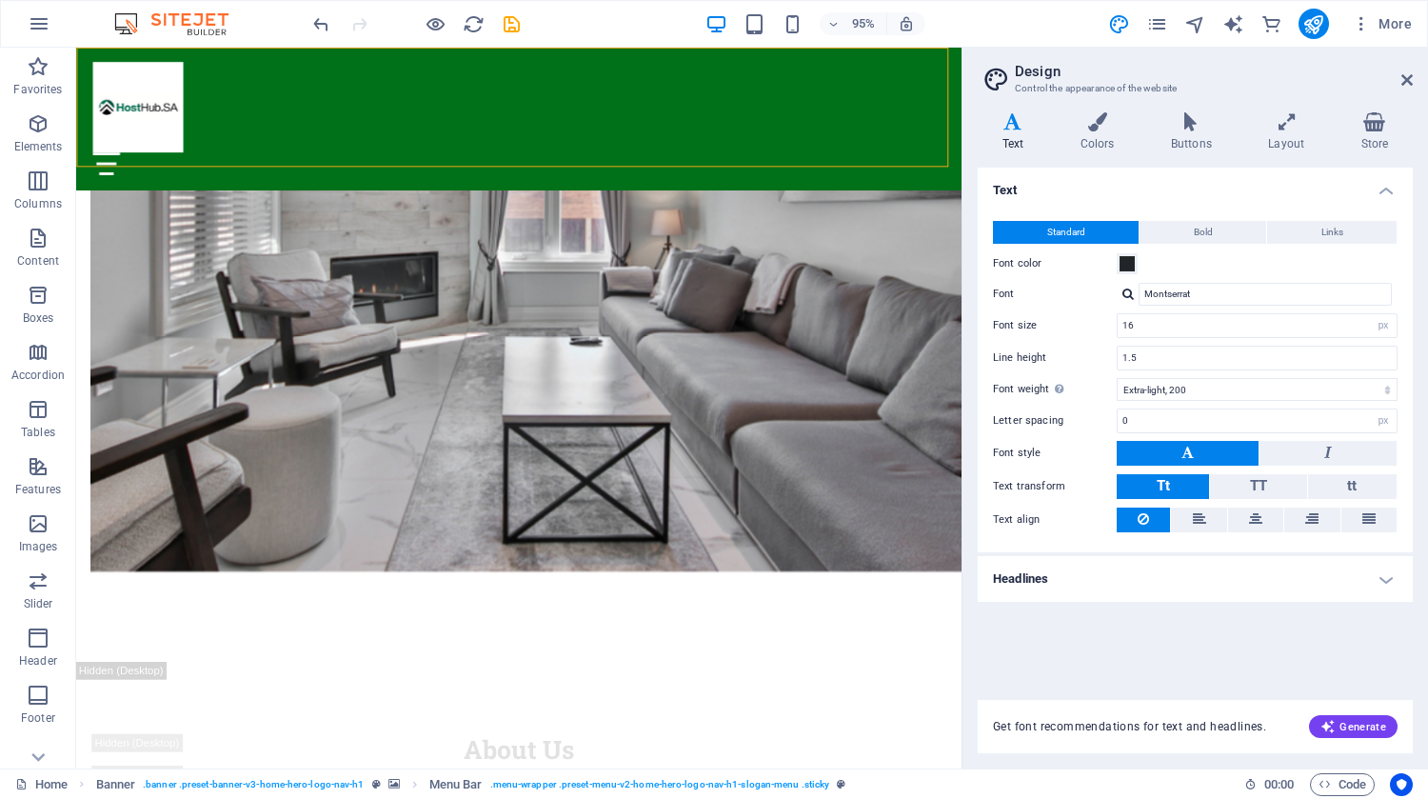
click at [1378, 574] on h4 "Headlines" at bounding box center [1195, 579] width 435 height 46
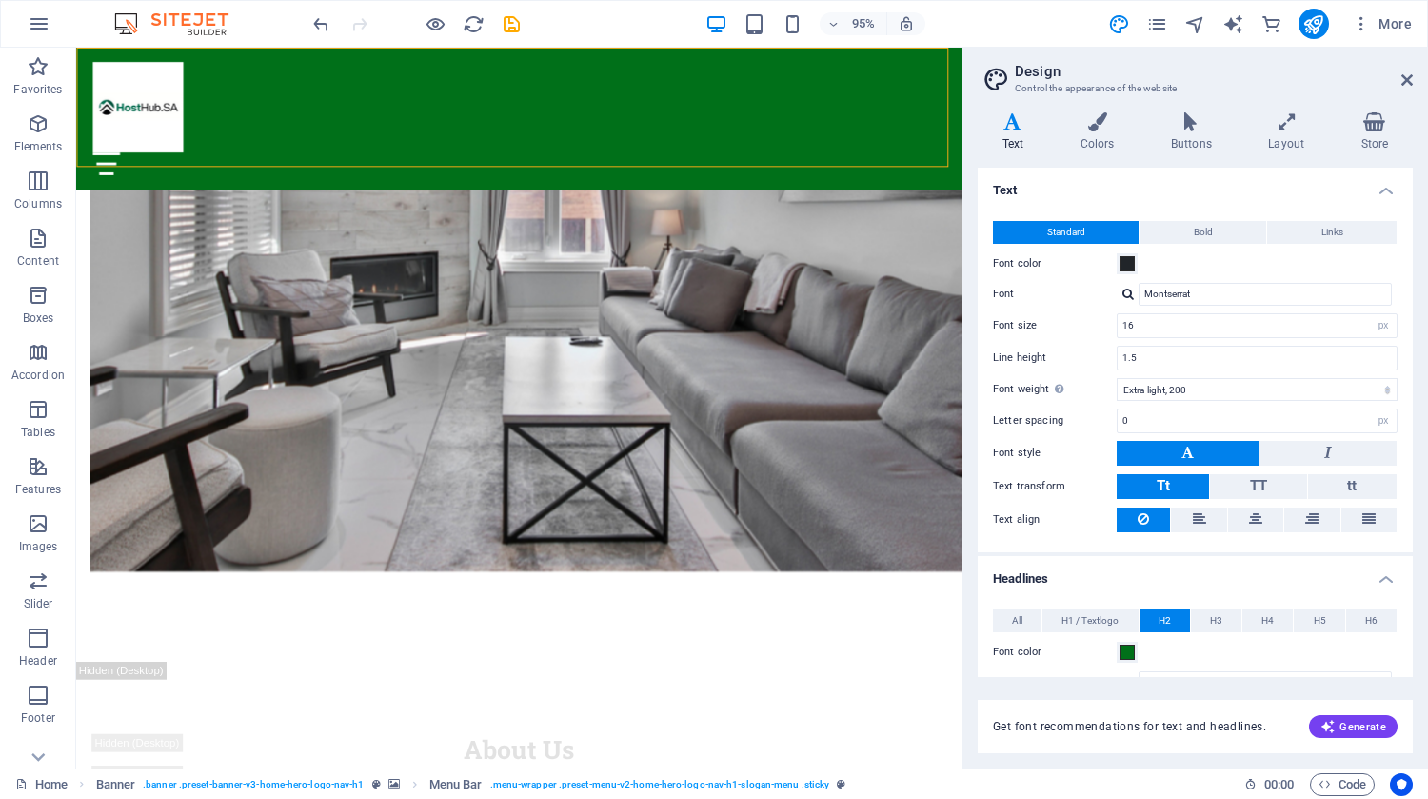
drag, startPoint x: 1408, startPoint y: 464, endPoint x: 1419, endPoint y: 538, distance: 75.0
click at [1419, 538] on div "Variants Text Colors Buttons Layout Store Text Standard Bold Links Font color F…" at bounding box center [1196, 432] width 466 height 671
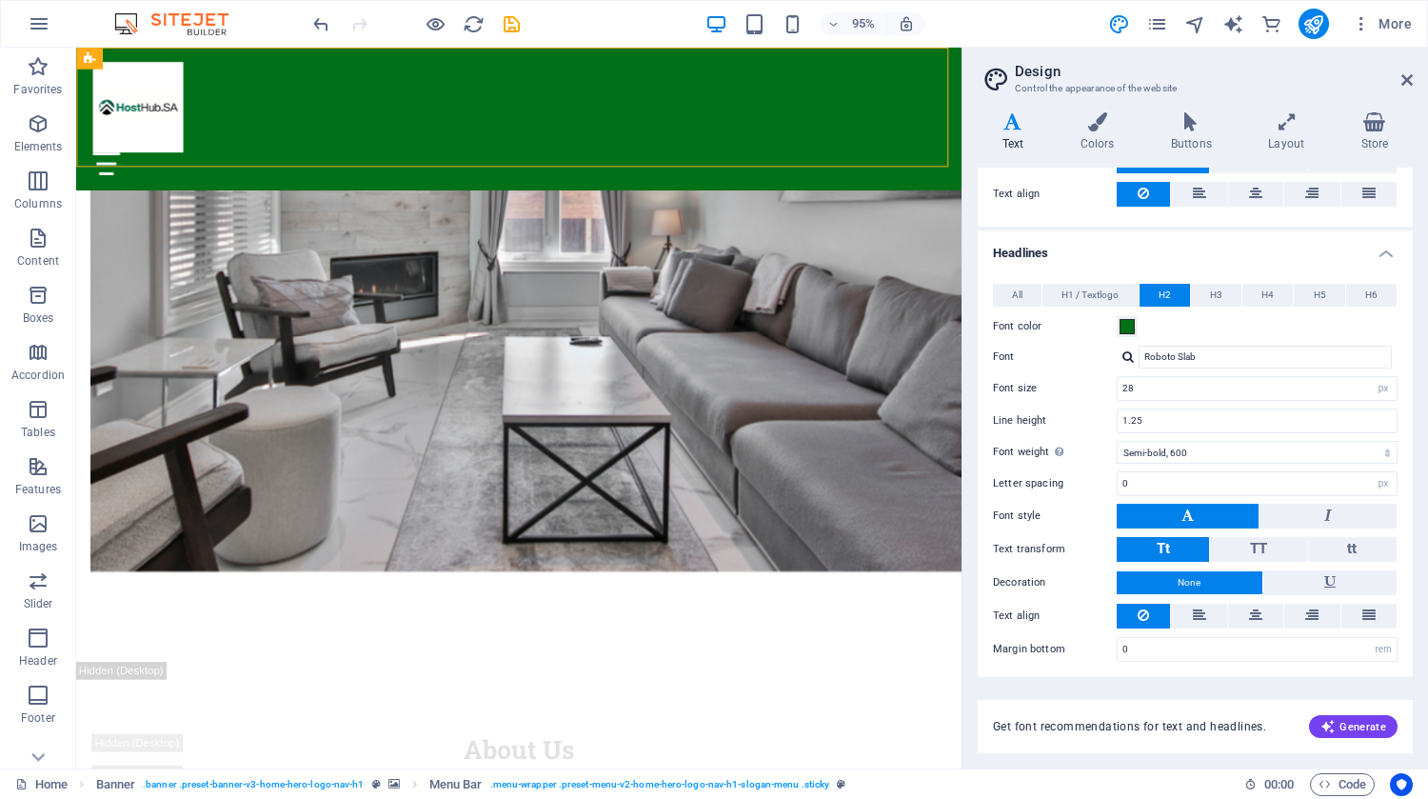
click at [957, 158] on div at bounding box center [542, 170] width 899 height 24
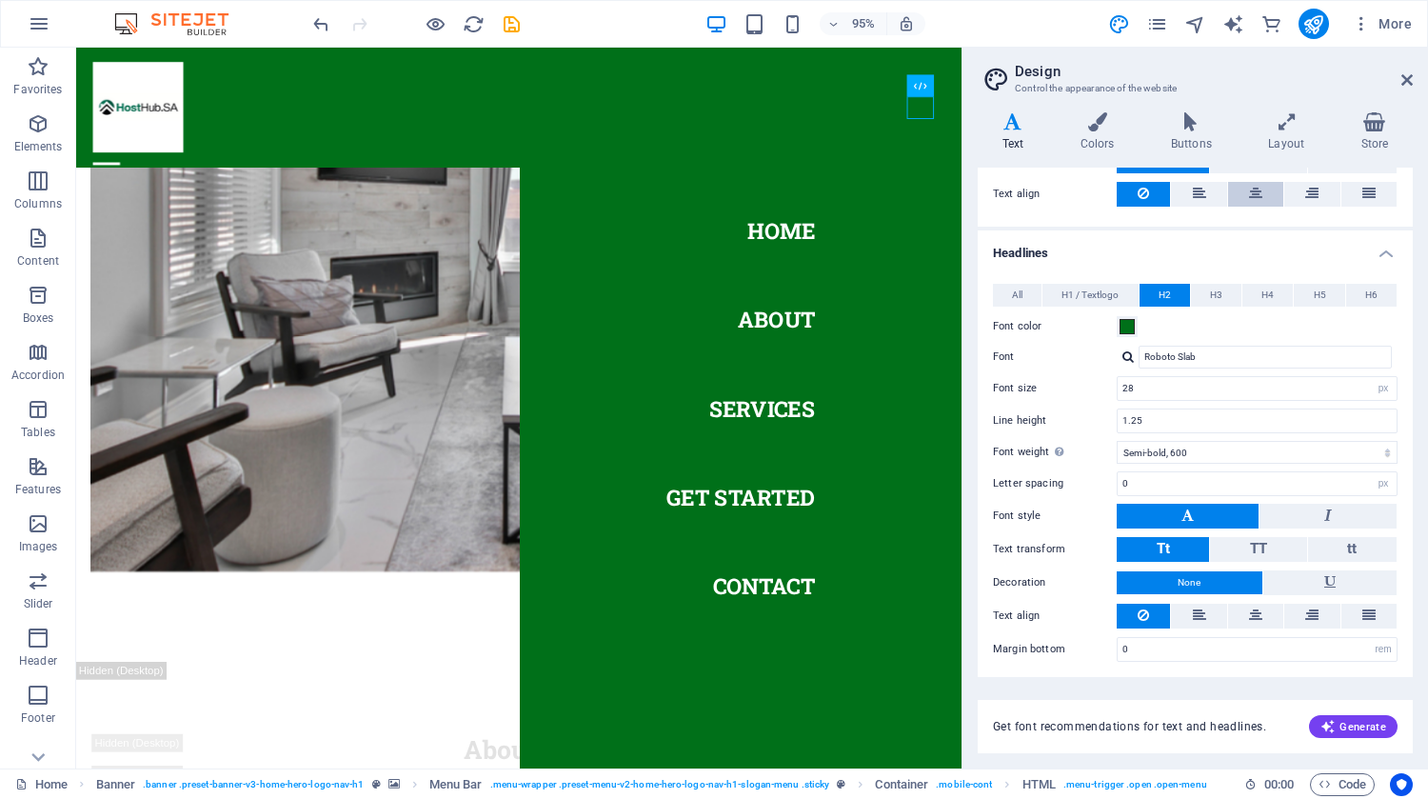
click at [1260, 188] on icon at bounding box center [1255, 193] width 13 height 23
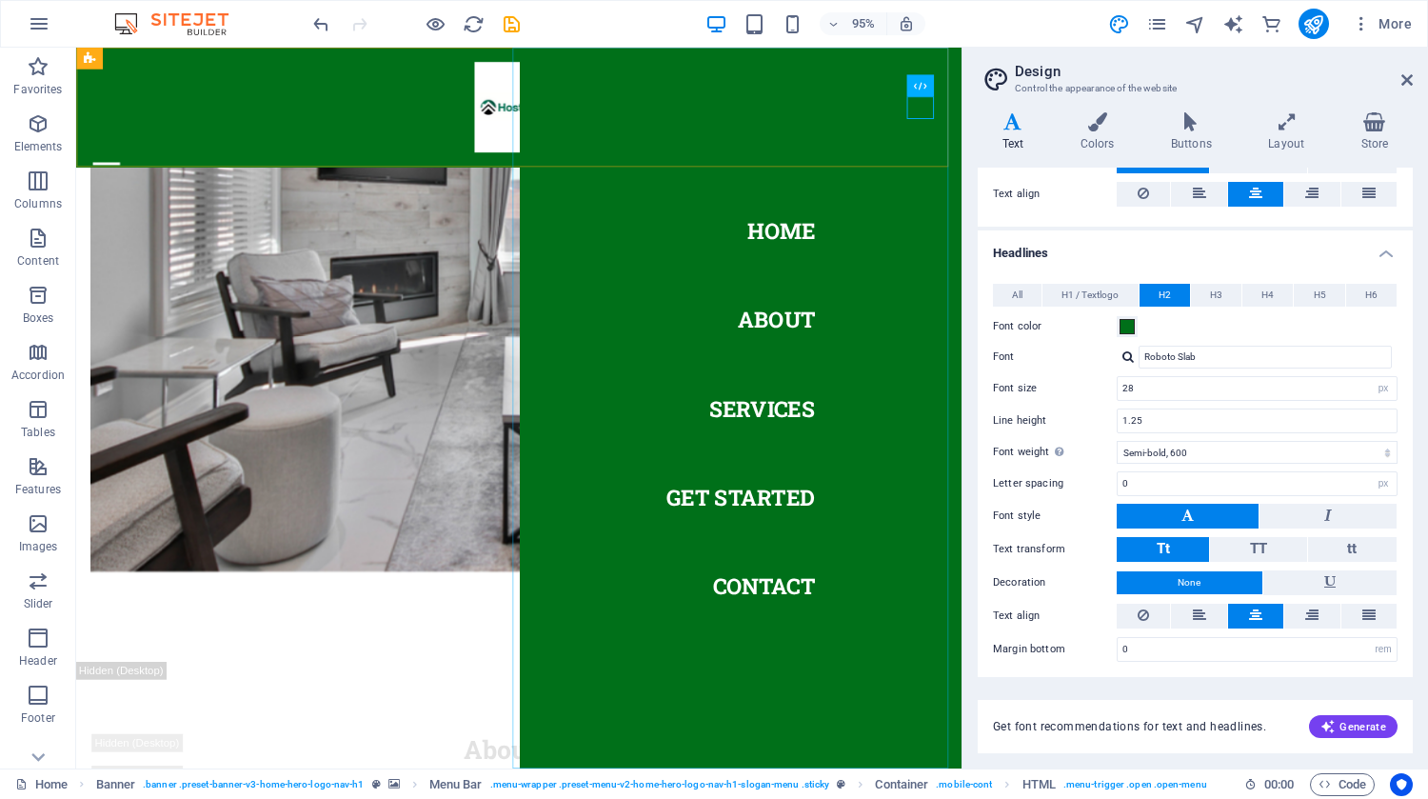
click at [872, 265] on nav "Home About Services Get Started Contact" at bounding box center [776, 427] width 467 height 759
click at [1200, 193] on icon at bounding box center [1199, 193] width 13 height 23
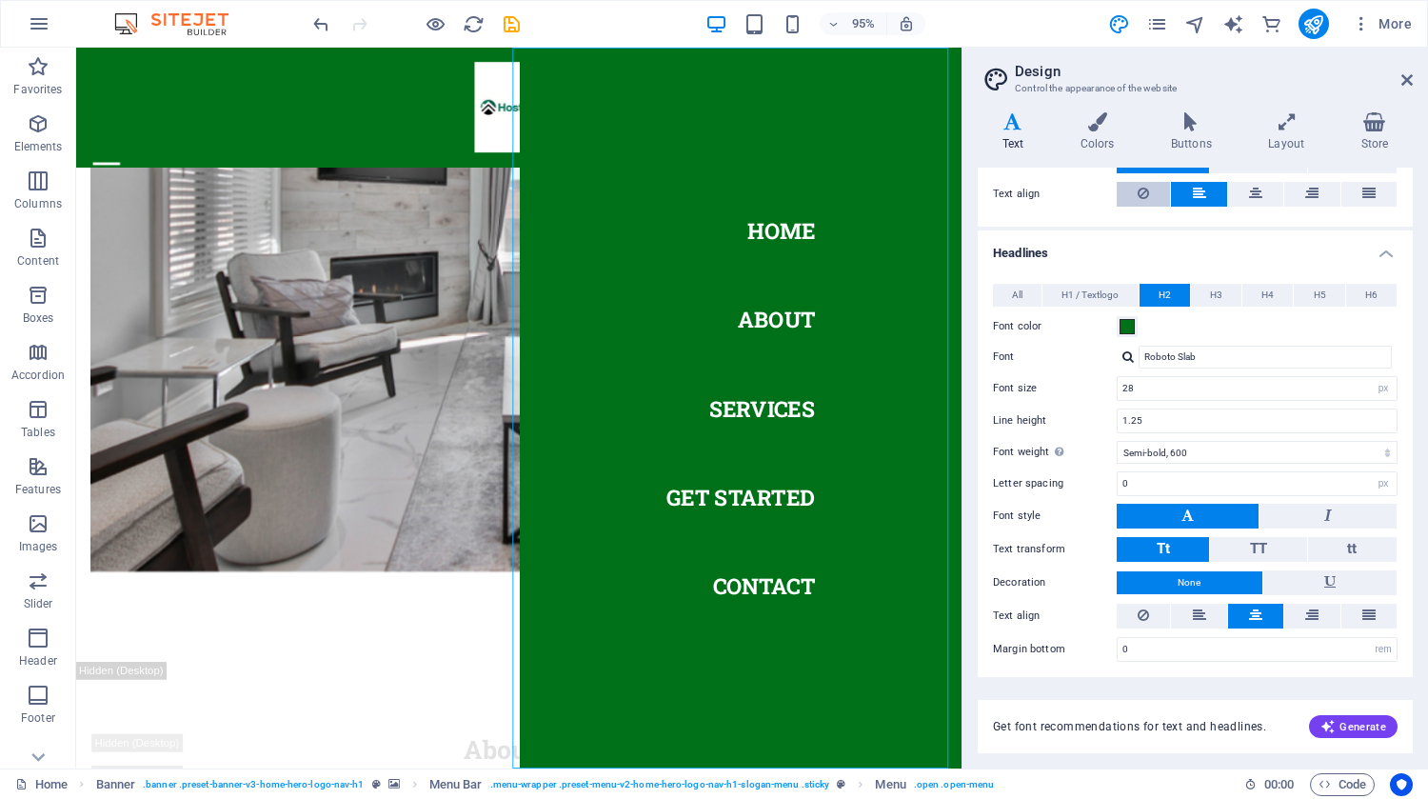
click at [1137, 186] on button at bounding box center [1143, 194] width 53 height 25
click at [879, 349] on nav "Home About Services Get Started Contact" at bounding box center [776, 427] width 467 height 759
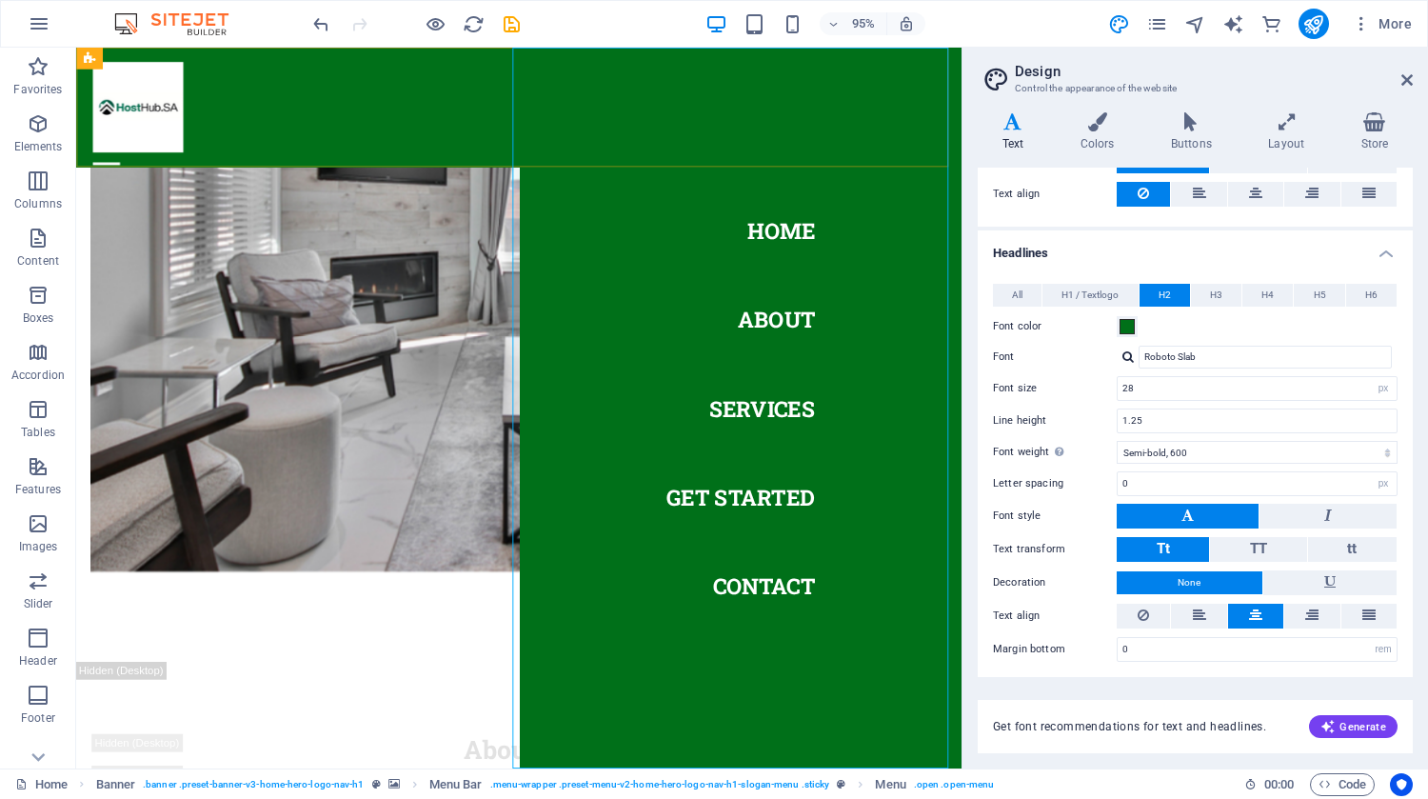
click at [801, 517] on nav "Home About Services Get Started Contact" at bounding box center [776, 427] width 467 height 759
click at [487, 172] on div "Home About Services Get Started Contact" at bounding box center [542, 111] width 932 height 126
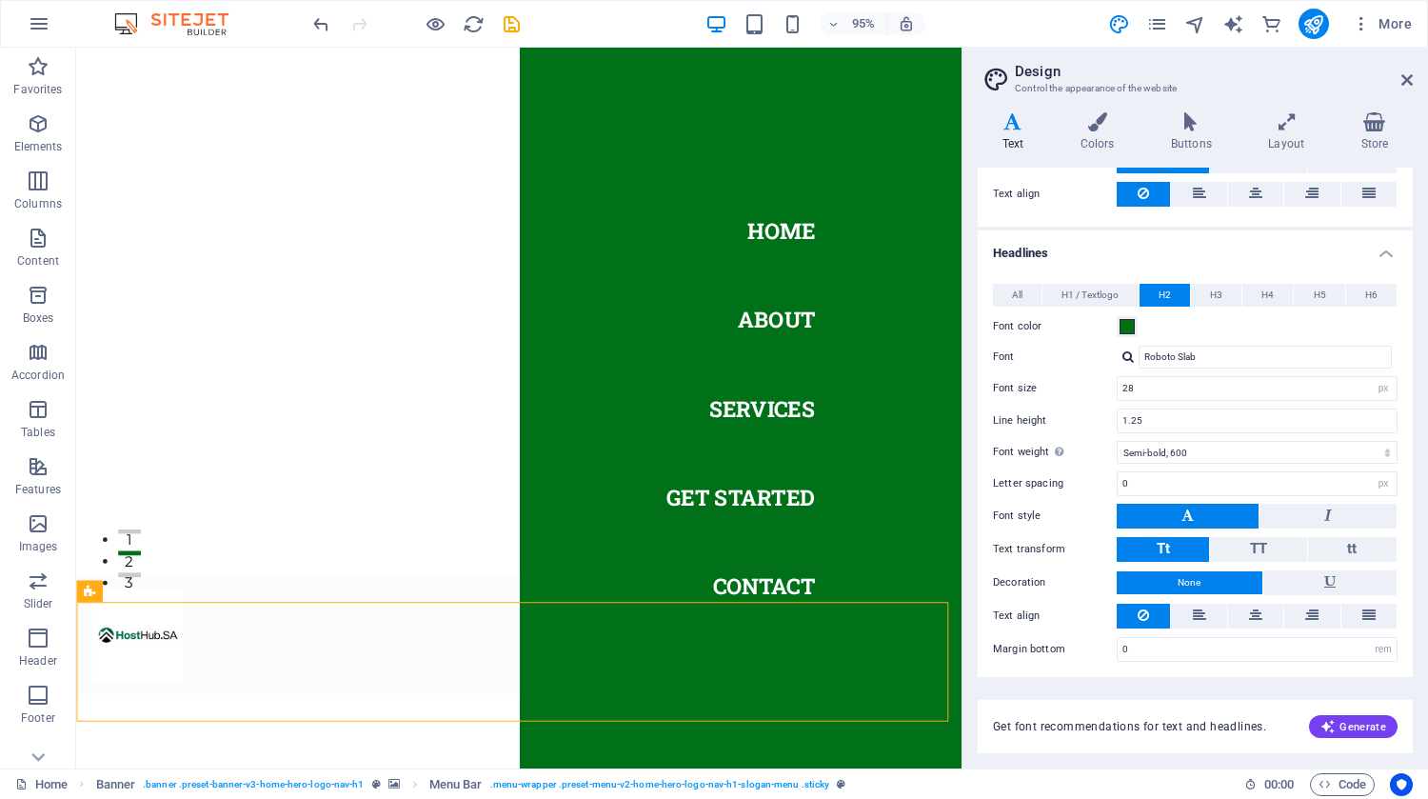
scroll to position [0, 0]
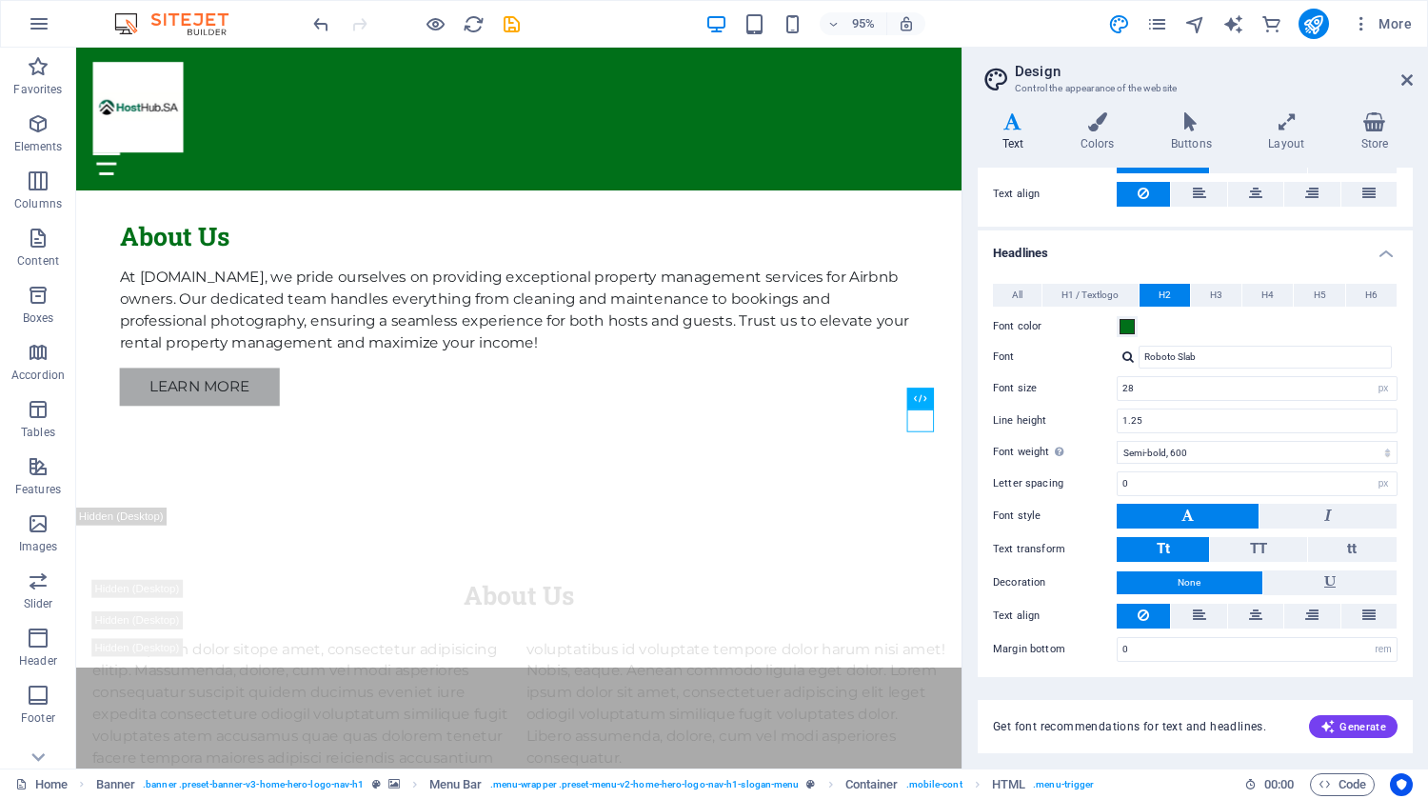
scroll to position [1268, 0]
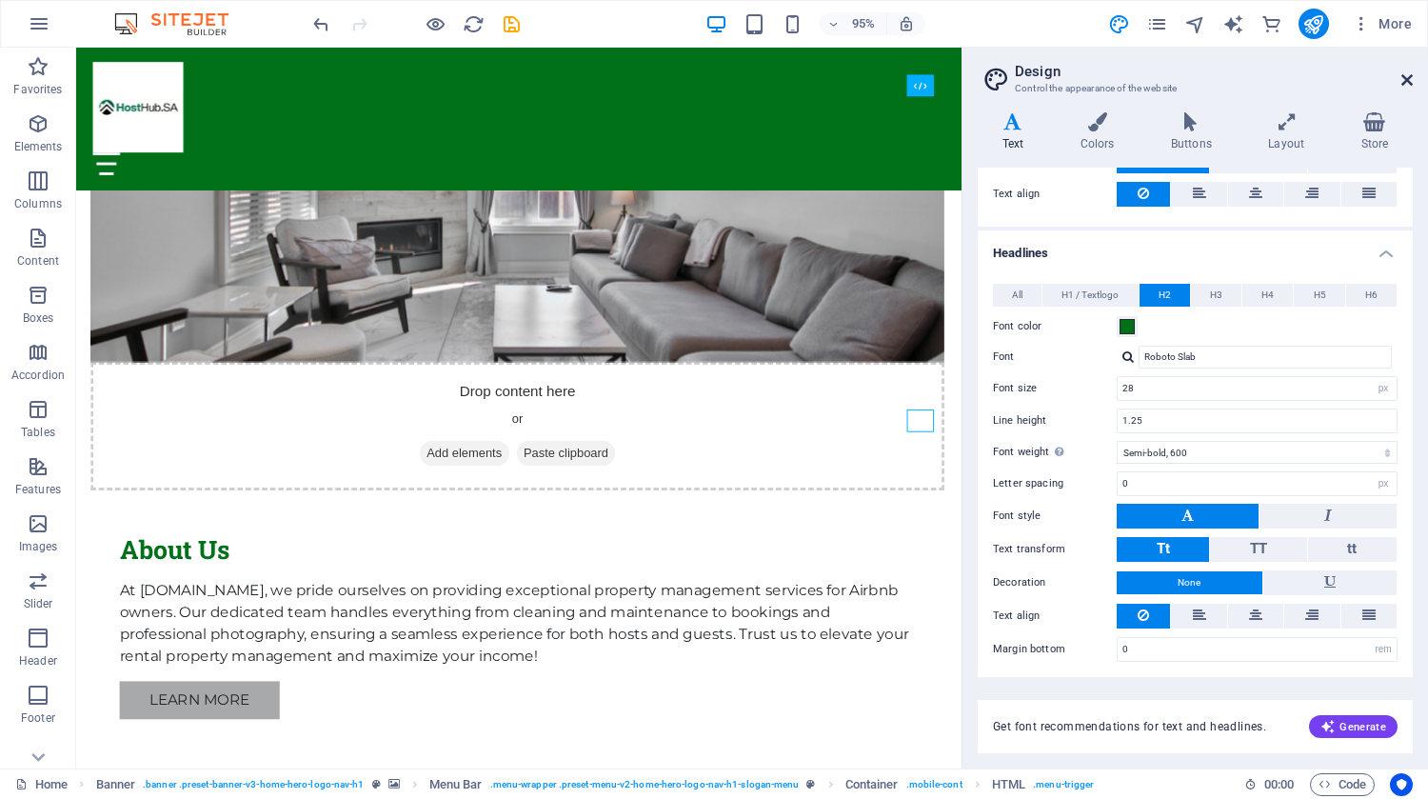
click at [1406, 84] on icon at bounding box center [1407, 79] width 11 height 15
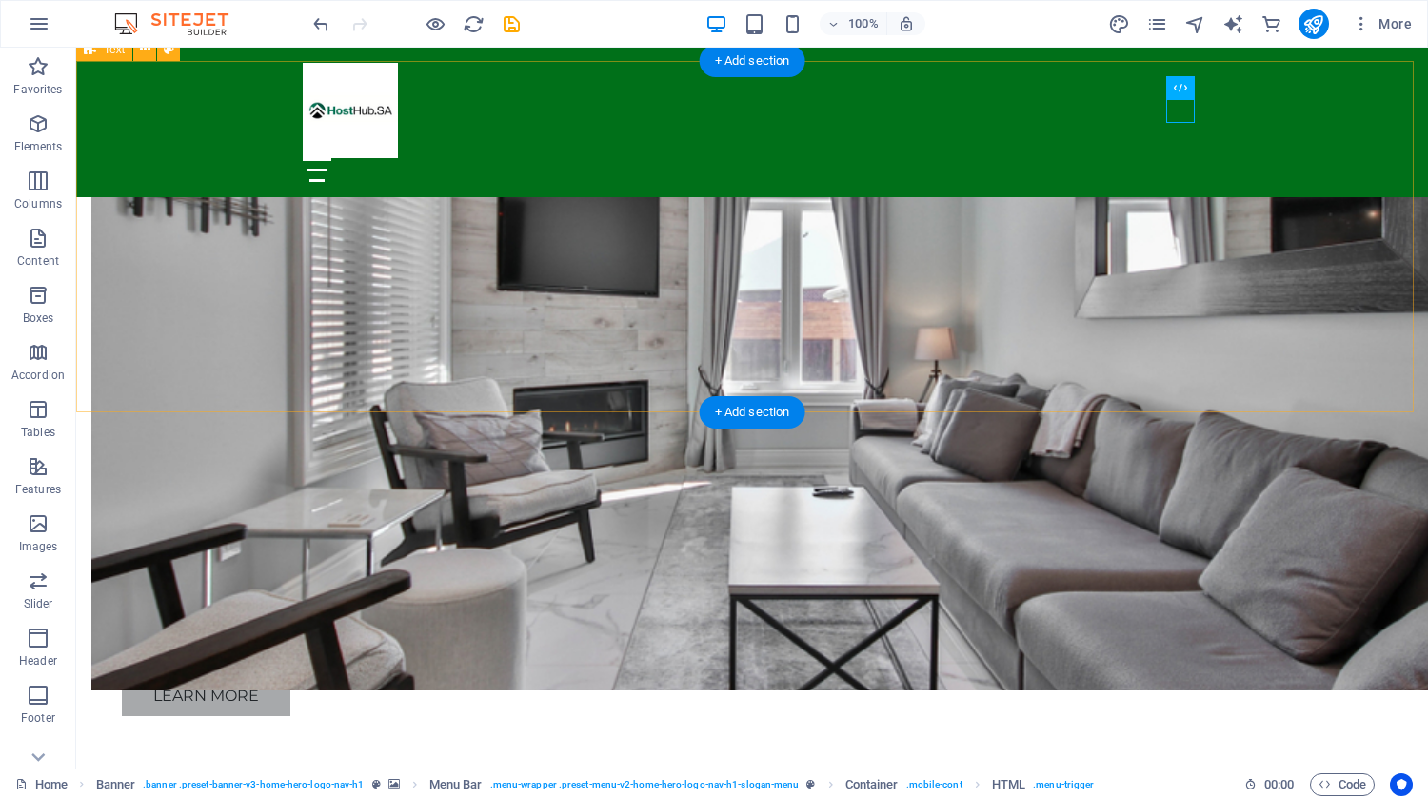
scroll to position [1230, 0]
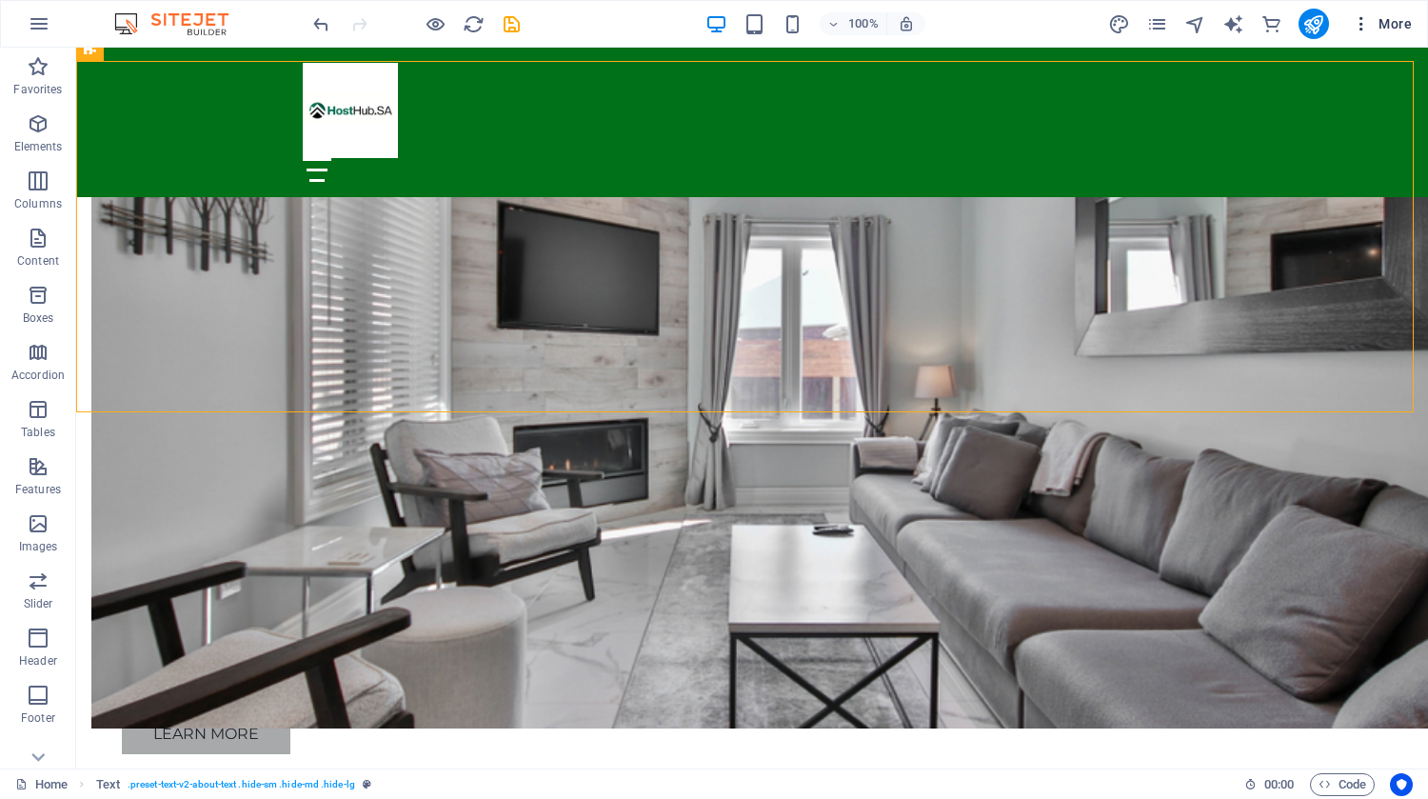
click at [1392, 26] on span "More" at bounding box center [1382, 23] width 60 height 19
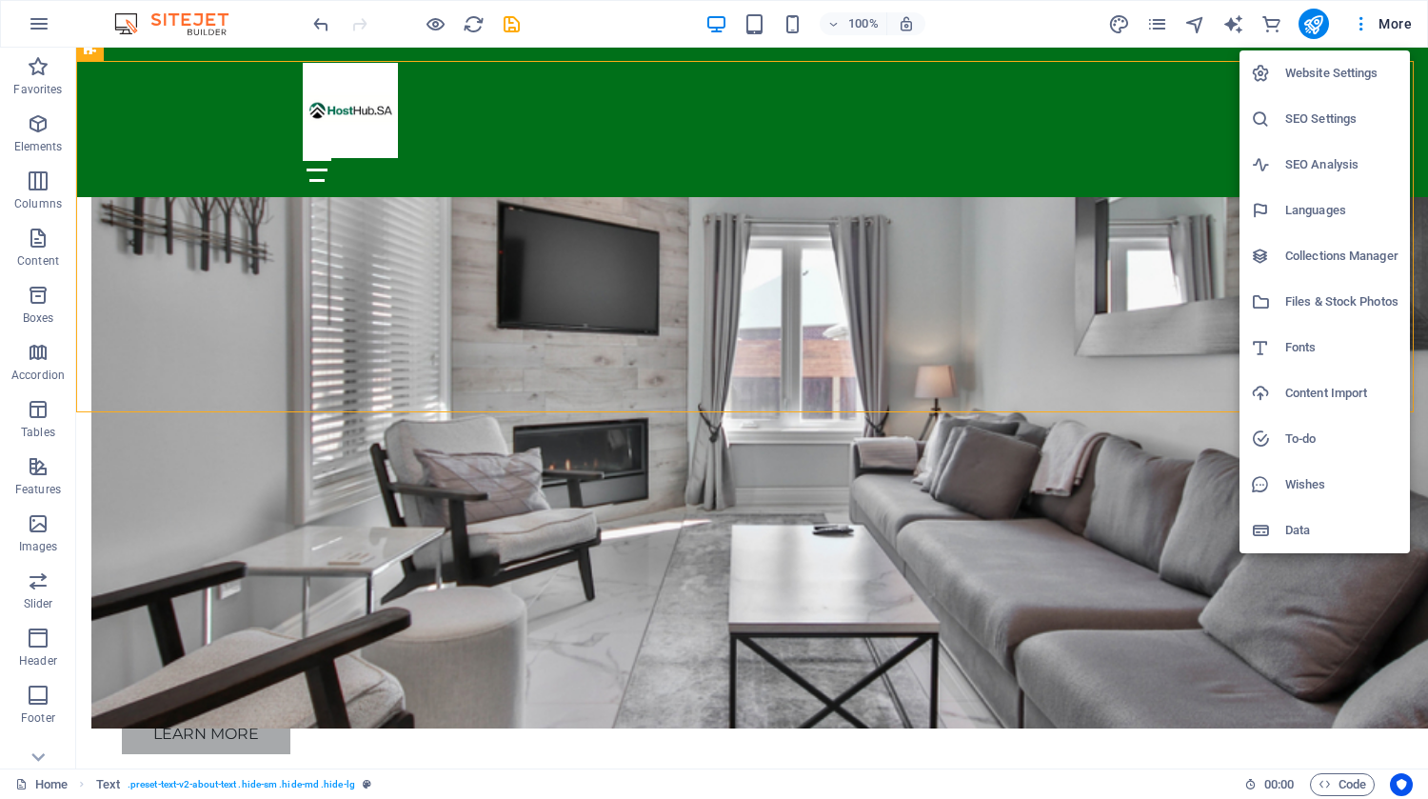
click at [1344, 25] on div at bounding box center [714, 399] width 1428 height 799
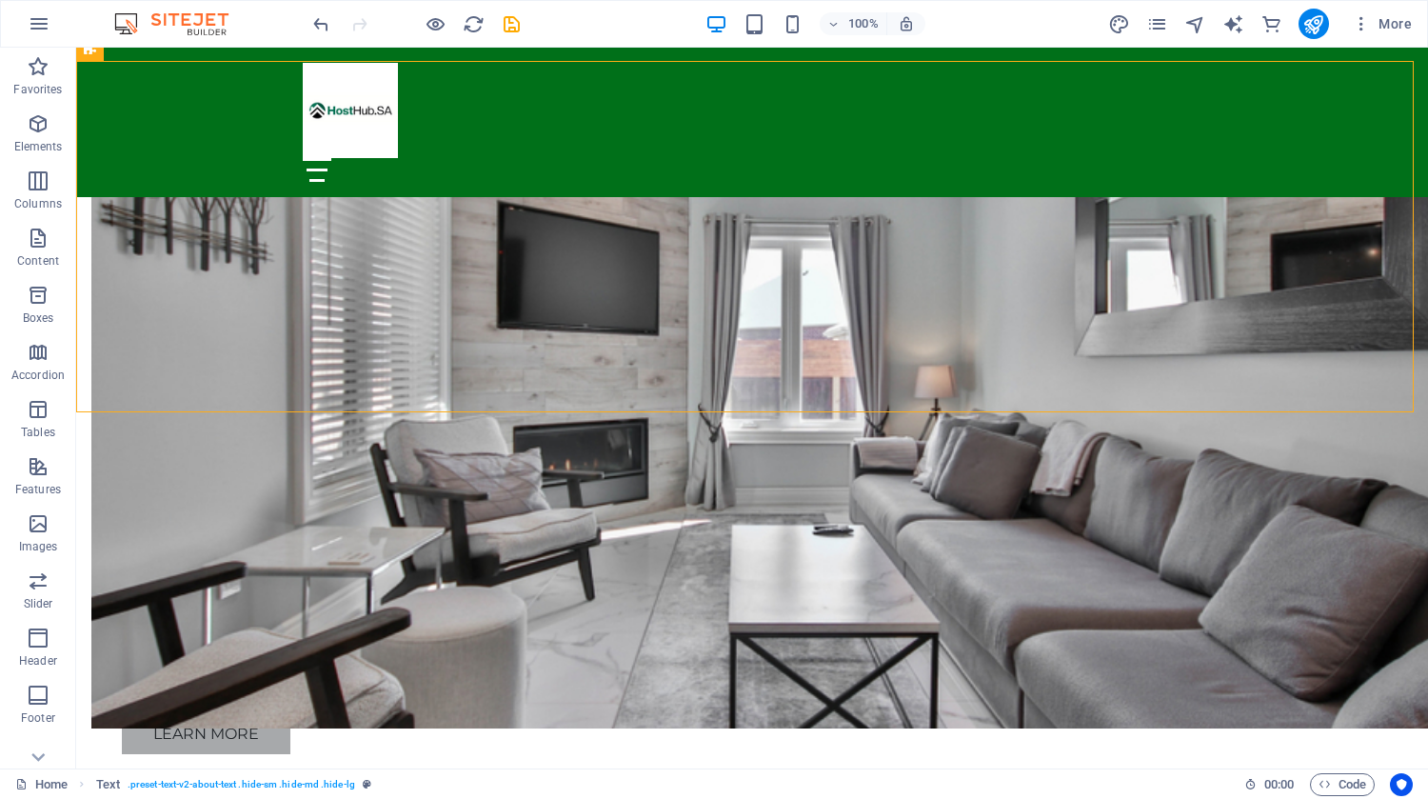
click at [1361, 26] on icon "button" at bounding box center [1361, 23] width 19 height 19
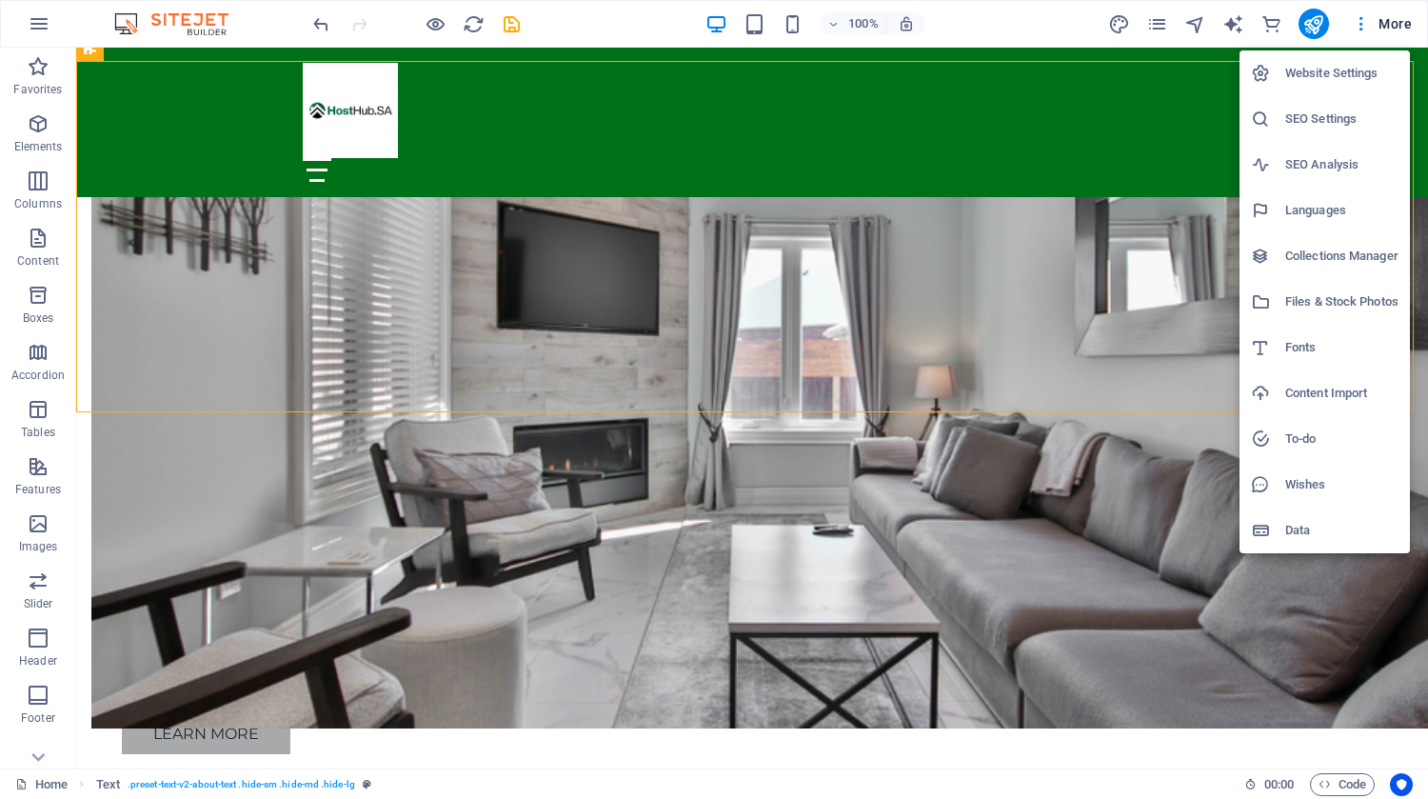
click at [1361, 26] on div at bounding box center [714, 399] width 1428 height 799
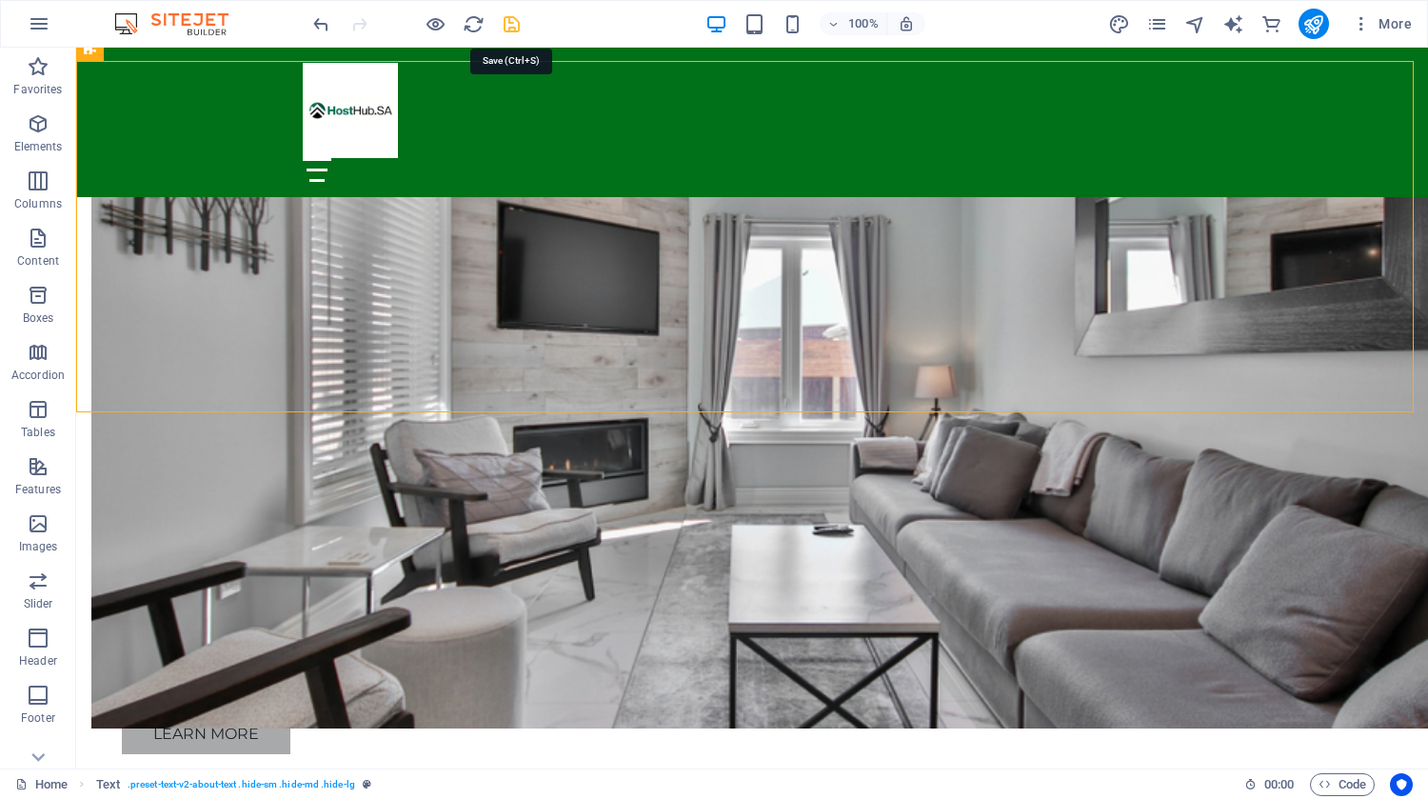
click at [506, 19] on icon "save" at bounding box center [512, 24] width 22 height 22
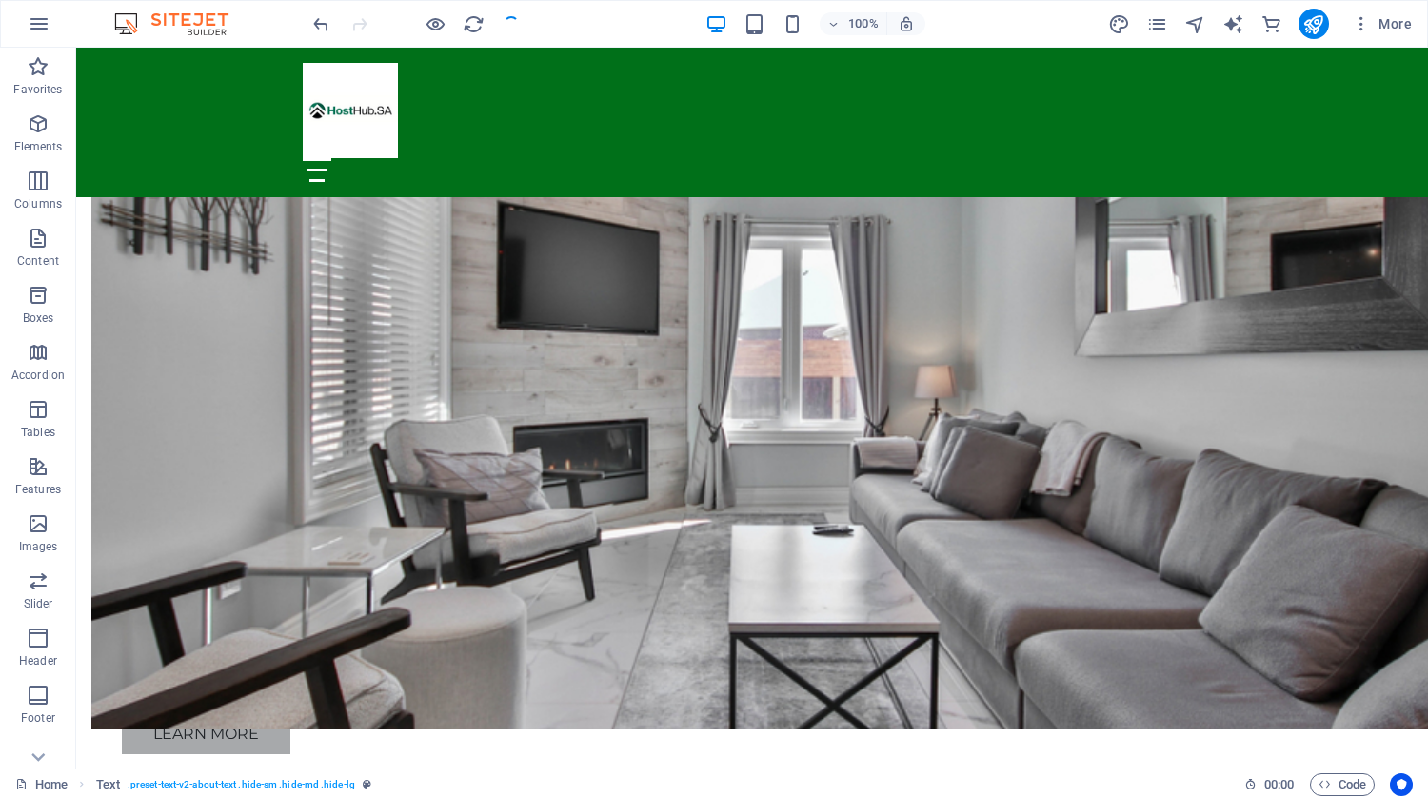
checkbox input "false"
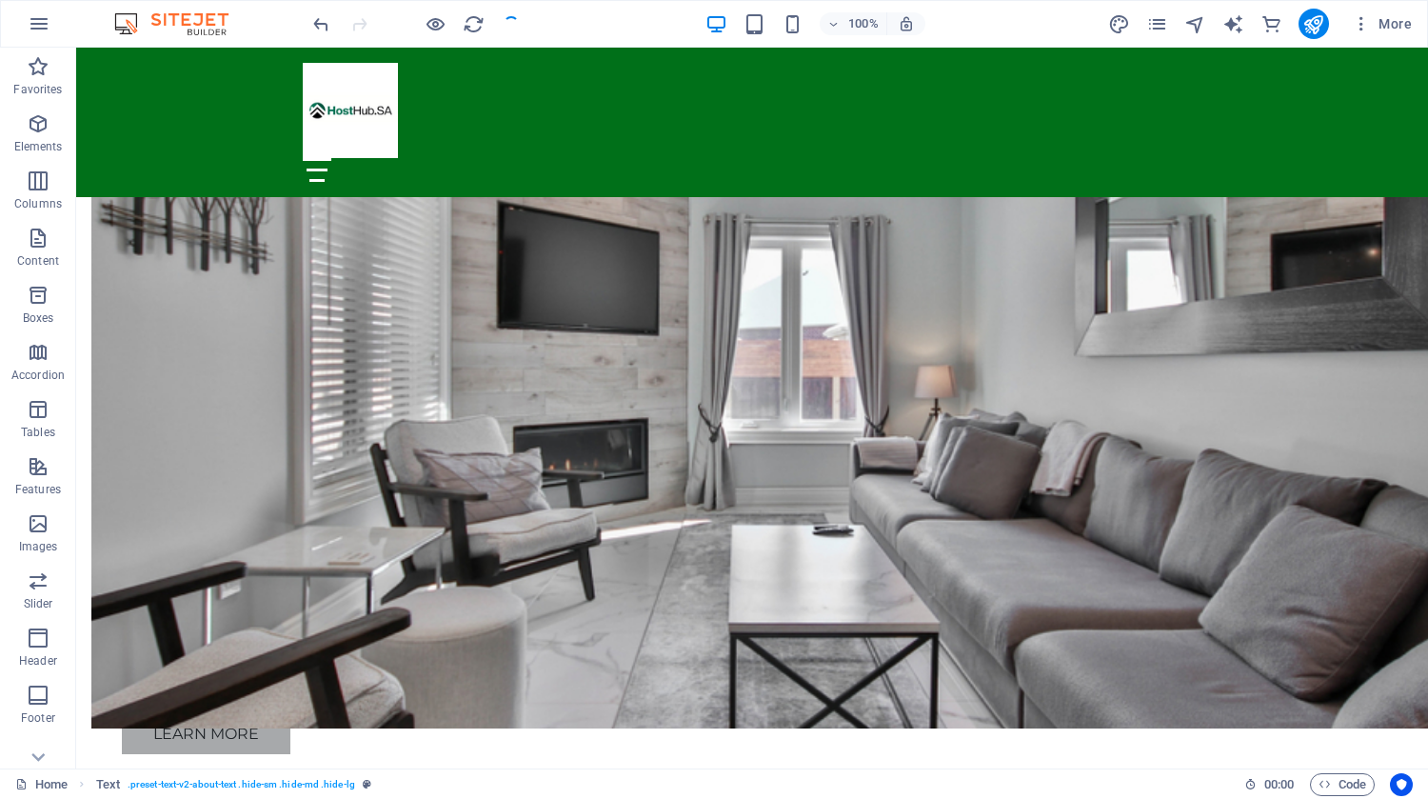
checkbox input "false"
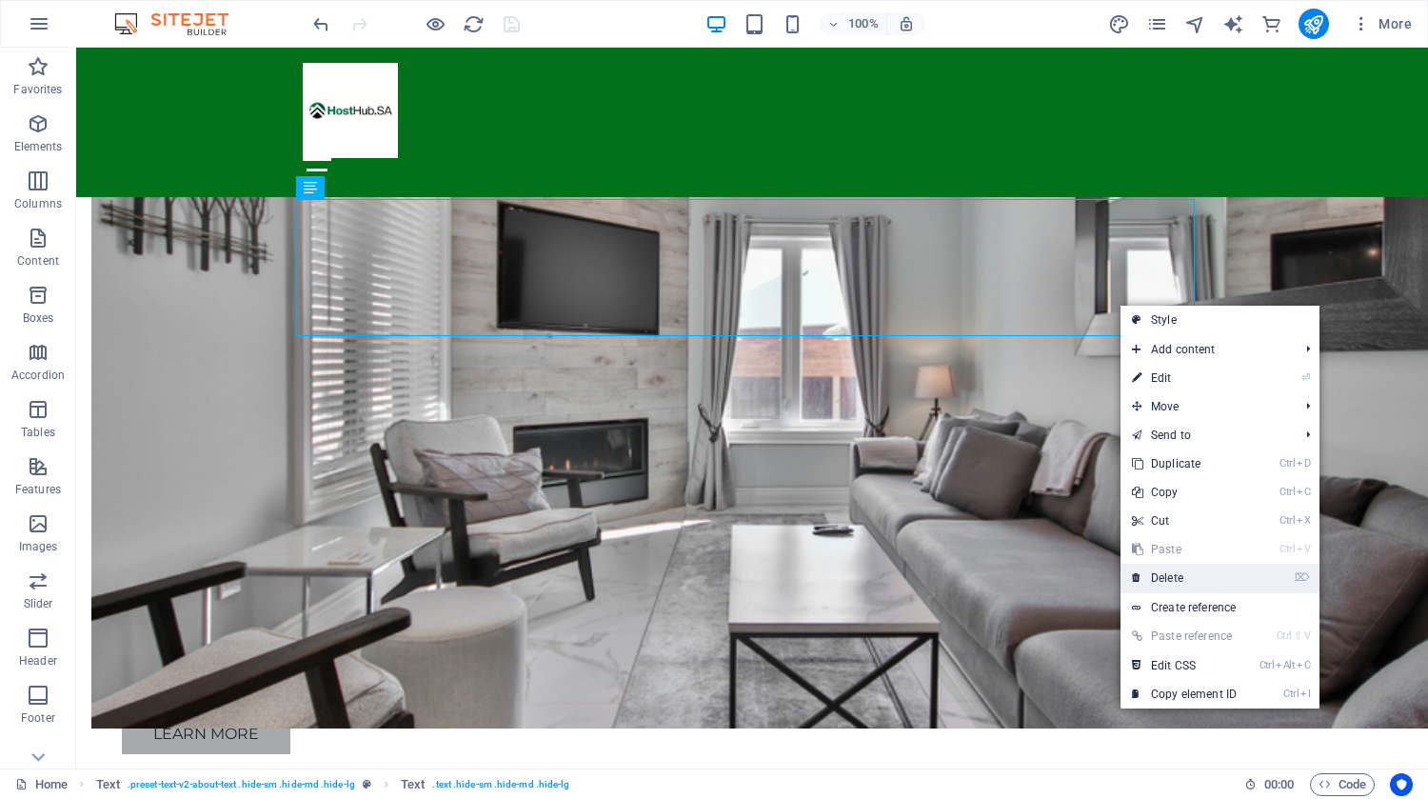
drag, startPoint x: 1199, startPoint y: 574, endPoint x: 1066, endPoint y: 394, distance: 223.4
click at [1199, 574] on link "⌦ Delete" at bounding box center [1185, 578] width 128 height 29
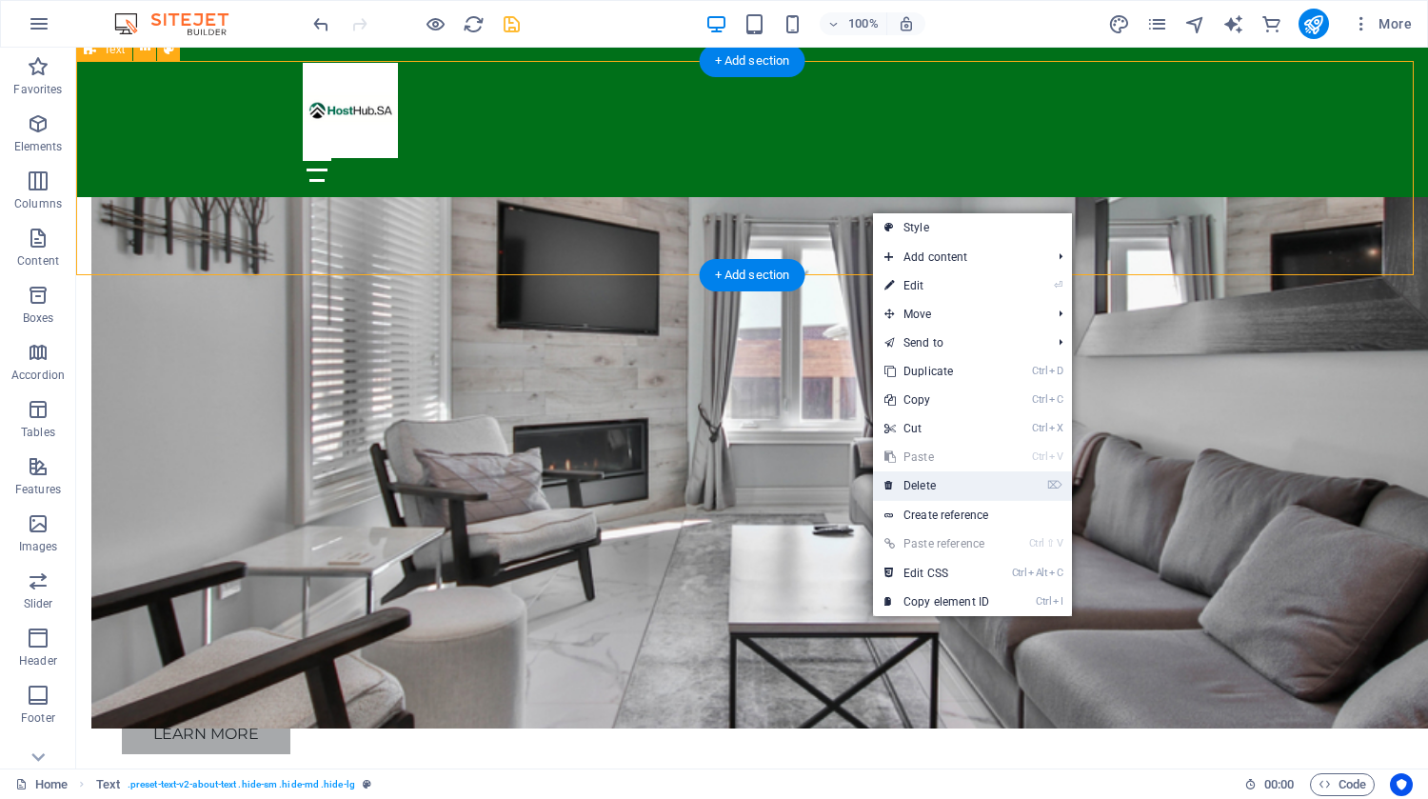
click at [934, 484] on link "⌦ Delete" at bounding box center [937, 485] width 128 height 29
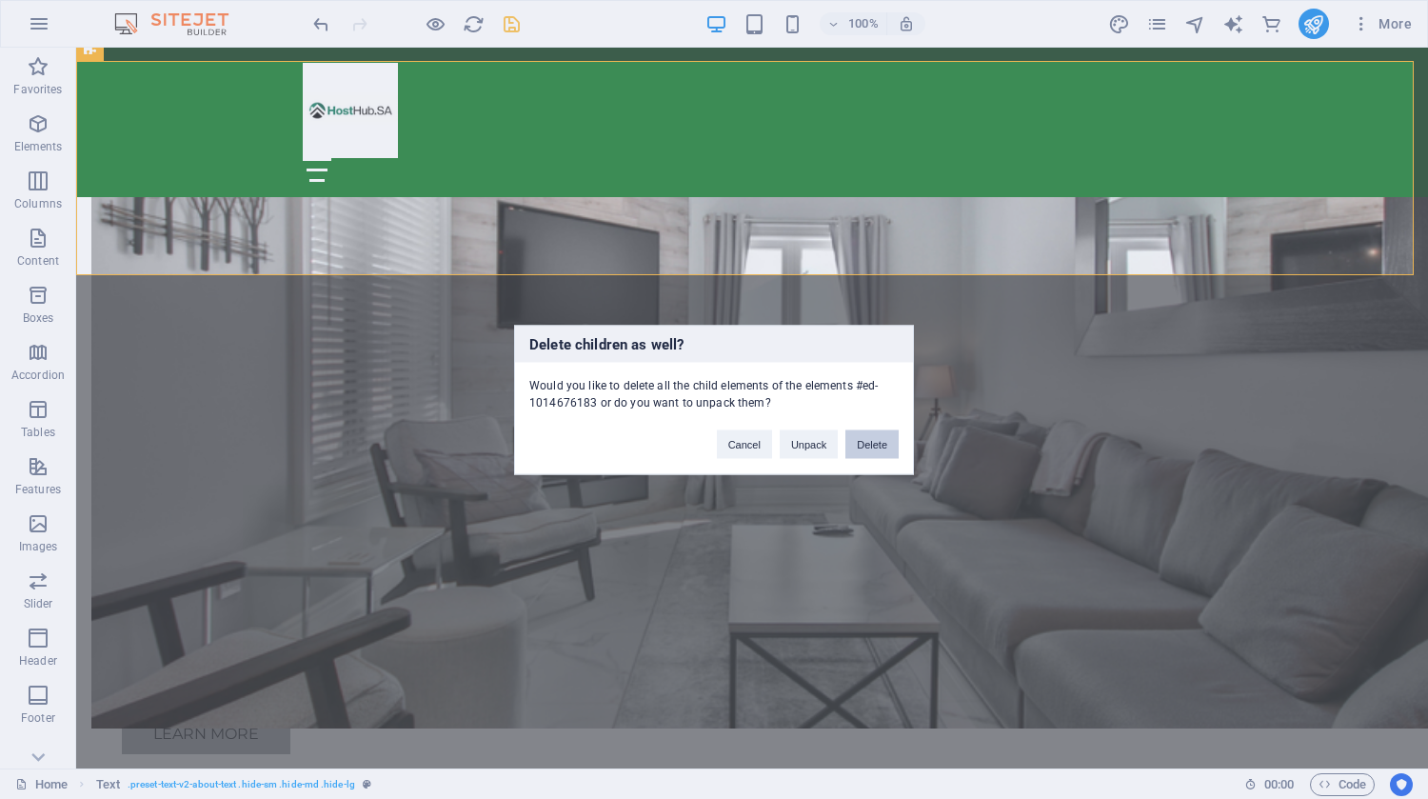
drag, startPoint x: 878, startPoint y: 448, endPoint x: 808, endPoint y: 293, distance: 169.2
click at [878, 448] on button "Delete" at bounding box center [872, 443] width 53 height 29
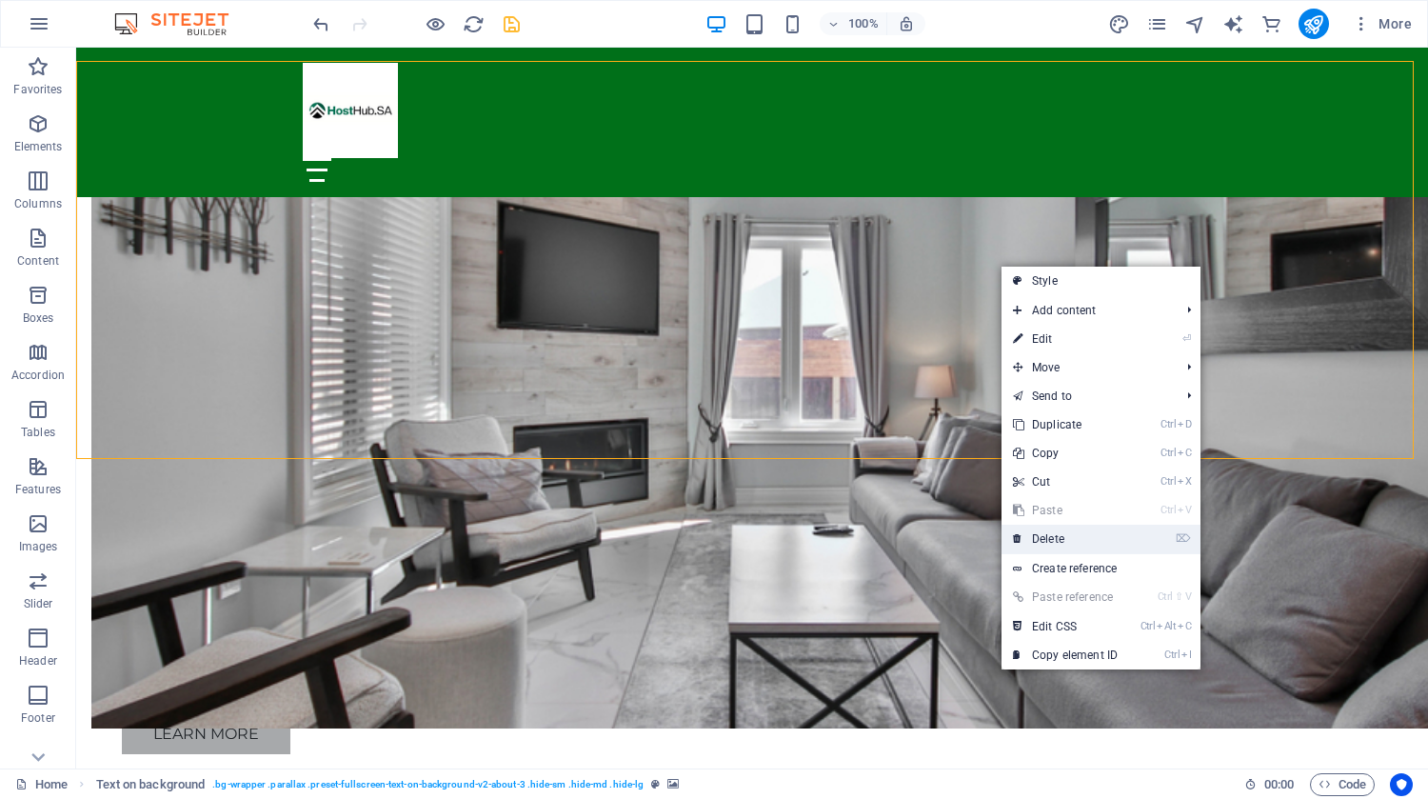
click at [1061, 536] on link "⌦ Delete" at bounding box center [1066, 539] width 128 height 29
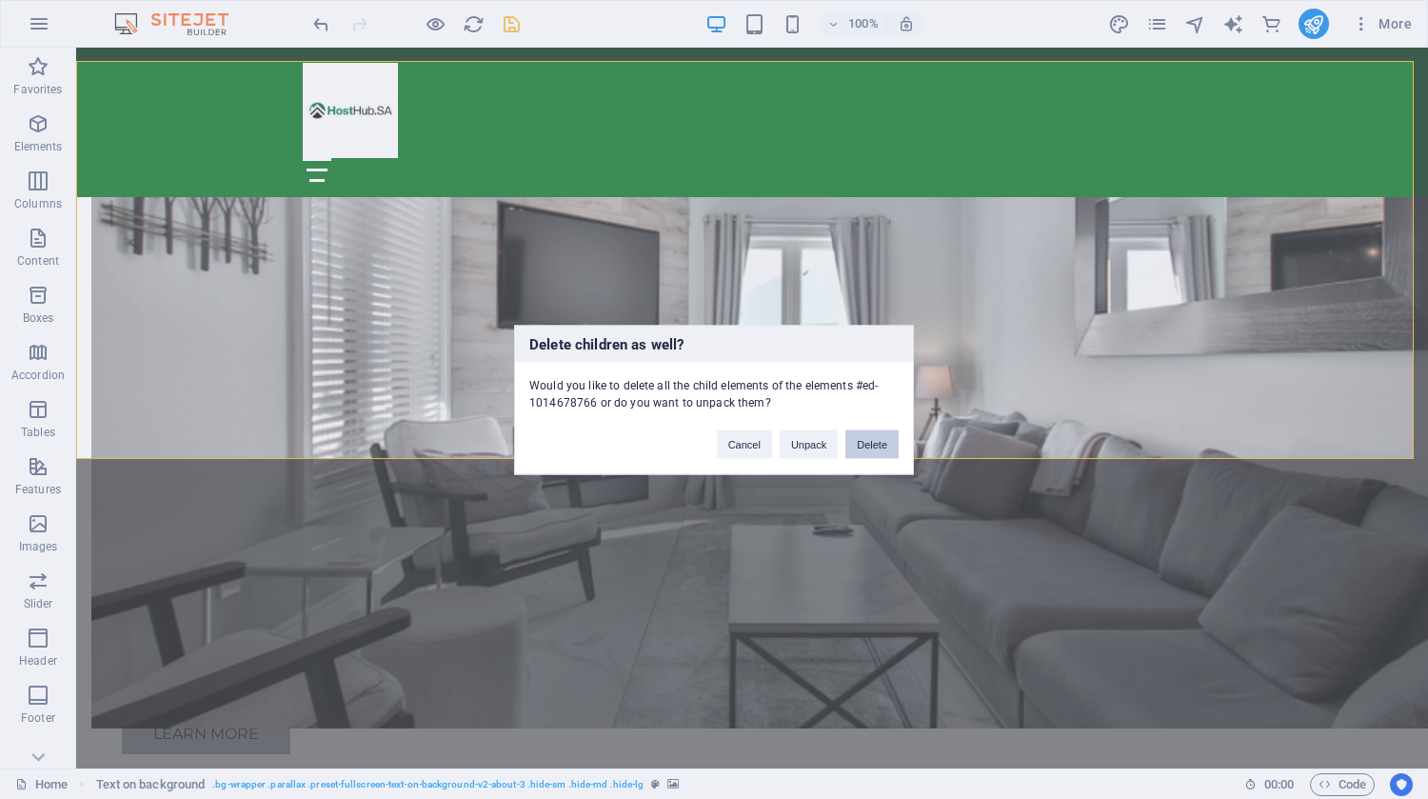
drag, startPoint x: 884, startPoint y: 443, endPoint x: 793, endPoint y: 382, distance: 109.1
click at [884, 443] on button "Delete" at bounding box center [872, 443] width 53 height 29
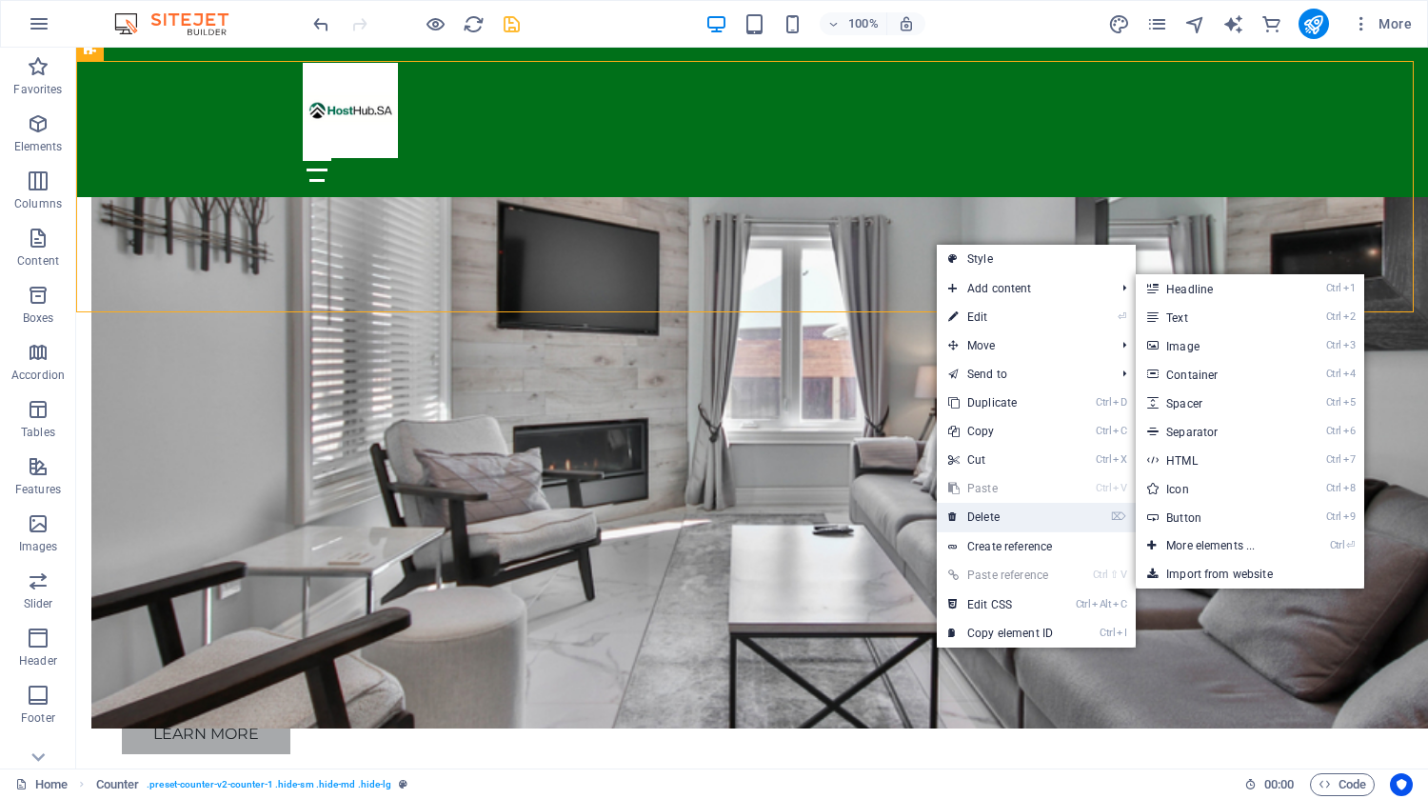
click at [992, 520] on link "⌦ Delete" at bounding box center [1001, 517] width 128 height 29
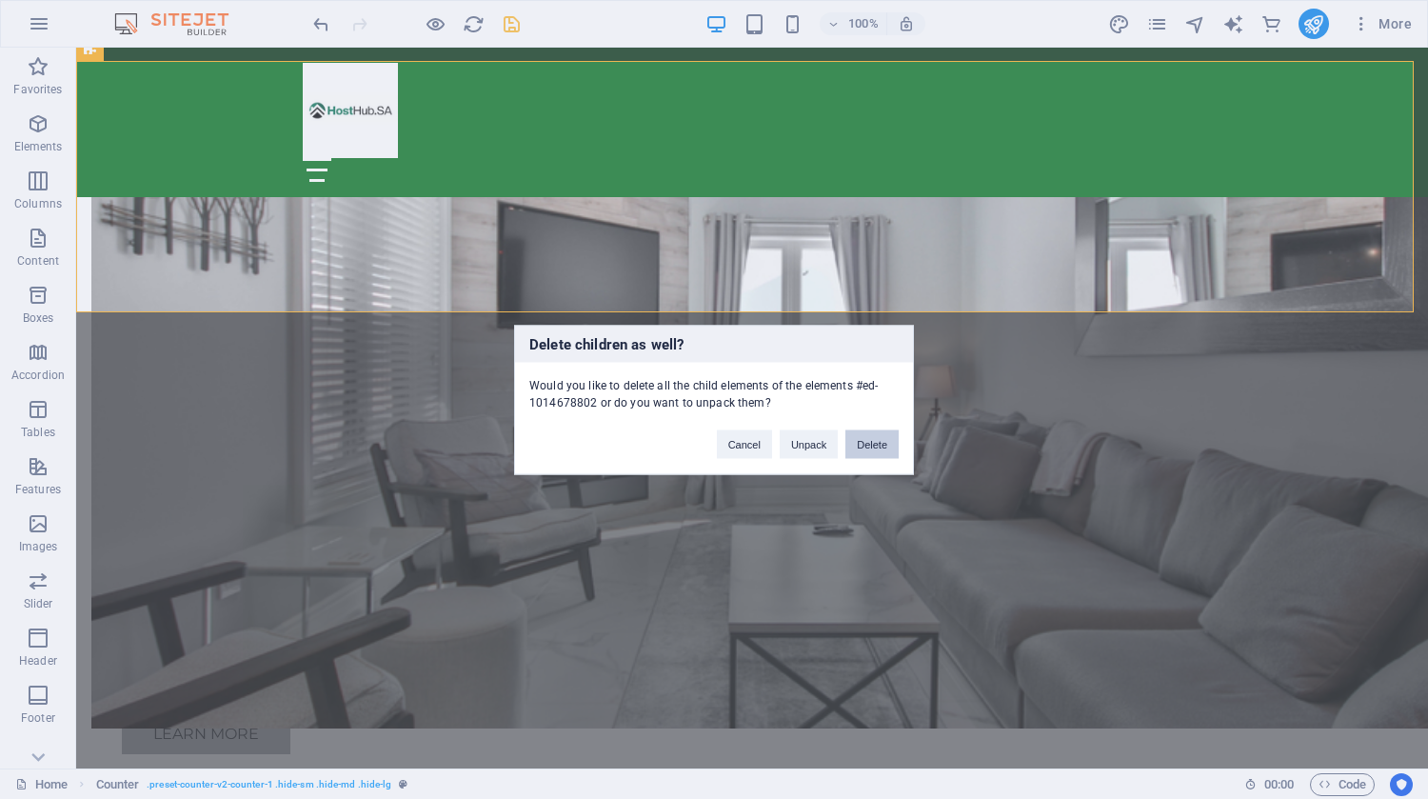
click at [882, 444] on button "Delete" at bounding box center [872, 443] width 53 height 29
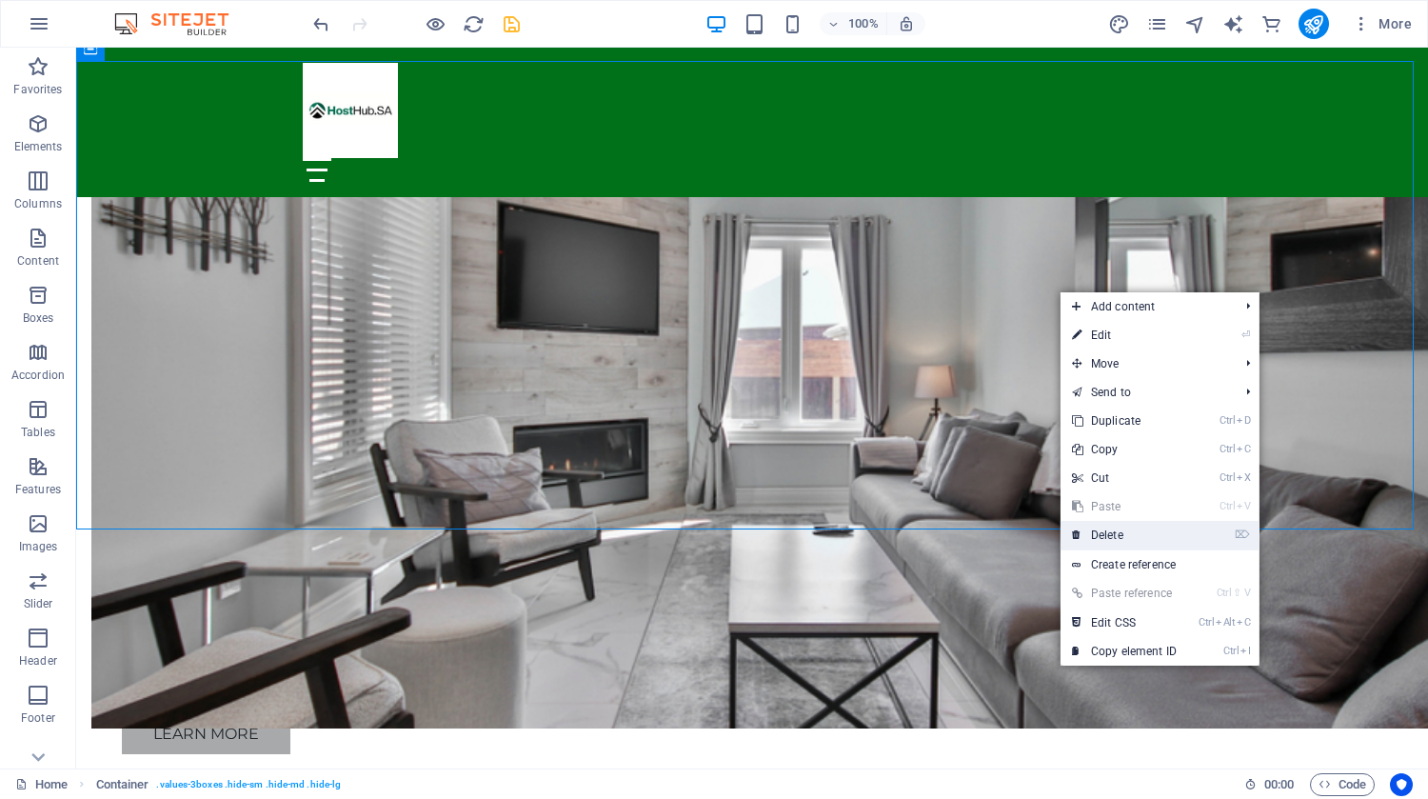
click at [1106, 532] on link "⌦ Delete" at bounding box center [1125, 535] width 128 height 29
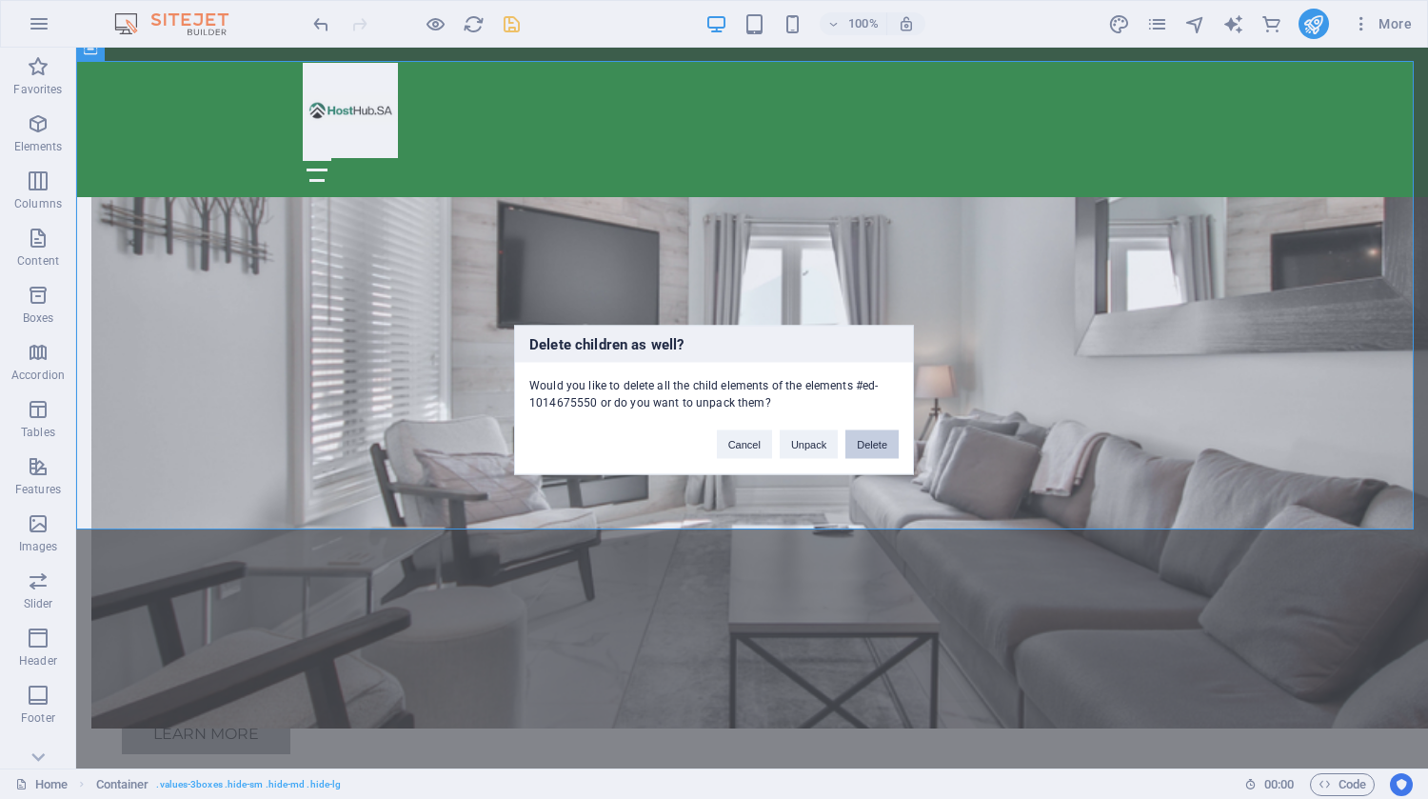
drag, startPoint x: 882, startPoint y: 441, endPoint x: 806, endPoint y: 390, distance: 91.4
click at [882, 441] on button "Delete" at bounding box center [872, 443] width 53 height 29
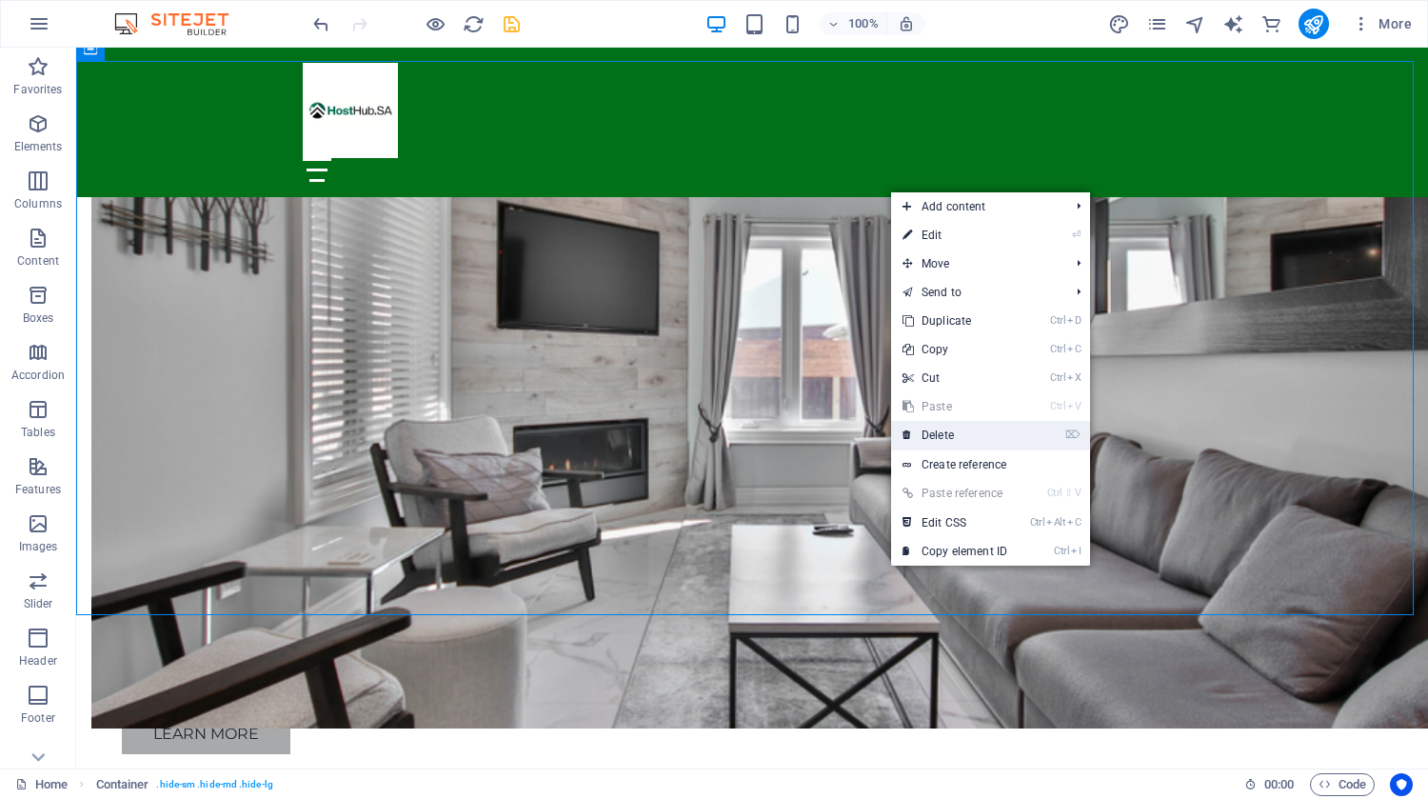
click at [924, 435] on link "⌦ Delete" at bounding box center [955, 435] width 128 height 29
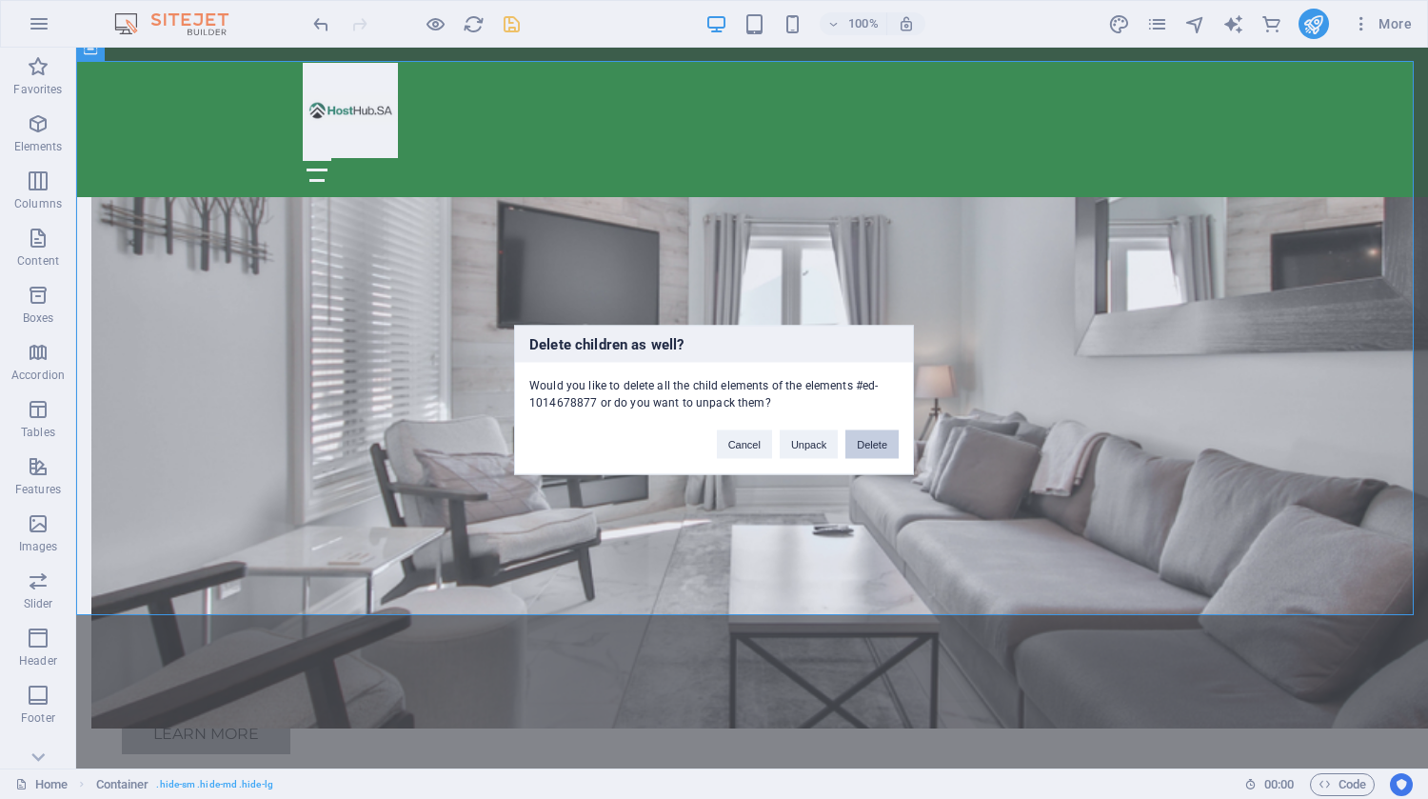
click at [867, 437] on button "Delete" at bounding box center [872, 443] width 53 height 29
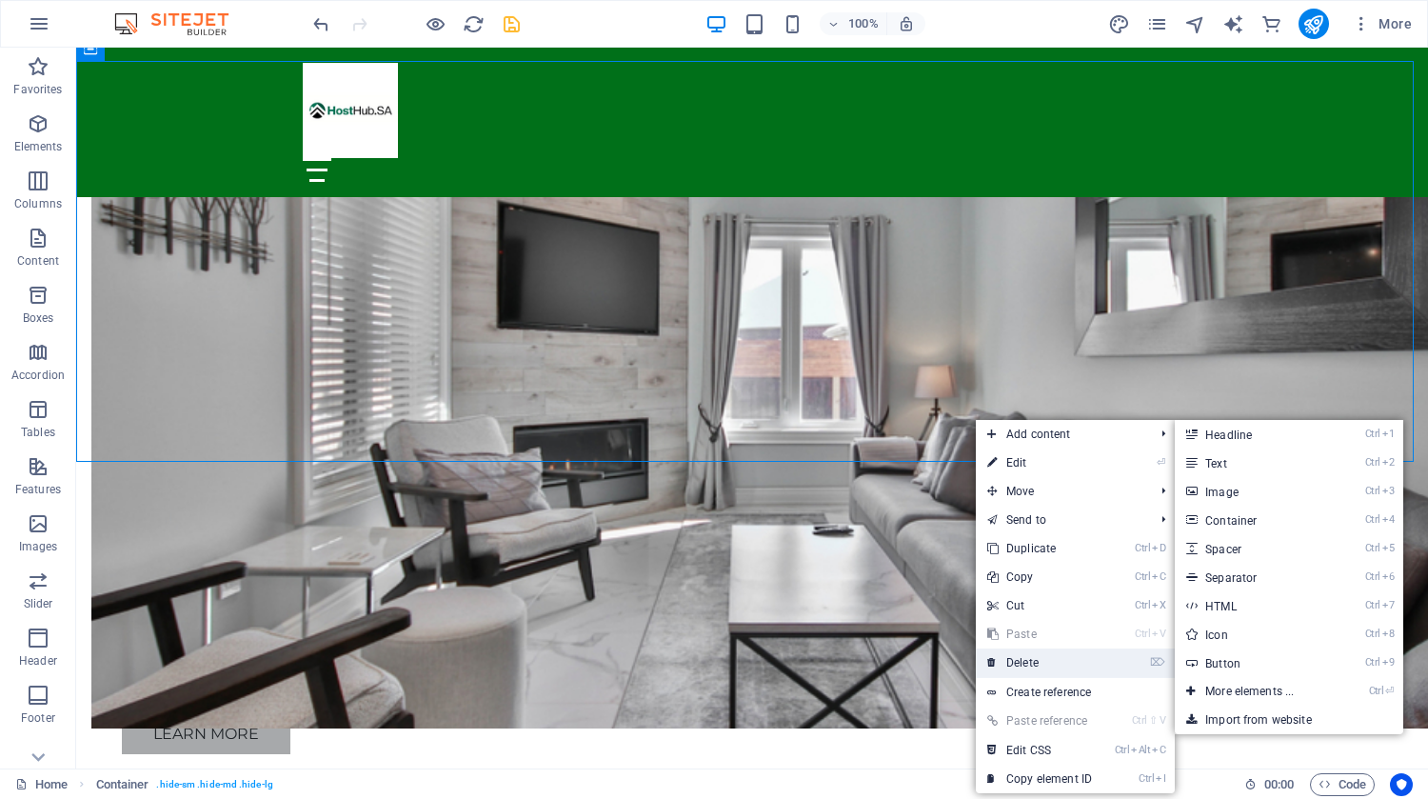
click at [1031, 654] on link "⌦ Delete" at bounding box center [1040, 662] width 128 height 29
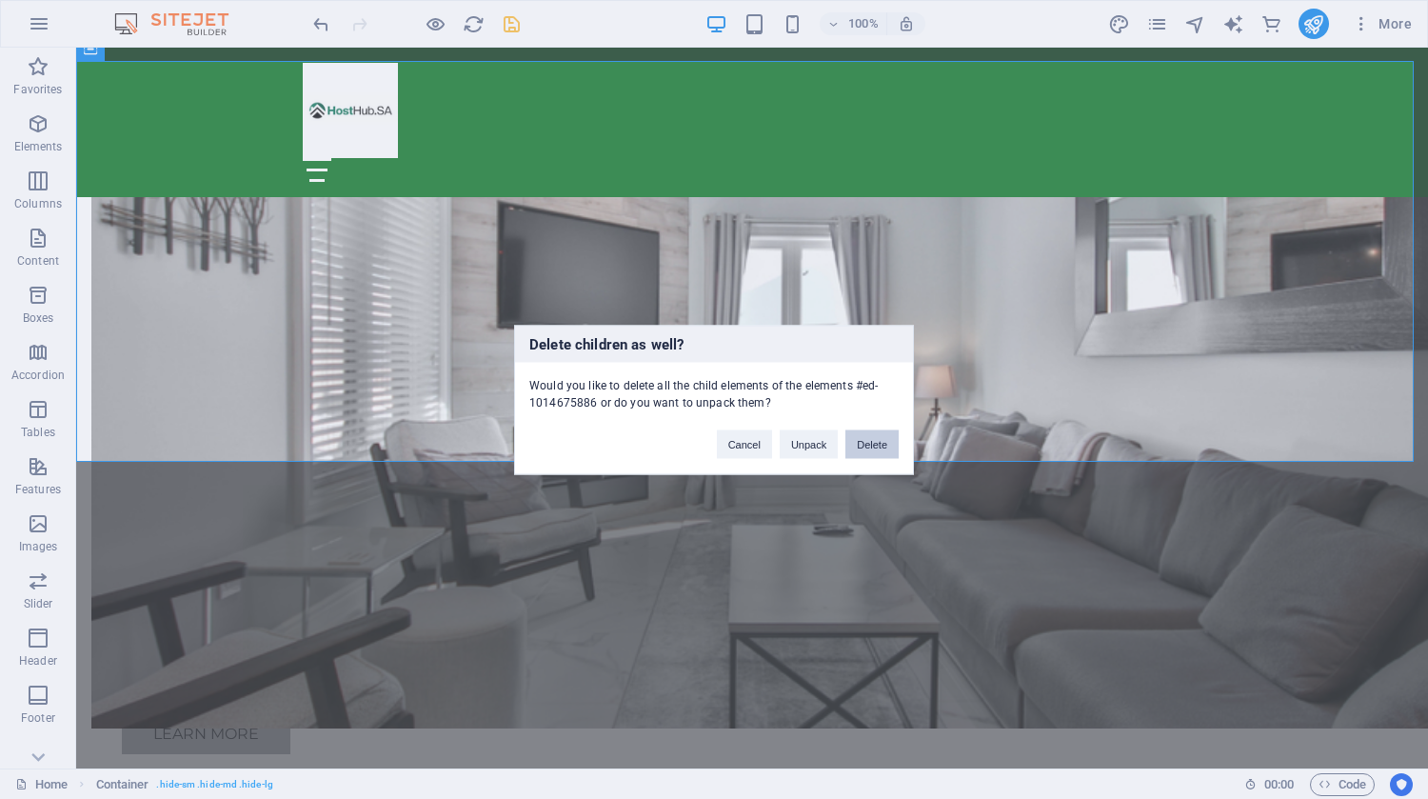
click at [874, 445] on button "Delete" at bounding box center [872, 443] width 53 height 29
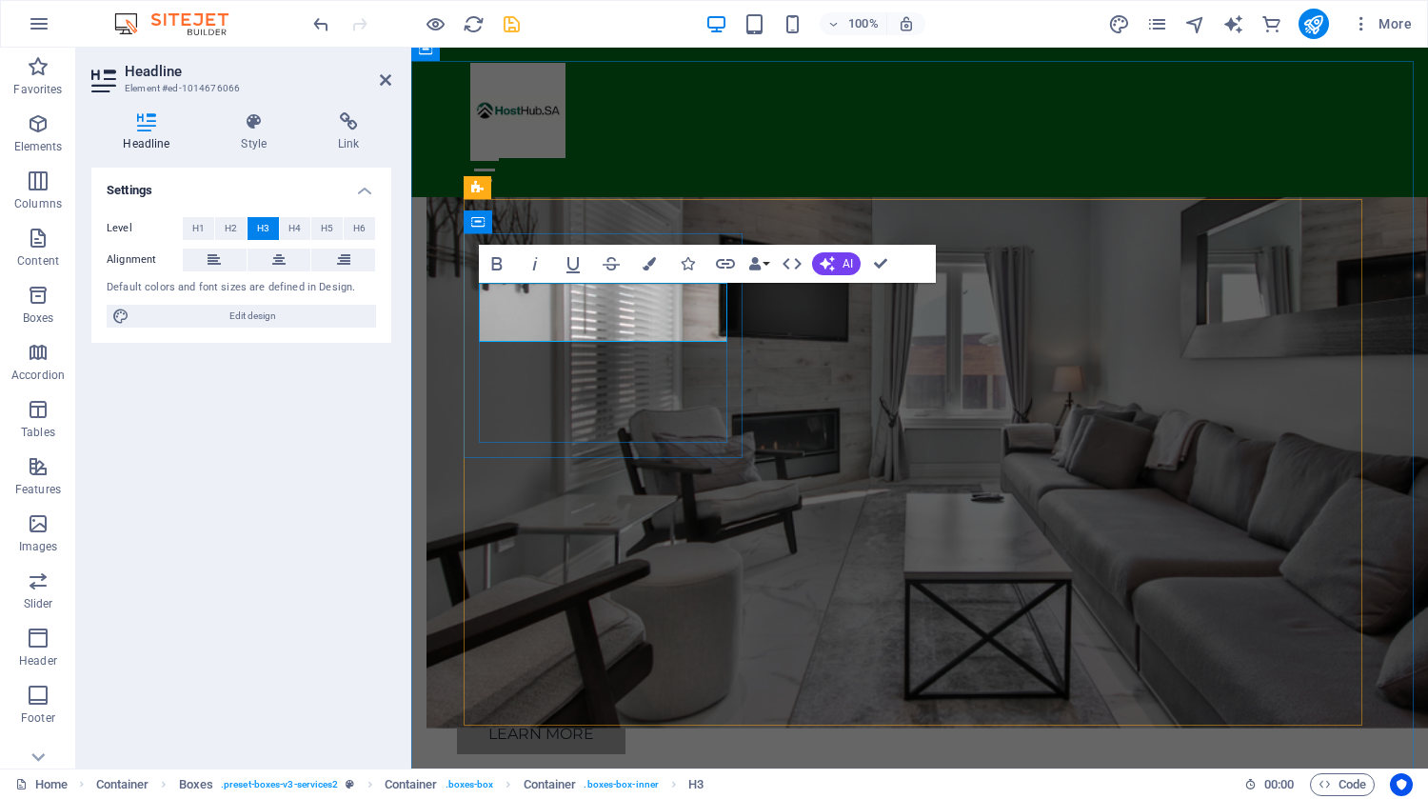
click at [409, 431] on div at bounding box center [409, 408] width 4 height 721
click at [508, 17] on icon "save" at bounding box center [512, 24] width 22 height 22
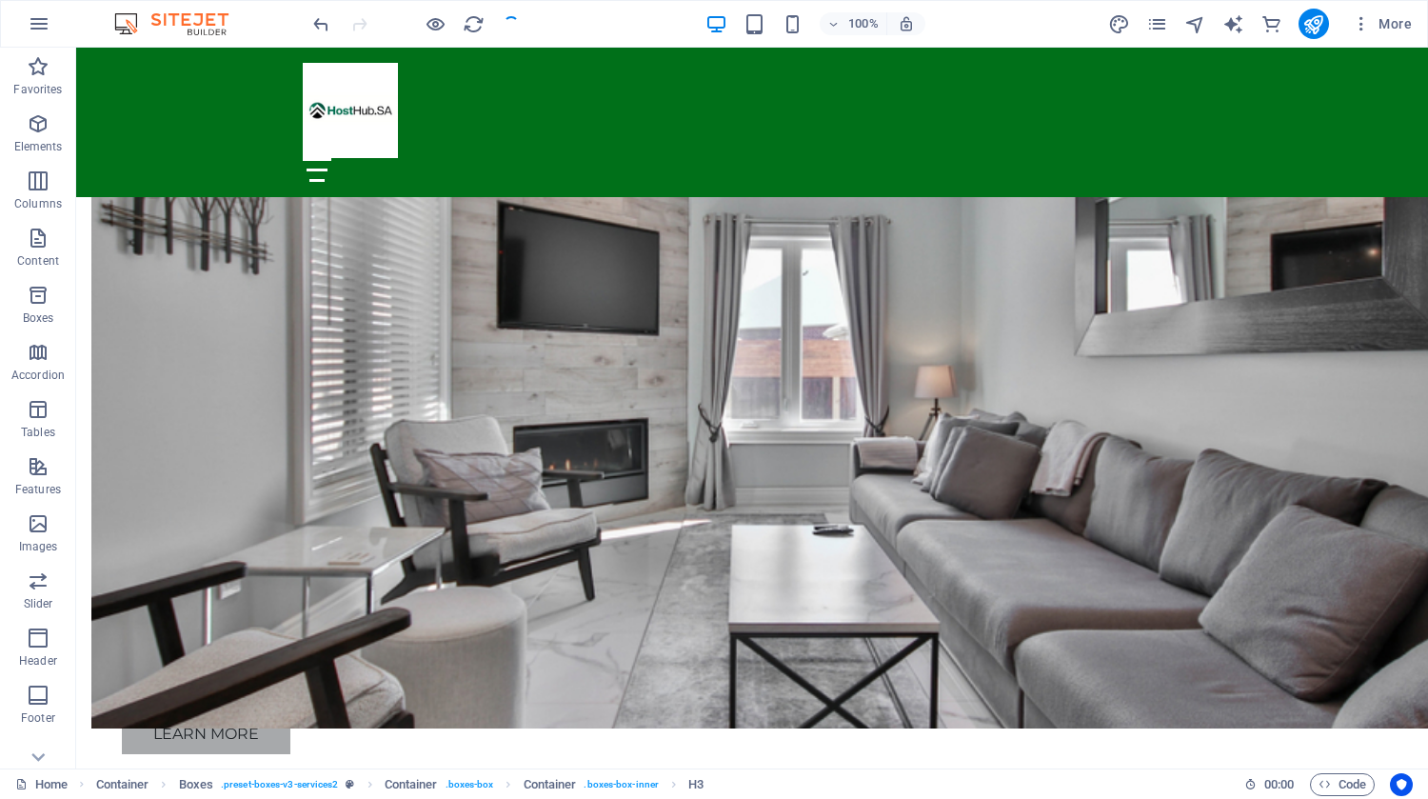
checkbox input "false"
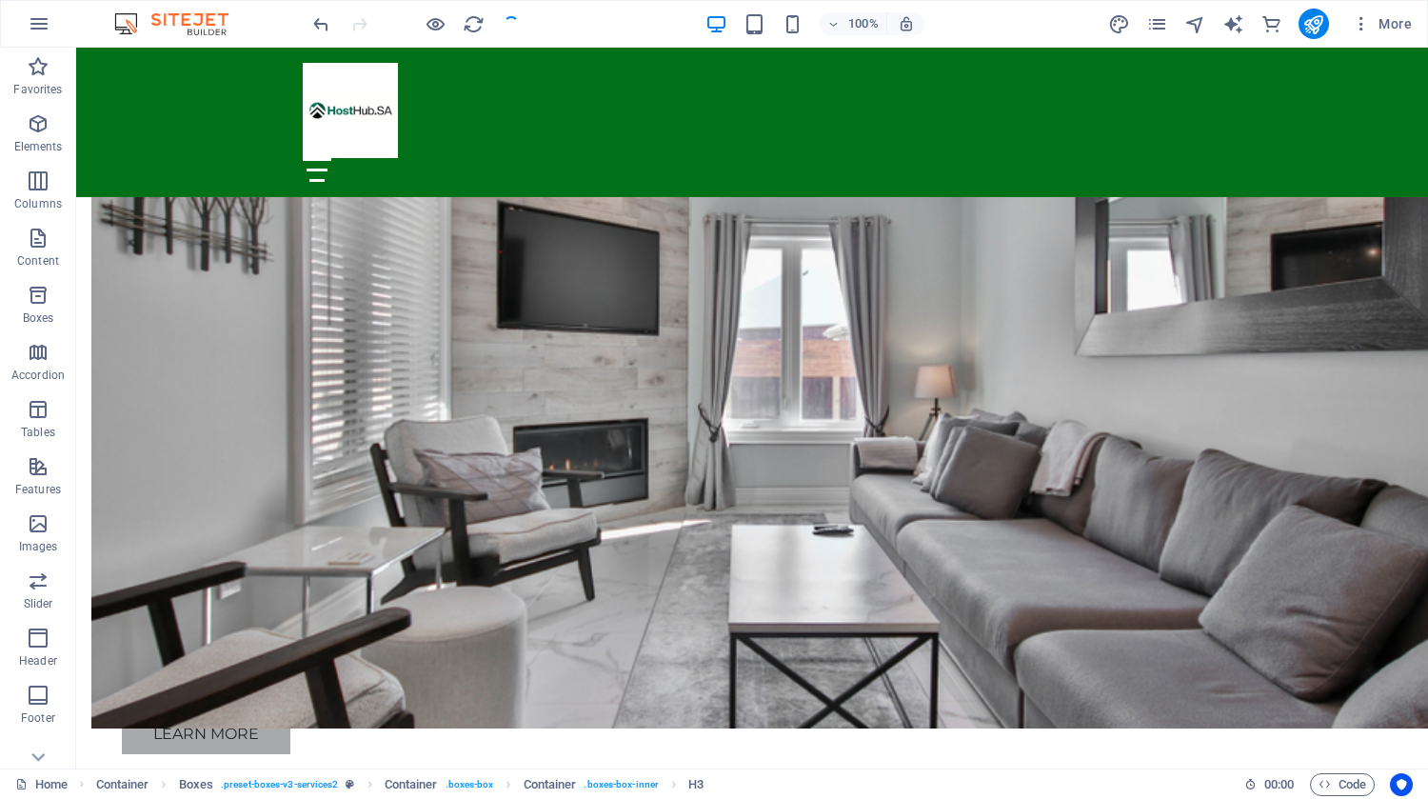
checkbox input "false"
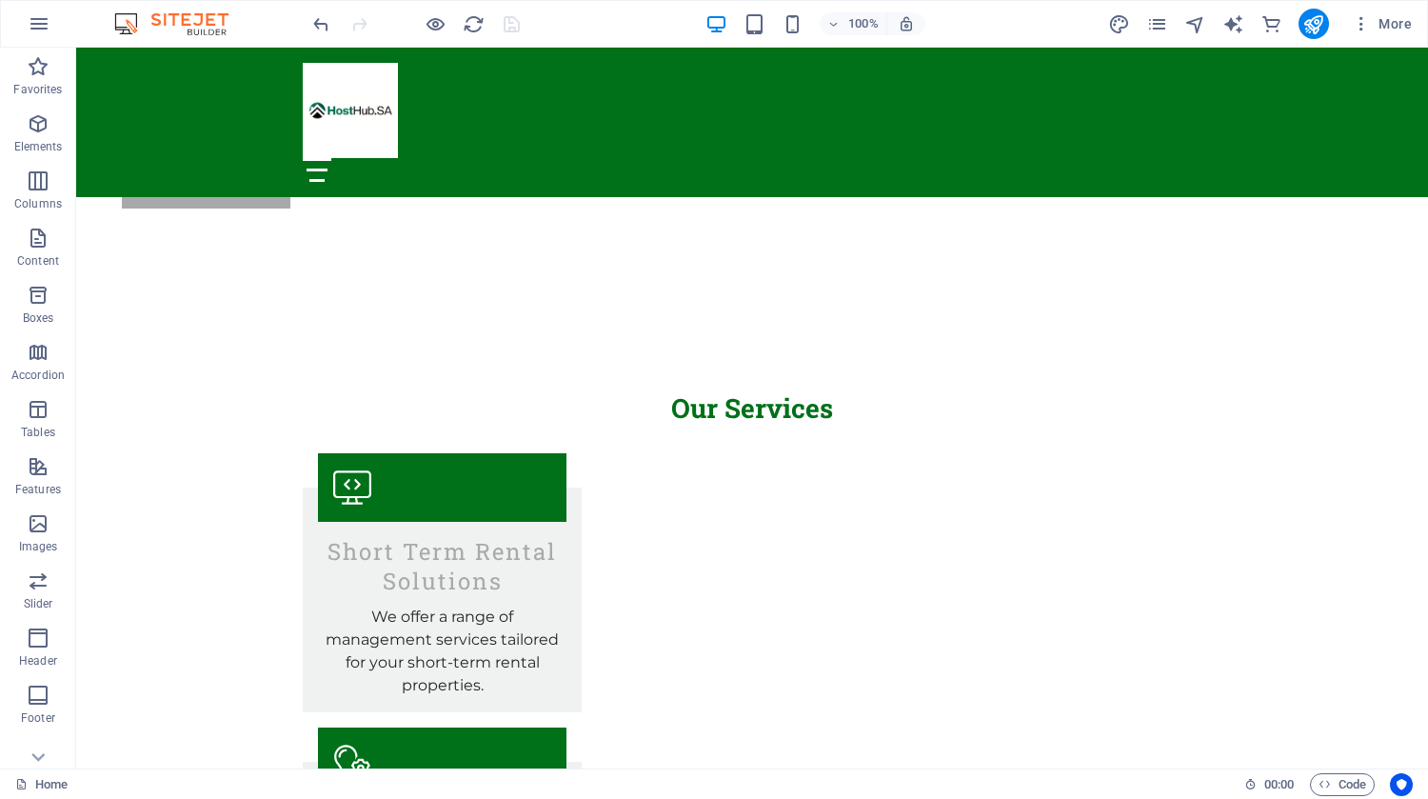
scroll to position [1894, 0]
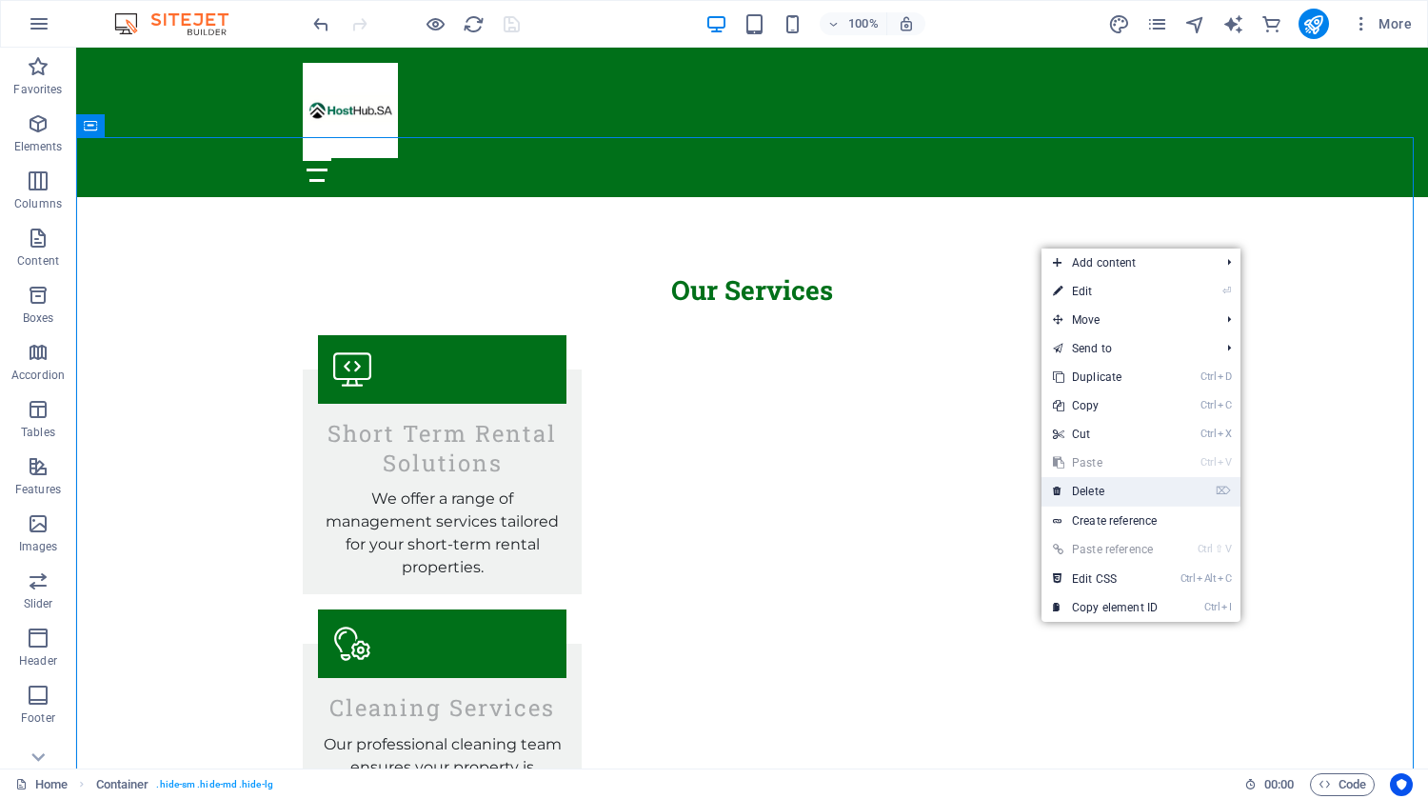
click at [1113, 492] on link "⌦ Delete" at bounding box center [1106, 491] width 128 height 29
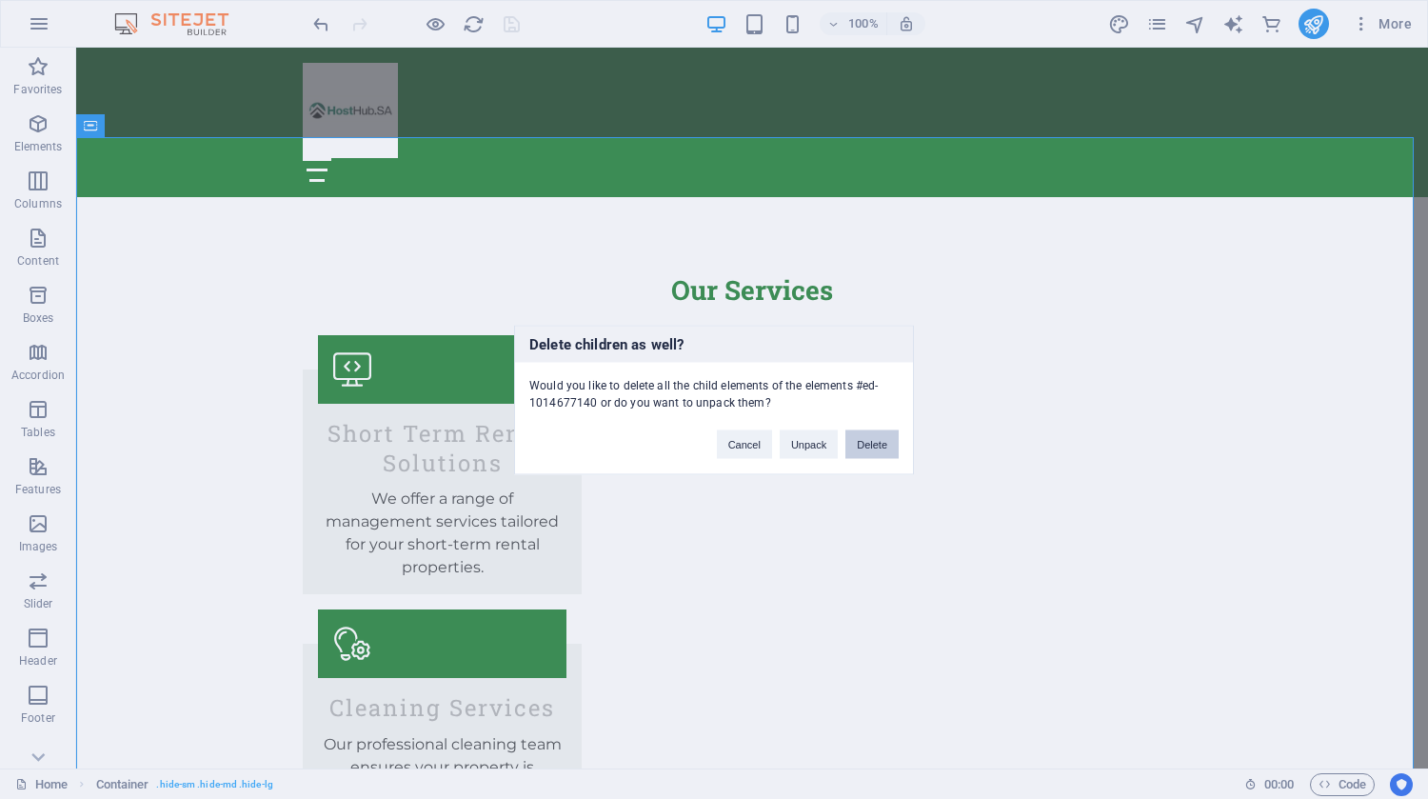
drag, startPoint x: 880, startPoint y: 440, endPoint x: 776, endPoint y: 291, distance: 181.2
click at [880, 440] on button "Delete" at bounding box center [872, 443] width 53 height 29
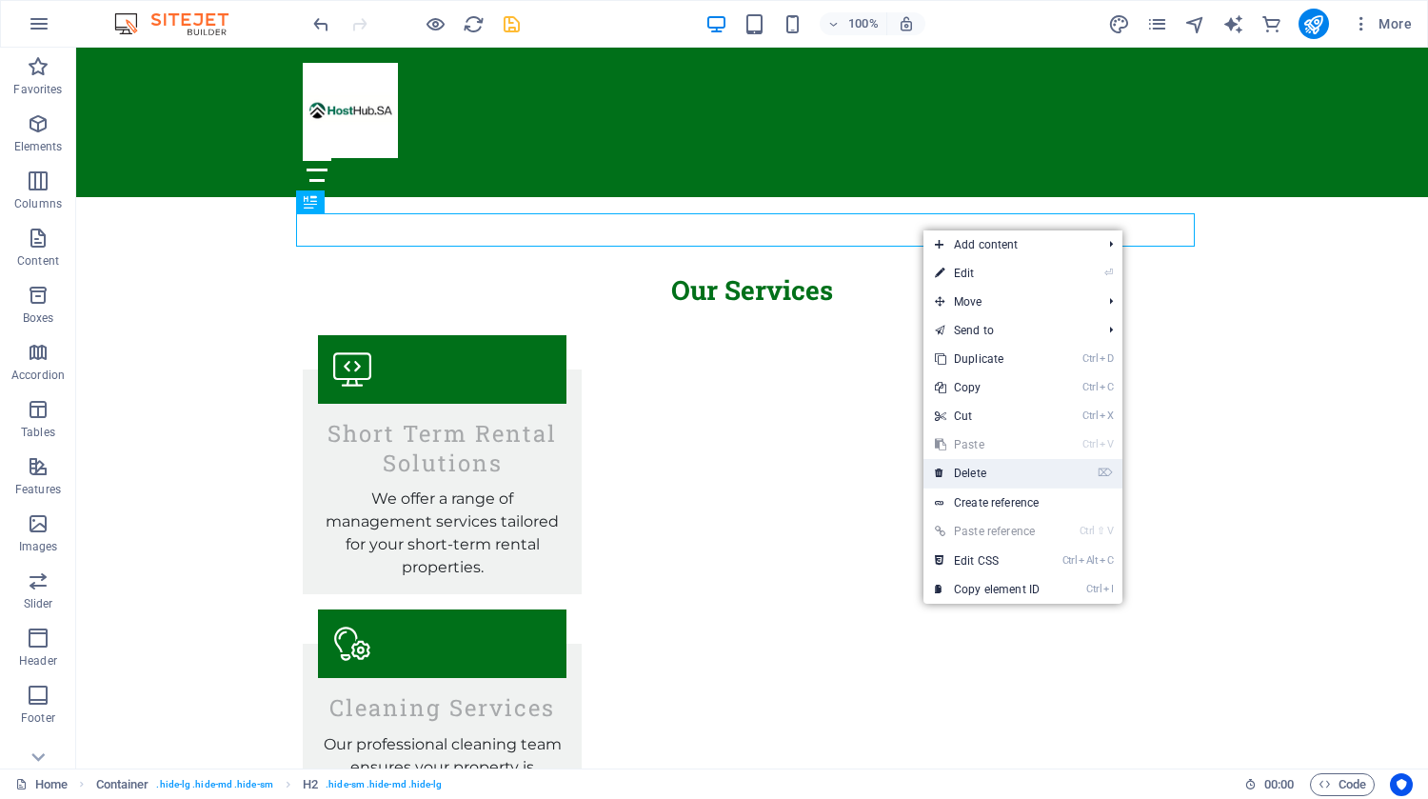
drag, startPoint x: 977, startPoint y: 472, endPoint x: 898, endPoint y: 422, distance: 93.8
click at [977, 472] on link "⌦ Delete" at bounding box center [988, 473] width 128 height 29
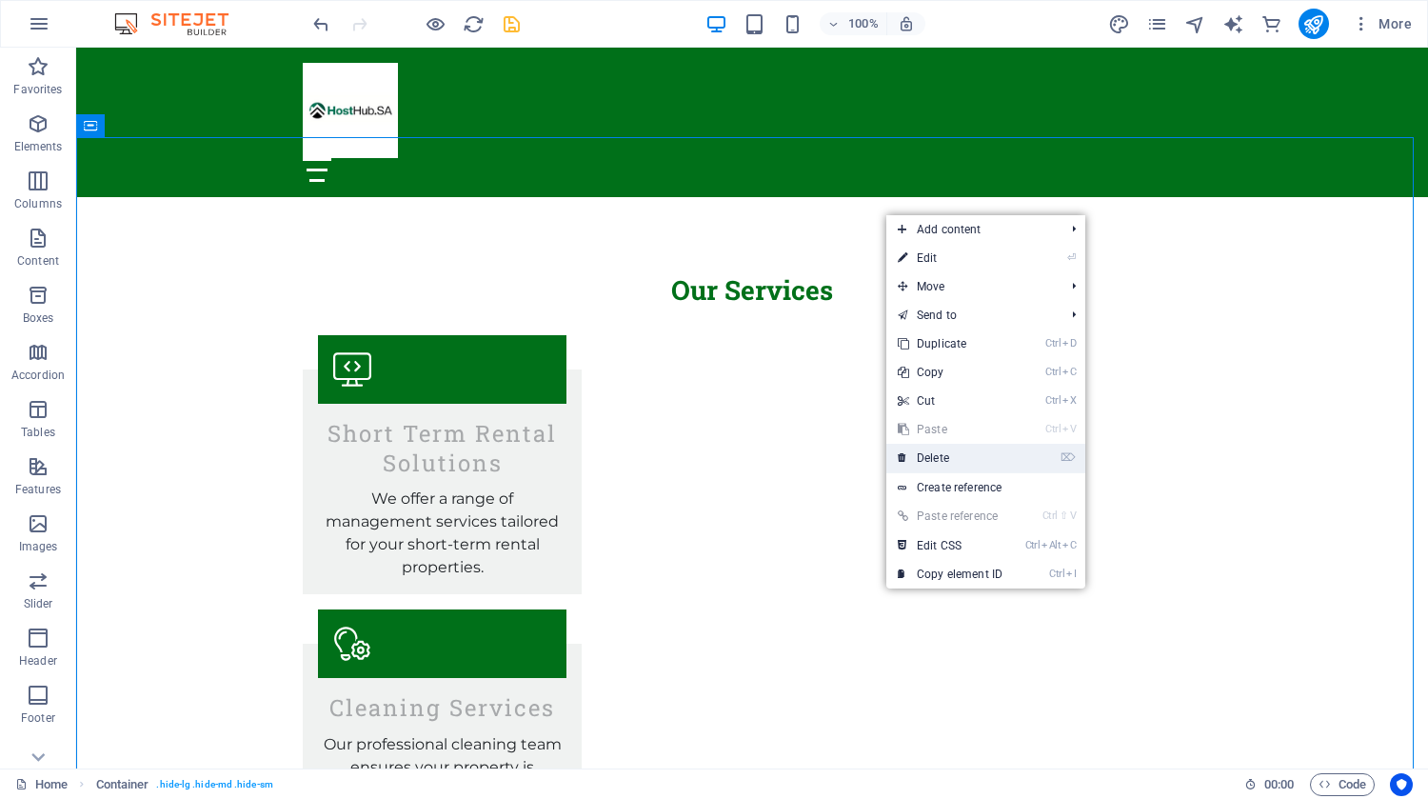
click at [944, 463] on link "⌦ Delete" at bounding box center [950, 458] width 128 height 29
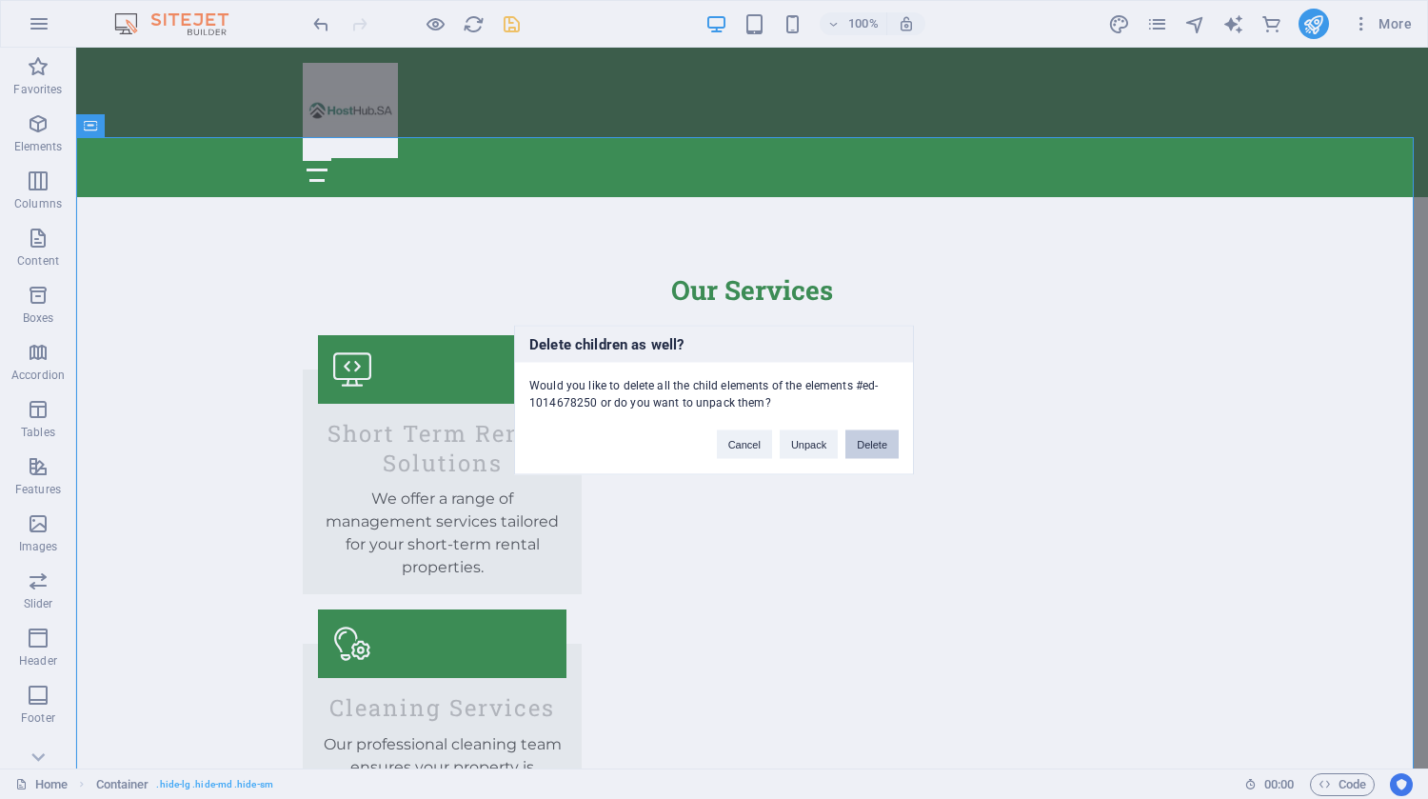
click at [868, 438] on button "Delete" at bounding box center [872, 443] width 53 height 29
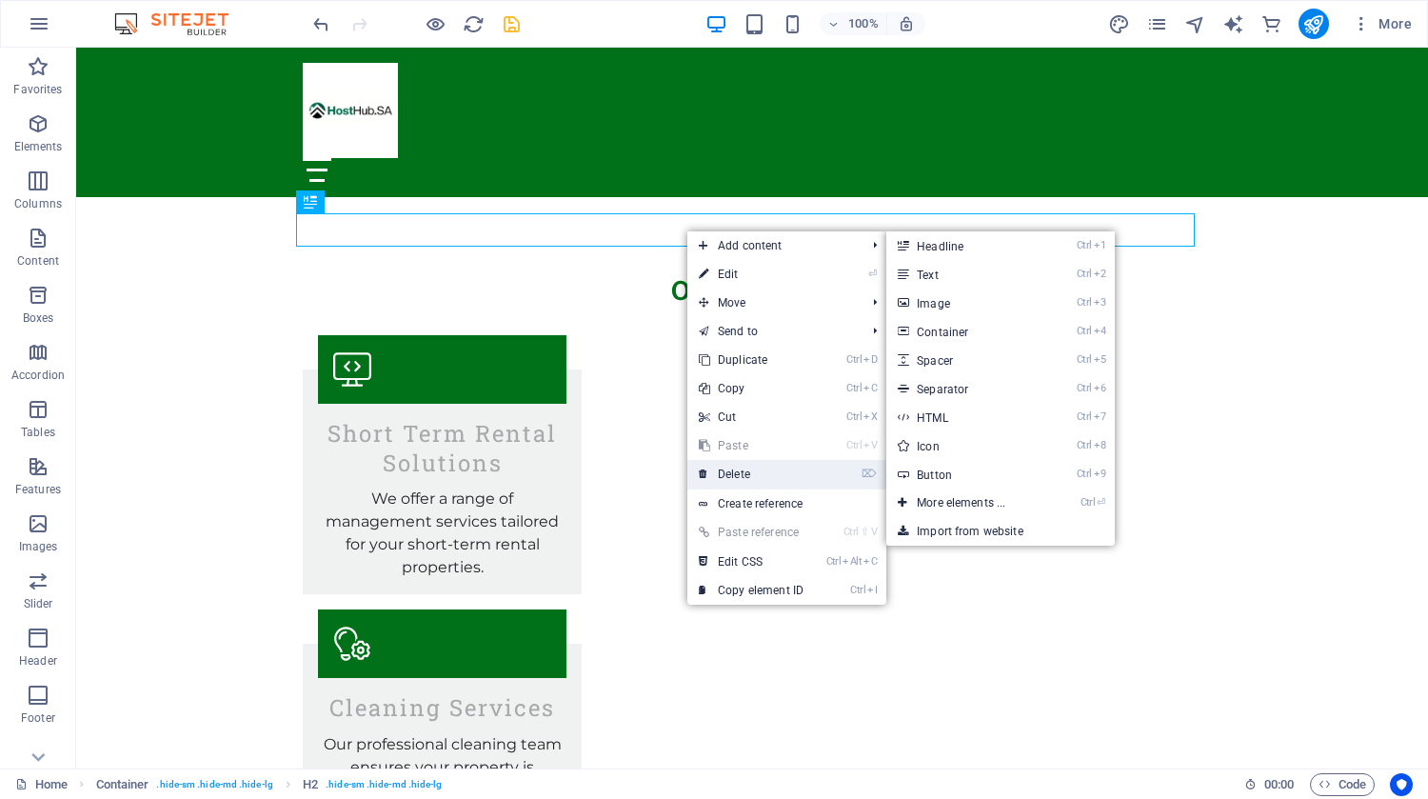
drag, startPoint x: 732, startPoint y: 479, endPoint x: 666, endPoint y: 425, distance: 86.0
click at [732, 479] on link "⌦ Delete" at bounding box center [751, 474] width 128 height 29
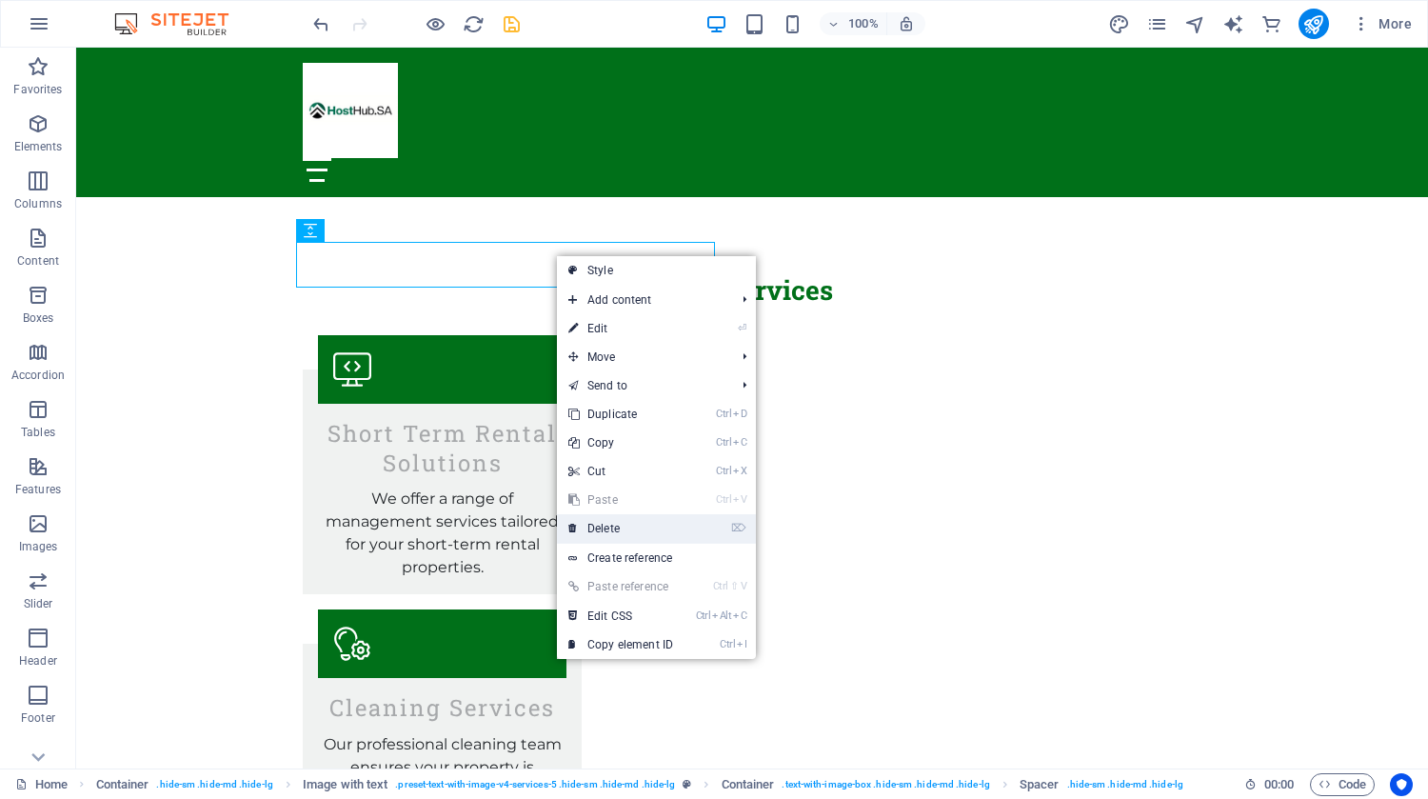
click at [636, 527] on link "⌦ Delete" at bounding box center [621, 528] width 128 height 29
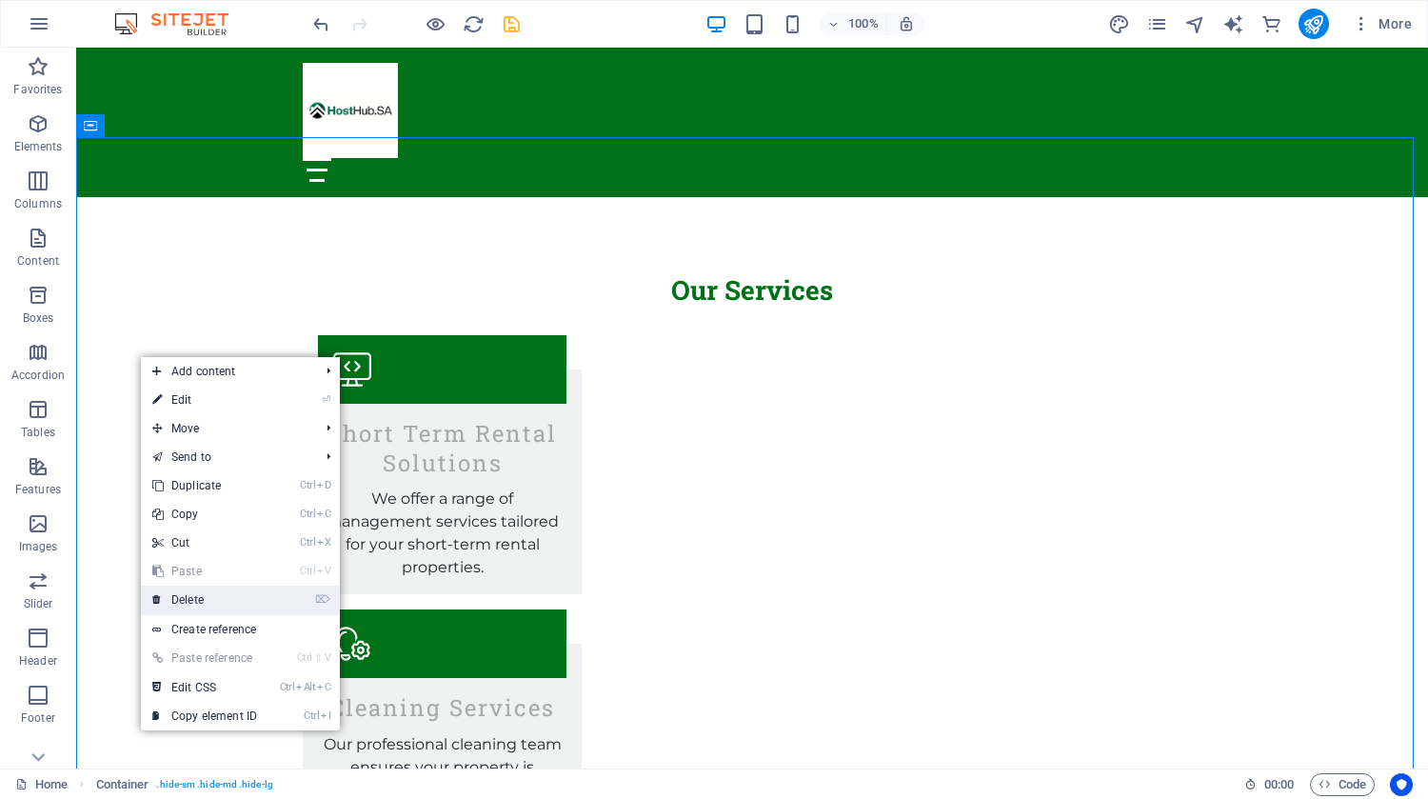
click at [209, 603] on link "⌦ Delete" at bounding box center [205, 600] width 128 height 29
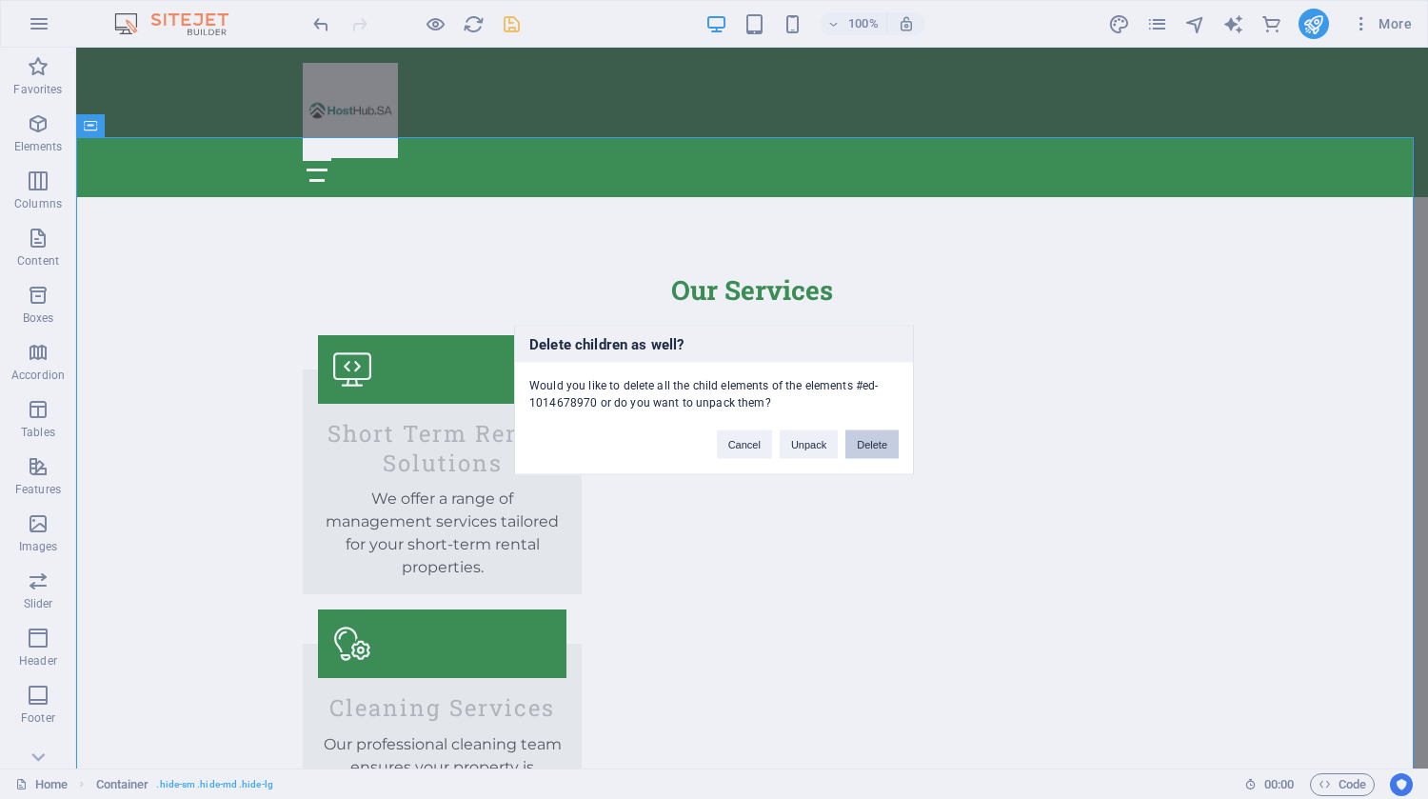
drag, startPoint x: 871, startPoint y: 447, endPoint x: 746, endPoint y: 403, distance: 133.1
click at [871, 447] on button "Delete" at bounding box center [872, 443] width 53 height 29
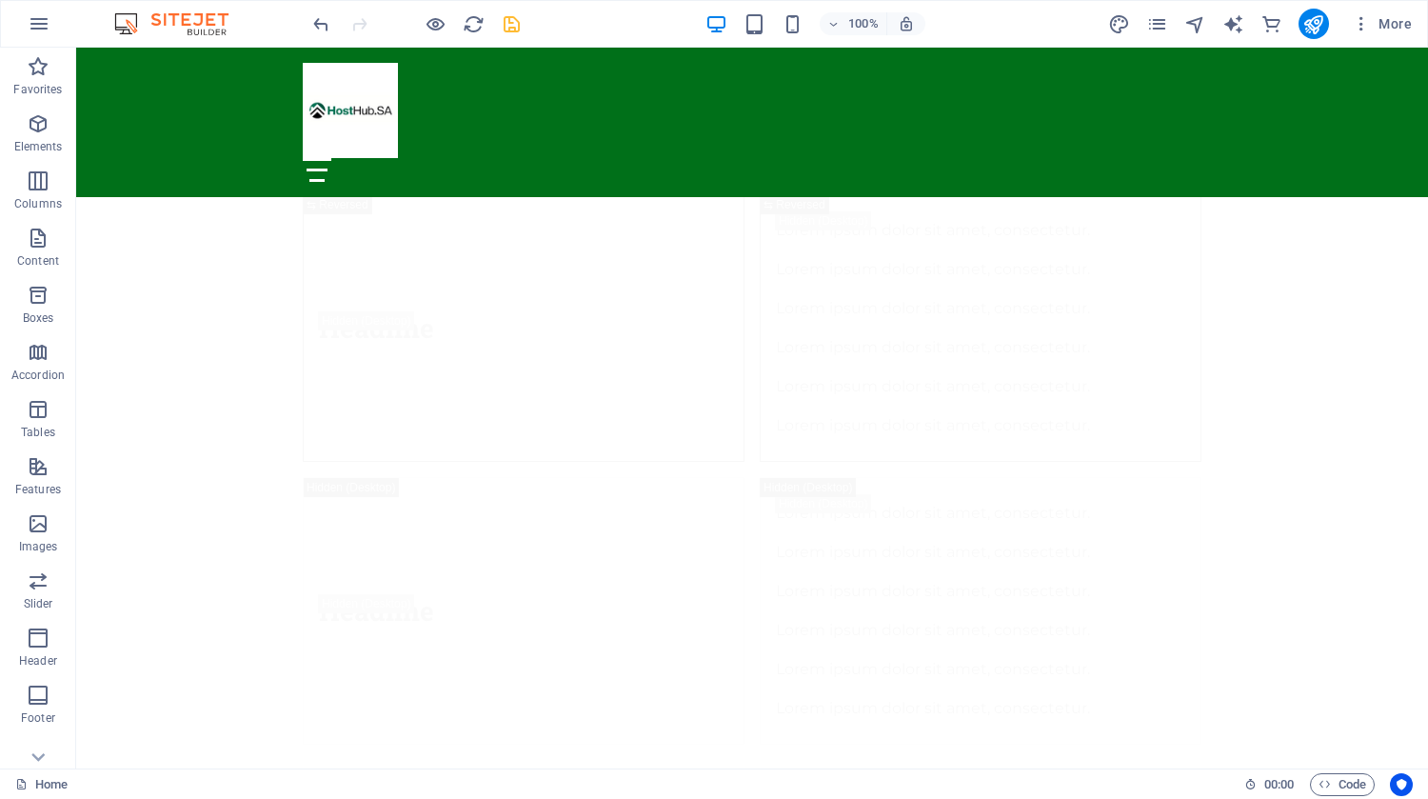
scroll to position [9127, 0]
click at [34, 182] on icon "button" at bounding box center [38, 180] width 23 height 23
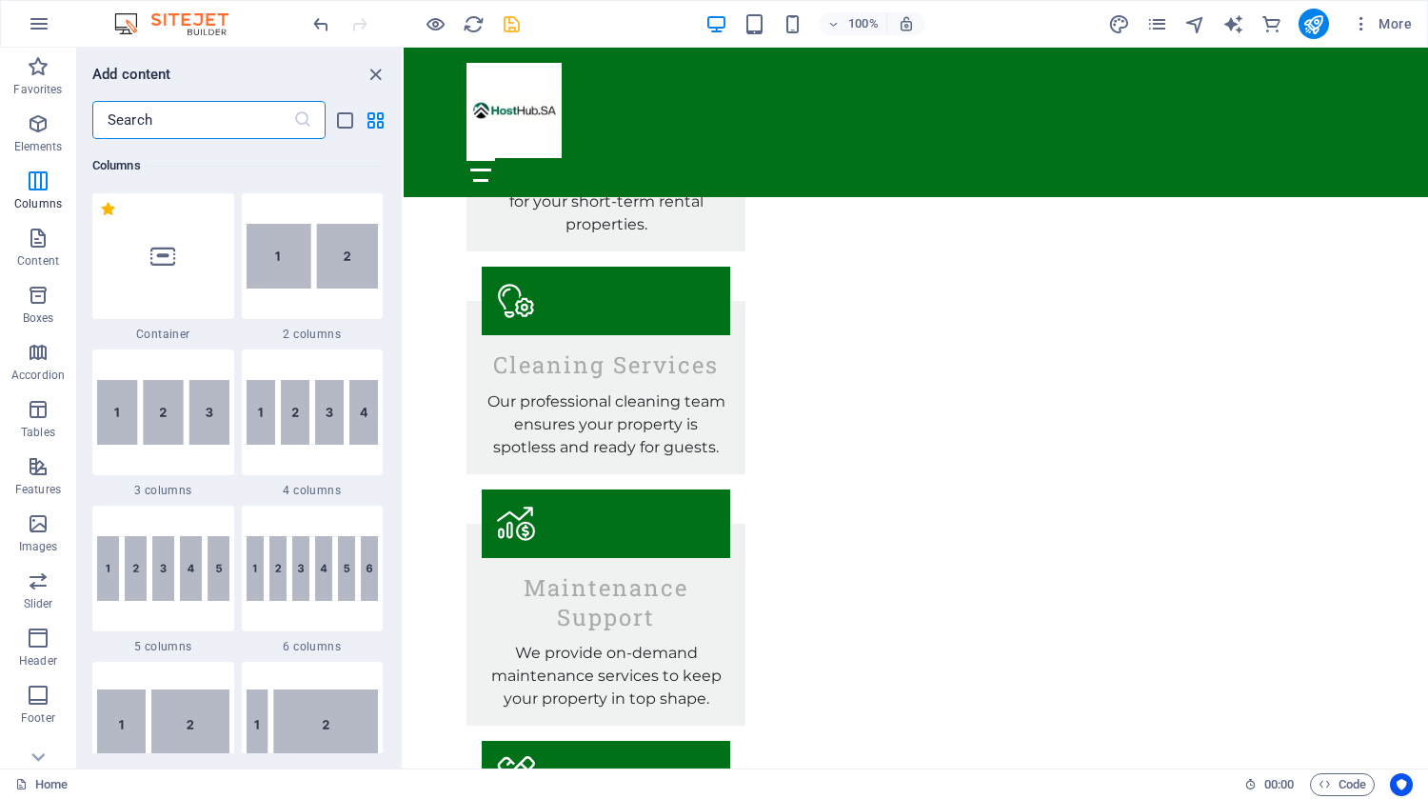
scroll to position [2258, 0]
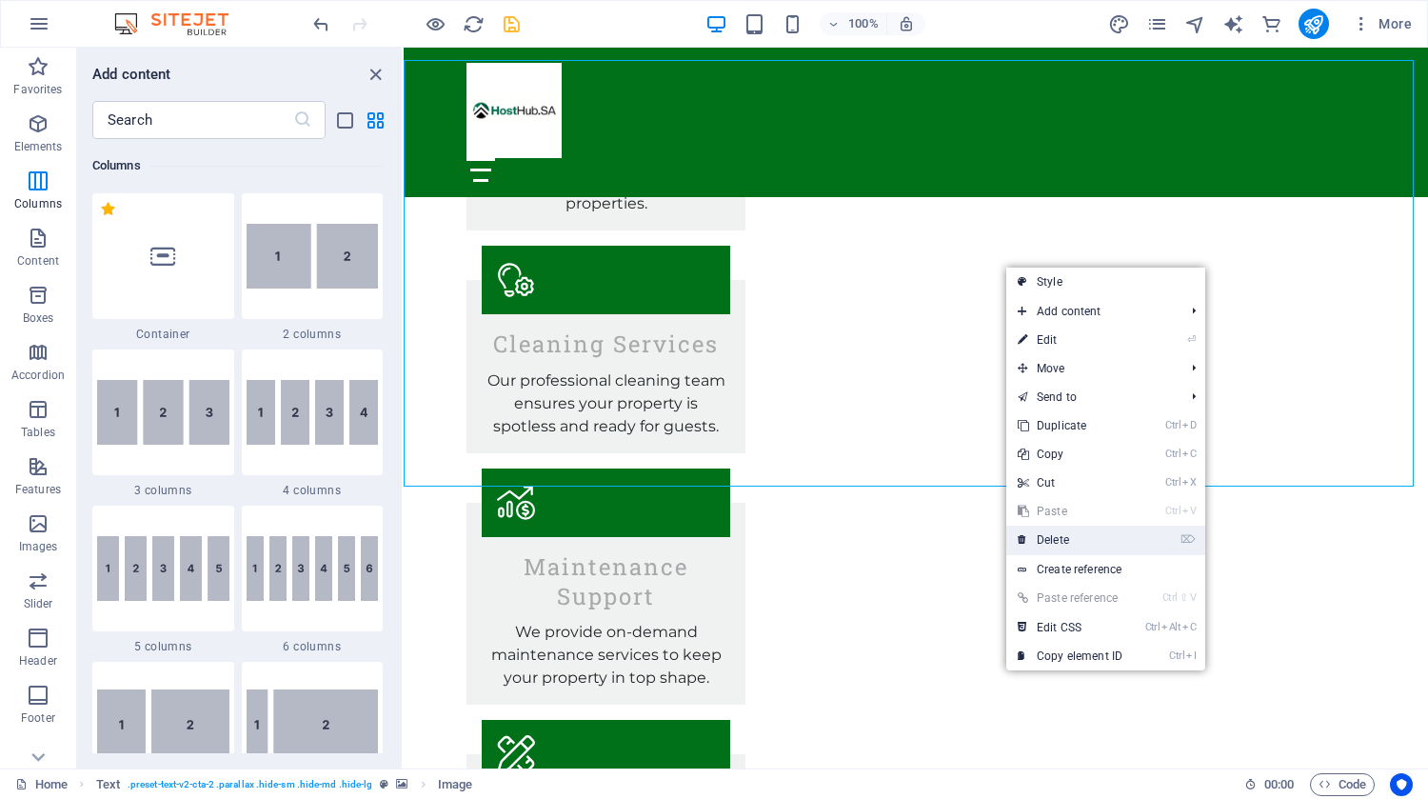
click at [1061, 538] on link "⌦ Delete" at bounding box center [1070, 540] width 128 height 29
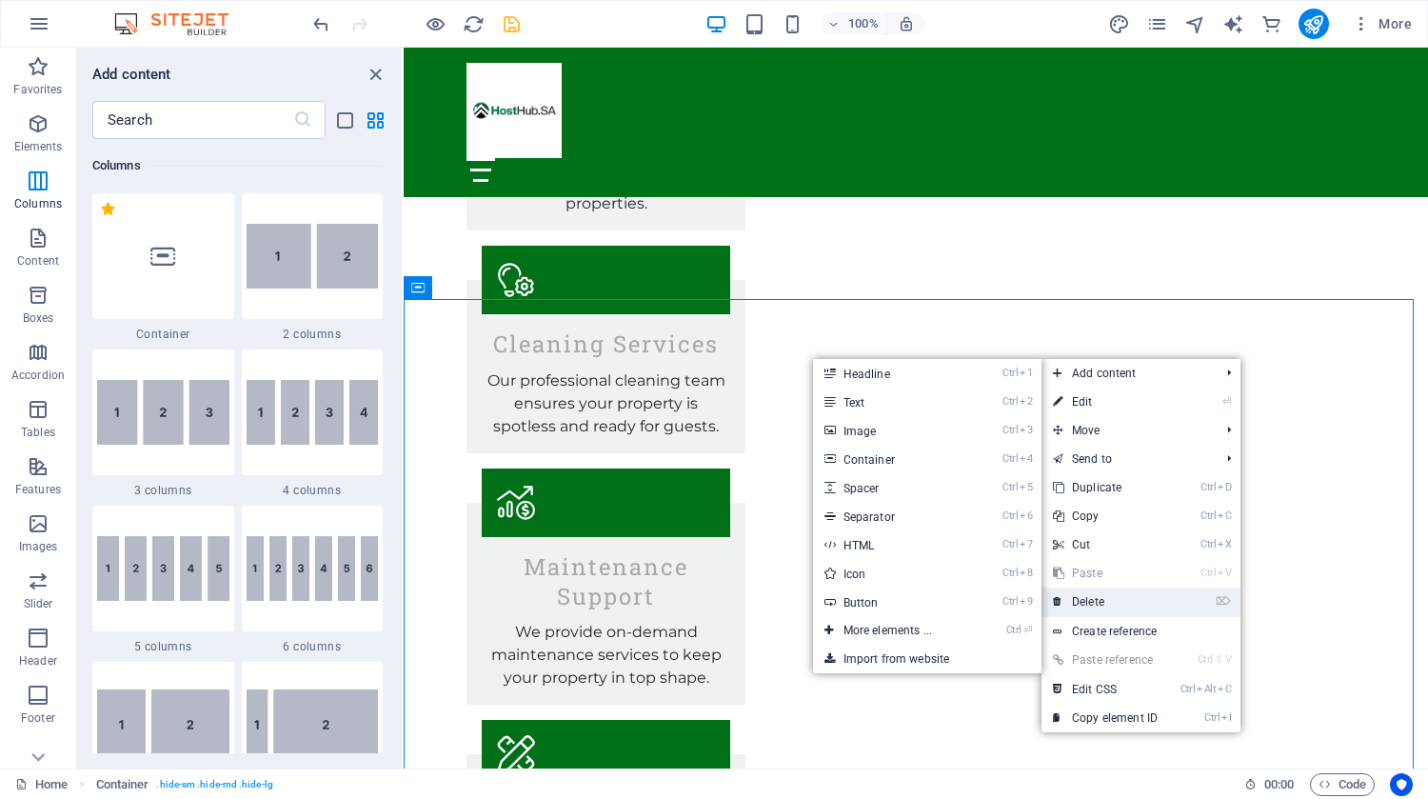
click at [1118, 599] on link "⌦ Delete" at bounding box center [1106, 602] width 128 height 29
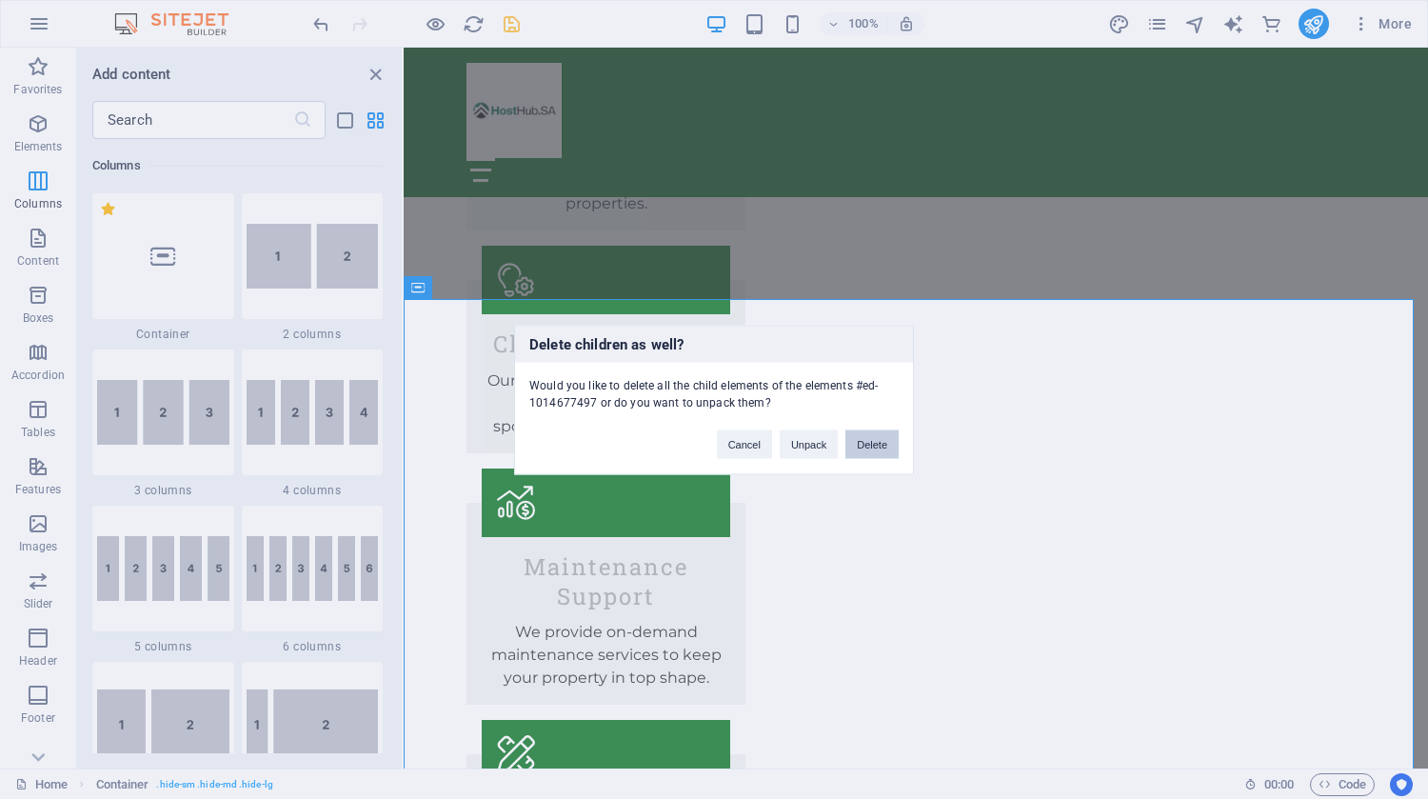
drag, startPoint x: 870, startPoint y: 437, endPoint x: 469, endPoint y: 374, distance: 405.8
click at [870, 437] on button "Delete" at bounding box center [872, 443] width 53 height 29
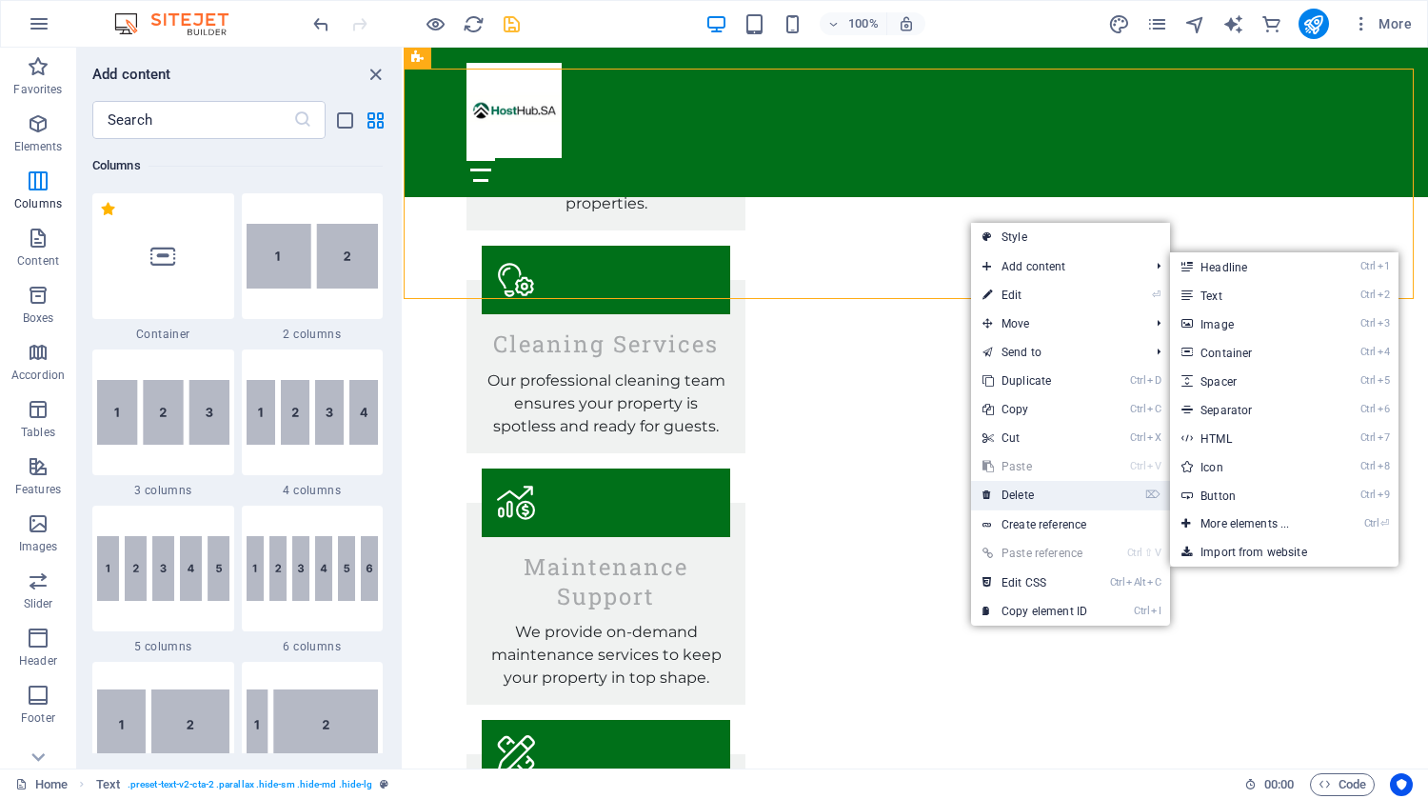
click at [1026, 494] on link "⌦ Delete" at bounding box center [1035, 495] width 128 height 29
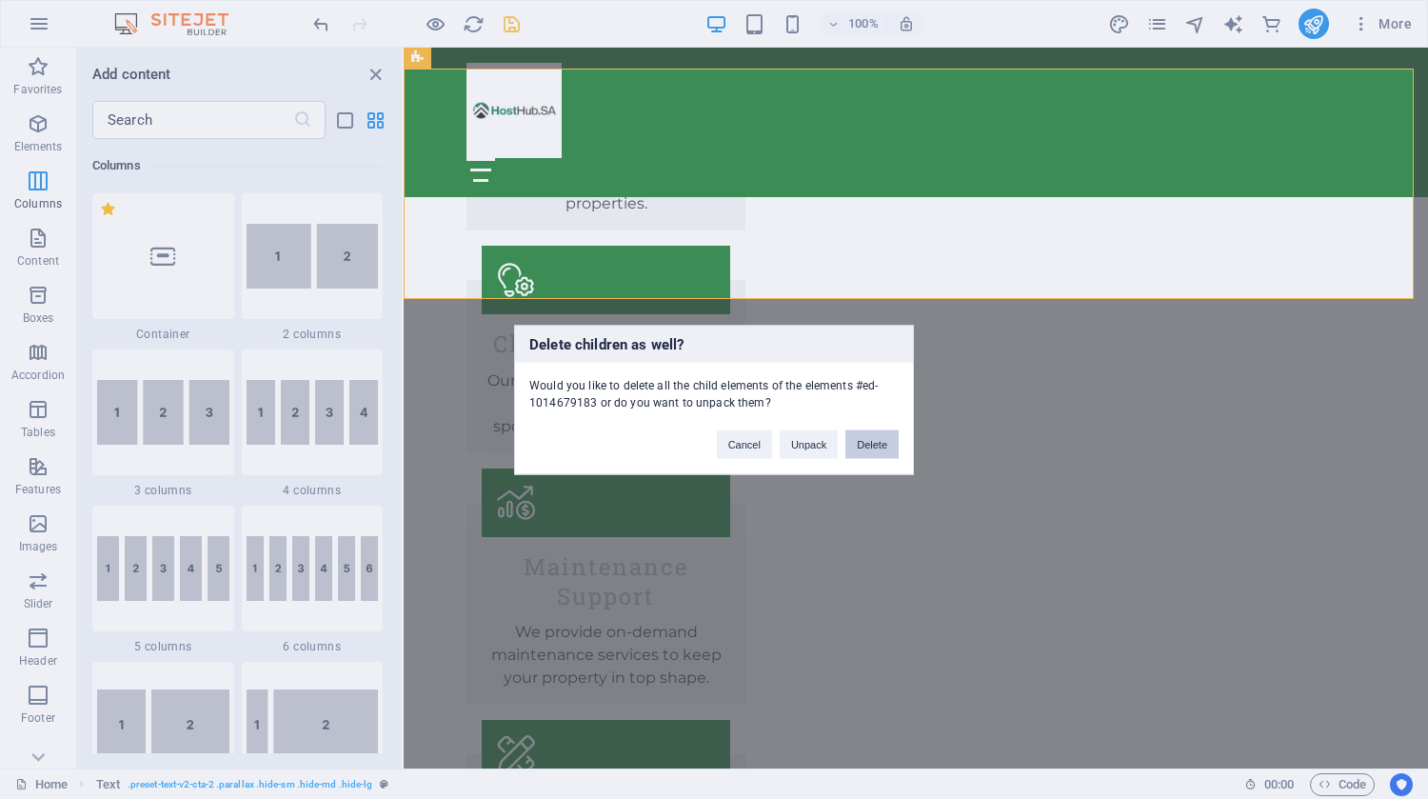
drag, startPoint x: 880, startPoint y: 439, endPoint x: 567, endPoint y: 295, distance: 344.7
click at [880, 439] on button "Delete" at bounding box center [872, 443] width 53 height 29
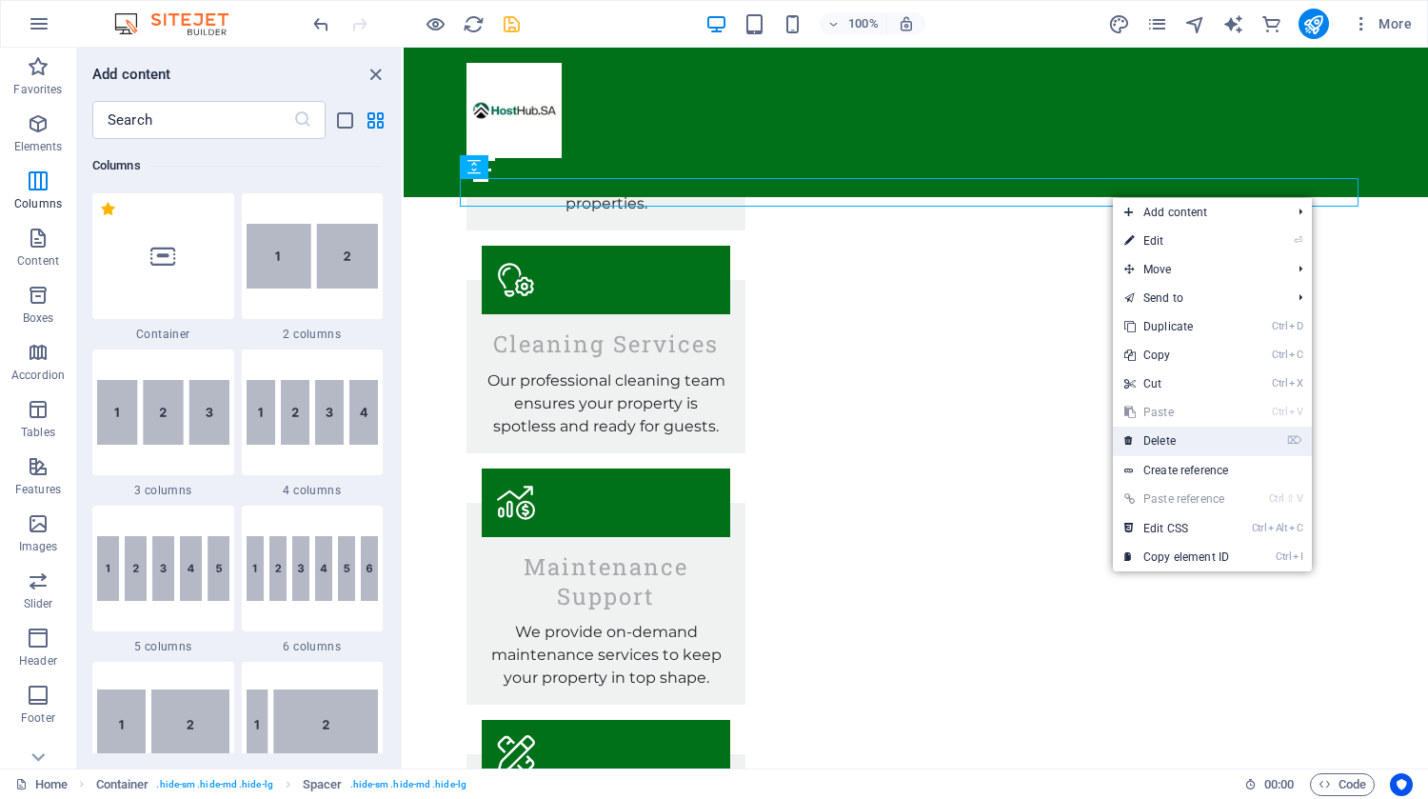
click at [1166, 437] on link "⌦ Delete" at bounding box center [1177, 441] width 128 height 29
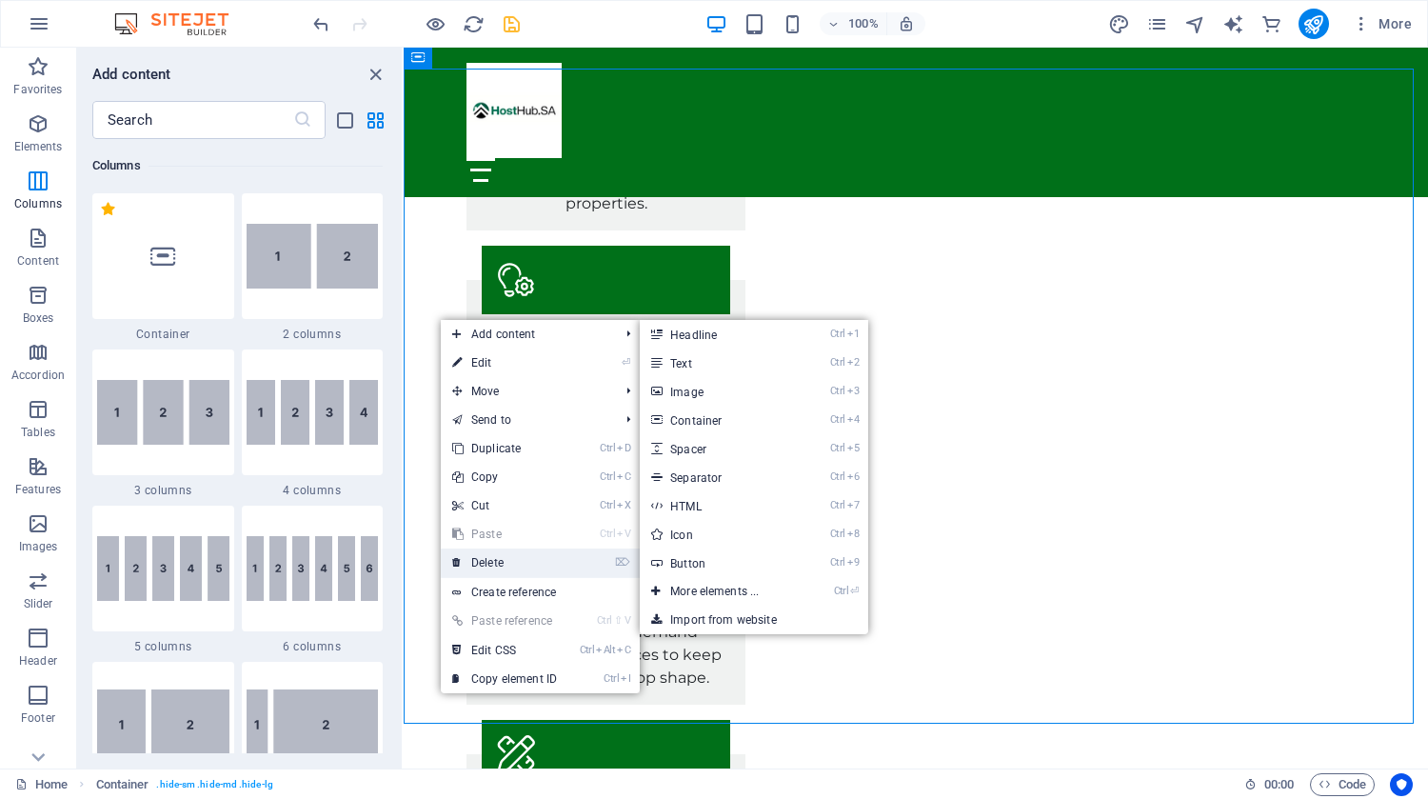
click at [509, 562] on link "⌦ Delete" at bounding box center [505, 562] width 128 height 29
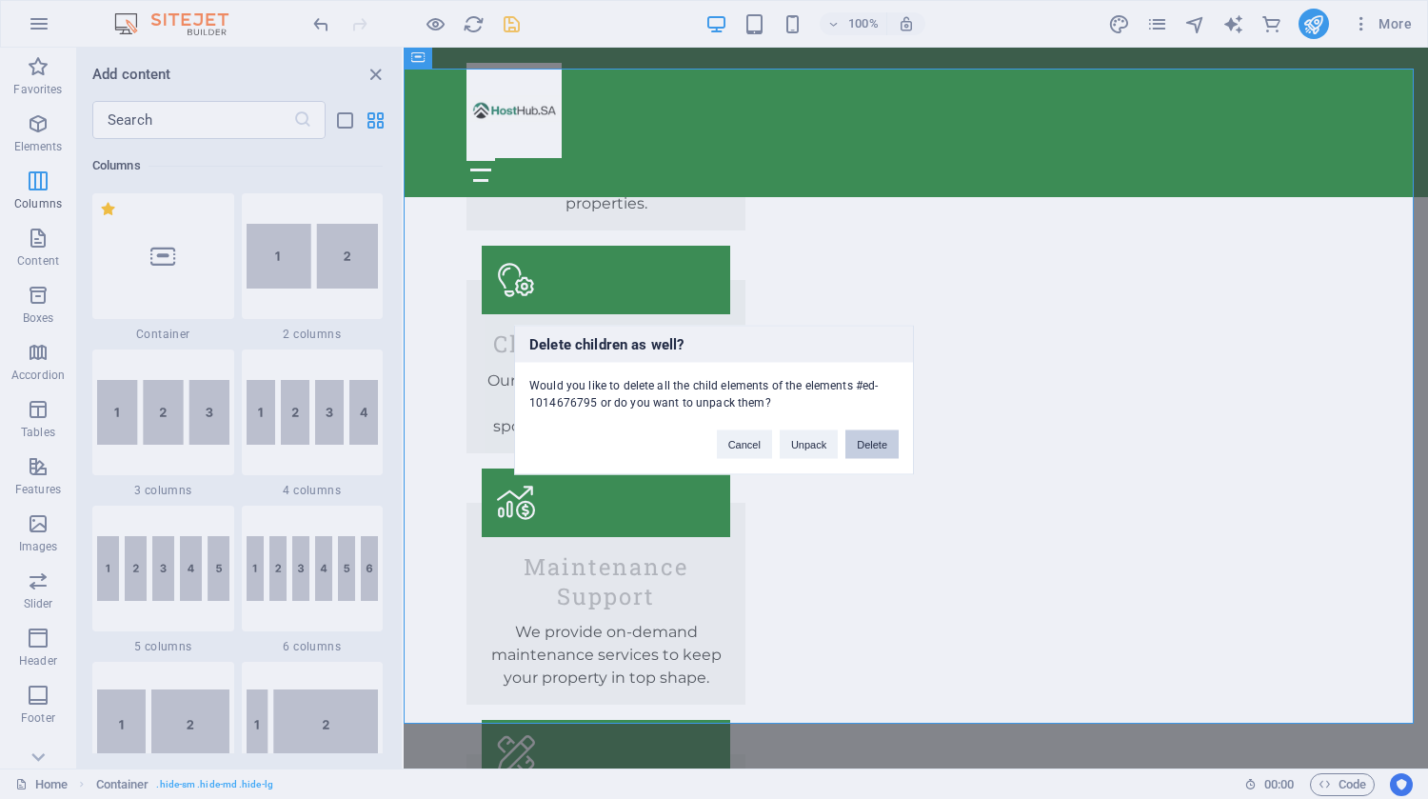
click at [869, 443] on button "Delete" at bounding box center [872, 443] width 53 height 29
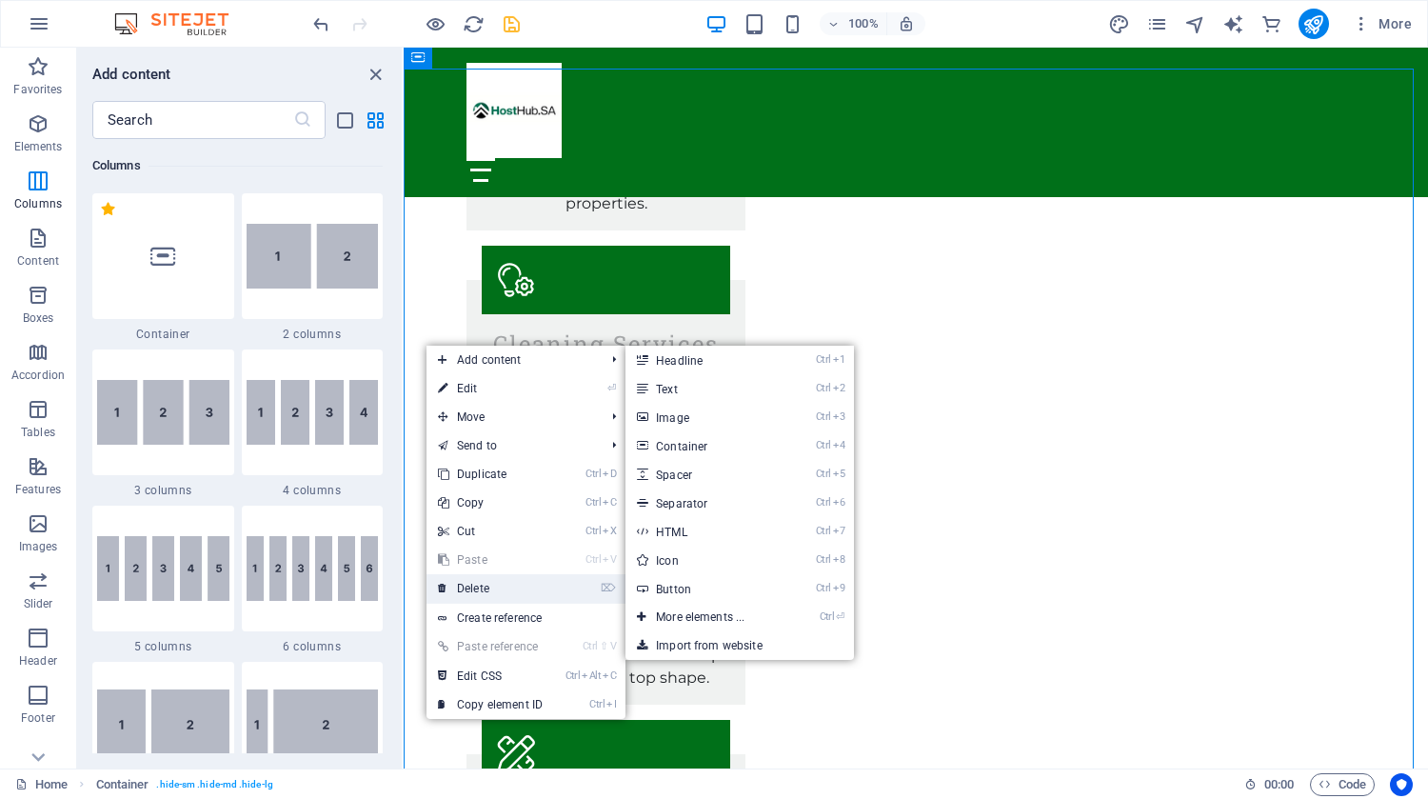
click at [491, 584] on link "⌦ Delete" at bounding box center [491, 588] width 128 height 29
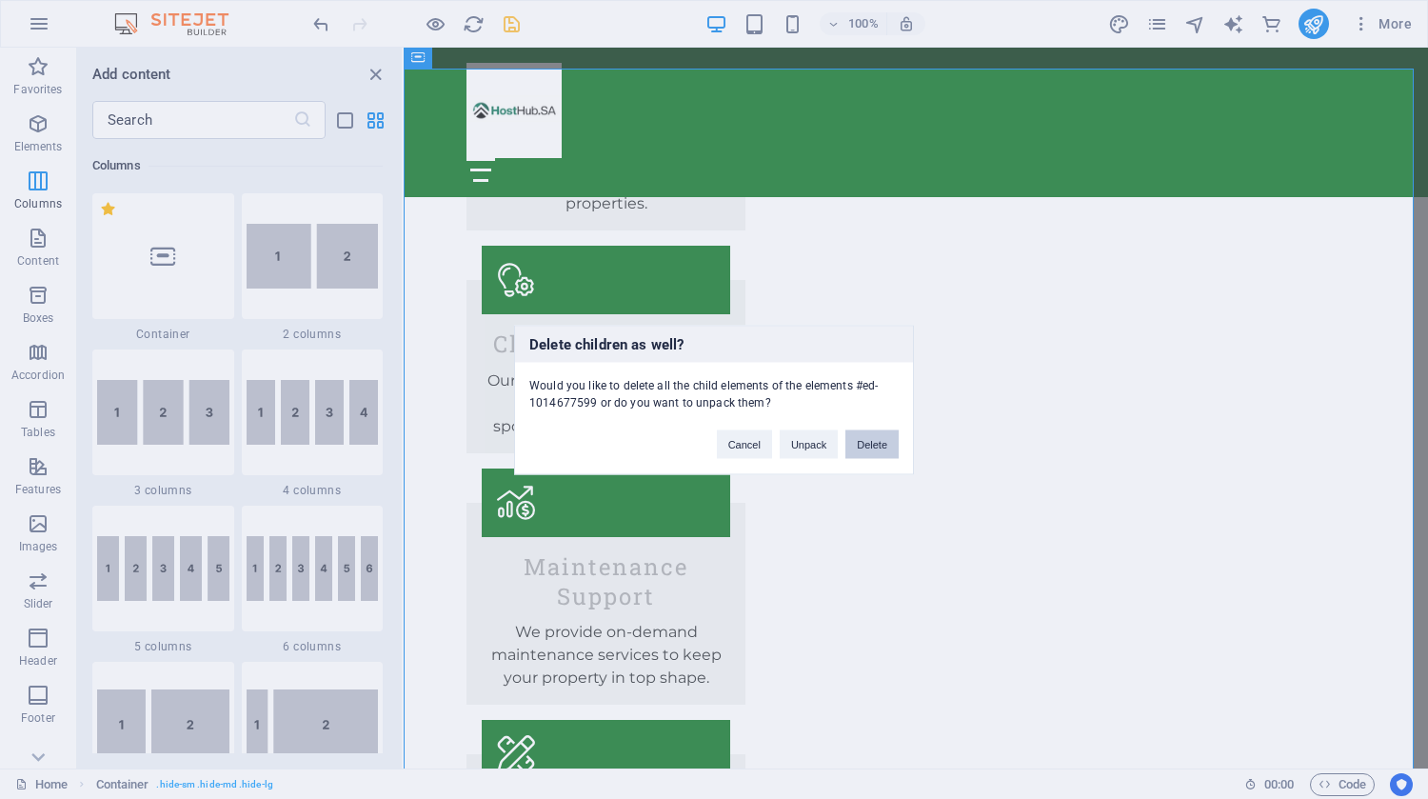
drag, startPoint x: 873, startPoint y: 450, endPoint x: 79, endPoint y: 291, distance: 809.9
click at [873, 450] on button "Delete" at bounding box center [872, 443] width 53 height 29
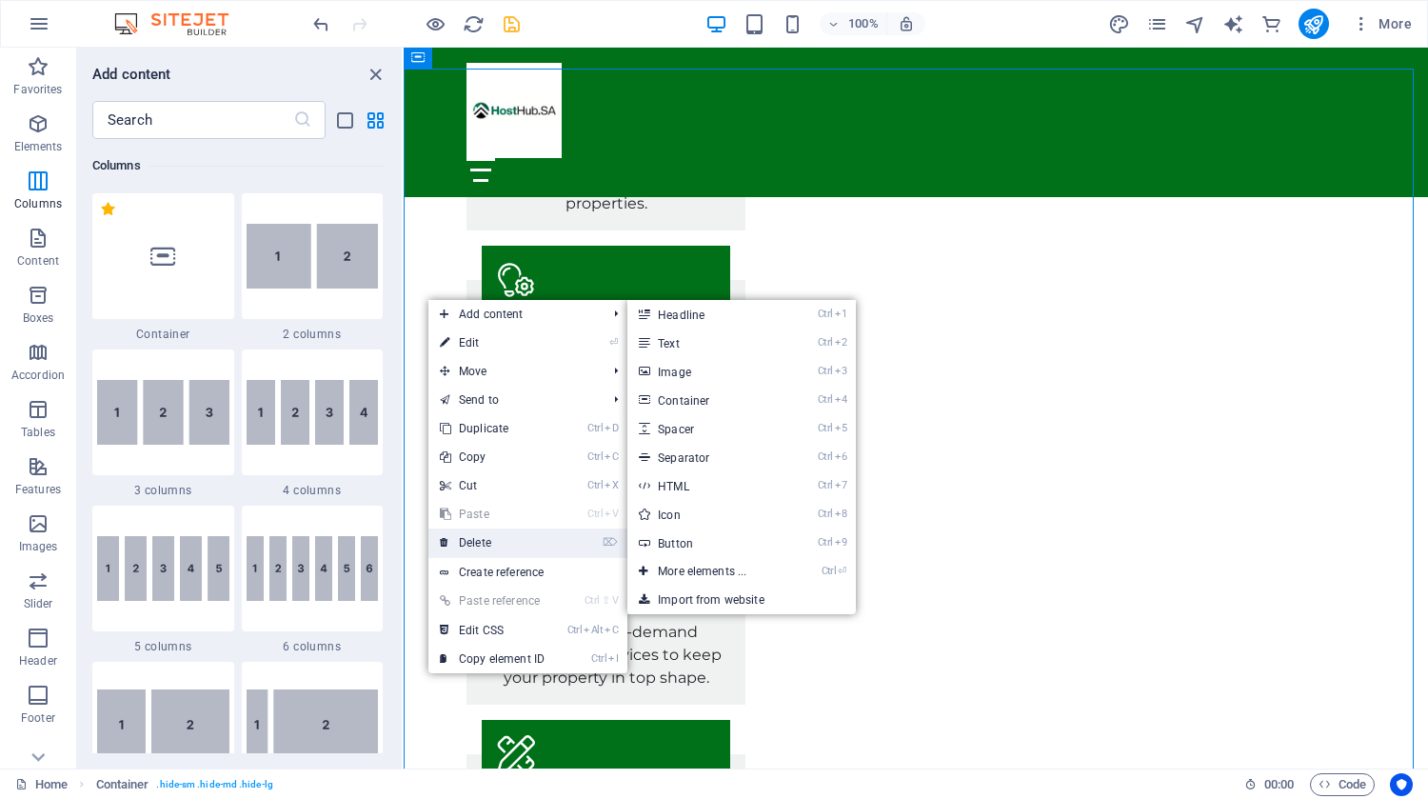
click at [491, 544] on link "⌦ Delete" at bounding box center [492, 542] width 128 height 29
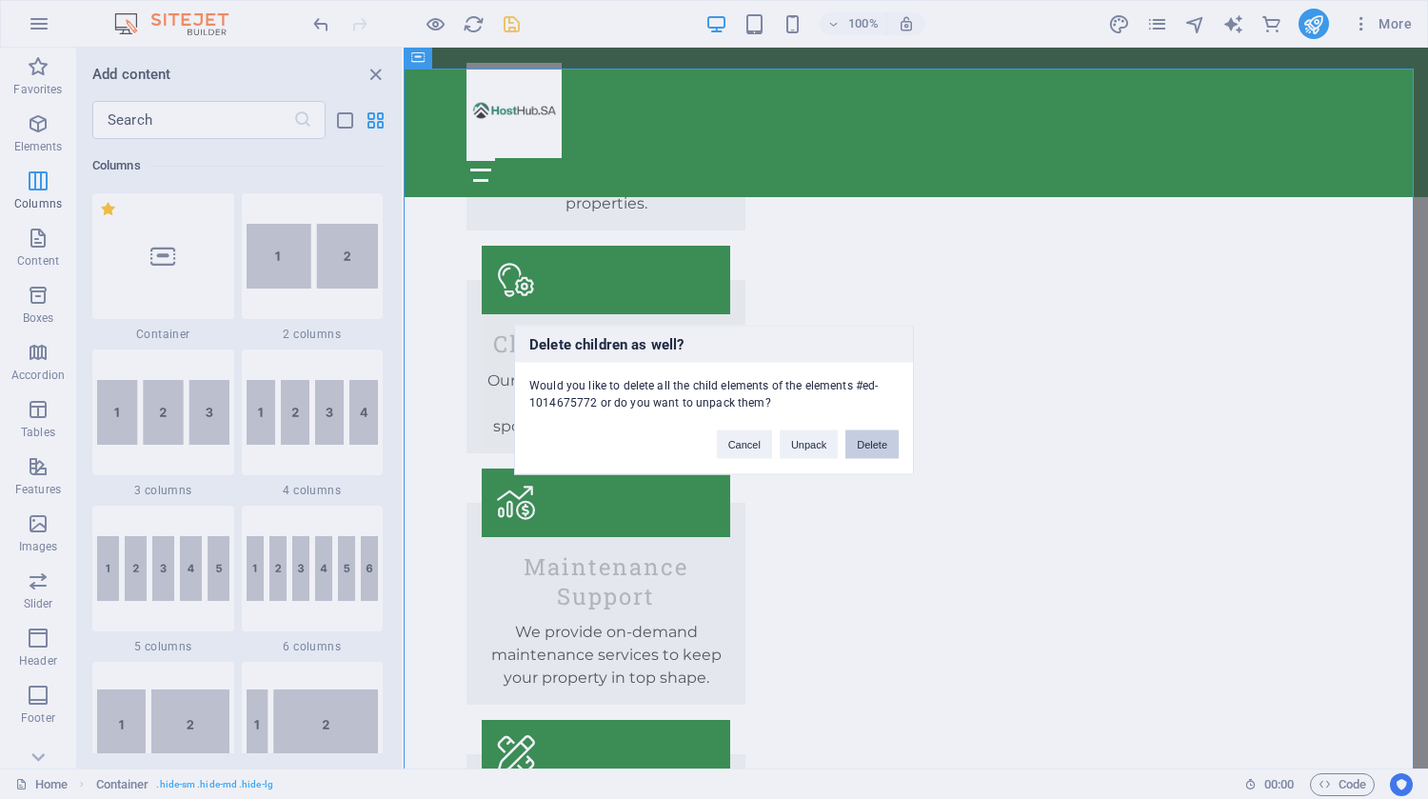
click at [868, 440] on button "Delete" at bounding box center [872, 443] width 53 height 29
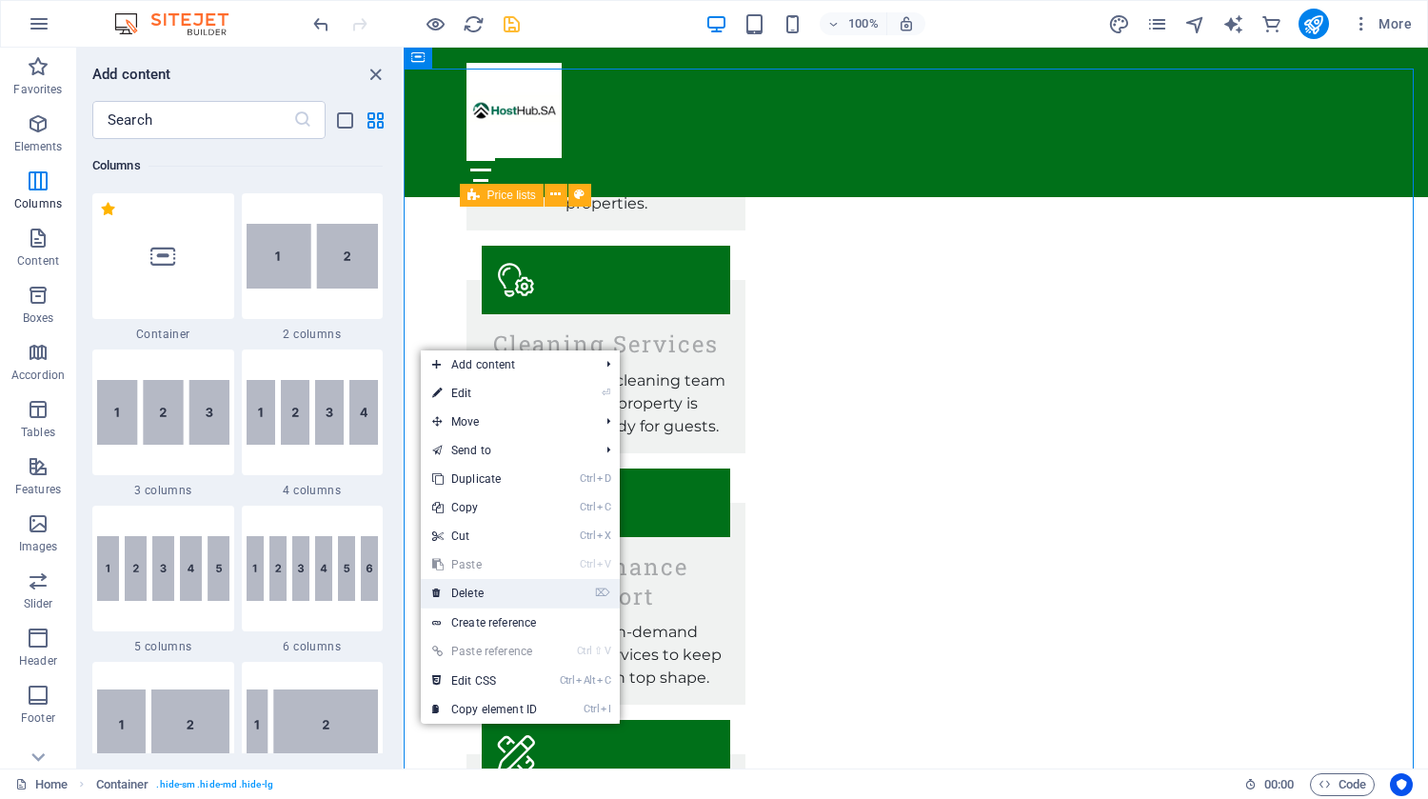
click at [489, 591] on link "⌦ Delete" at bounding box center [485, 593] width 128 height 29
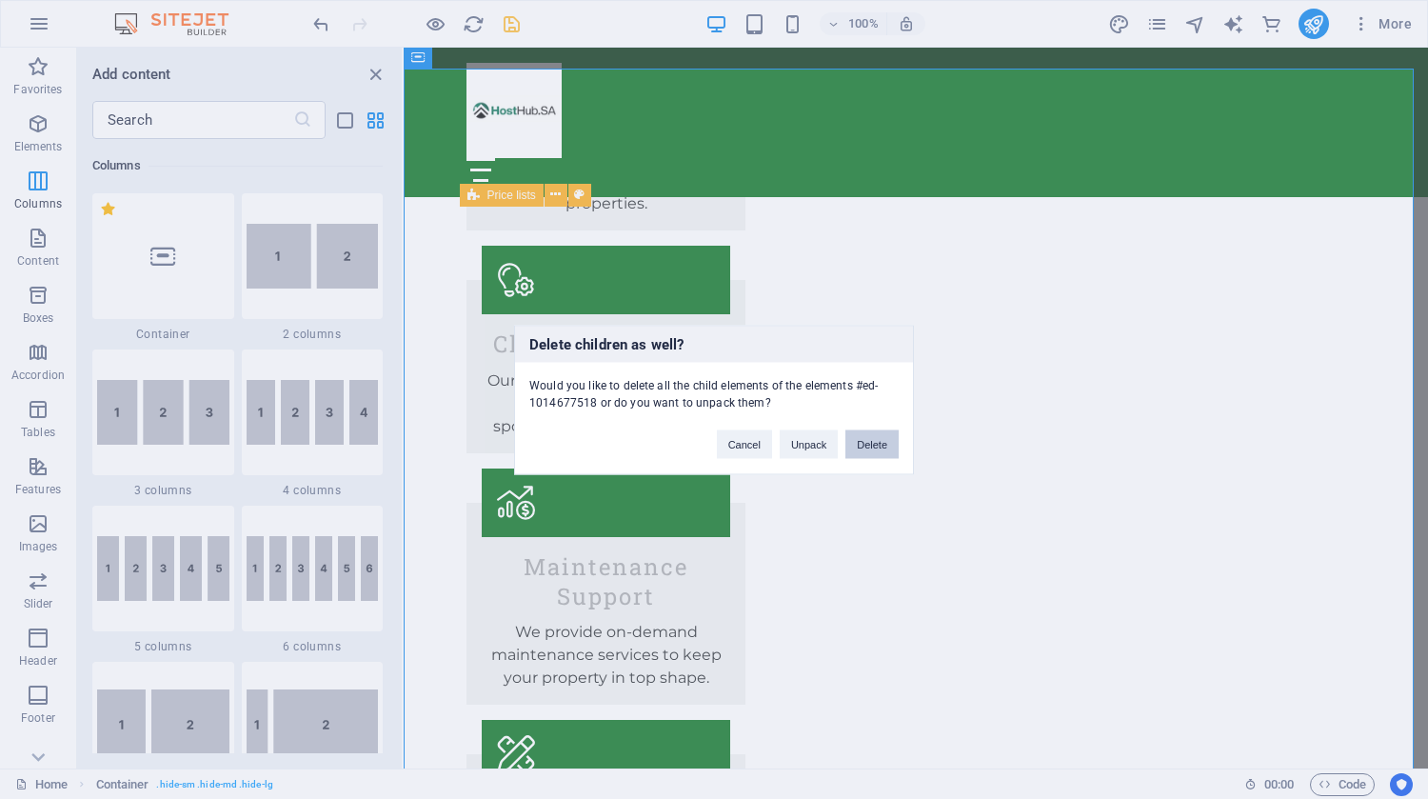
click at [893, 443] on button "Delete" at bounding box center [872, 443] width 53 height 29
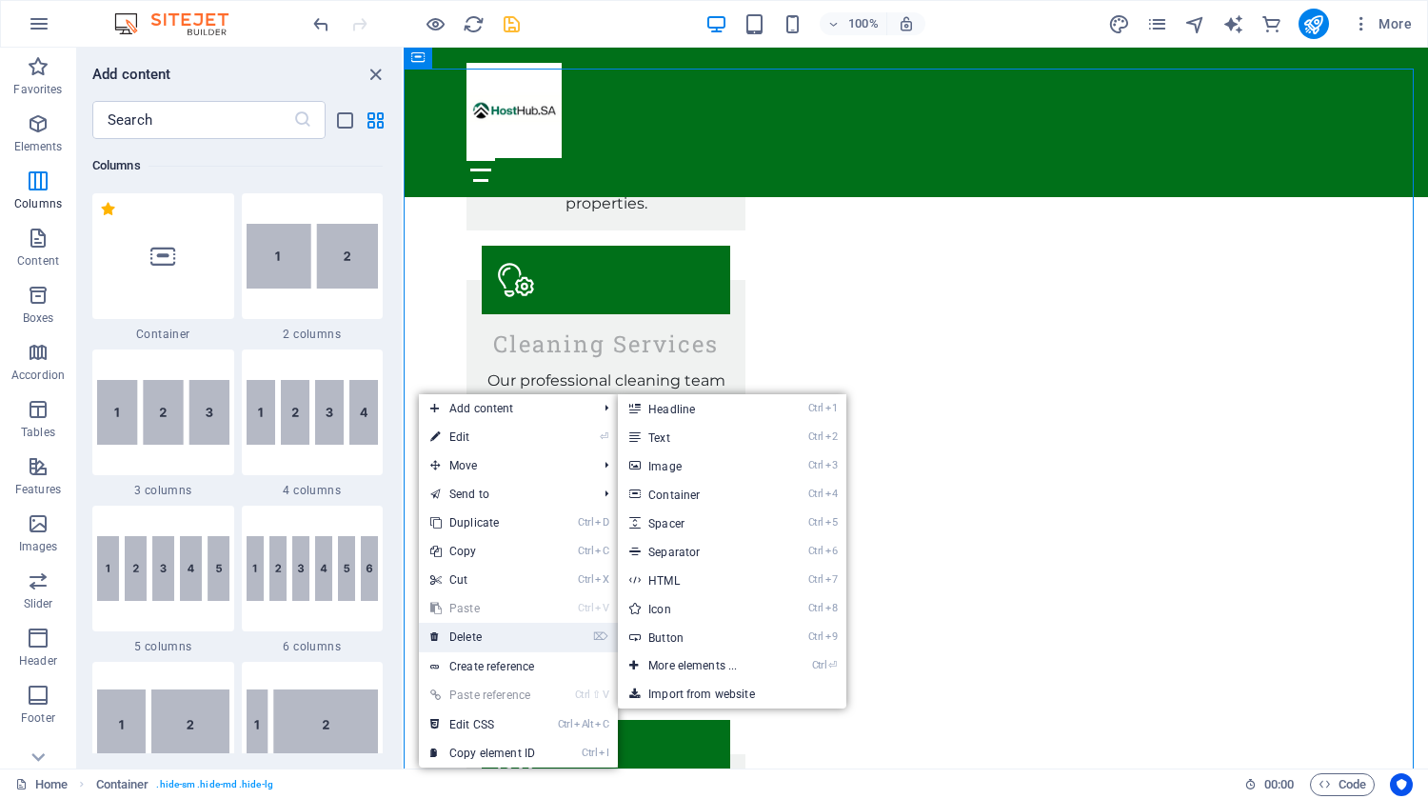
click at [474, 630] on link "⌦ Delete" at bounding box center [483, 637] width 128 height 29
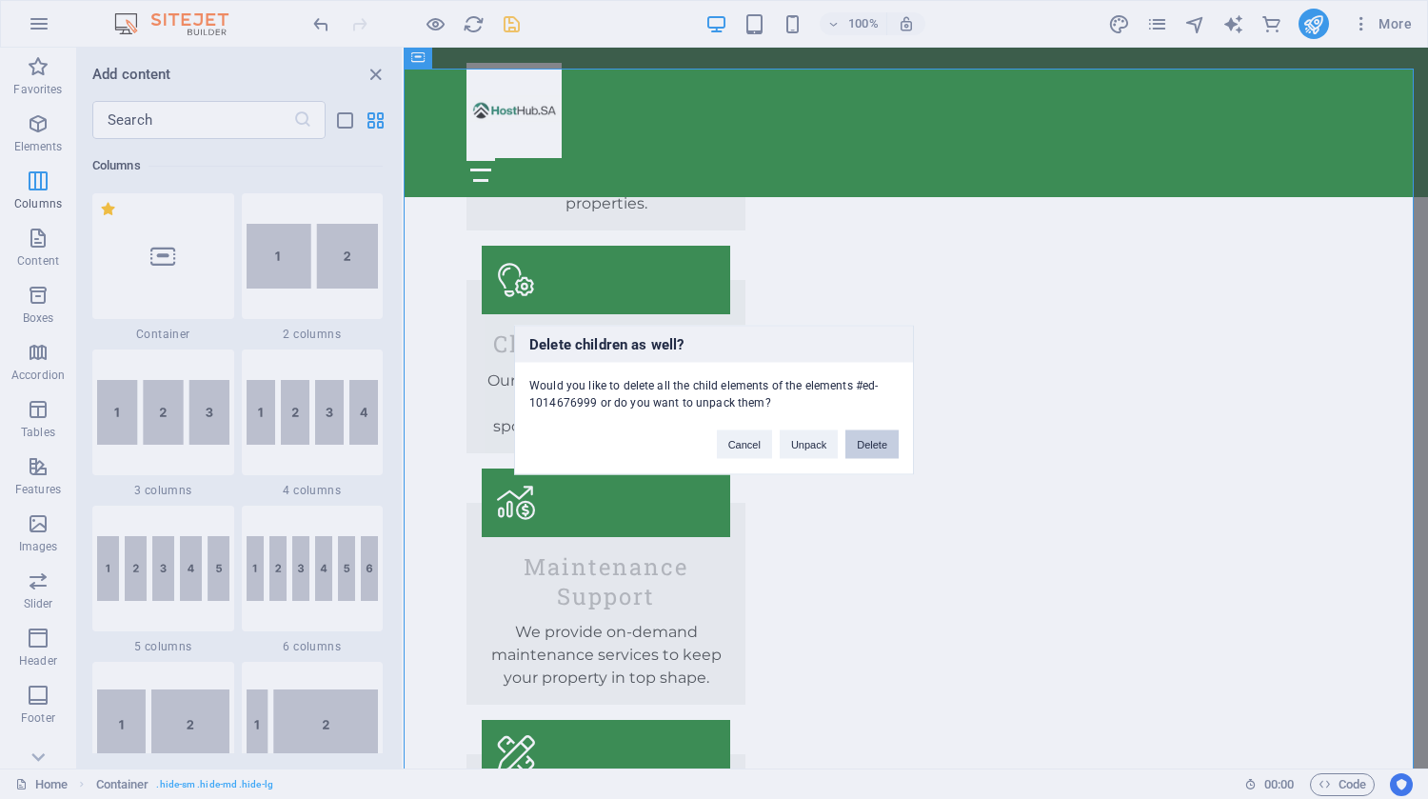
click at [885, 436] on button "Delete" at bounding box center [872, 443] width 53 height 29
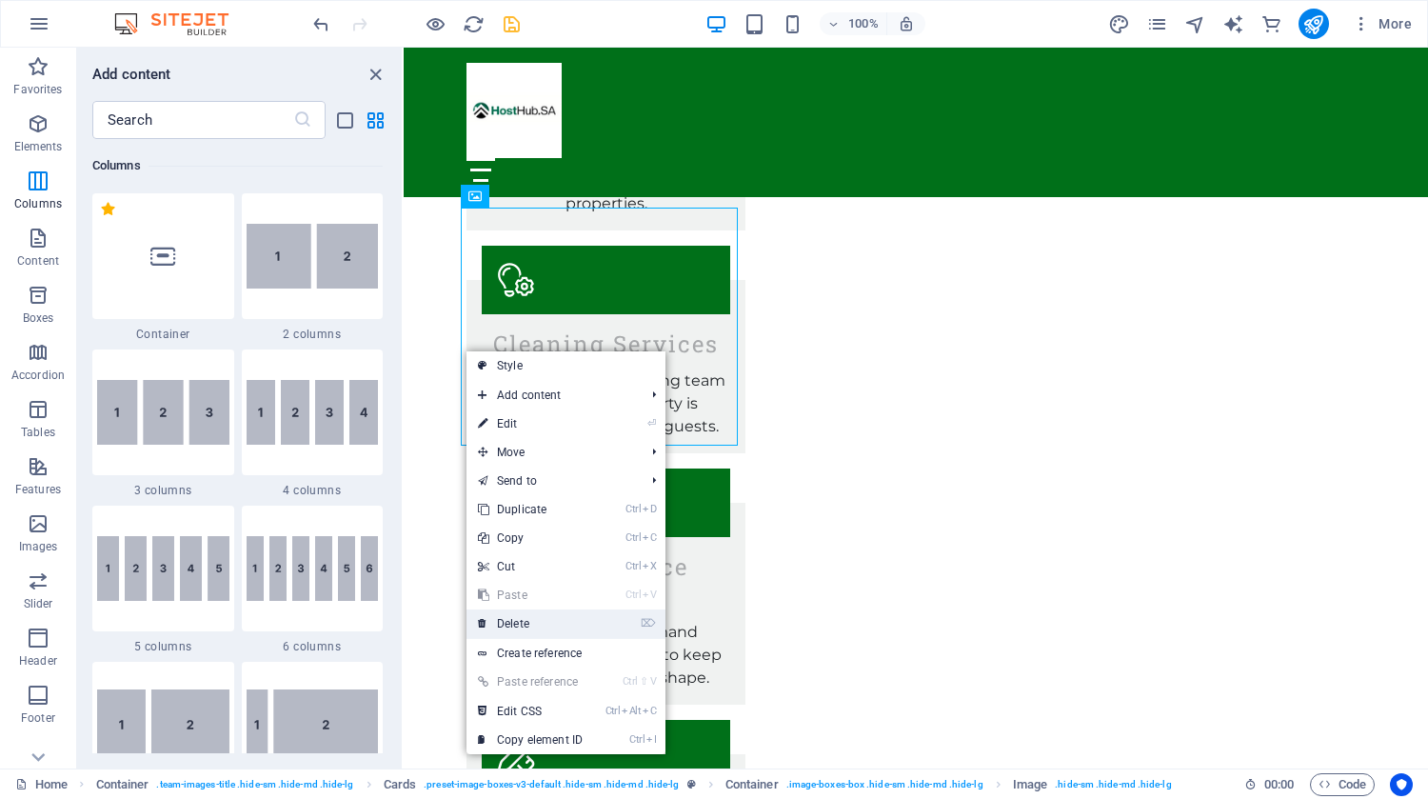
drag, startPoint x: 585, startPoint y: 624, endPoint x: 347, endPoint y: 488, distance: 273.8
click at [585, 624] on link "⌦ Delete" at bounding box center [531, 623] width 128 height 29
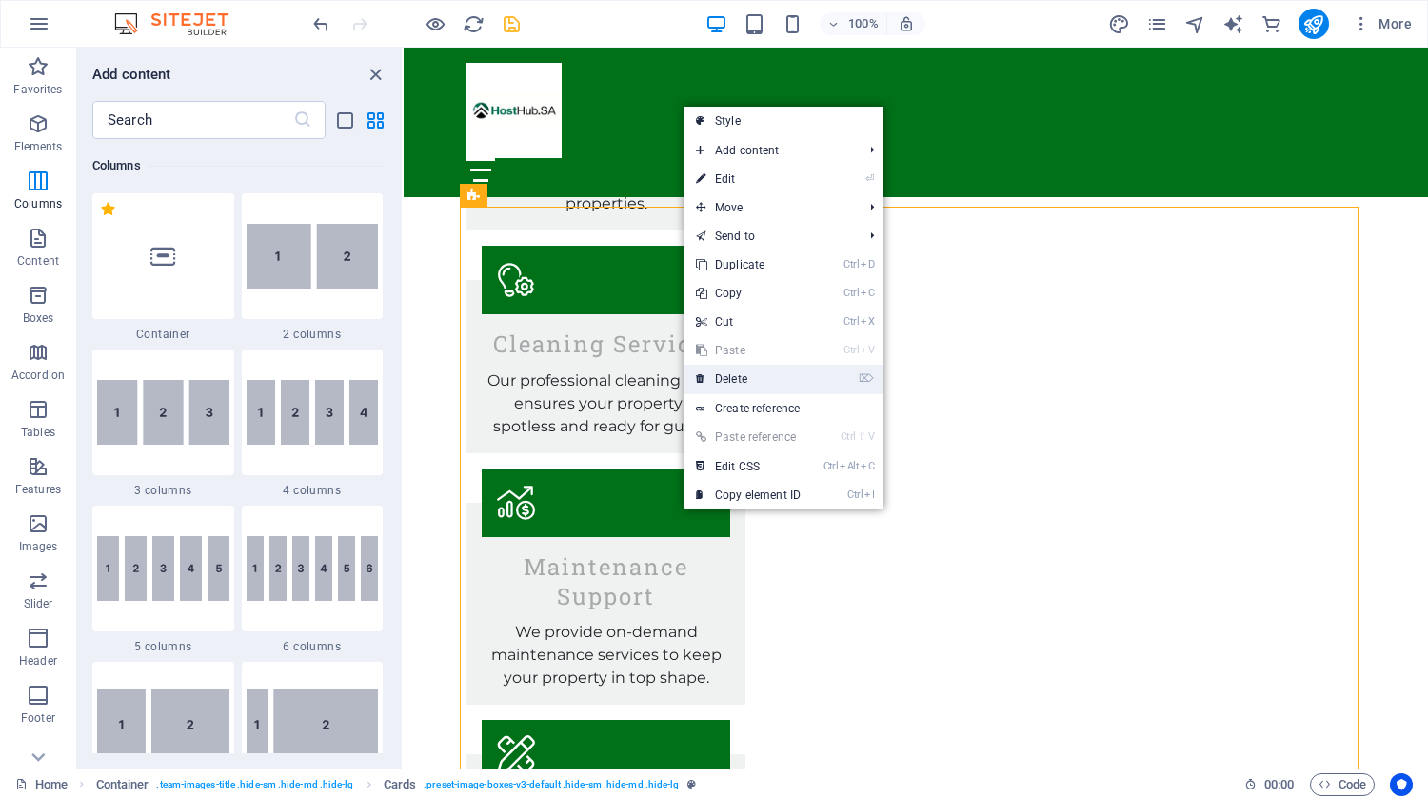
click at [773, 373] on link "⌦ Delete" at bounding box center [749, 379] width 128 height 29
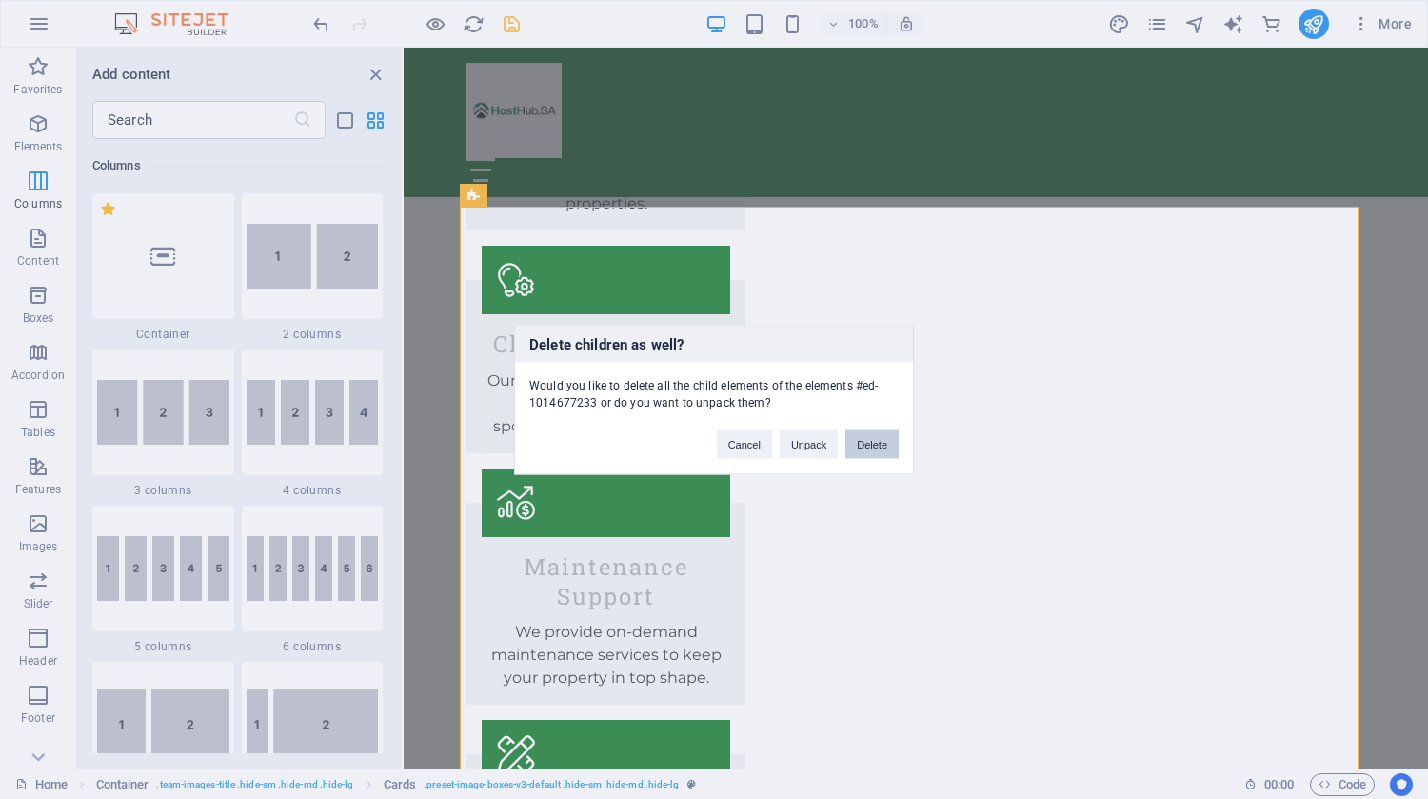
click at [880, 447] on button "Delete" at bounding box center [872, 443] width 53 height 29
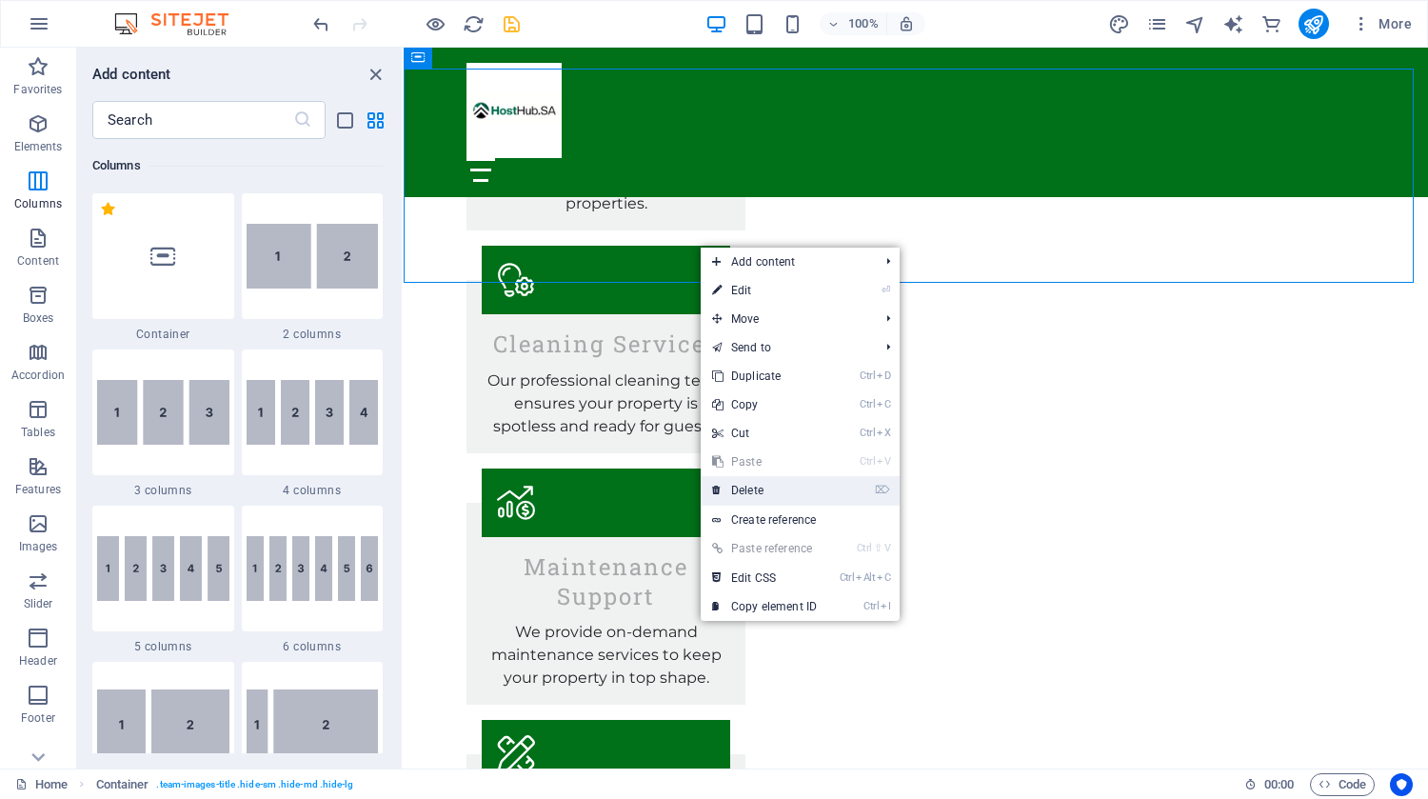
click at [748, 485] on link "⌦ Delete" at bounding box center [765, 490] width 128 height 29
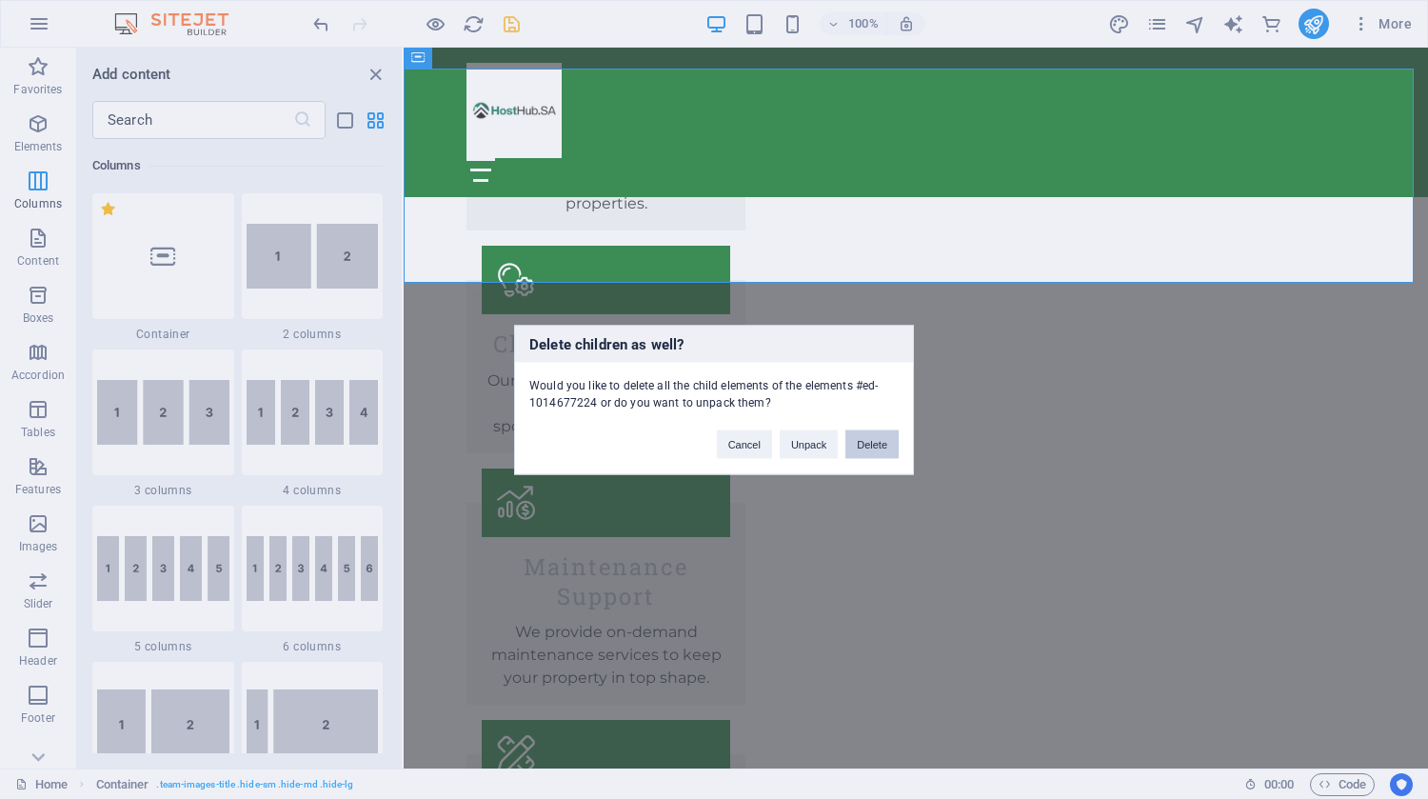
click at [875, 437] on button "Delete" at bounding box center [872, 443] width 53 height 29
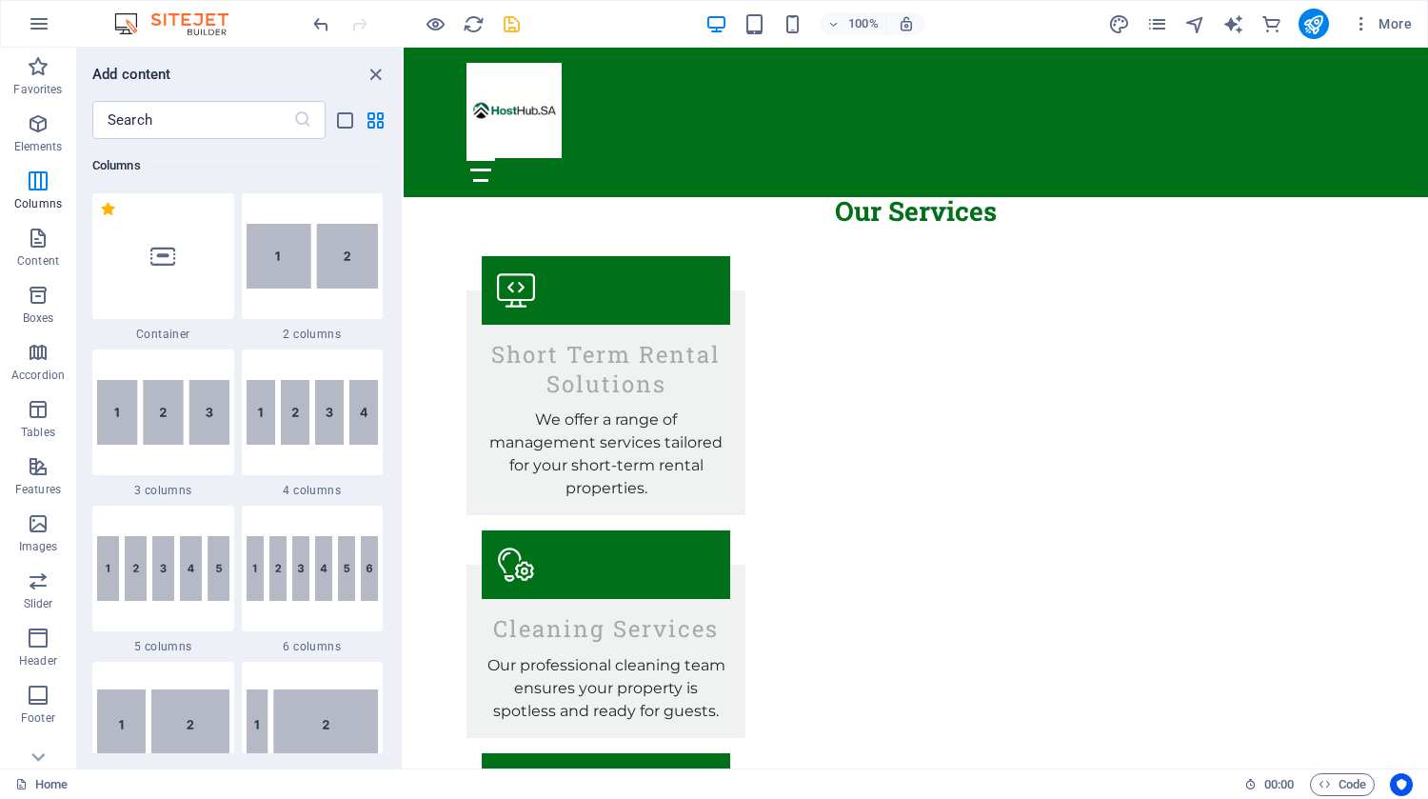
scroll to position [2082, 0]
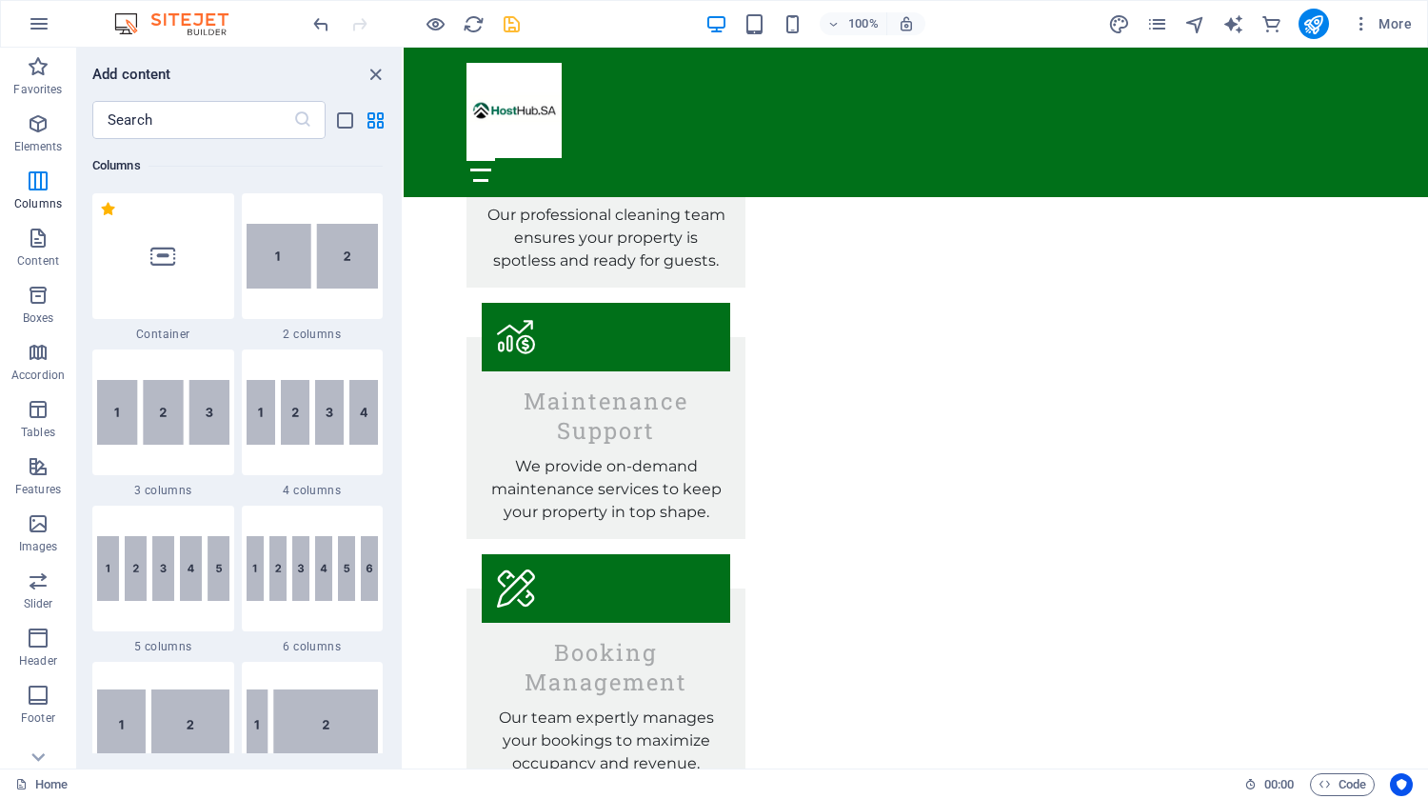
scroll to position [2407, 0]
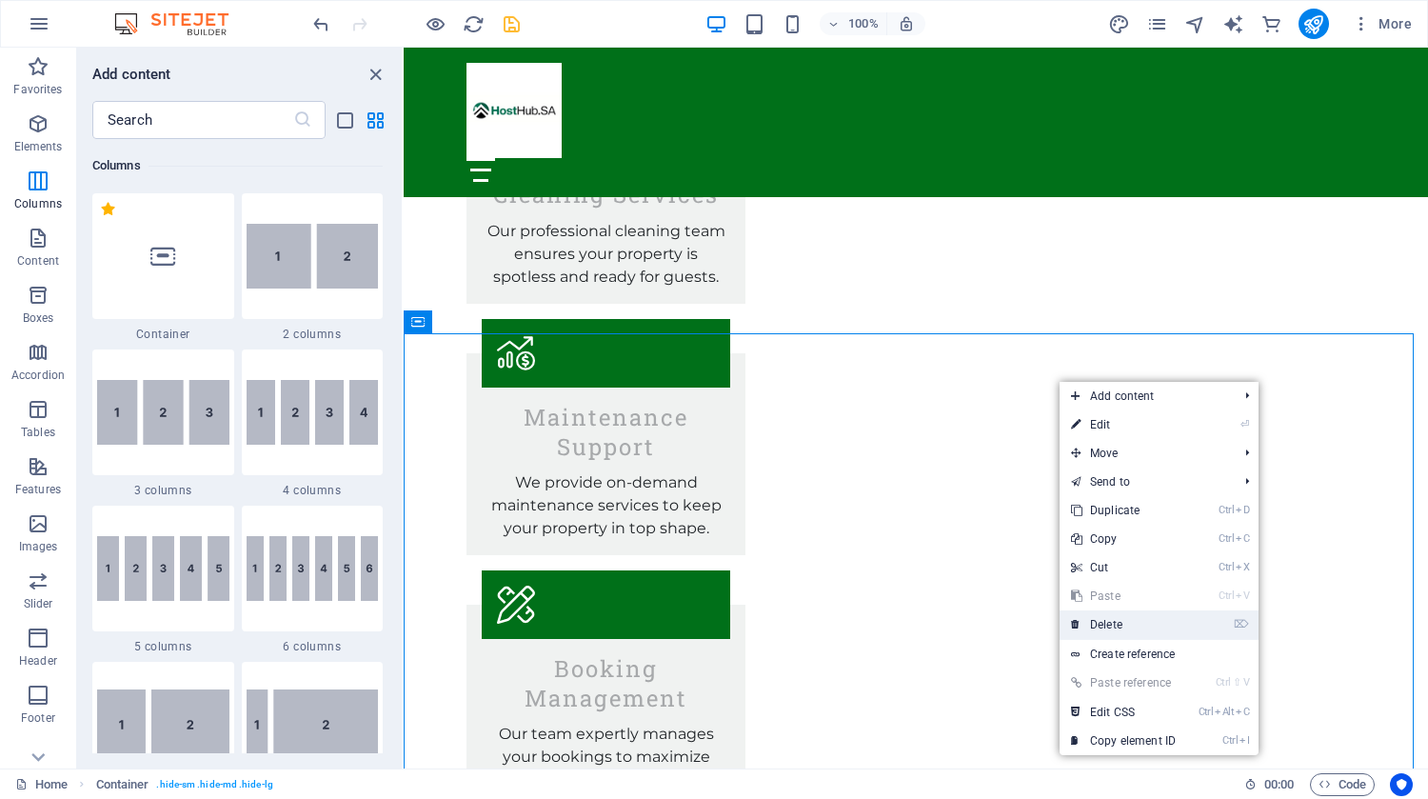
click at [1121, 628] on link "⌦ Delete" at bounding box center [1124, 624] width 128 height 29
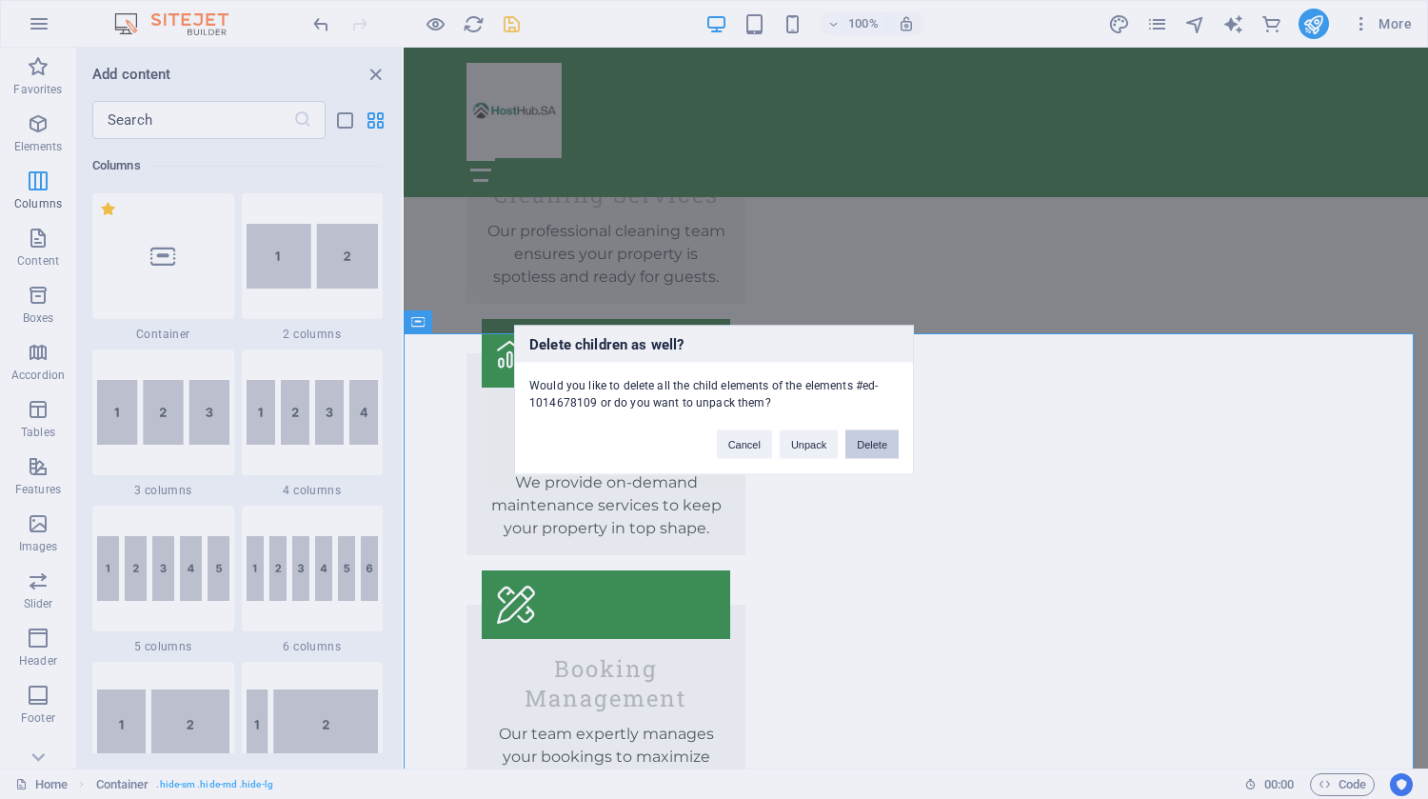
click at [875, 440] on button "Delete" at bounding box center [872, 443] width 53 height 29
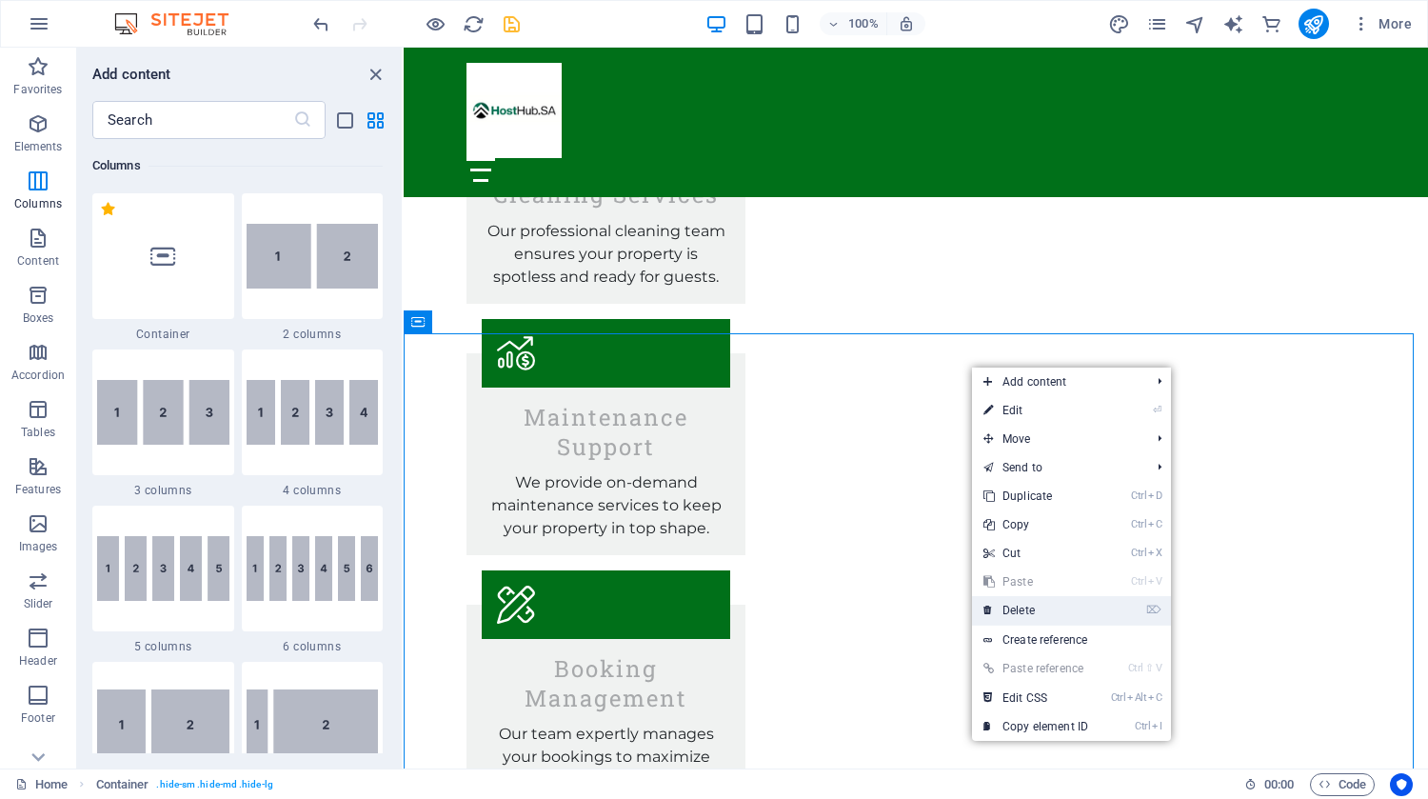
click at [1038, 612] on link "⌦ Delete" at bounding box center [1036, 610] width 128 height 29
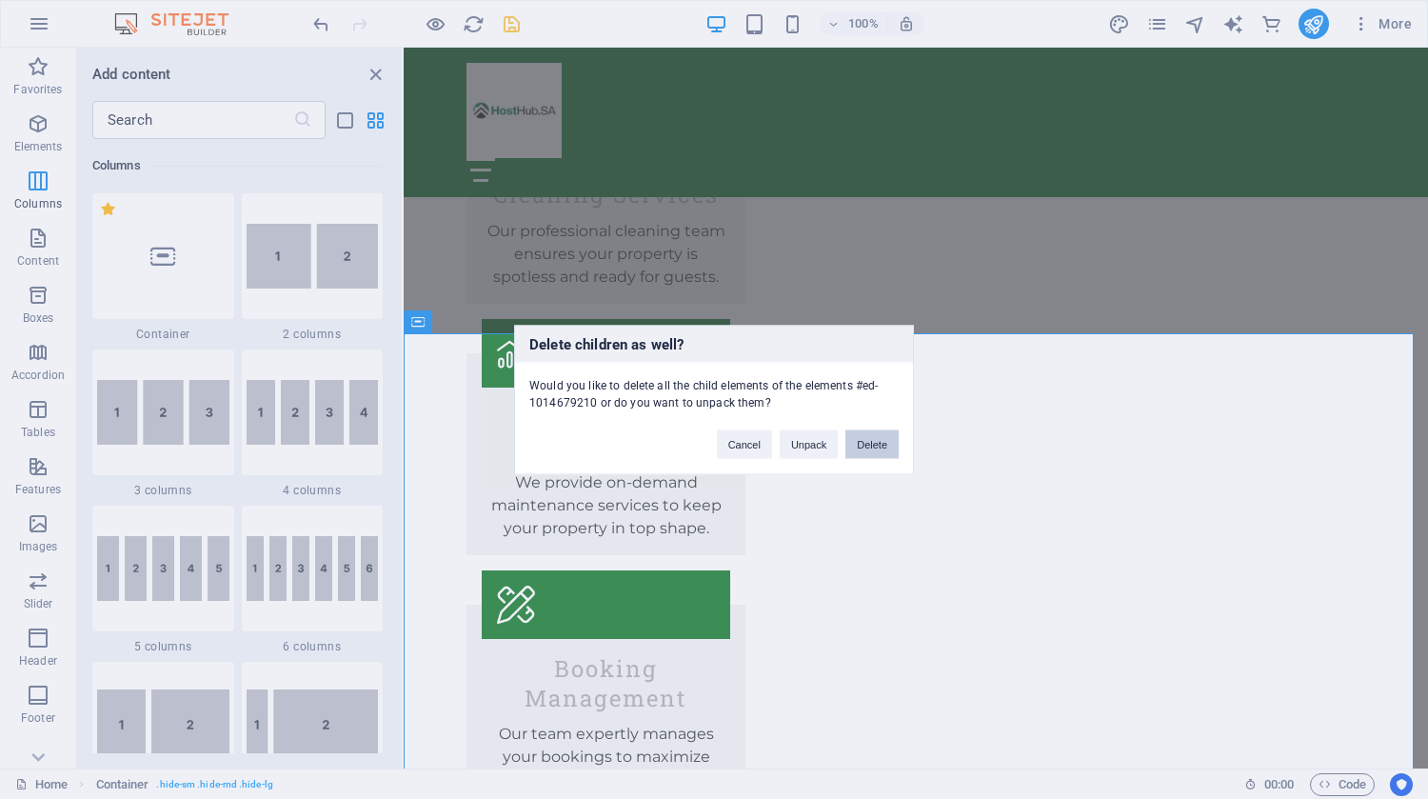
drag, startPoint x: 871, startPoint y: 442, endPoint x: 484, endPoint y: 387, distance: 391.5
click at [871, 442] on button "Delete" at bounding box center [872, 443] width 53 height 29
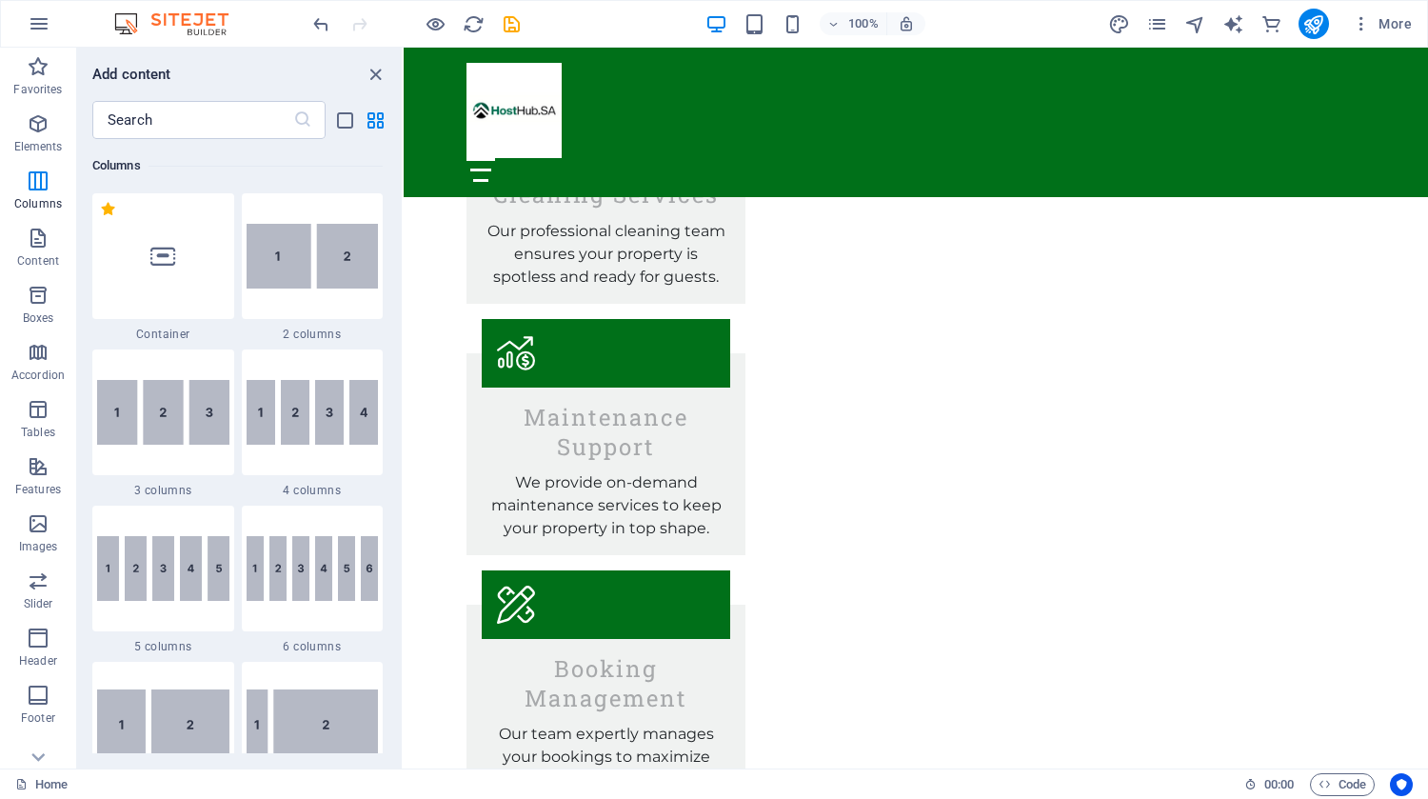
scroll to position [2407, 0]
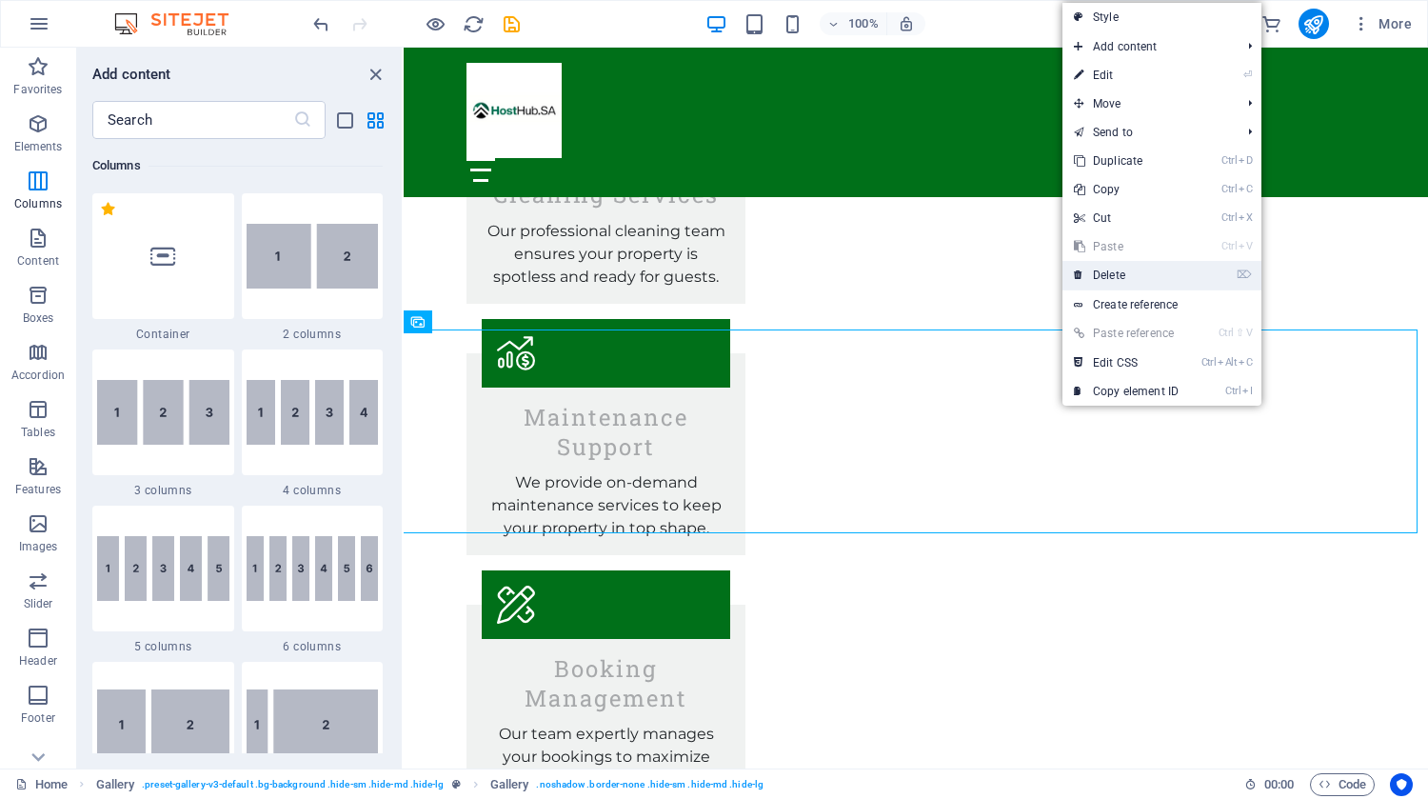
click at [1126, 268] on link "⌦ Delete" at bounding box center [1127, 275] width 128 height 29
